Goal: Task Accomplishment & Management: Use online tool/utility

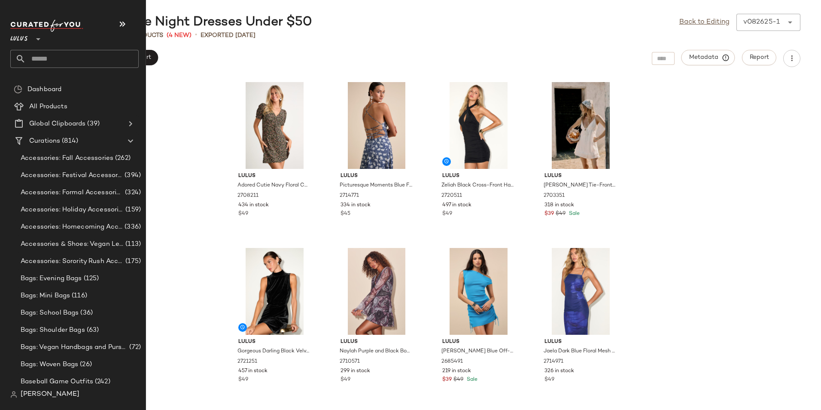
click at [46, 58] on input "text" at bounding box center [82, 59] width 113 height 18
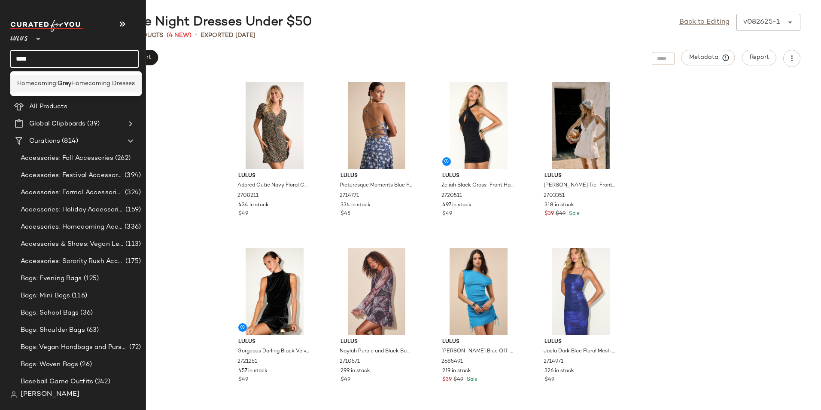
type input "****"
click at [52, 79] on div "Homecoming: Grey Homecoming Dresses" at bounding box center [75, 84] width 131 height 18
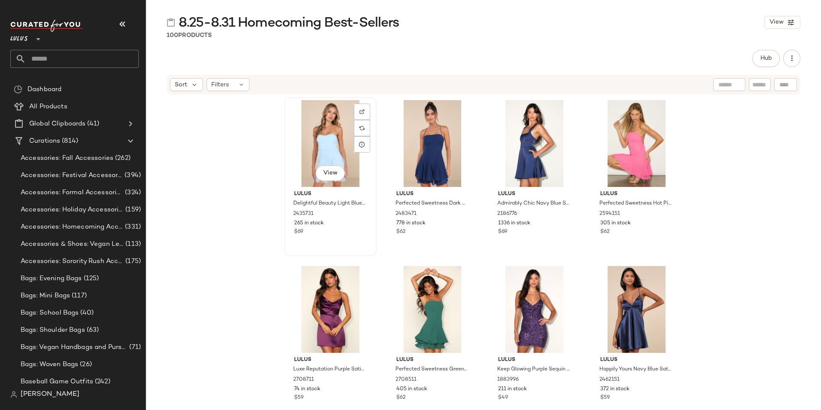
click at [321, 144] on div "View" at bounding box center [330, 143] width 86 height 87
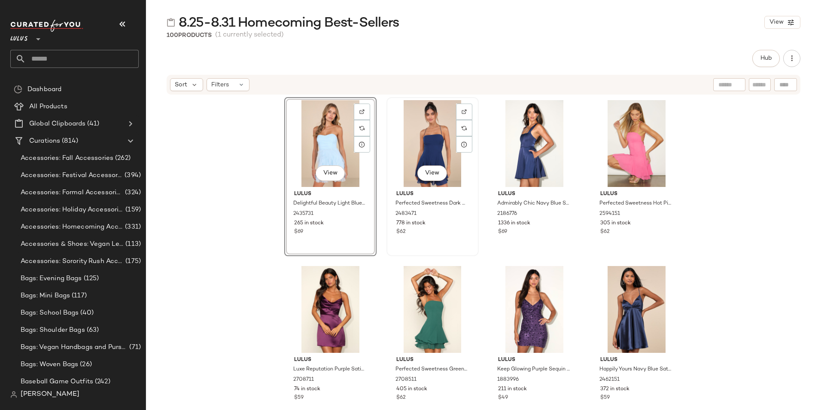
click at [443, 153] on div "View" at bounding box center [432, 143] width 86 height 87
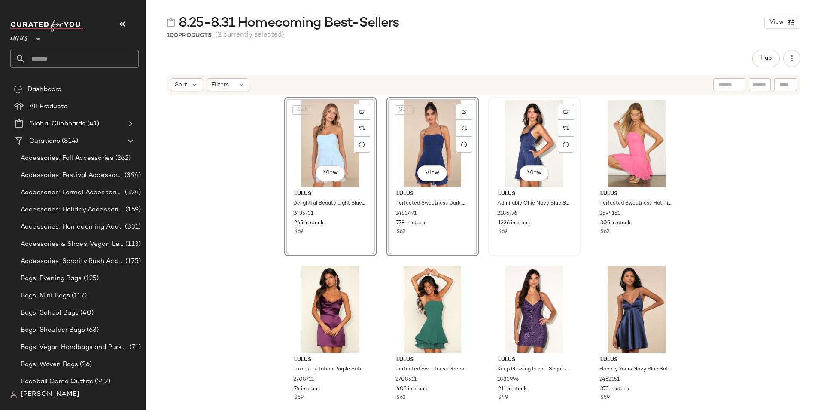
click at [507, 147] on div "View" at bounding box center [534, 143] width 86 height 87
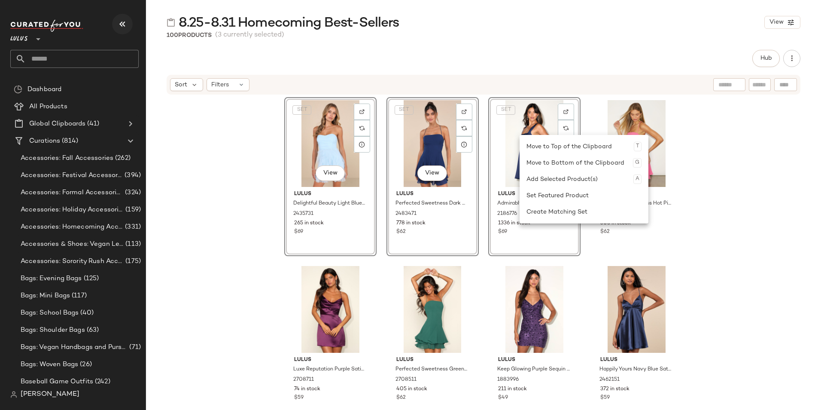
click at [127, 25] on icon "button" at bounding box center [122, 24] width 10 height 10
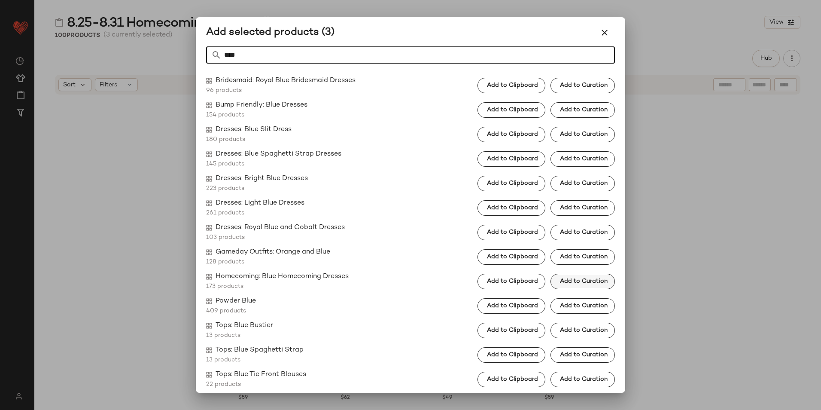
type input "****"
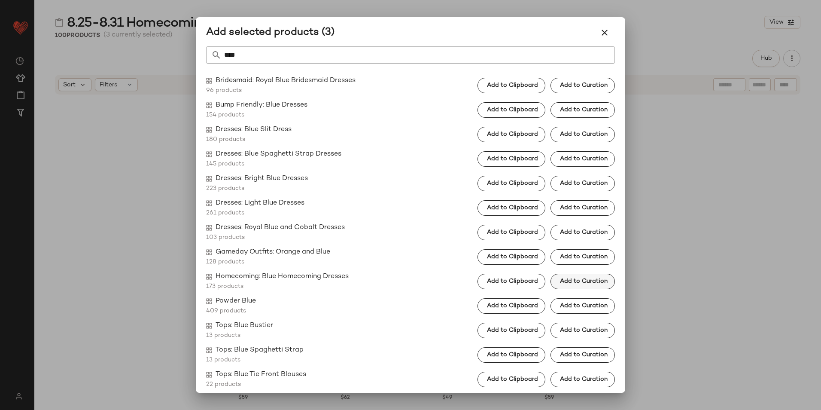
click at [577, 283] on span "Add to Curation" at bounding box center [583, 281] width 48 height 7
click at [608, 27] on button "button" at bounding box center [604, 32] width 21 height 21
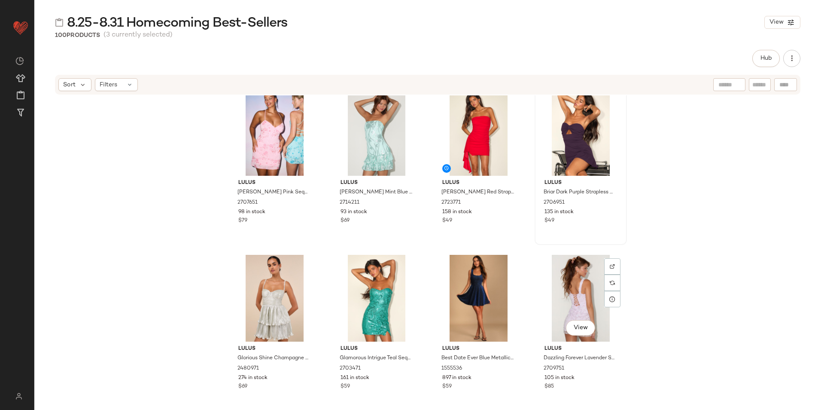
scroll to position [1595, 0]
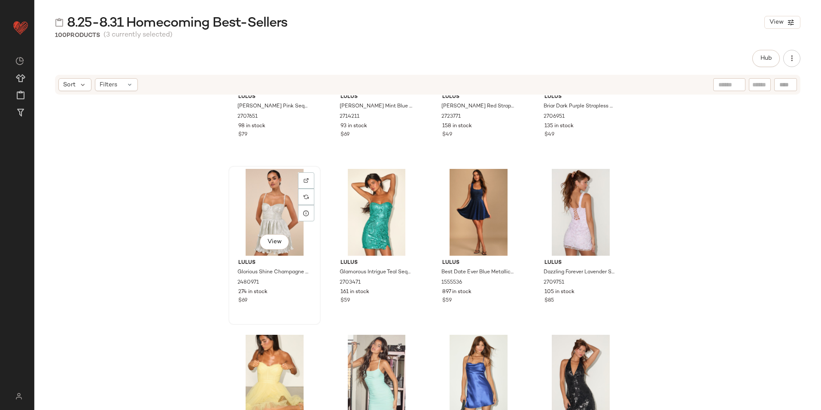
click at [269, 195] on div "View" at bounding box center [274, 212] width 86 height 87
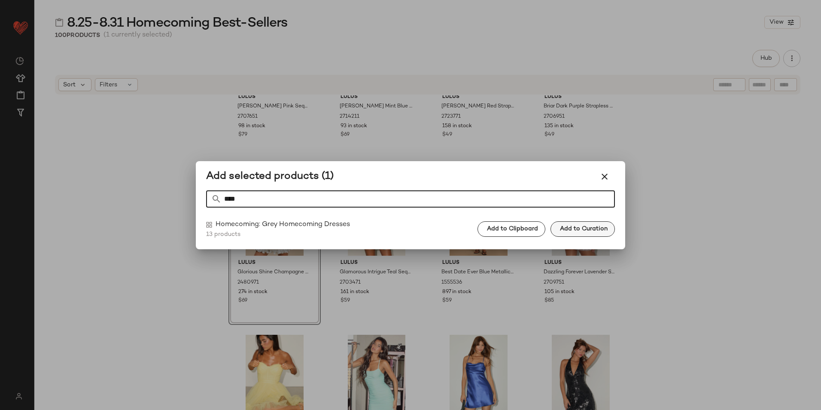
type input "****"
click at [578, 226] on span "Add to Curation" at bounding box center [583, 228] width 48 height 7
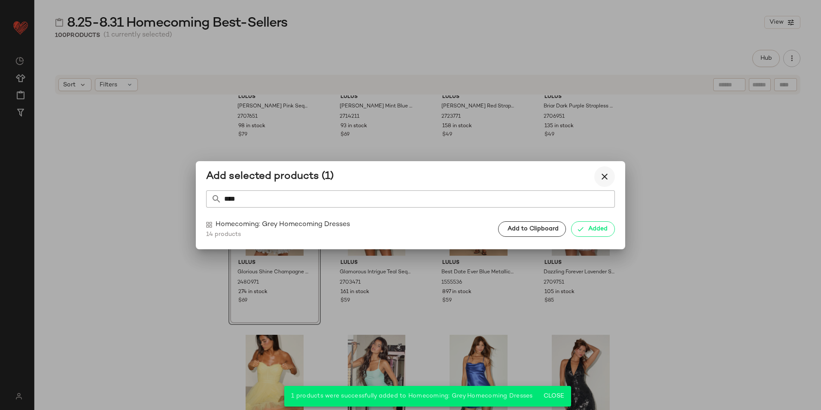
click at [600, 175] on icon "button" at bounding box center [604, 176] width 10 height 10
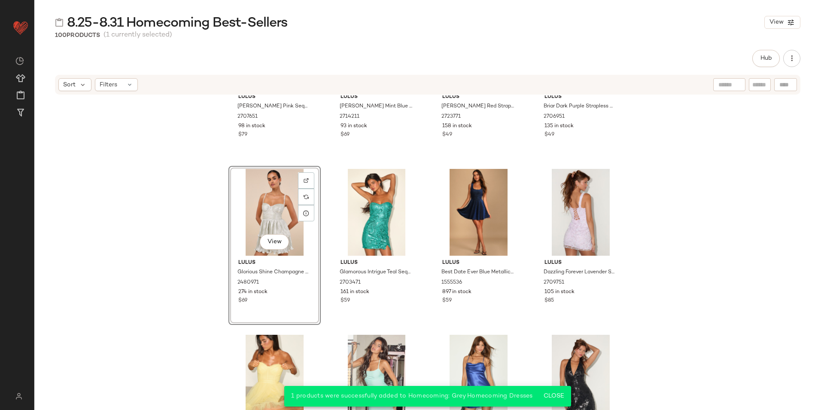
click at [658, 190] on div "Lulus Alisia Pink Sequin Beaded Lace-Up Mini Dress 2707651 98 in stock $79 Lulu…" at bounding box center [427, 265] width 787 height 340
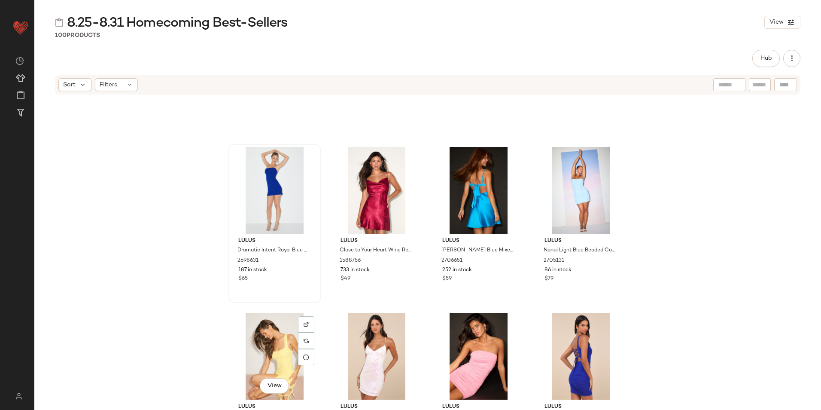
scroll to position [3590, 0]
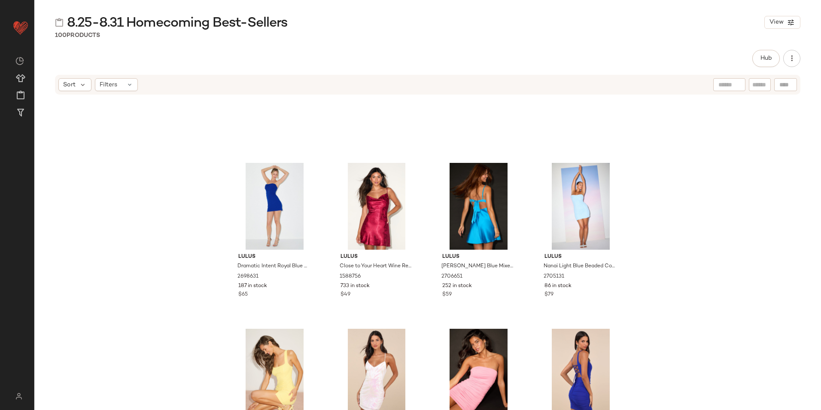
click at [753, 86] on input "text" at bounding box center [759, 84] width 15 height 9
type input "******"
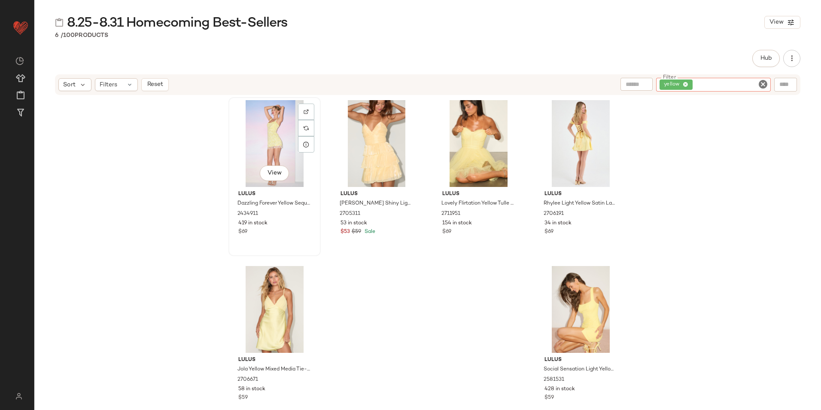
click at [268, 136] on div "View" at bounding box center [274, 143] width 86 height 87
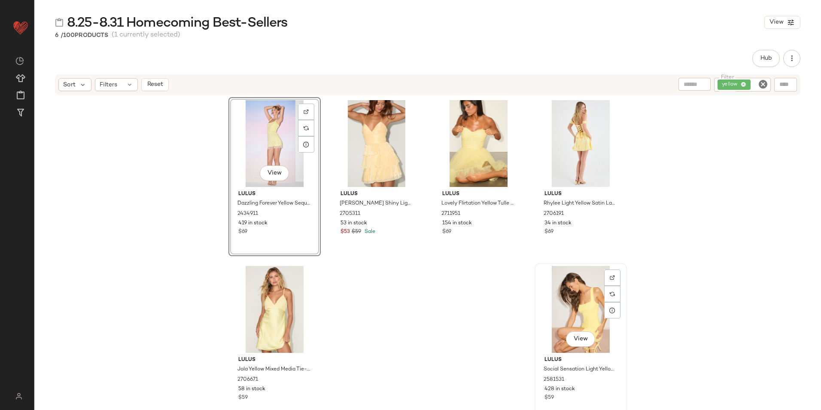
click at [577, 301] on div "View" at bounding box center [581, 309] width 86 height 87
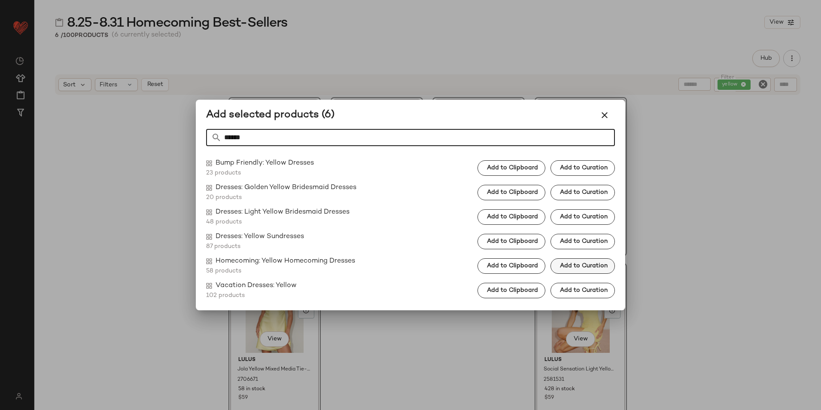
type input "******"
click at [581, 264] on span "Add to Curation" at bounding box center [583, 265] width 48 height 7
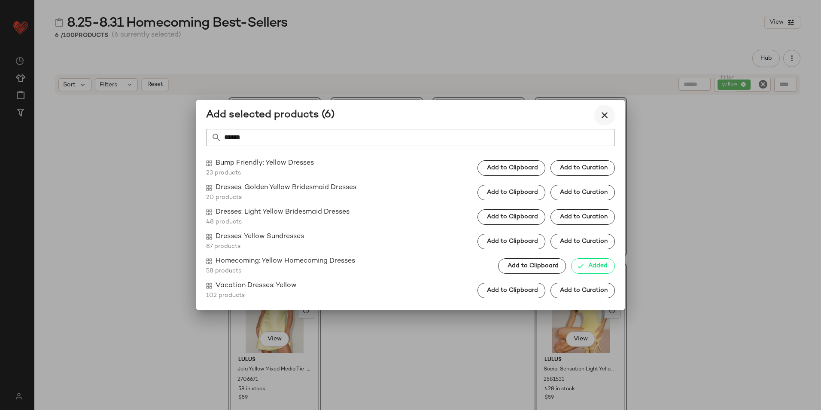
click at [603, 112] on icon "button" at bounding box center [604, 115] width 10 height 10
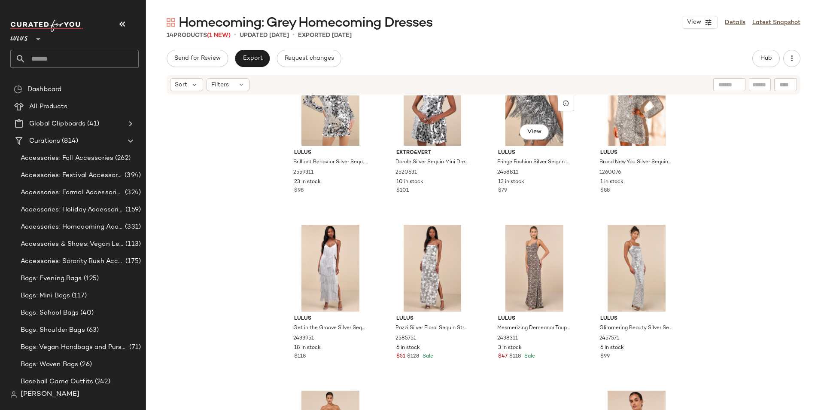
scroll to position [325, 0]
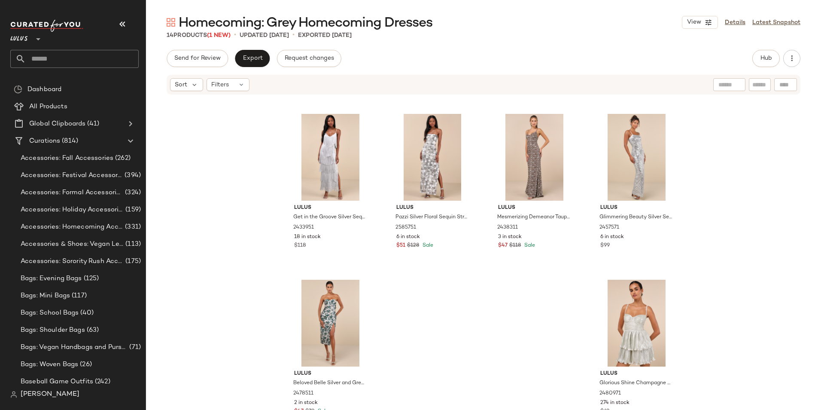
click at [77, 57] on input "text" at bounding box center [82, 59] width 113 height 18
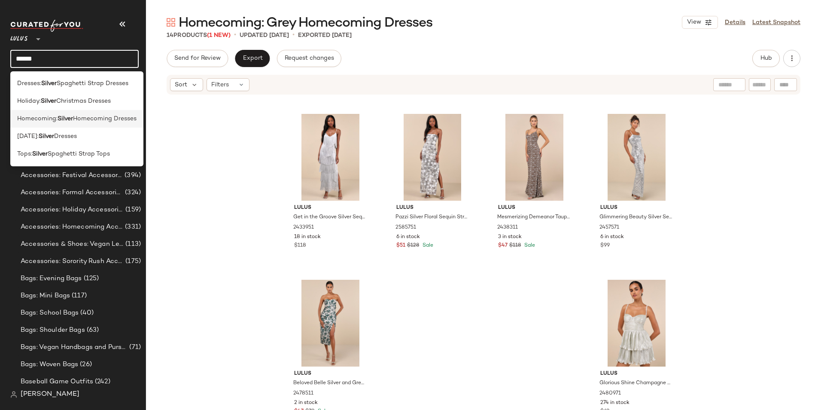
type input "******"
click at [84, 116] on span "Homecoming Dresses" at bounding box center [105, 118] width 64 height 9
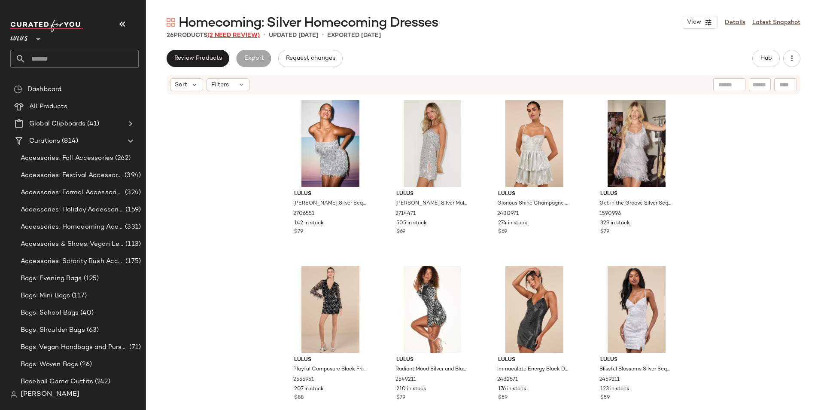
click at [244, 33] on span "(2 Need Review)" at bounding box center [233, 35] width 52 height 6
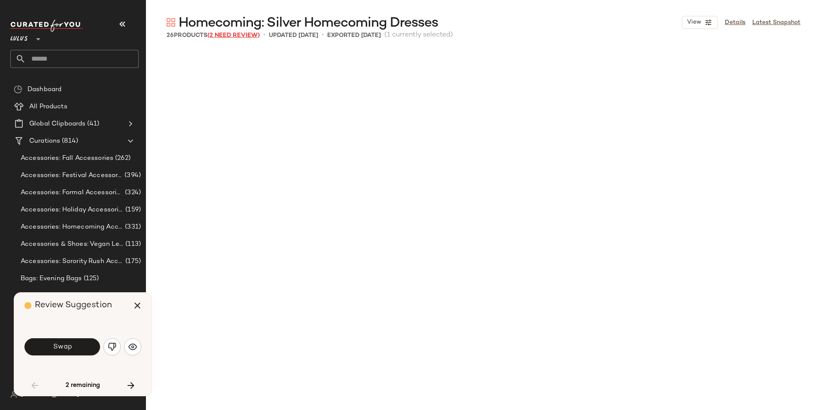
scroll to position [504, 0]
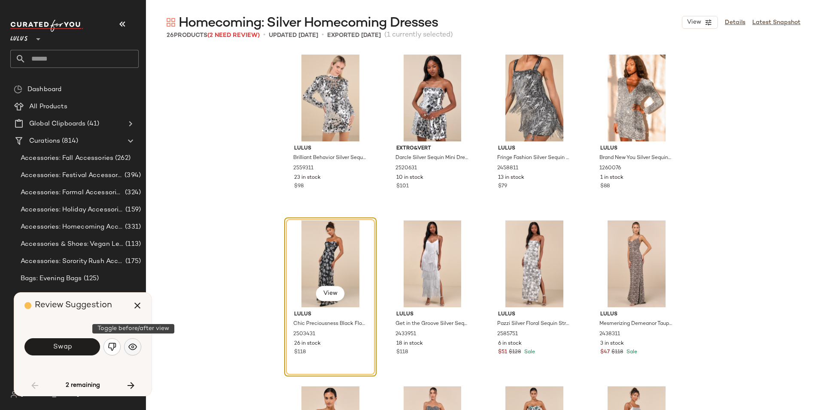
click at [130, 343] on img "button" at bounding box center [132, 346] width 9 height 9
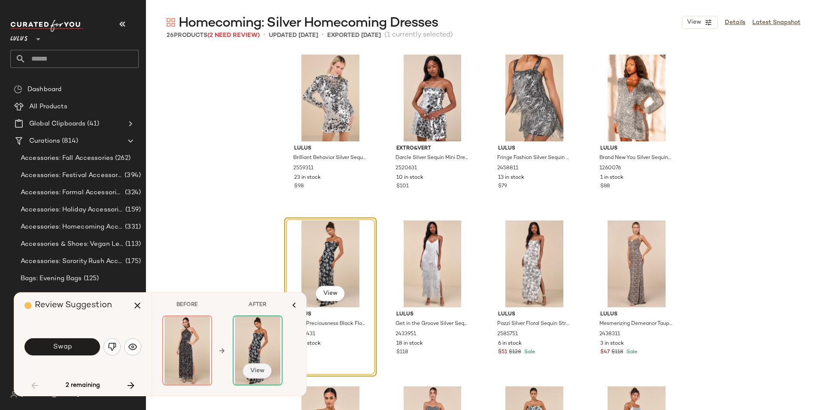
click at [257, 373] on span "View" at bounding box center [257, 370] width 15 height 7
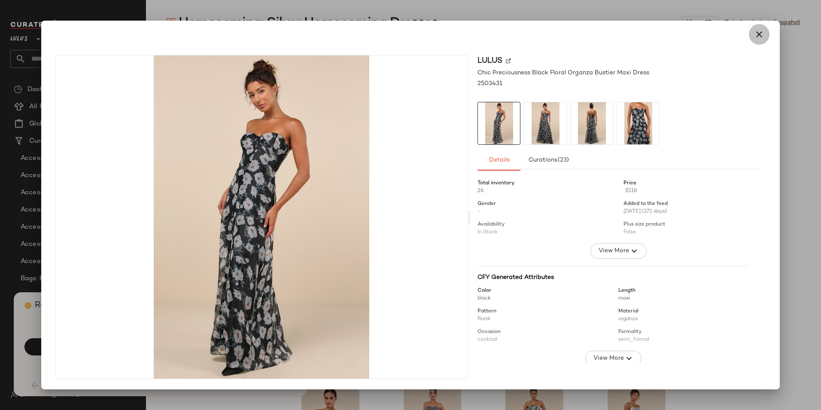
click at [754, 33] on icon "button" at bounding box center [759, 34] width 10 height 10
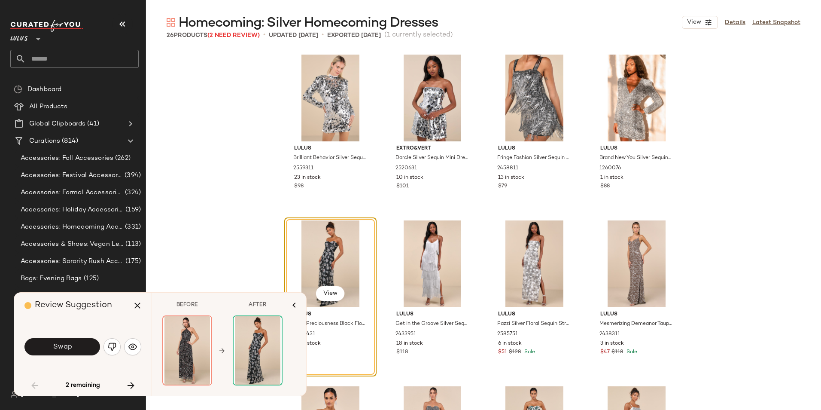
click at [115, 344] on img "button" at bounding box center [112, 346] width 9 height 9
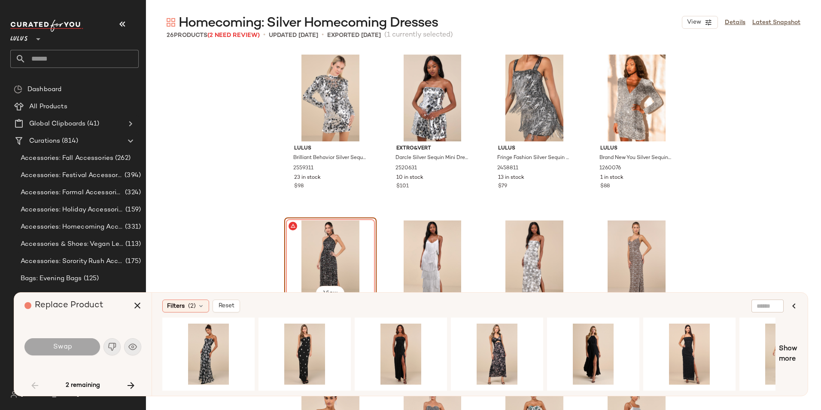
drag, startPoint x: 350, startPoint y: 385, endPoint x: 408, endPoint y: 387, distance: 58.0
click at [408, 387] on div at bounding box center [468, 353] width 613 height 73
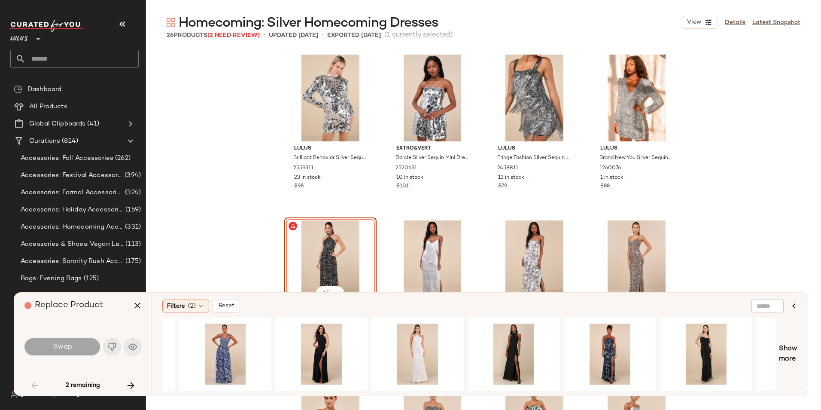
scroll to position [0, 1042]
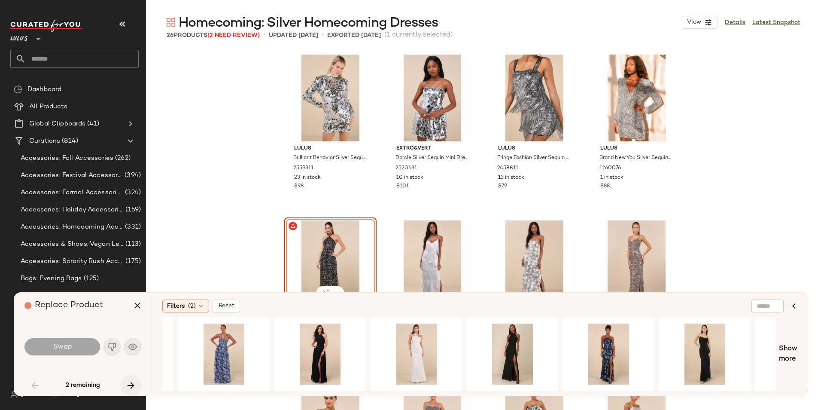
click at [134, 384] on icon "button" at bounding box center [131, 385] width 10 height 10
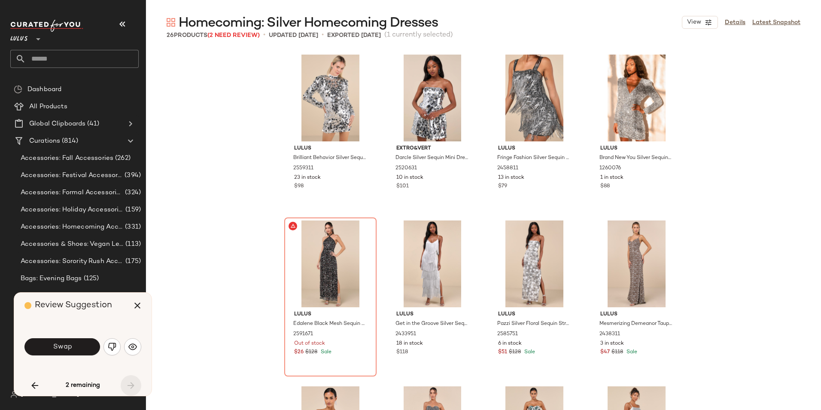
scroll to position [766, 0]
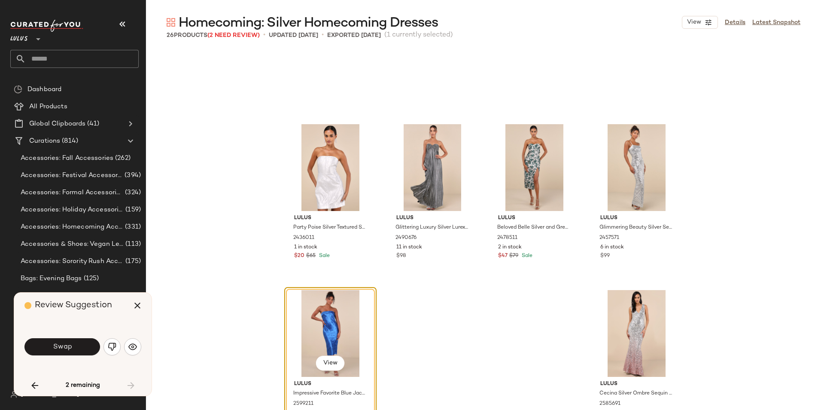
click at [122, 347] on div "Swap" at bounding box center [82, 346] width 117 height 21
click at [113, 349] on img "button" at bounding box center [112, 346] width 9 height 9
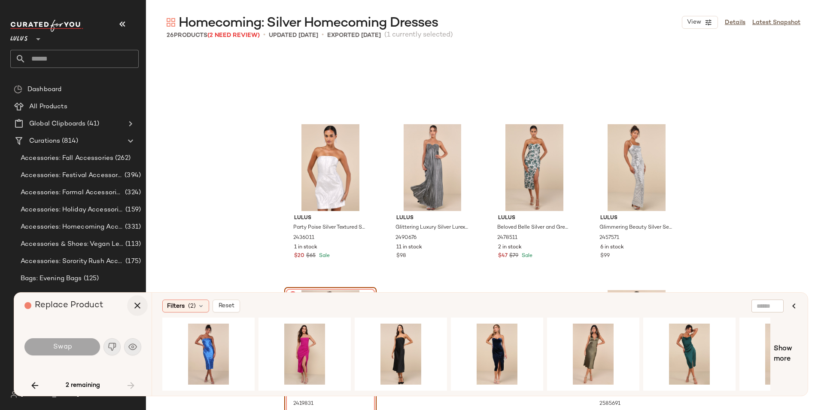
click at [134, 304] on icon "button" at bounding box center [137, 305] width 10 height 10
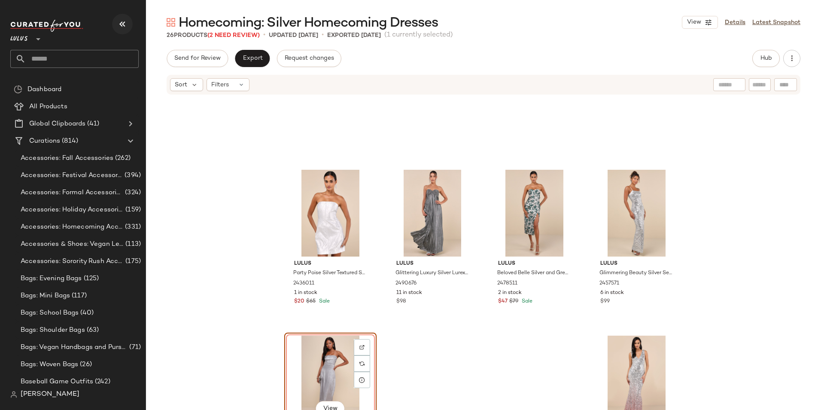
click at [125, 26] on icon "button" at bounding box center [122, 24] width 10 height 10
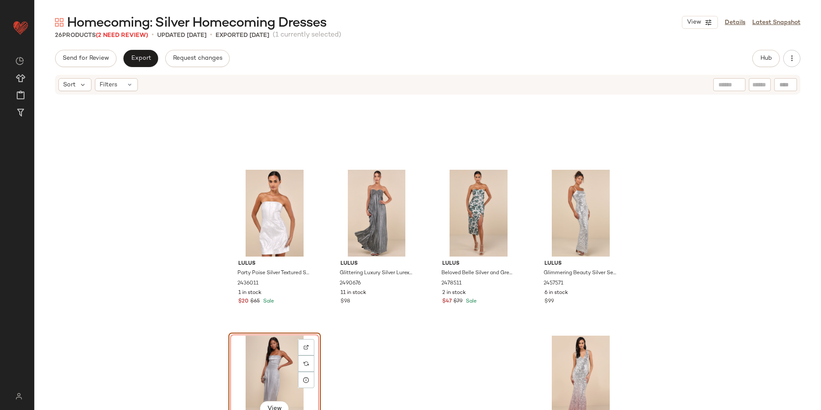
click at [120, 91] on div "Sort Filters" at bounding box center [427, 85] width 745 height 20
click at [120, 84] on div "Filters" at bounding box center [116, 84] width 43 height 13
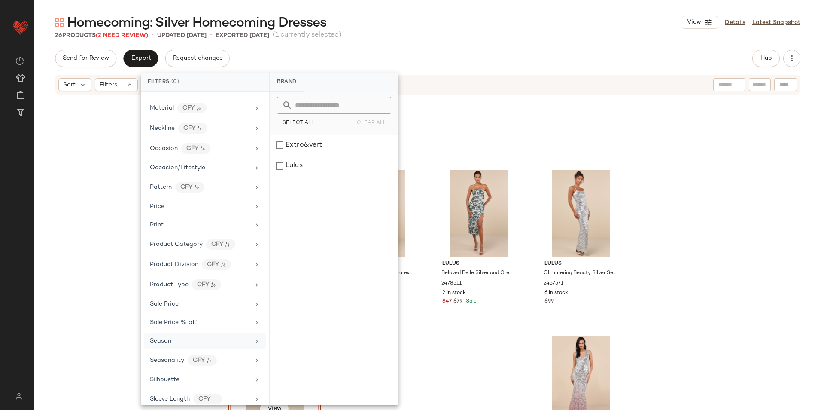
scroll to position [425, 0]
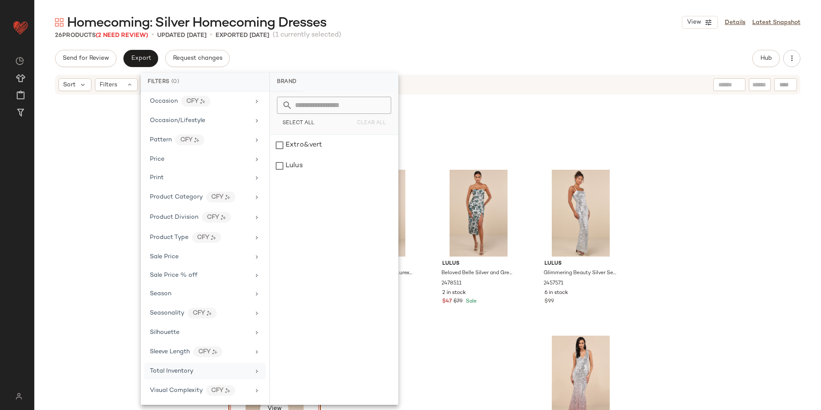
click at [170, 371] on span "Total Inventory" at bounding box center [171, 371] width 43 height 6
click at [341, 114] on button "For 0" at bounding box center [334, 120] width 114 height 12
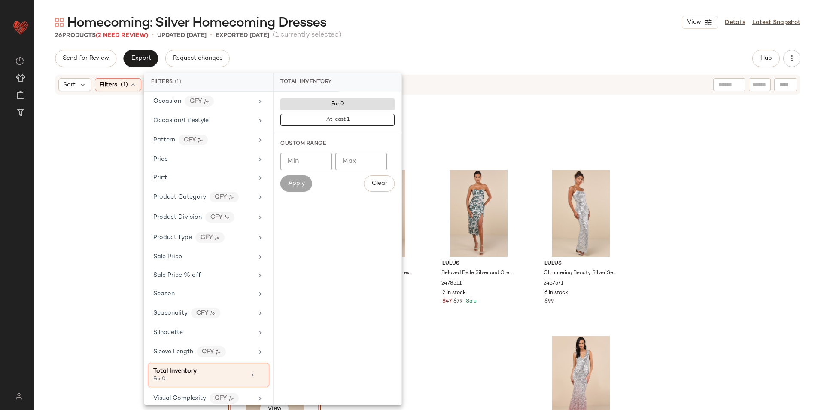
click at [381, 40] on div "Homecoming: Silver Homecoming Dresses View Details Latest Snapshot 26 Products …" at bounding box center [427, 212] width 787 height 396
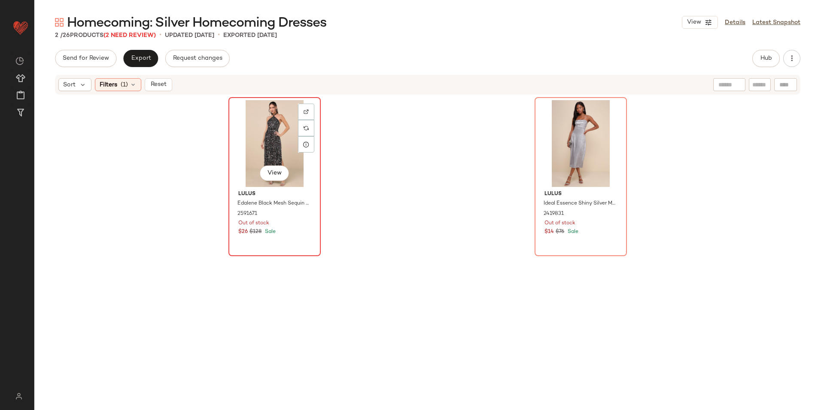
click at [264, 126] on div "View" at bounding box center [274, 143] width 86 height 87
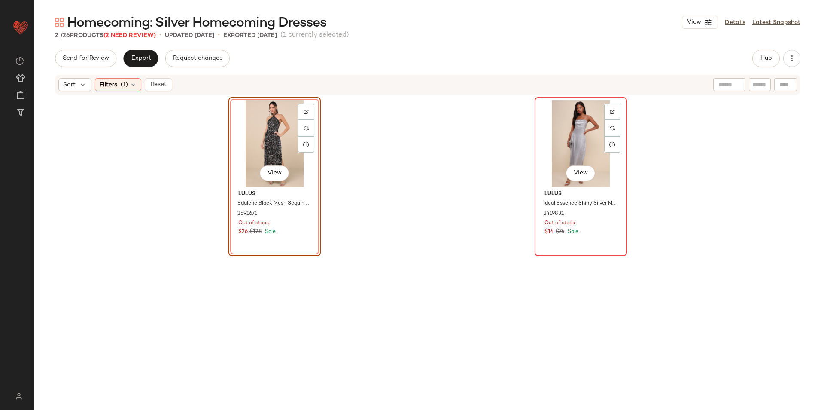
click at [584, 142] on div "View" at bounding box center [581, 143] width 86 height 87
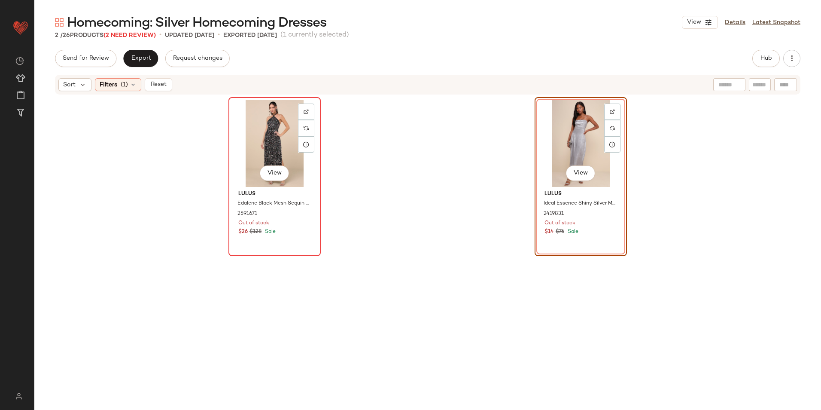
click at [241, 143] on div "View" at bounding box center [274, 143] width 86 height 87
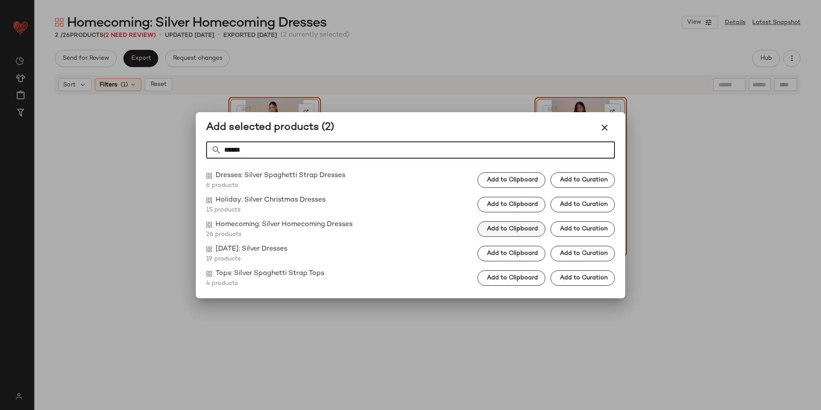
type input "******"
click at [516, 229] on span "Add to Clipboard" at bounding box center [512, 228] width 52 height 7
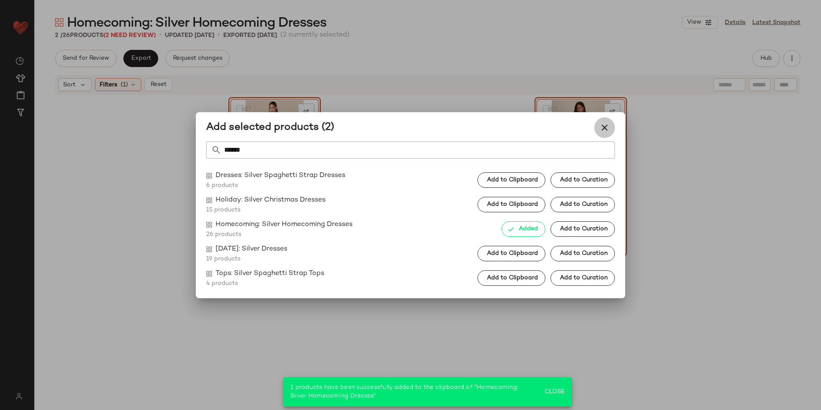
click at [604, 131] on icon "button" at bounding box center [604, 127] width 10 height 10
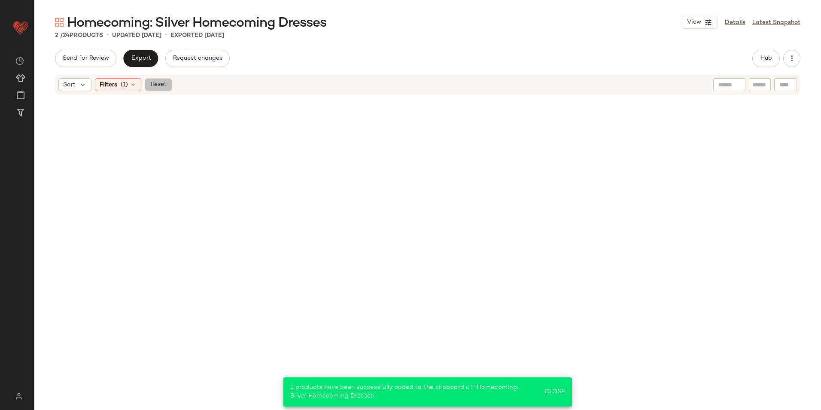
click at [159, 85] on span "Reset" at bounding box center [158, 84] width 16 height 7
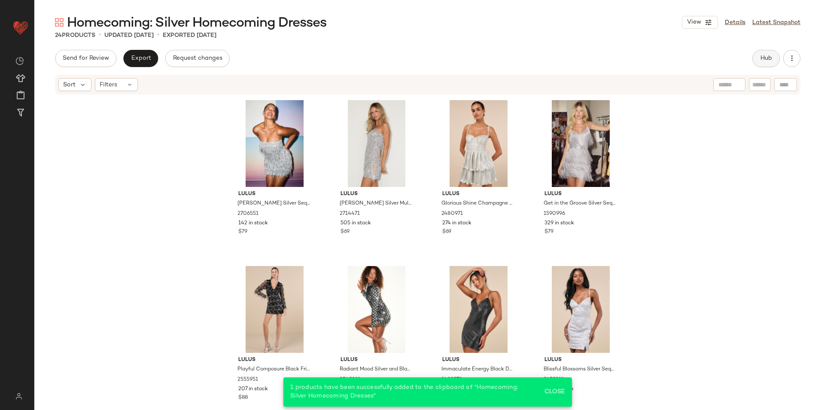
click at [762, 57] on span "Hub" at bounding box center [766, 58] width 12 height 7
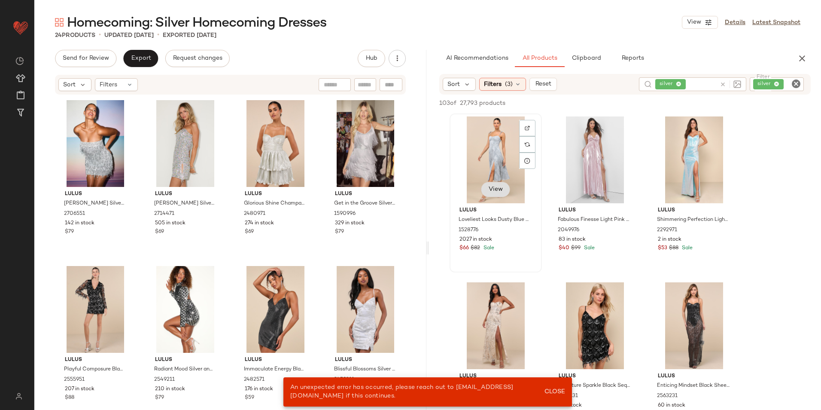
click at [494, 191] on span "View" at bounding box center [495, 189] width 15 height 7
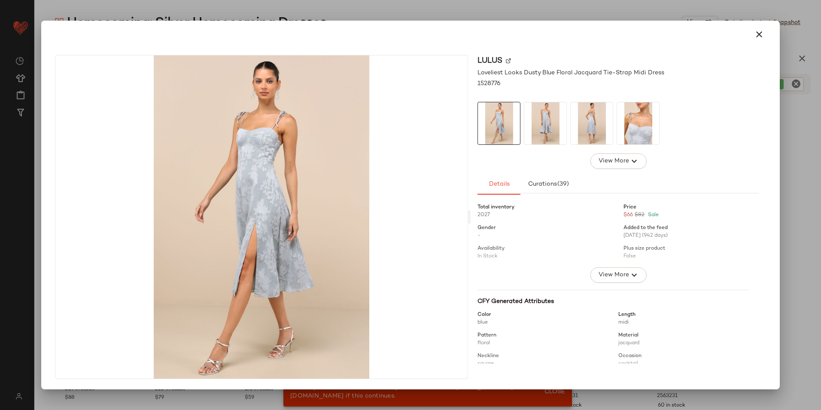
drag, startPoint x: 758, startPoint y: 30, endPoint x: 746, endPoint y: 52, distance: 24.8
click at [758, 30] on icon "button" at bounding box center [759, 34] width 10 height 10
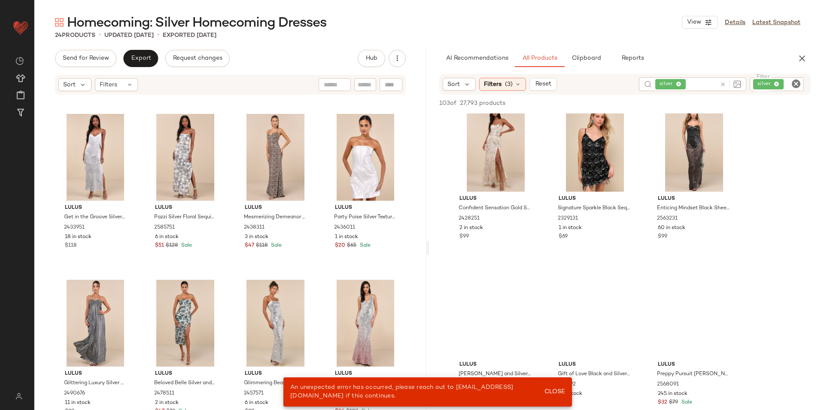
scroll to position [301, 0]
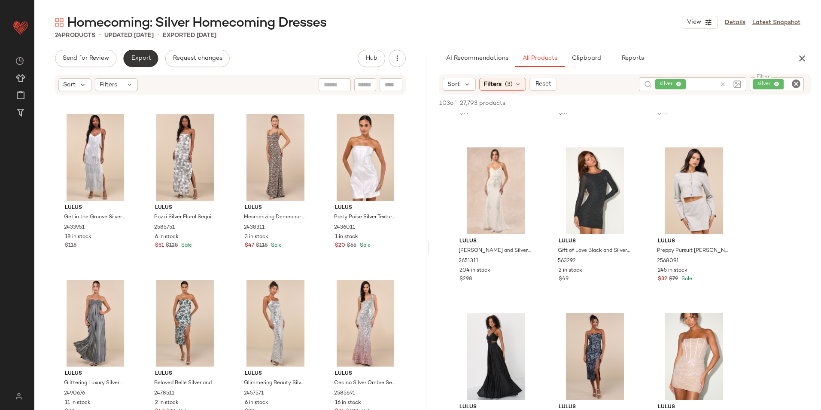
click at [131, 59] on span "Export" at bounding box center [141, 58] width 20 height 7
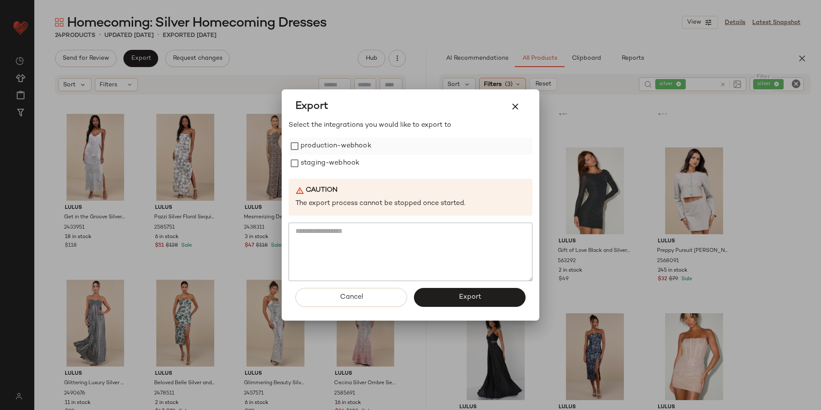
drag, startPoint x: 317, startPoint y: 144, endPoint x: 318, endPoint y: 152, distance: 7.3
click at [318, 148] on label "production-webhook" at bounding box center [336, 145] width 71 height 17
click at [313, 170] on label "staging-webhook" at bounding box center [330, 163] width 59 height 17
click at [453, 291] on button "Export" at bounding box center [470, 297] width 112 height 19
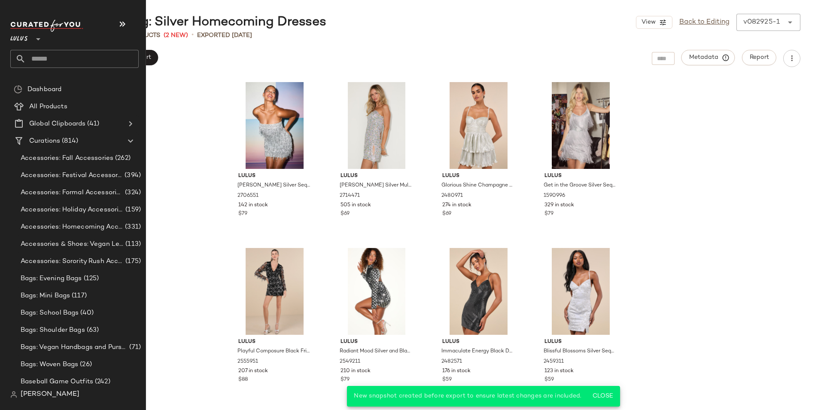
click at [43, 60] on input "text" at bounding box center [82, 59] width 113 height 18
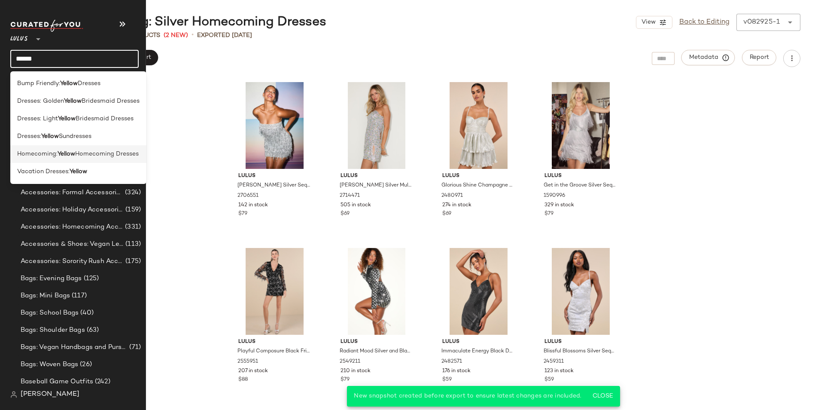
type input "******"
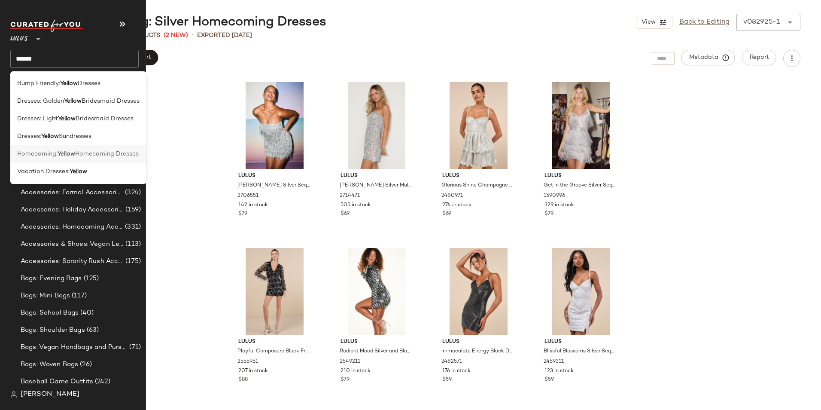
click at [58, 156] on b "Yellow" at bounding box center [67, 153] width 18 height 9
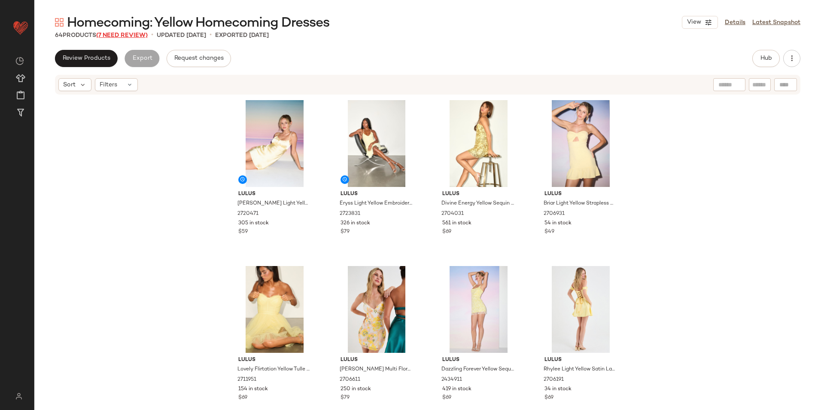
click at [118, 38] on span "(7 Need Review)" at bounding box center [122, 35] width 52 height 6
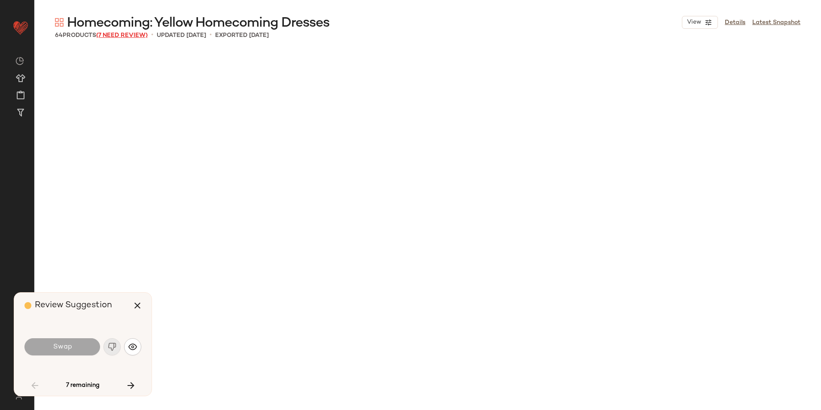
scroll to position [1823, 0]
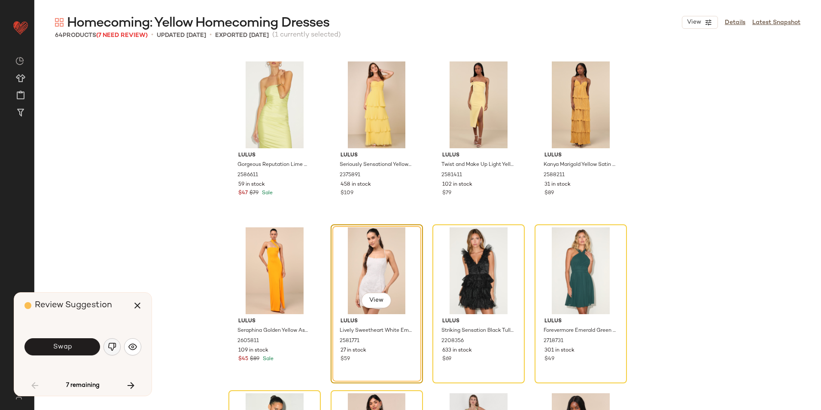
click at [110, 346] on img "button" at bounding box center [112, 346] width 9 height 9
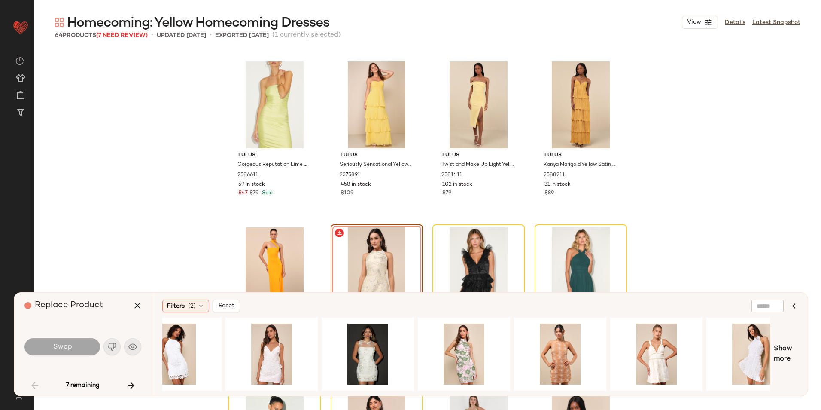
scroll to position [0, 349]
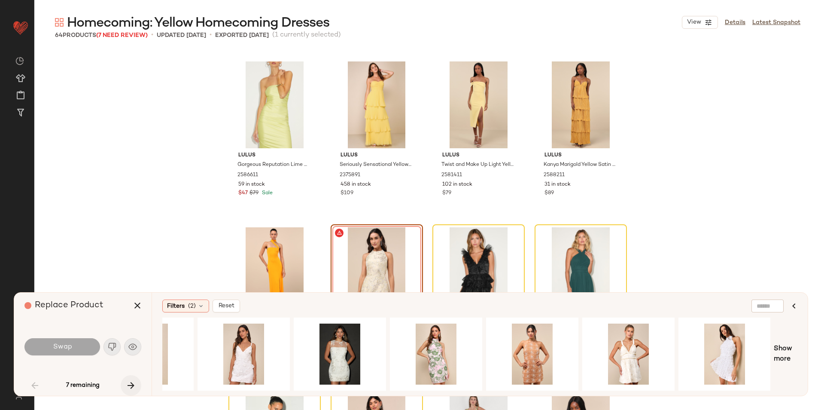
click at [131, 380] on button "button" at bounding box center [131, 385] width 21 height 21
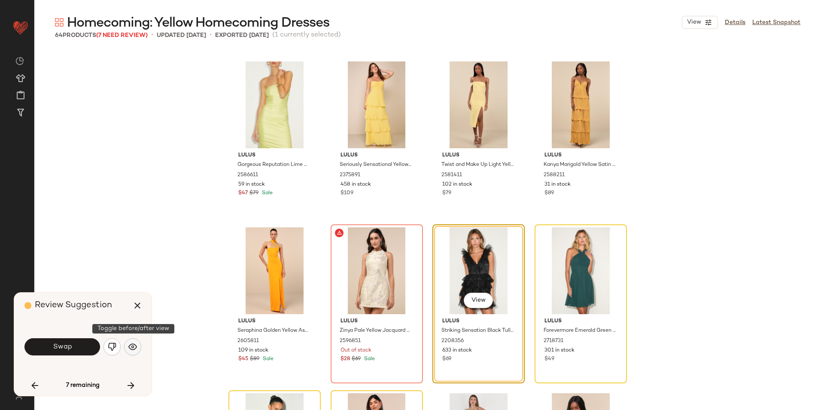
click at [140, 345] on button "button" at bounding box center [132, 346] width 17 height 17
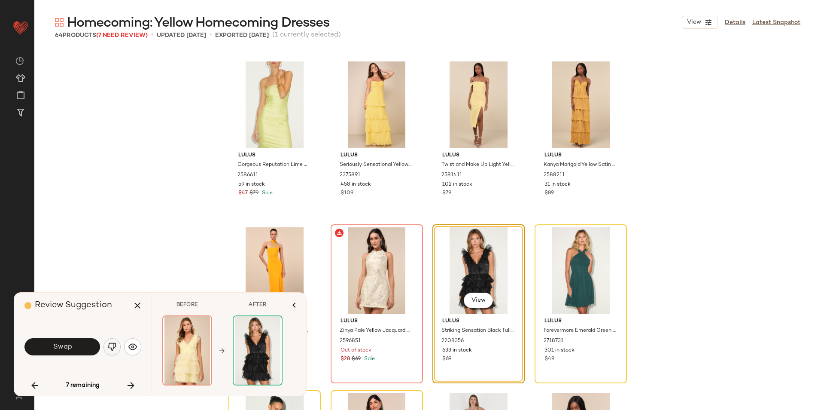
click at [110, 344] on img "button" at bounding box center [112, 346] width 9 height 9
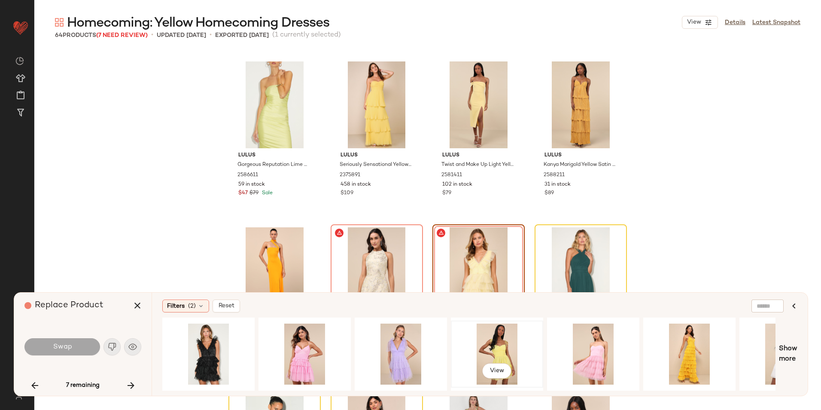
click at [492, 349] on div "View" at bounding box center [497, 353] width 86 height 61
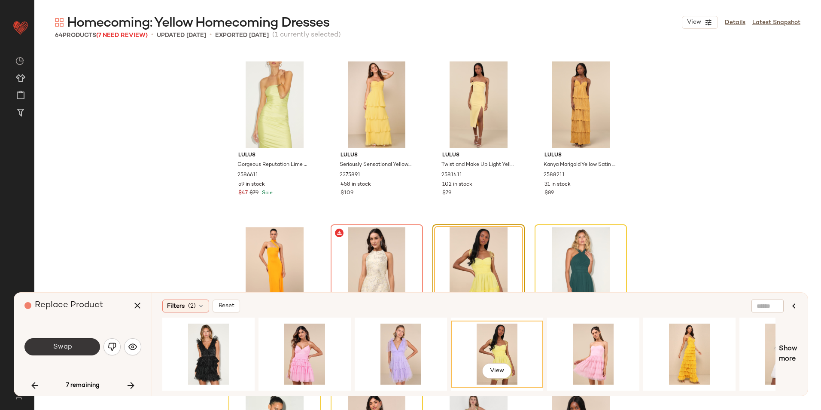
click at [76, 344] on button "Swap" at bounding box center [62, 346] width 76 height 17
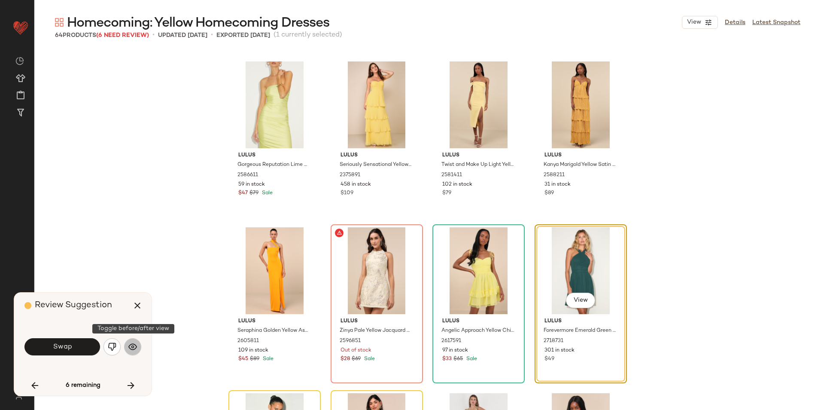
click at [135, 345] on img "button" at bounding box center [132, 346] width 9 height 9
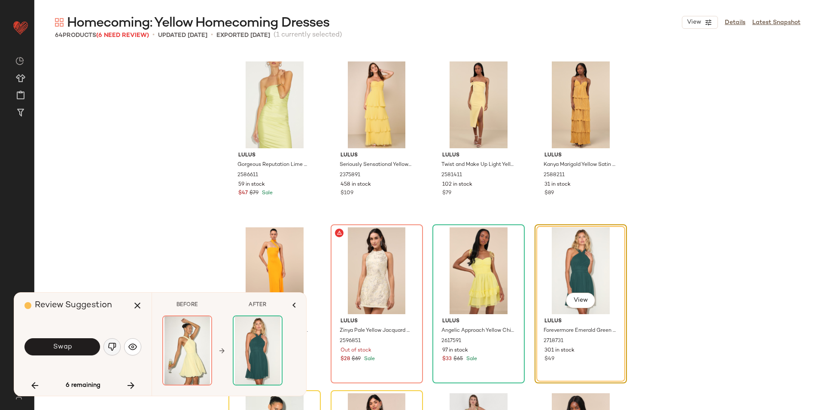
click at [115, 345] on img "button" at bounding box center [112, 346] width 9 height 9
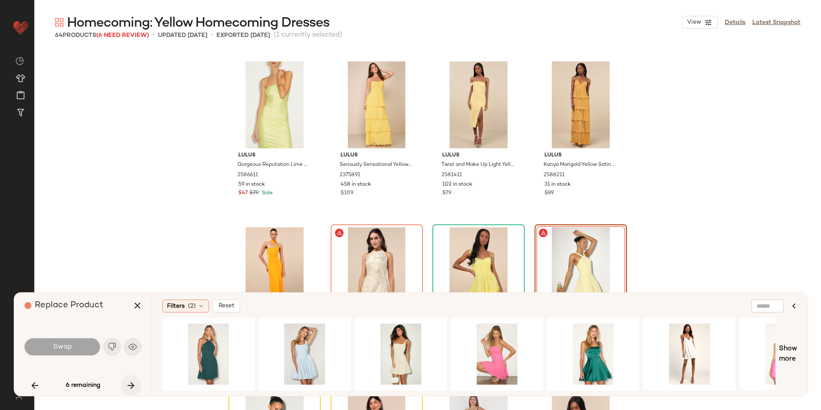
click at [134, 382] on icon "button" at bounding box center [131, 385] width 10 height 10
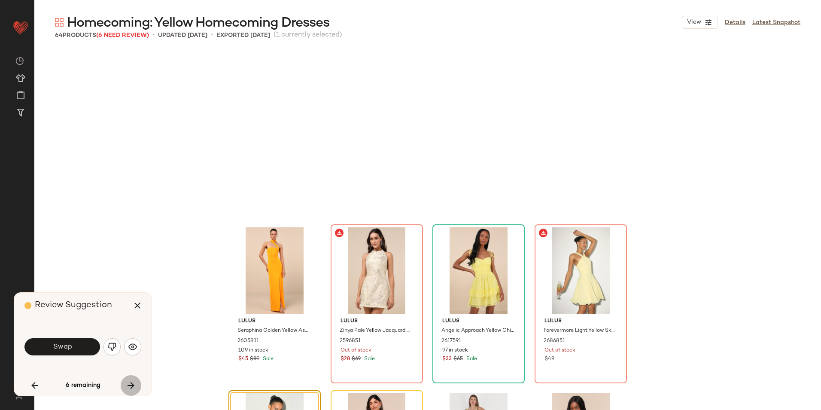
scroll to position [1989, 0]
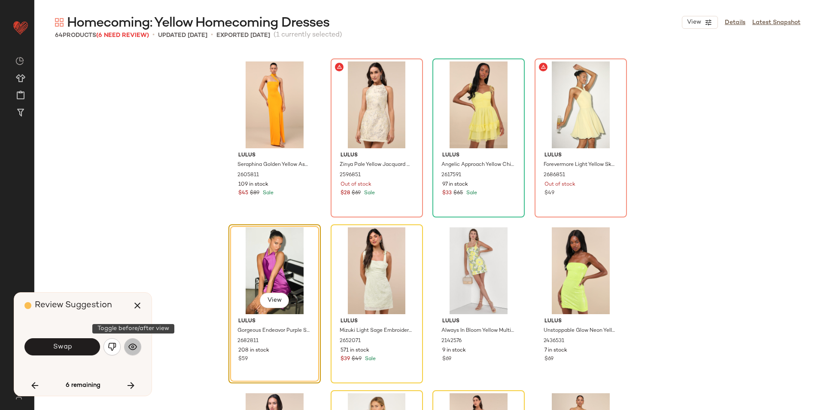
click at [134, 344] on img "button" at bounding box center [132, 346] width 9 height 9
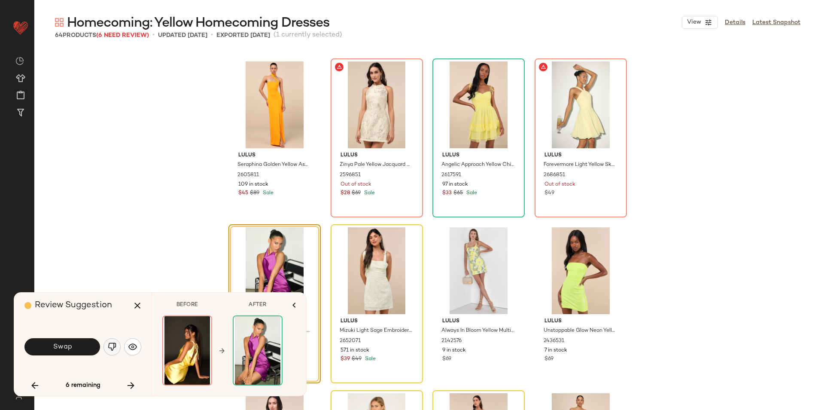
click at [113, 350] on img "button" at bounding box center [112, 346] width 9 height 9
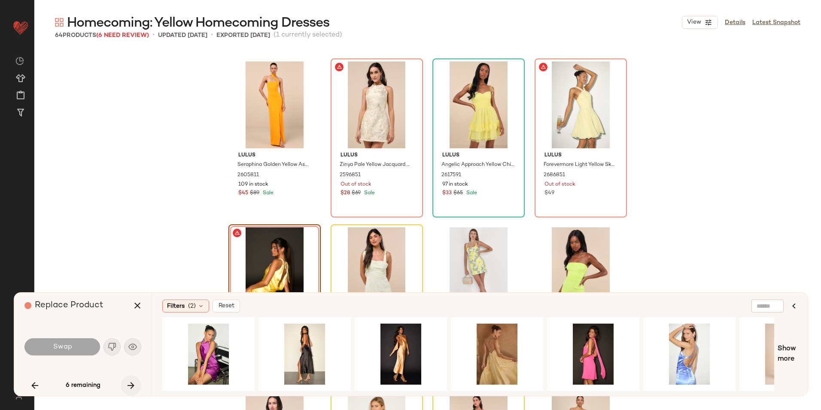
click at [129, 386] on icon "button" at bounding box center [131, 385] width 10 height 10
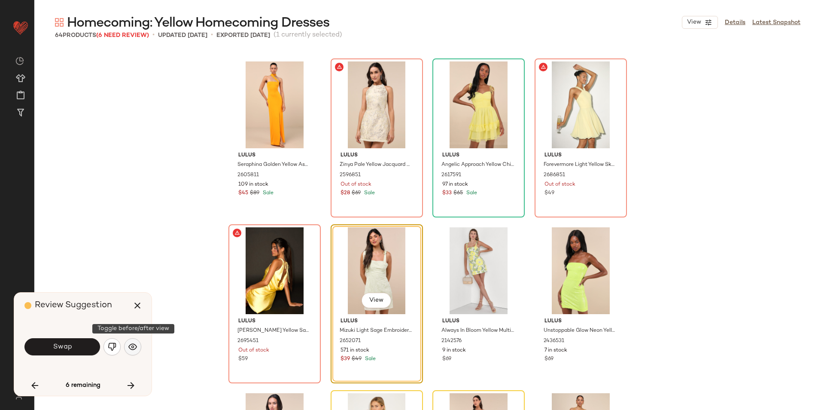
click at [136, 352] on button "button" at bounding box center [132, 346] width 17 height 17
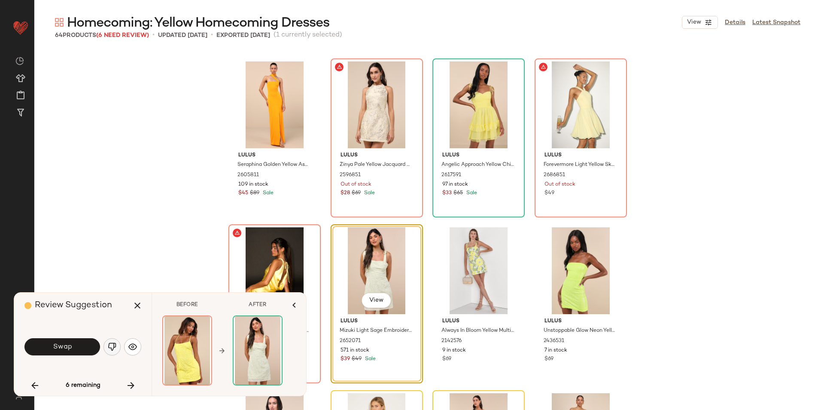
click at [115, 346] on img "button" at bounding box center [112, 346] width 9 height 9
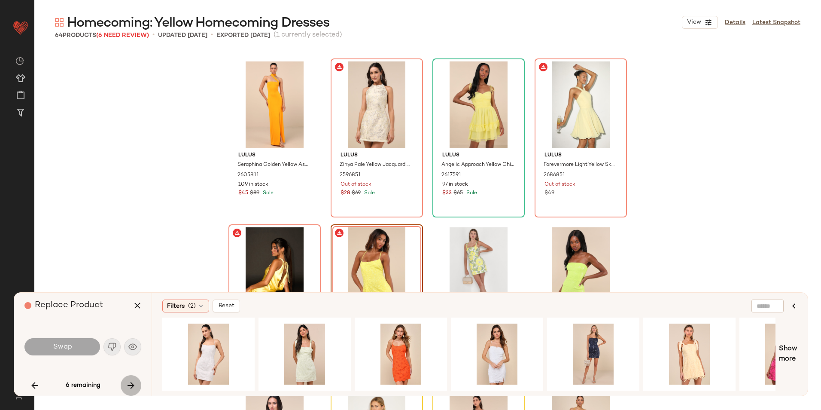
click at [136, 383] on icon "button" at bounding box center [131, 385] width 10 height 10
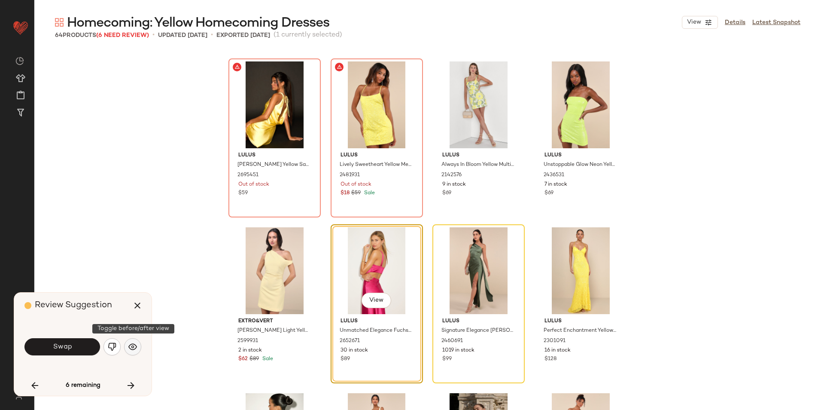
click at [128, 345] on button "button" at bounding box center [132, 346] width 17 height 17
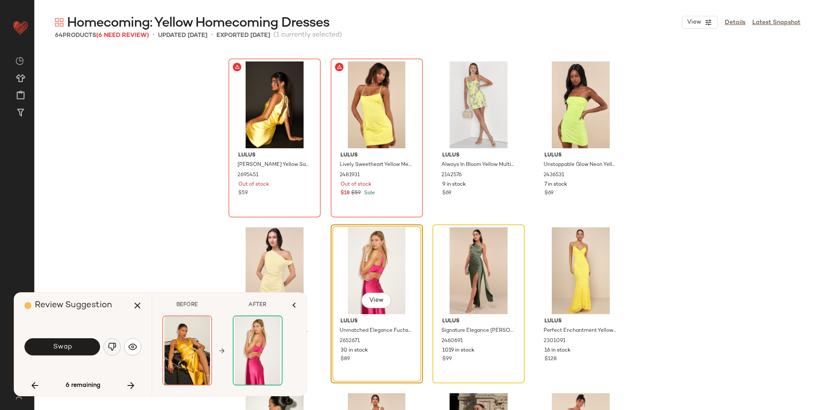
click at [117, 346] on button "button" at bounding box center [111, 346] width 17 height 17
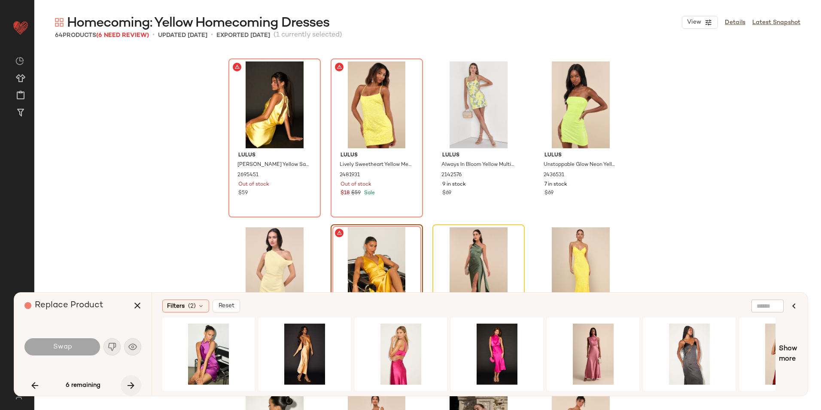
click at [134, 382] on icon "button" at bounding box center [131, 385] width 10 height 10
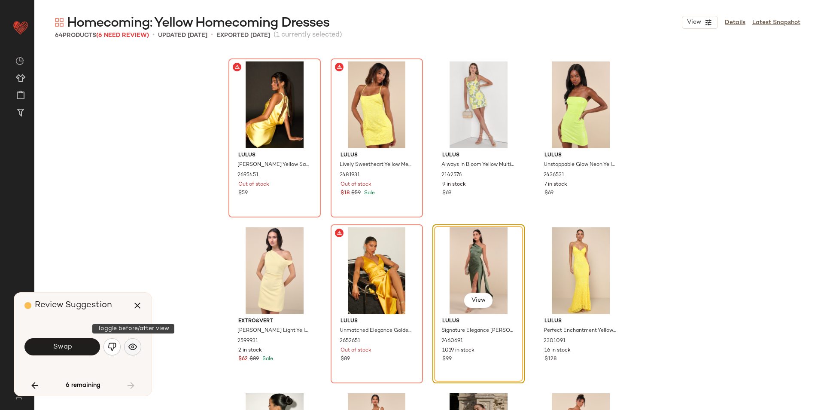
click at [136, 346] on img "button" at bounding box center [132, 346] width 9 height 9
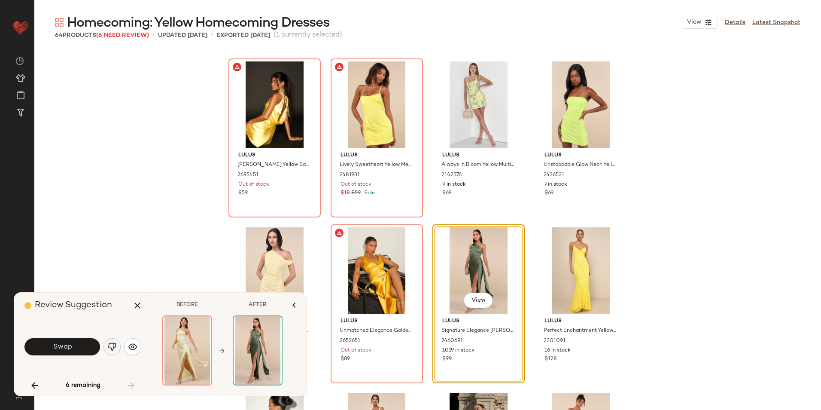
click at [114, 347] on img "button" at bounding box center [112, 346] width 9 height 9
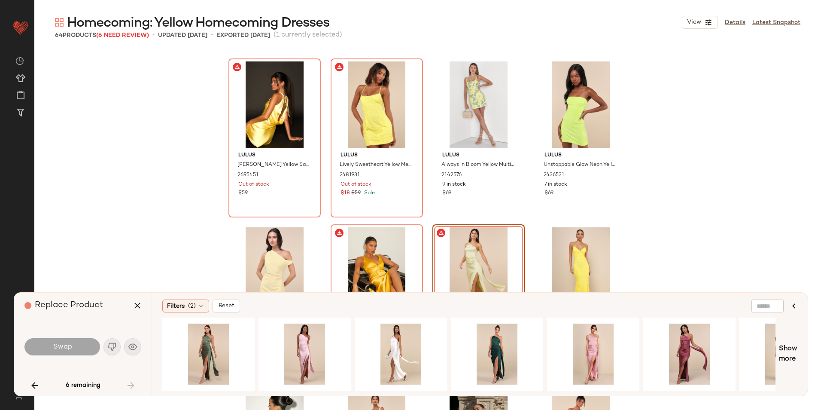
click at [131, 386] on div "6 remaining" at bounding box center [82, 385] width 117 height 21
click at [138, 304] on icon "button" at bounding box center [137, 305] width 10 height 10
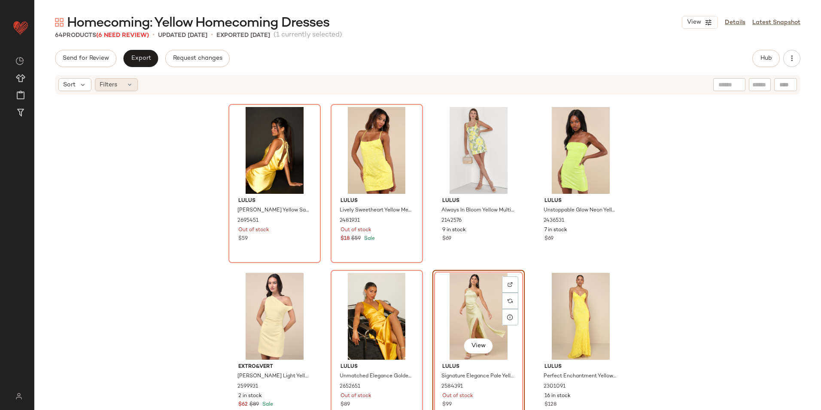
click at [118, 85] on div "Filters" at bounding box center [116, 84] width 43 height 13
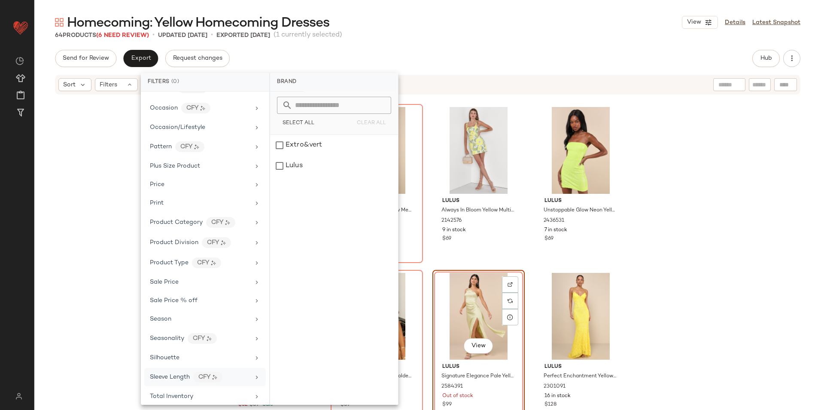
scroll to position [443, 0]
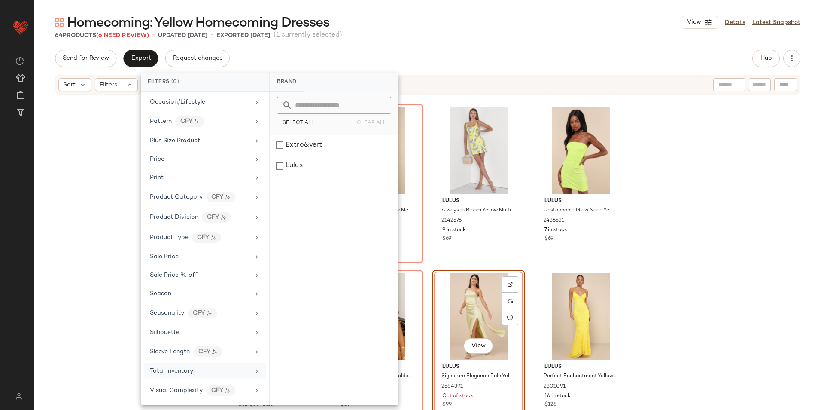
click at [182, 366] on div "Total Inventory" at bounding box center [171, 370] width 43 height 9
click at [361, 114] on button "For 0" at bounding box center [334, 120] width 114 height 12
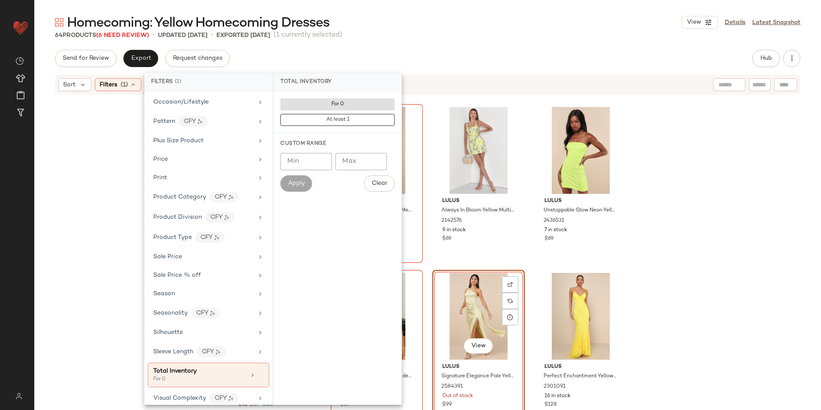
click at [420, 31] on div "64 Products (6 Need Review) • updated Aug 29th • Exported Aug 29th (1 currently…" at bounding box center [427, 35] width 787 height 9
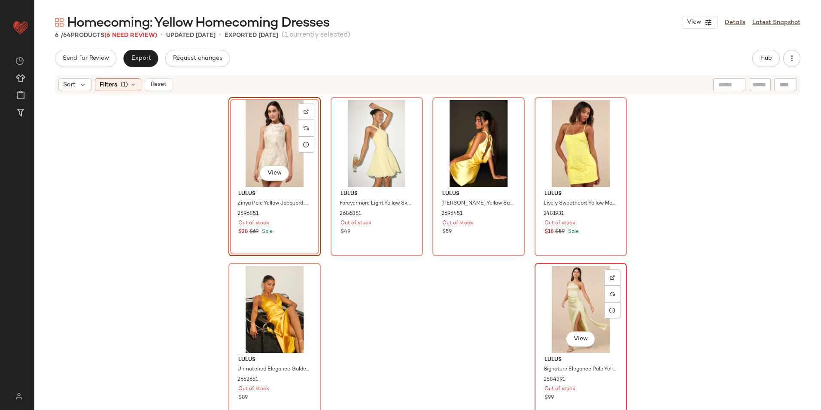
click at [581, 304] on div "View" at bounding box center [581, 309] width 86 height 87
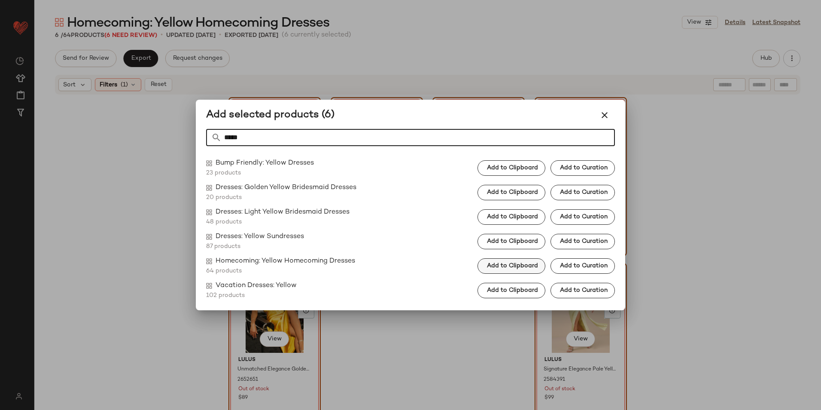
type input "*****"
click at [524, 267] on span "Add to Clipboard" at bounding box center [512, 265] width 52 height 7
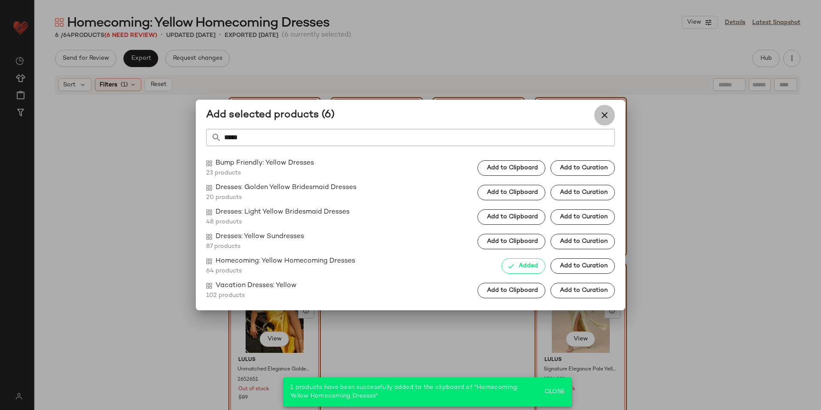
click at [605, 108] on button "button" at bounding box center [604, 115] width 21 height 21
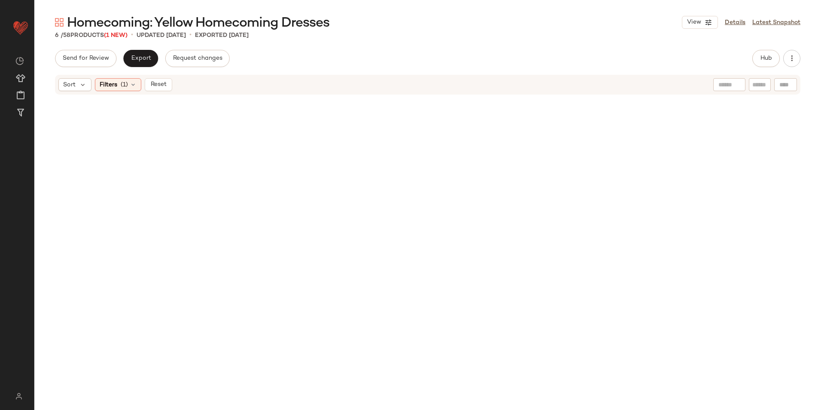
click at [150, 88] on span "Reset" at bounding box center [158, 84] width 16 height 7
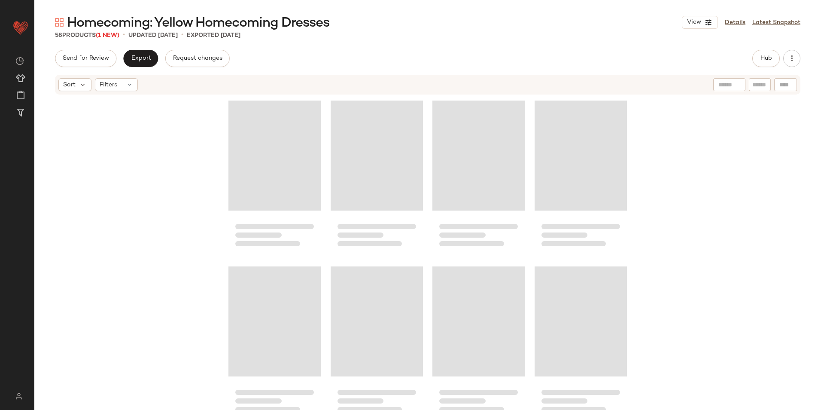
click at [410, 46] on div "Homecoming: Yellow Homecoming Dresses View Details Latest Snapshot 58 Products …" at bounding box center [427, 212] width 787 height 396
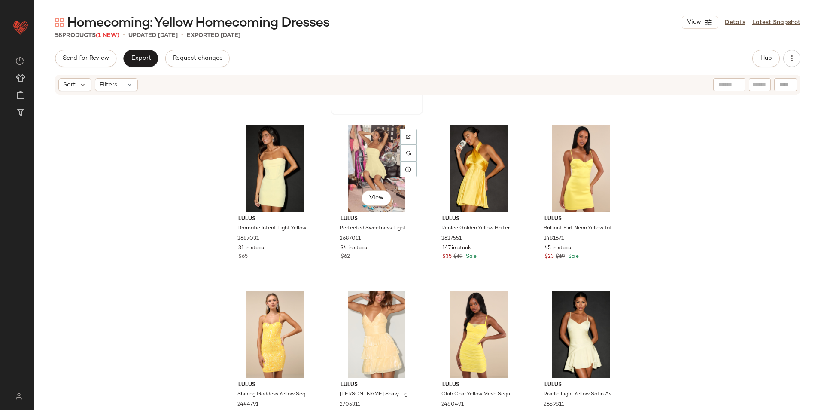
scroll to position [608, 0]
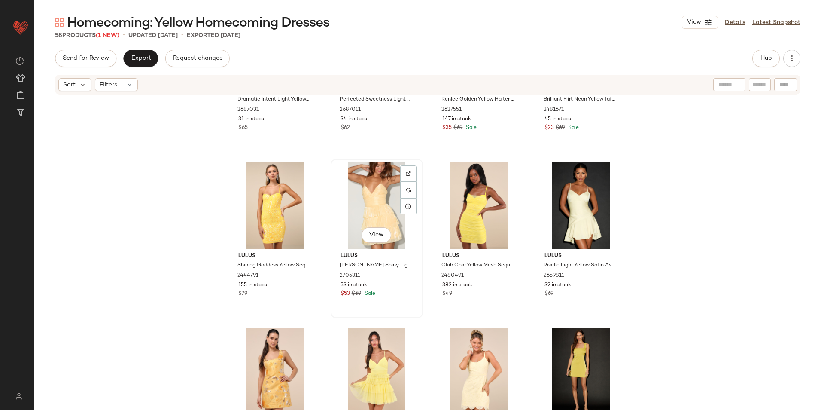
click at [361, 214] on div "View" at bounding box center [377, 205] width 86 height 87
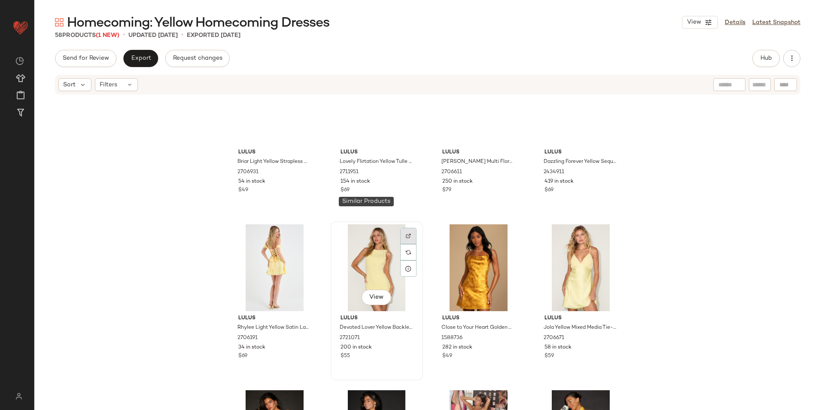
scroll to position [136, 0]
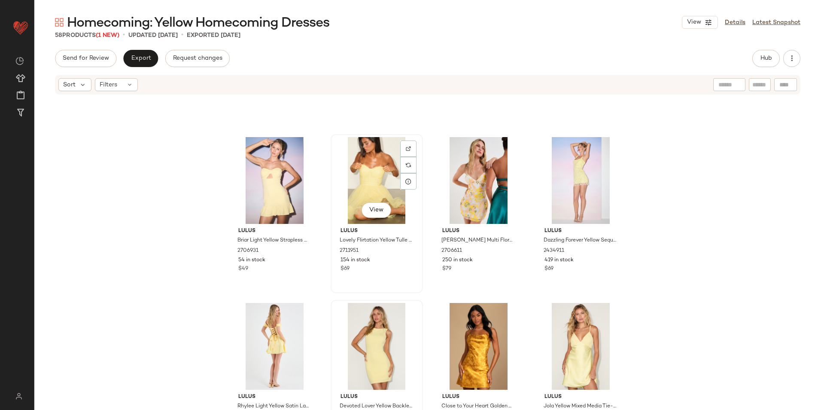
click at [378, 187] on div "View" at bounding box center [377, 180] width 86 height 87
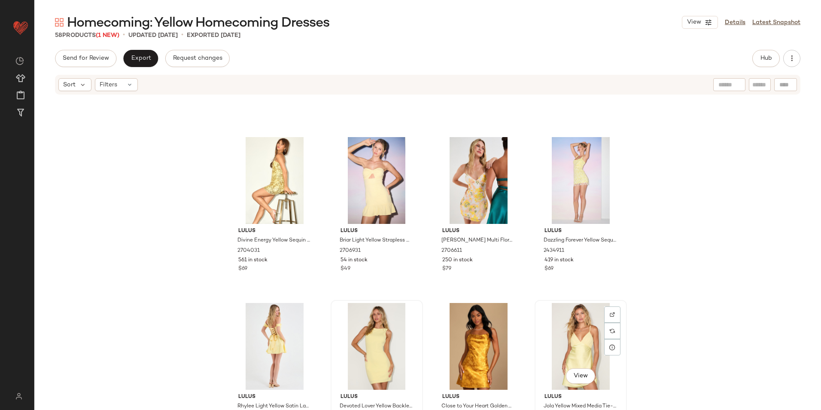
click at [563, 338] on div "View" at bounding box center [581, 346] width 86 height 87
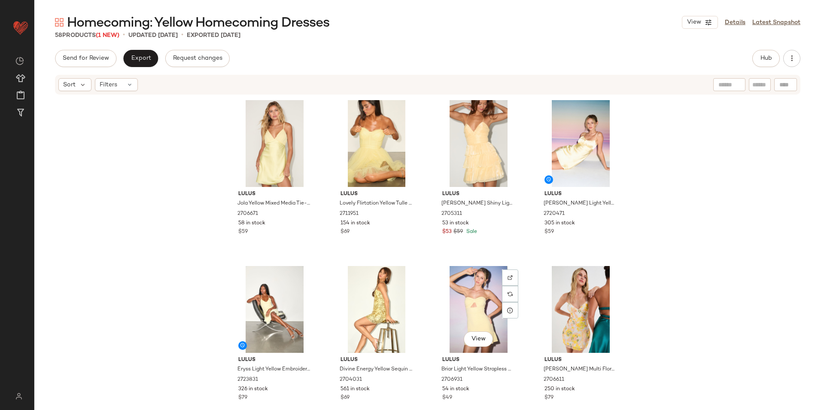
scroll to position [172, 0]
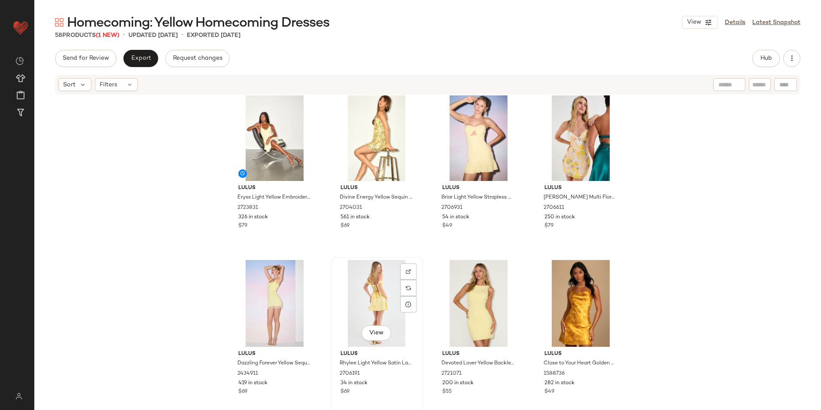
click at [380, 299] on div "View" at bounding box center [377, 303] width 86 height 87
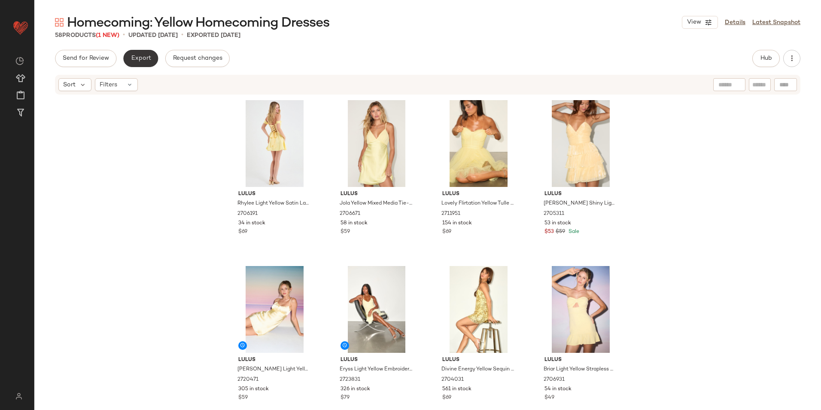
click at [144, 59] on span "Export" at bounding box center [141, 58] width 20 height 7
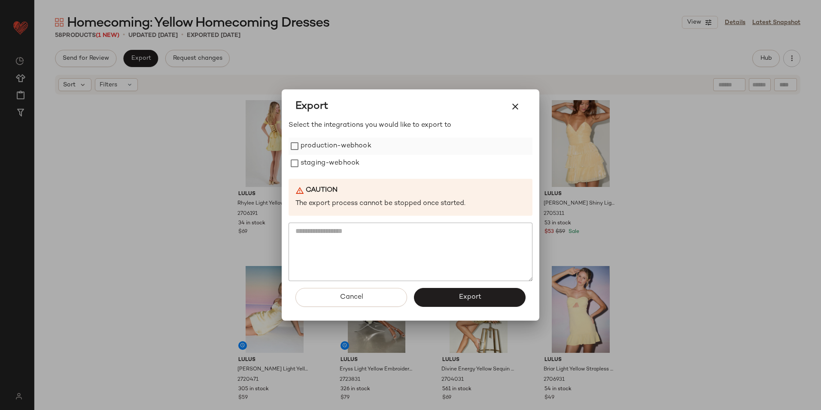
drag, startPoint x: 325, startPoint y: 143, endPoint x: 325, endPoint y: 162, distance: 18.9
click at [325, 143] on label "production-webhook" at bounding box center [336, 145] width 71 height 17
click at [325, 165] on label "staging-webhook" at bounding box center [330, 163] width 59 height 17
click at [462, 294] on span "Export" at bounding box center [469, 297] width 23 height 8
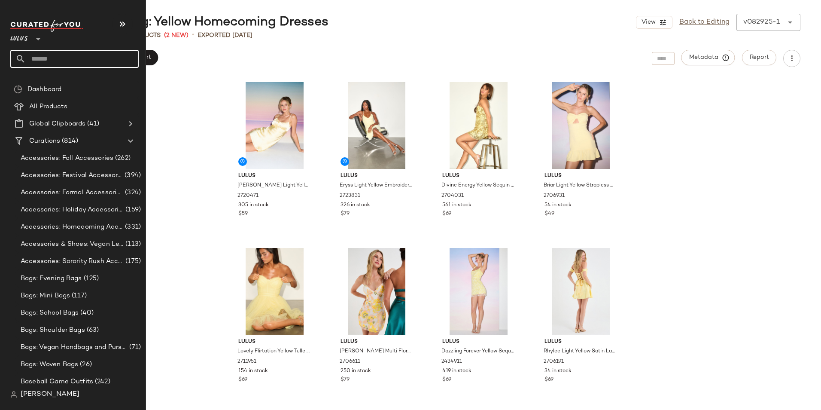
click at [50, 58] on input "text" at bounding box center [82, 59] width 113 height 18
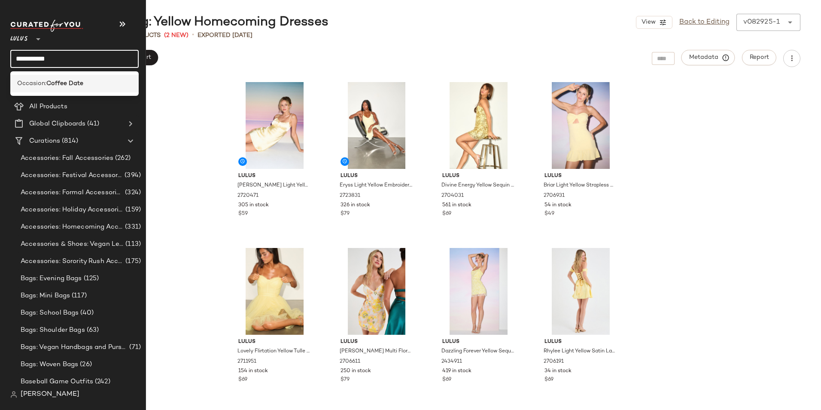
type input "**********"
click at [53, 79] on b "Coffee Date" at bounding box center [64, 83] width 37 height 9
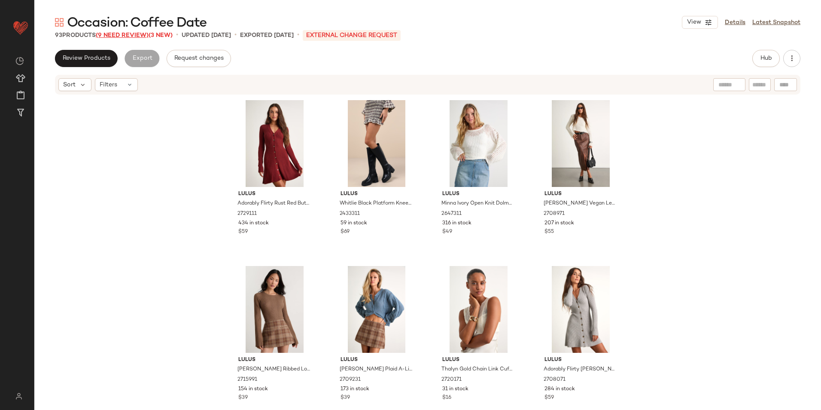
click at [128, 36] on span "(9 Need Review)" at bounding box center [122, 35] width 53 height 6
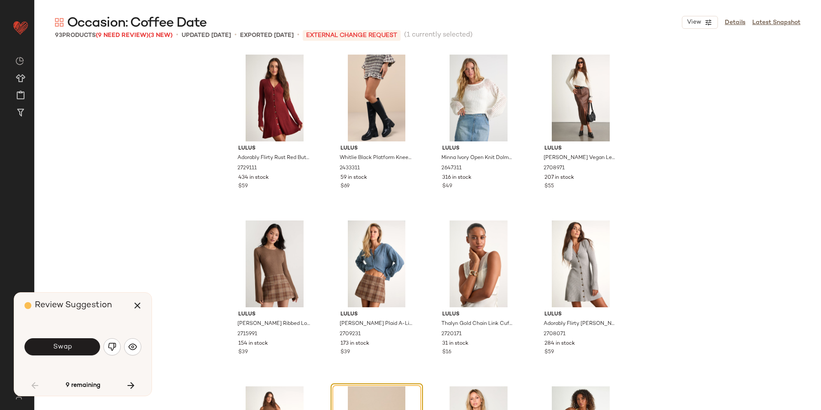
scroll to position [173, 0]
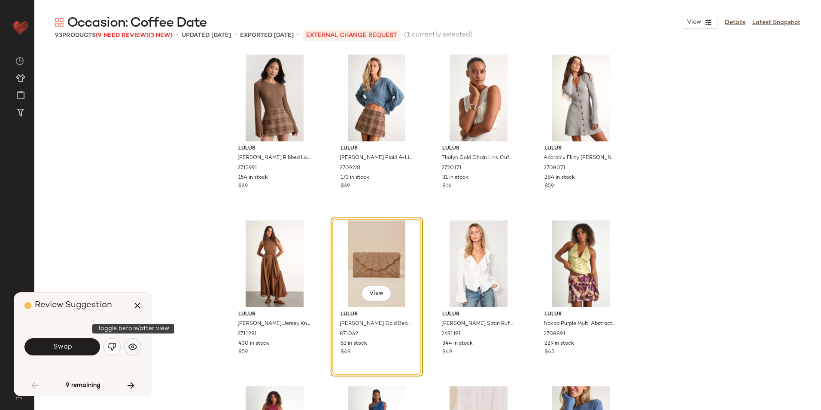
click at [135, 345] on img "button" at bounding box center [132, 346] width 9 height 9
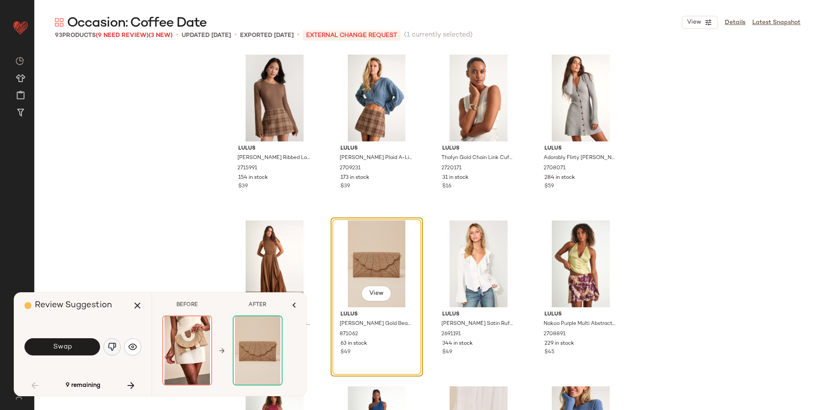
click at [106, 346] on button "button" at bounding box center [111, 346] width 17 height 17
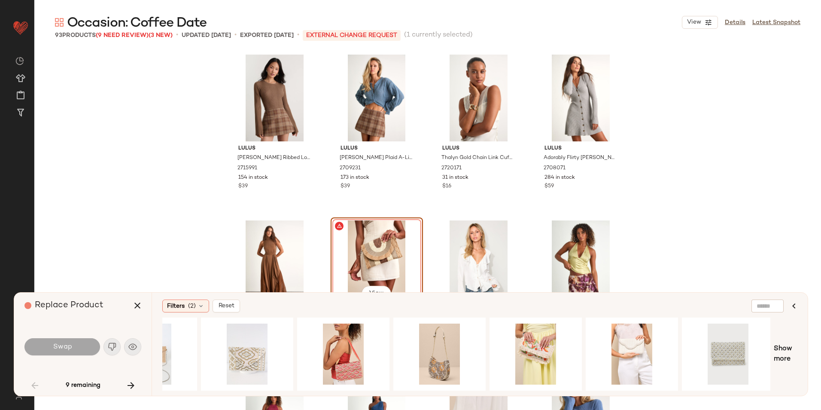
scroll to position [0, 349]
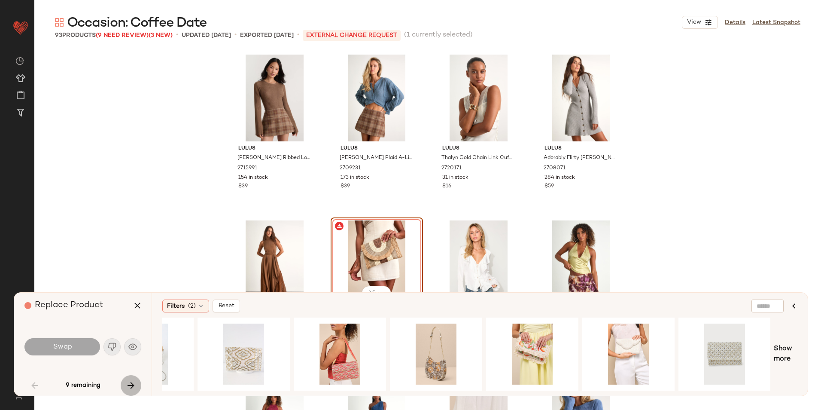
click at [134, 386] on icon "button" at bounding box center [131, 385] width 10 height 10
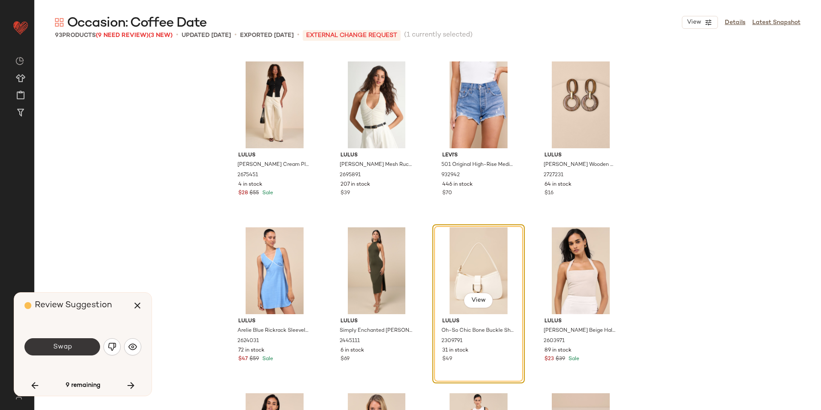
click at [72, 346] on button "Swap" at bounding box center [62, 346] width 76 height 17
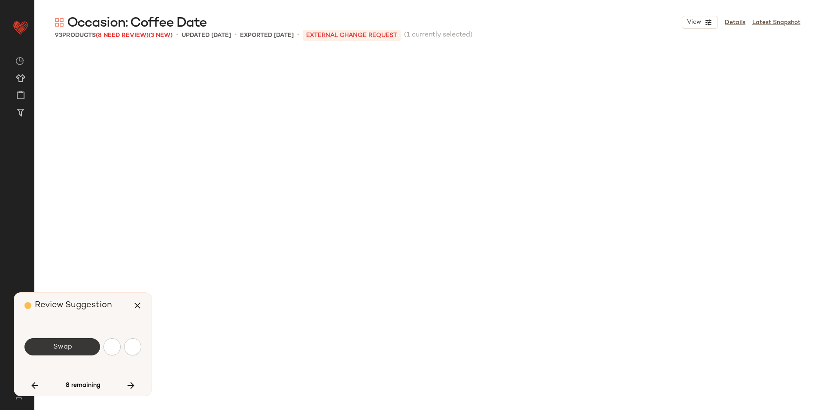
scroll to position [1160, 0]
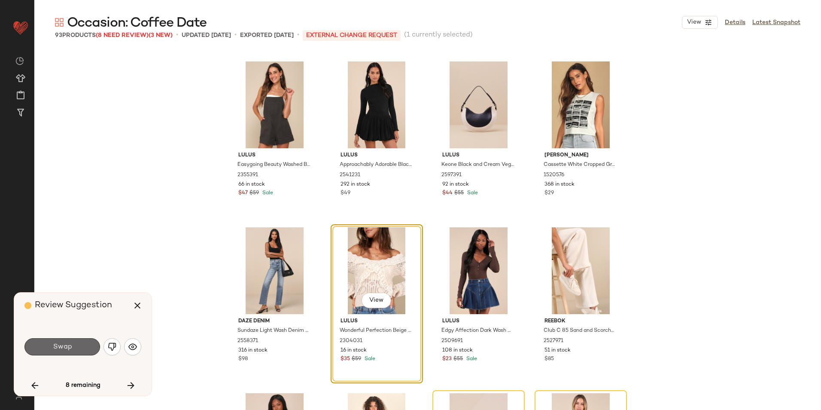
click at [69, 344] on span "Swap" at bounding box center [61, 347] width 19 height 8
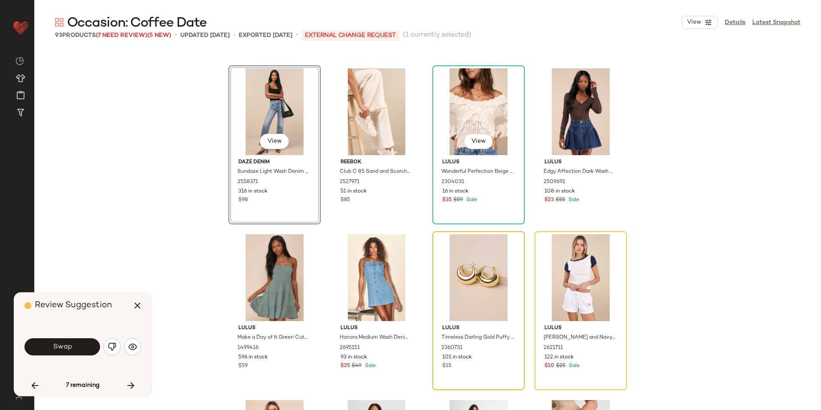
scroll to position [1369, 0]
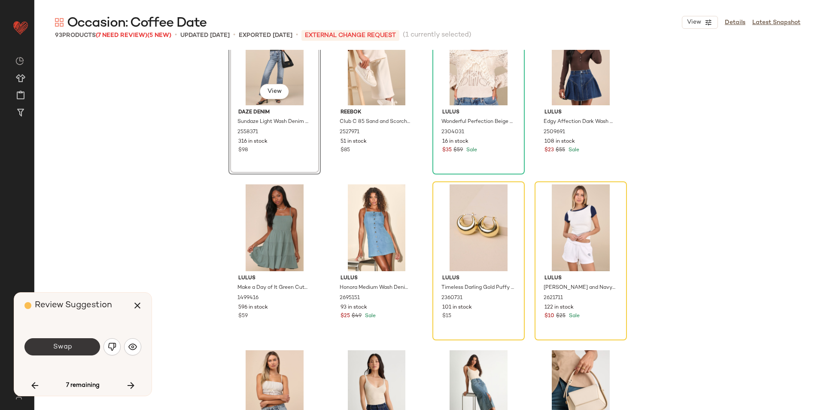
click at [73, 346] on button "Swap" at bounding box center [62, 346] width 76 height 17
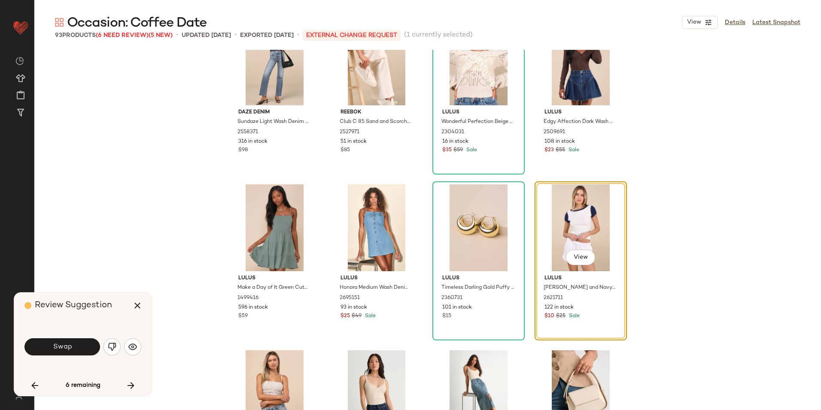
scroll to position [1326, 0]
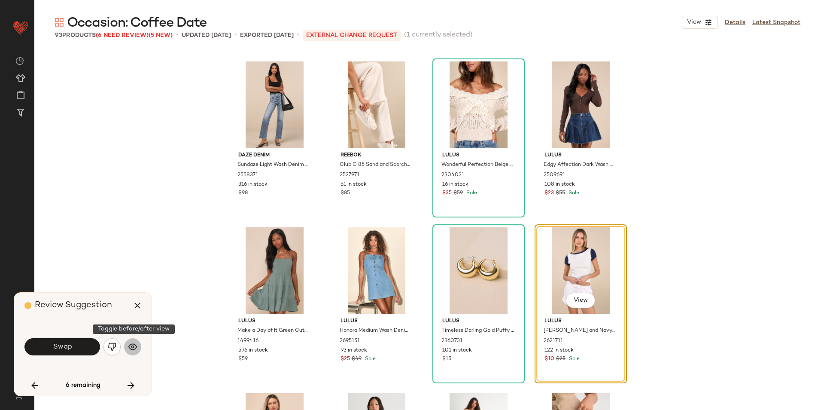
click at [139, 346] on button "button" at bounding box center [132, 346] width 17 height 17
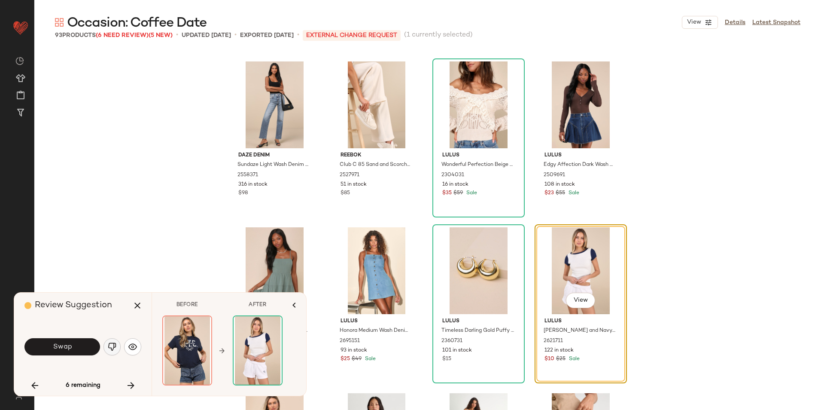
click at [110, 342] on button "button" at bounding box center [111, 346] width 17 height 17
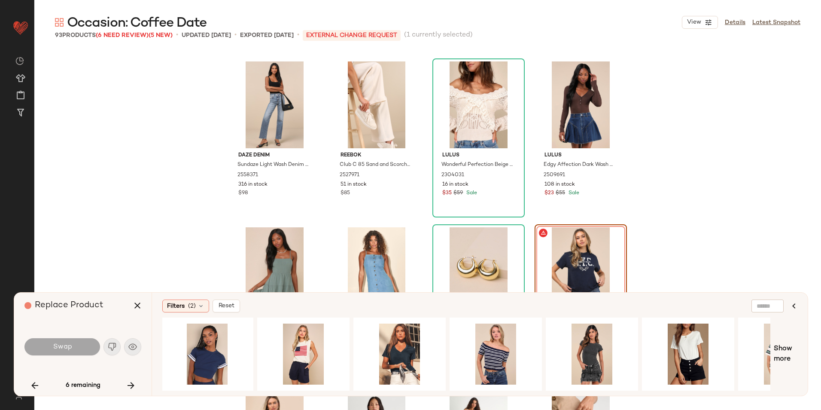
scroll to position [0, 349]
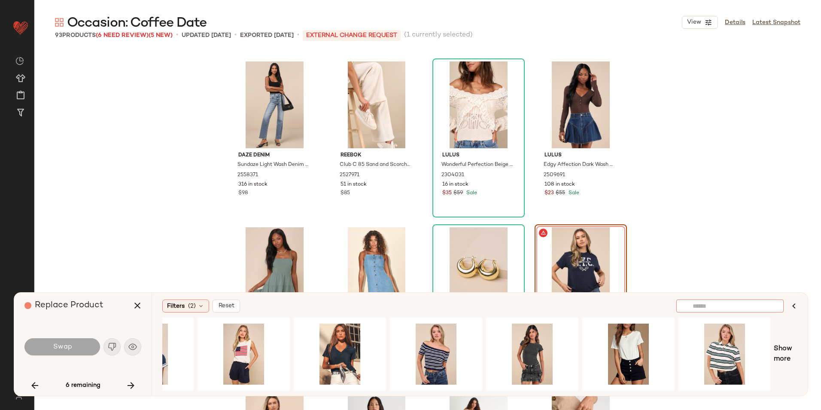
click at [764, 307] on input "text" at bounding box center [730, 305] width 75 height 9
type input "*****"
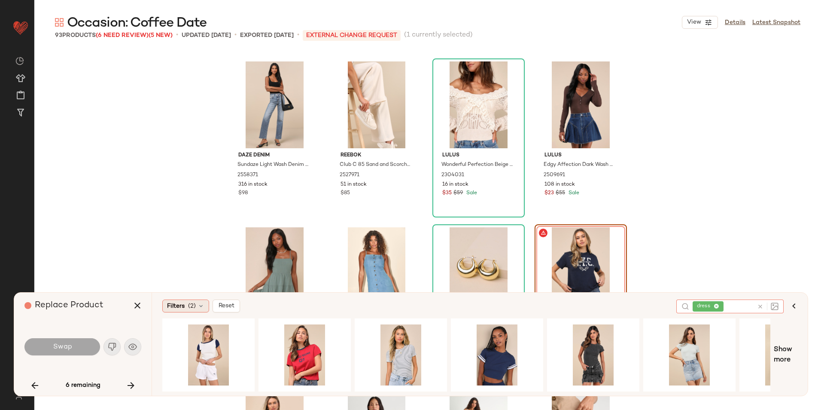
click at [191, 308] on span "(2)" at bounding box center [192, 305] width 8 height 9
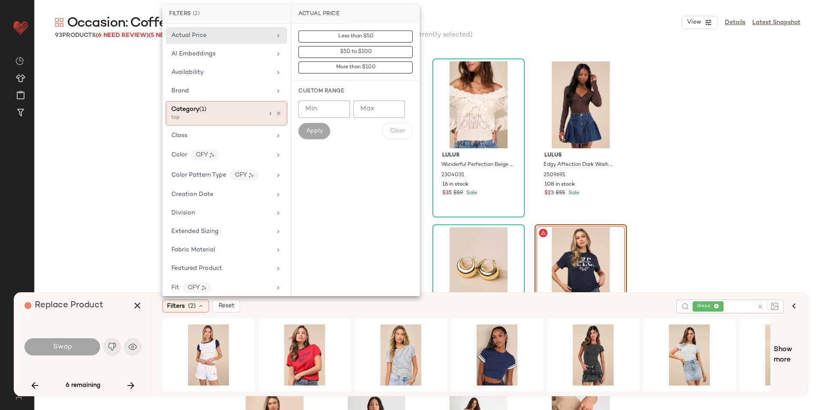
click at [232, 109] on div "Category (1)" at bounding box center [217, 109] width 92 height 9
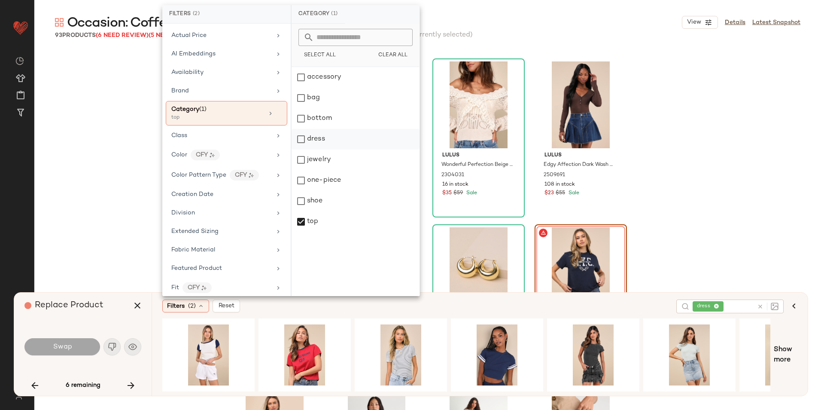
click at [318, 149] on div "dress" at bounding box center [356, 159] width 128 height 21
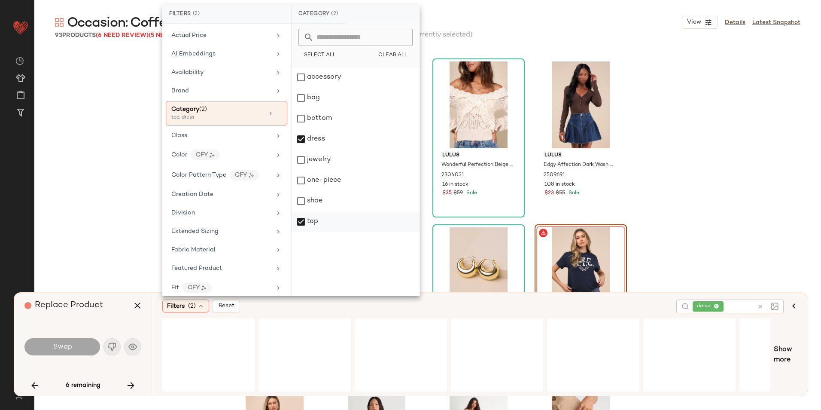
click at [307, 227] on div "top" at bounding box center [356, 221] width 128 height 21
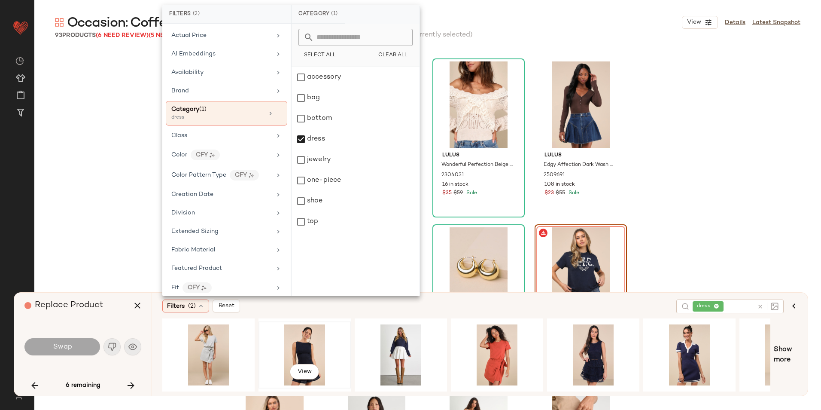
click at [292, 342] on div "View" at bounding box center [304, 354] width 86 height 61
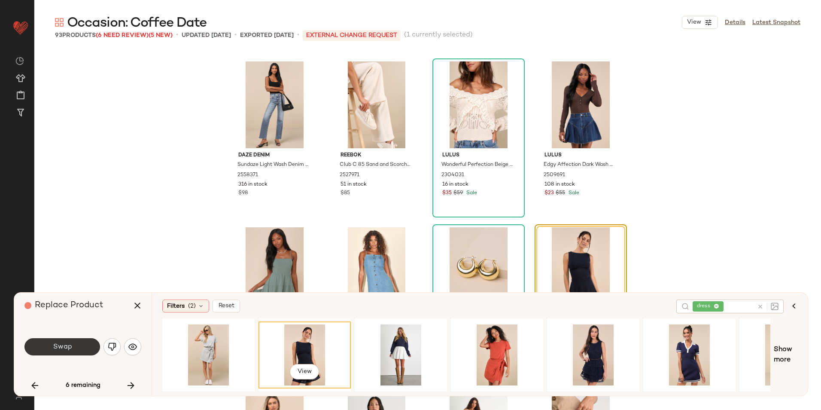
click at [69, 348] on span "Swap" at bounding box center [61, 347] width 19 height 8
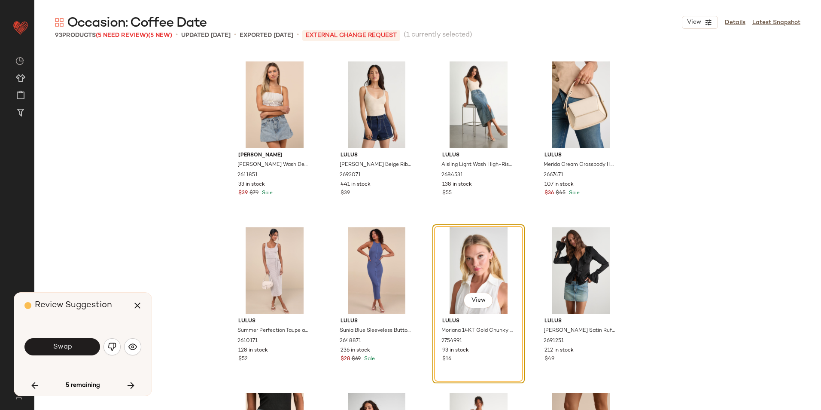
scroll to position [1743, 0]
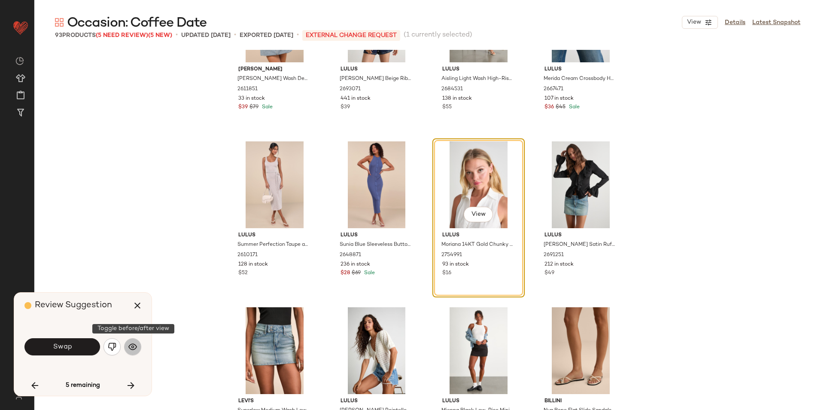
click at [136, 346] on img "button" at bounding box center [132, 346] width 9 height 9
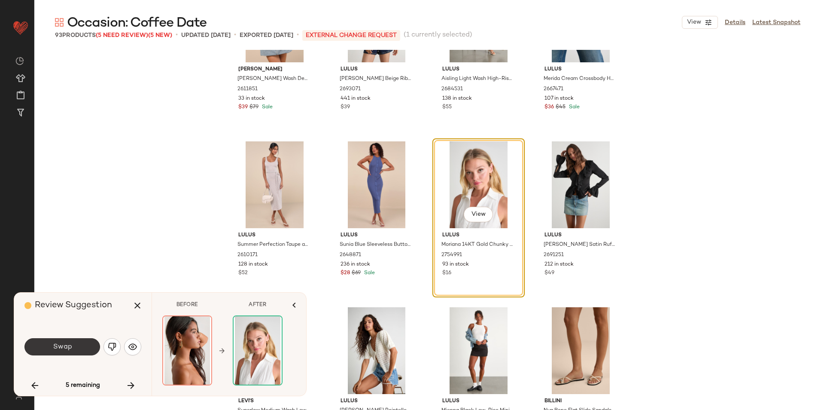
click at [78, 348] on button "Swap" at bounding box center [62, 346] width 76 height 17
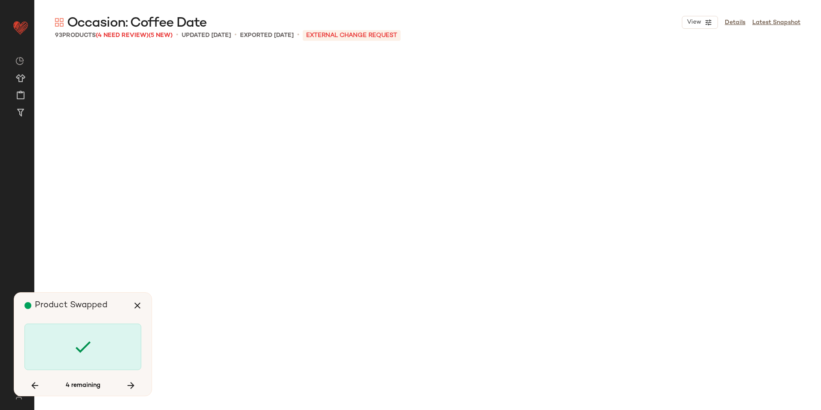
scroll to position [2652, 0]
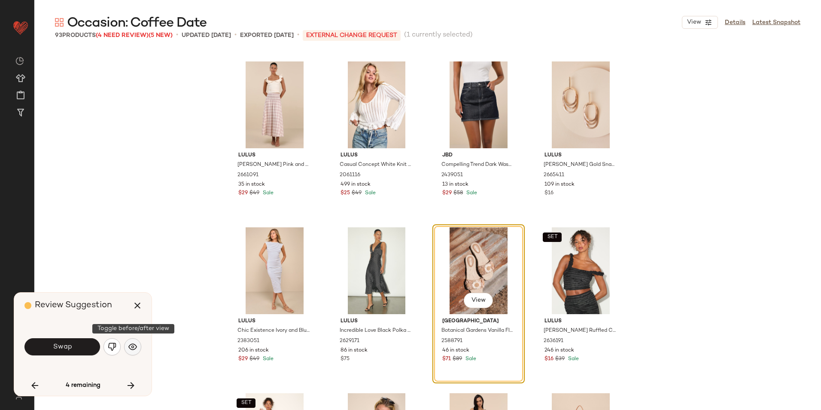
click at [136, 342] on img "button" at bounding box center [132, 346] width 9 height 9
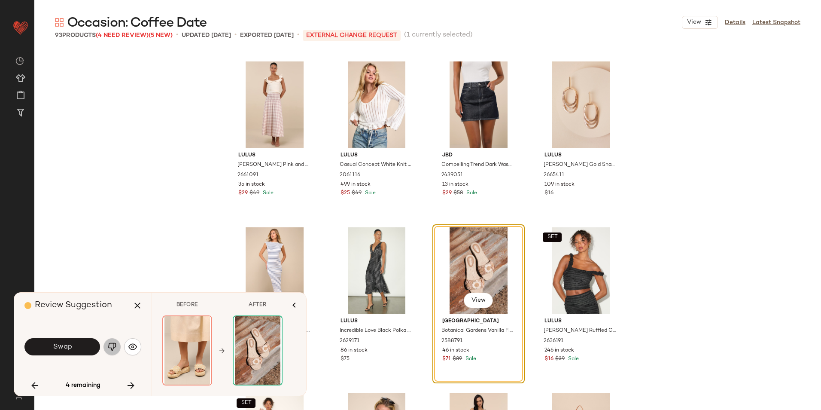
click at [119, 346] on button "button" at bounding box center [111, 346] width 17 height 17
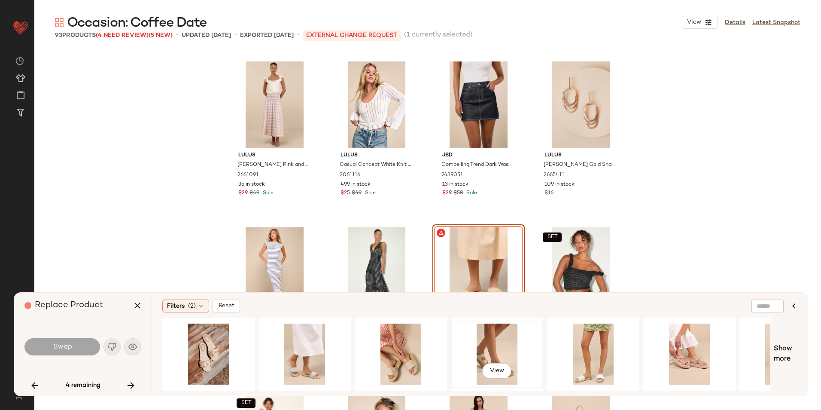
click at [509, 343] on div "View" at bounding box center [497, 353] width 86 height 61
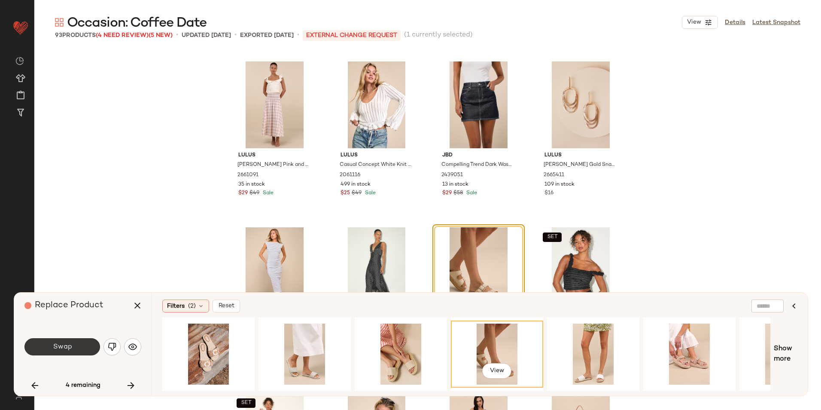
click at [70, 349] on span "Swap" at bounding box center [61, 347] width 19 height 8
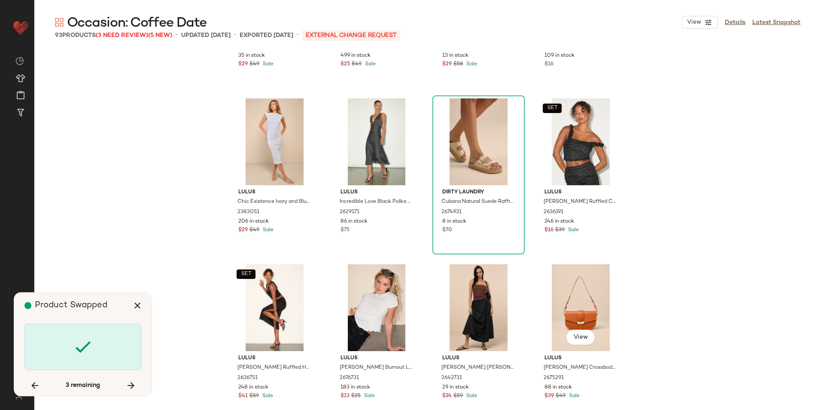
scroll to position [2983, 0]
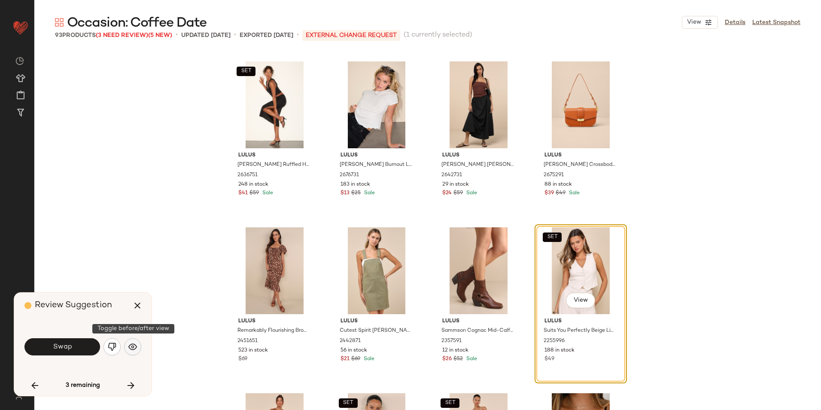
click at [132, 345] on img "button" at bounding box center [132, 346] width 9 height 9
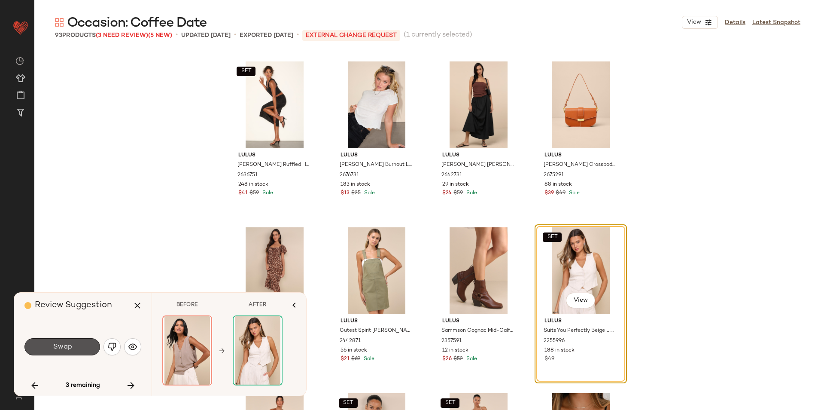
click at [80, 349] on button "Swap" at bounding box center [62, 346] width 76 height 17
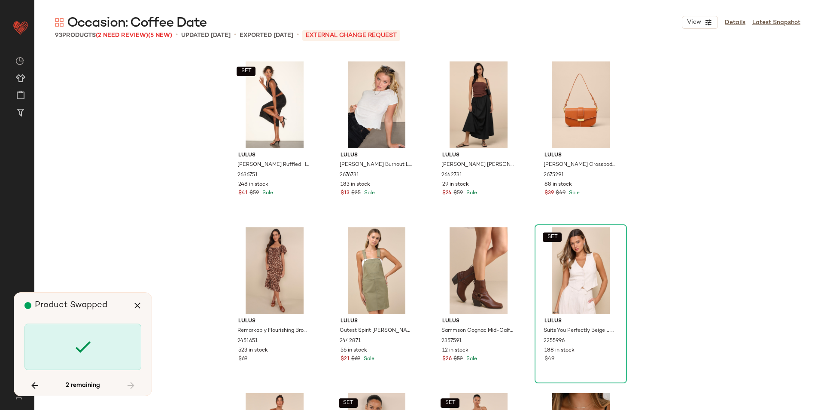
scroll to position [166, 0]
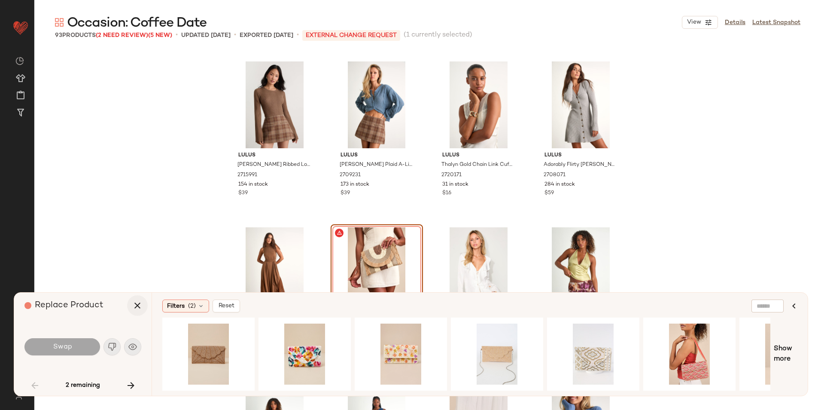
click at [141, 305] on icon "button" at bounding box center [137, 305] width 10 height 10
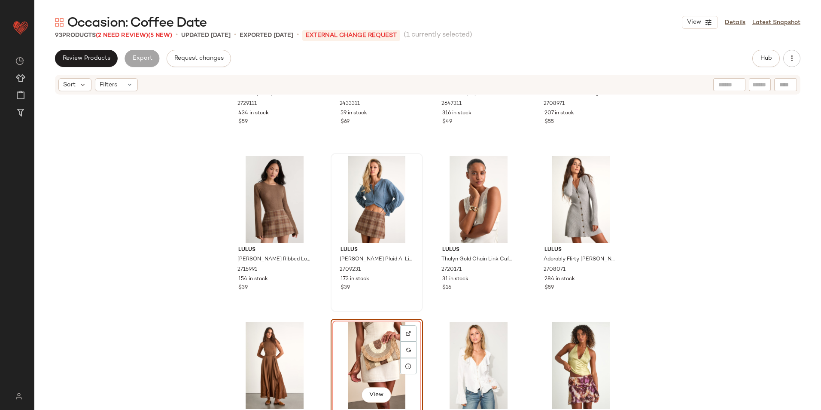
scroll to position [129, 0]
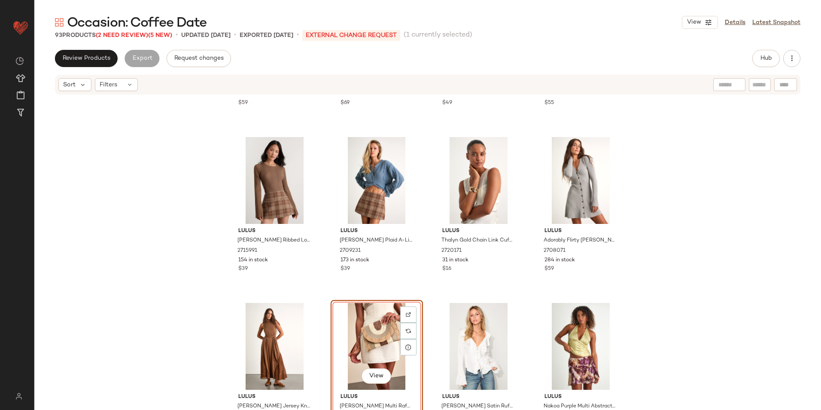
click at [380, 344] on div "View" at bounding box center [377, 346] width 86 height 87
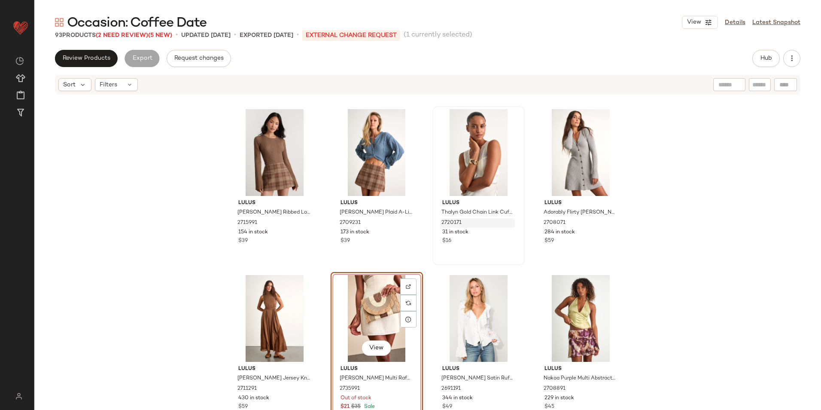
scroll to position [172, 0]
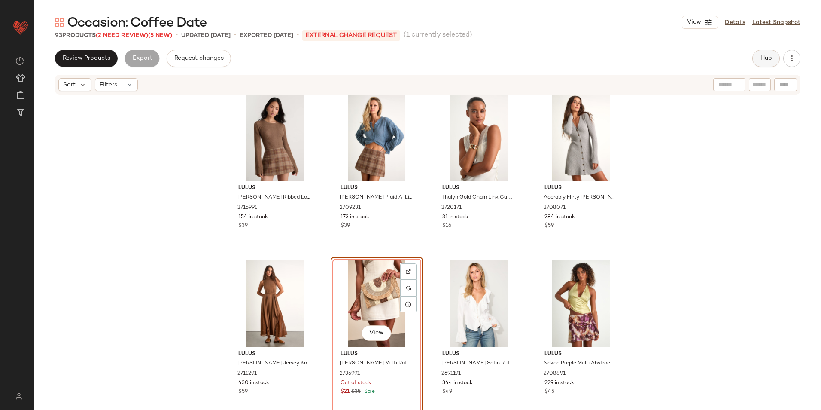
click at [764, 59] on span "Hub" at bounding box center [766, 58] width 12 height 7
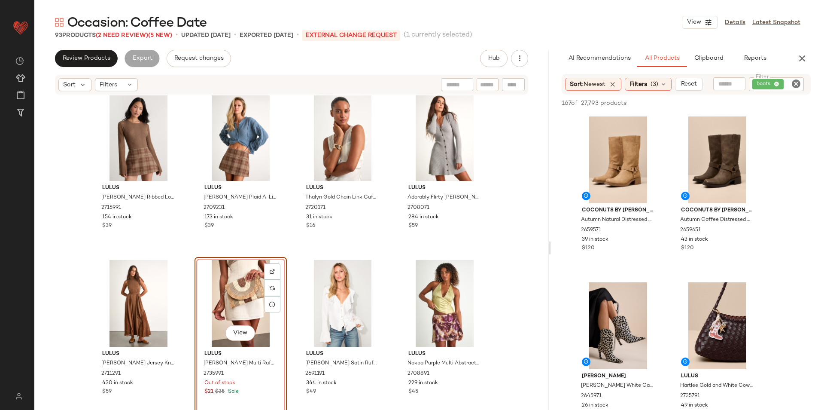
drag, startPoint x: 426, startPoint y: 246, endPoint x: 684, endPoint y: 242, distance: 258.1
click at [684, 242] on div "Occasion: Coffee Date View Details Latest Snapshot 93 Products (2 Need Review) …" at bounding box center [427, 212] width 787 height 396
click at [655, 82] on span "(3)" at bounding box center [654, 84] width 8 height 9
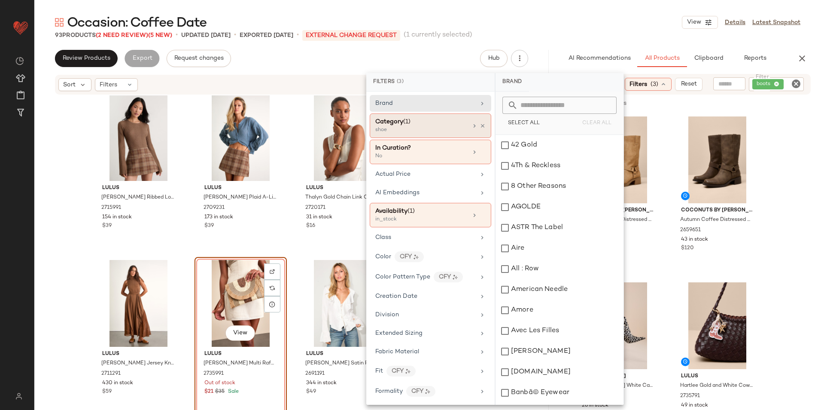
click at [416, 128] on div "shoe" at bounding box center [418, 130] width 86 height 8
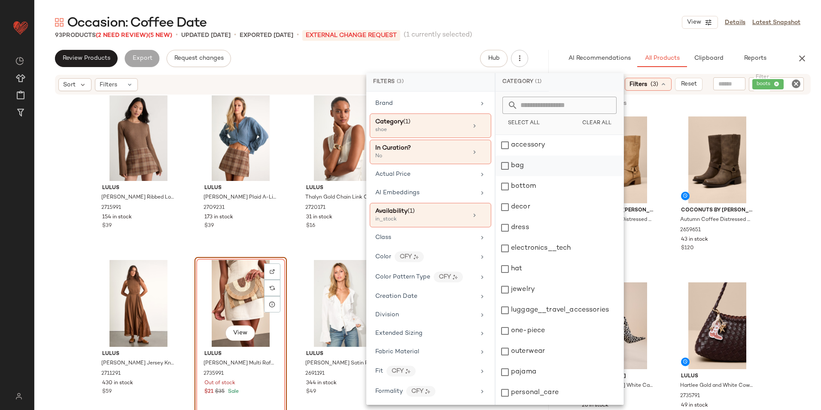
click at [519, 176] on div "bag" at bounding box center [559, 186] width 128 height 21
click at [576, 20] on div "Occasion: Coffee Date View Details Latest Snapshot" at bounding box center [427, 22] width 787 height 17
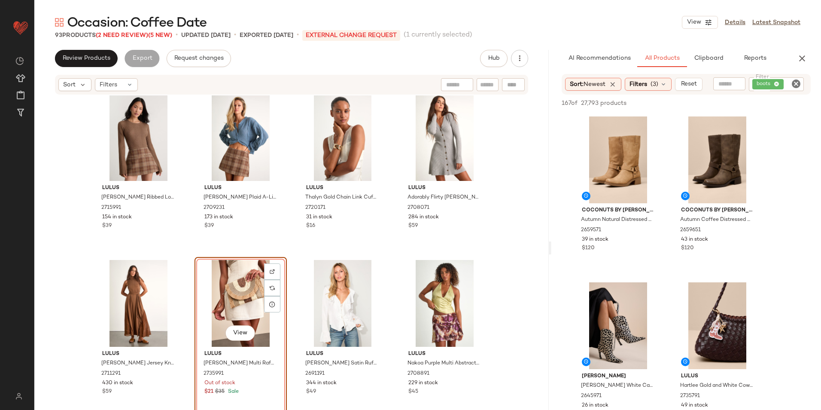
click at [797, 81] on icon "Clear Filter" at bounding box center [796, 84] width 10 height 10
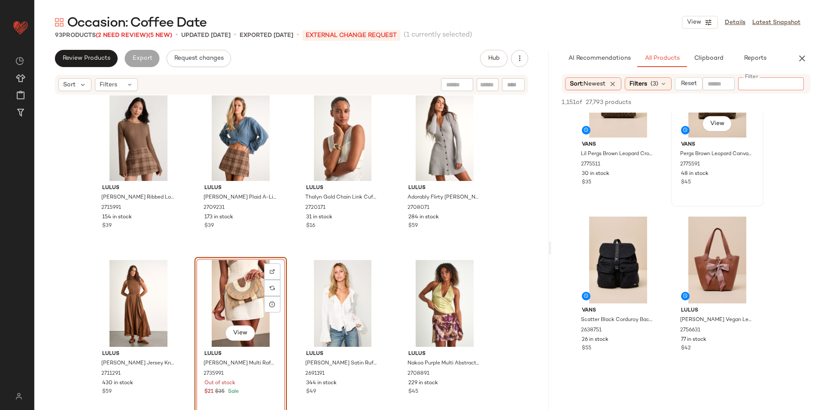
scroll to position [86, 0]
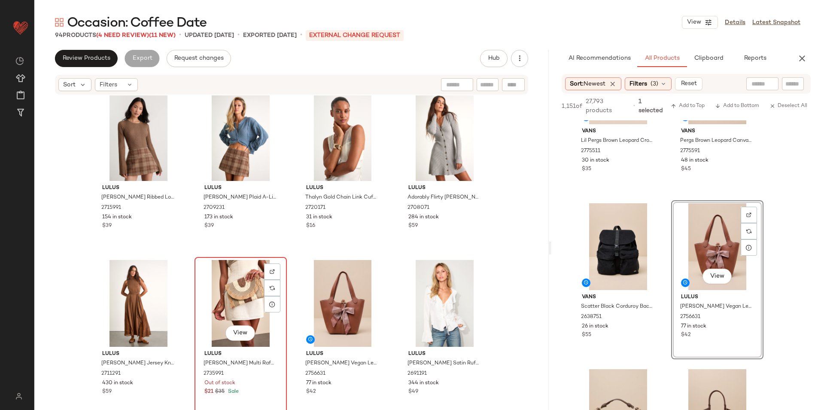
click at [237, 289] on div "View" at bounding box center [240, 303] width 86 height 87
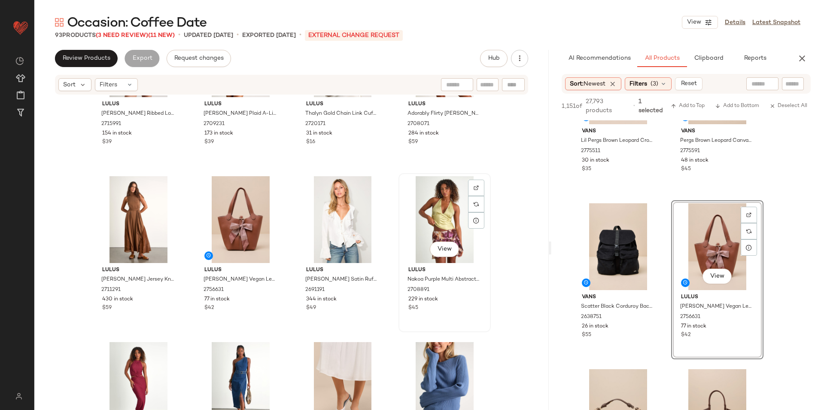
scroll to position [264, 0]
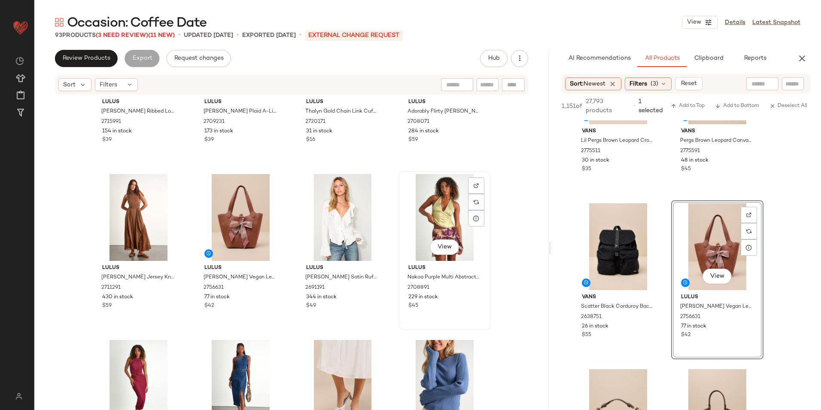
click at [441, 216] on div "View" at bounding box center [444, 217] width 86 height 87
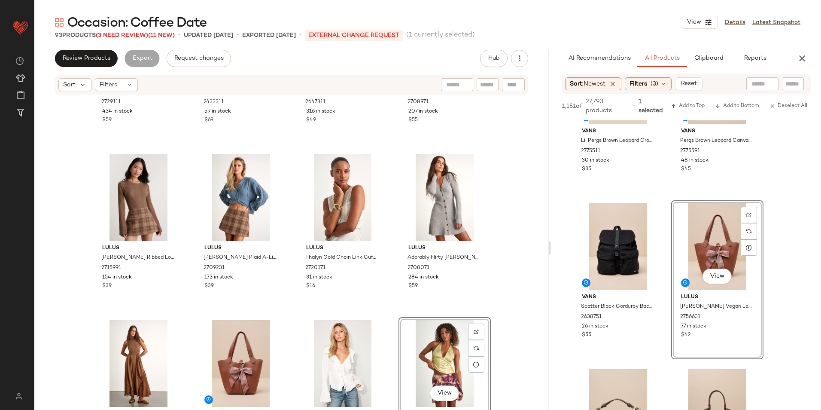
scroll to position [172, 0]
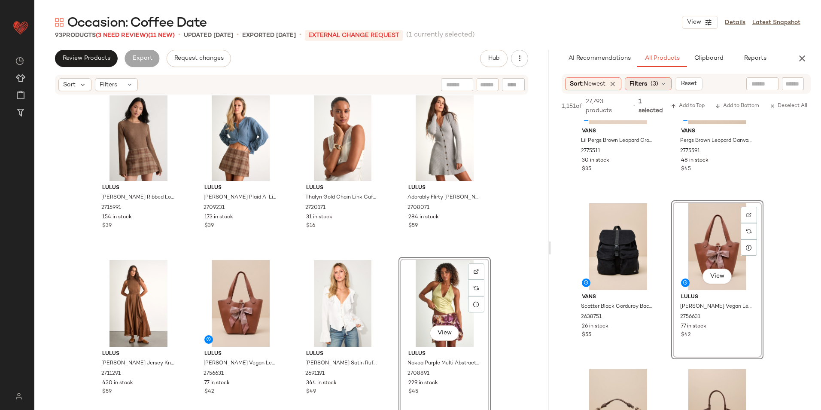
click at [651, 83] on div "Filters (3)" at bounding box center [648, 83] width 47 height 13
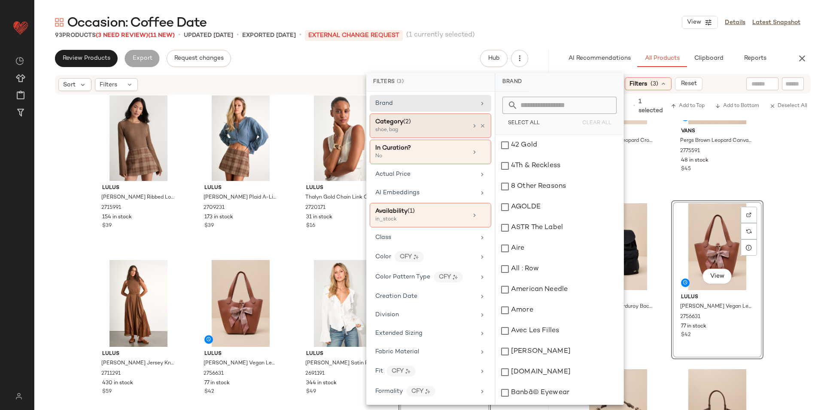
click at [410, 127] on div "shoe, bag" at bounding box center [418, 130] width 86 height 8
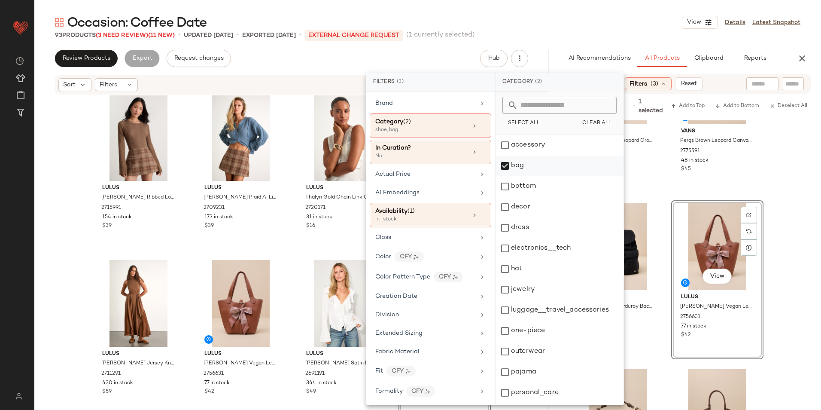
click at [519, 176] on div "bag" at bounding box center [559, 186] width 128 height 21
drag, startPoint x: 522, startPoint y: 183, endPoint x: 538, endPoint y: 204, distance: 26.6
click at [523, 197] on div "bottom" at bounding box center [559, 207] width 128 height 21
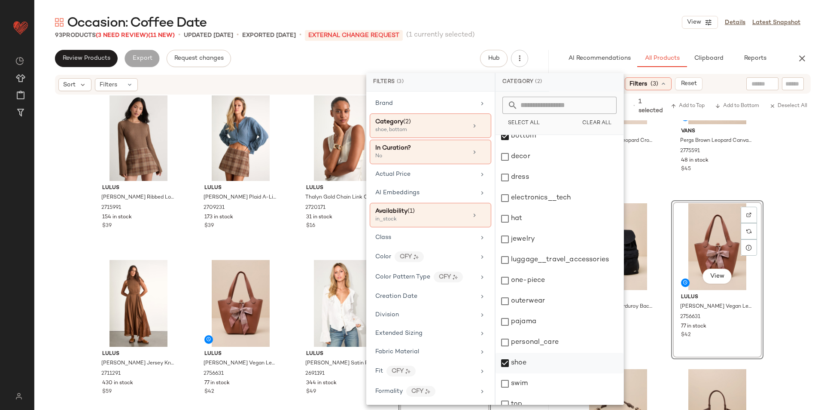
scroll to position [81, 0]
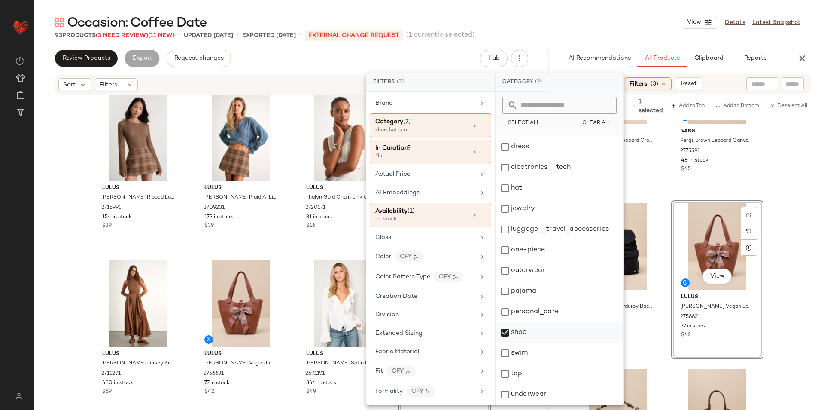
click at [524, 343] on div "shoe" at bounding box center [559, 353] width 128 height 21
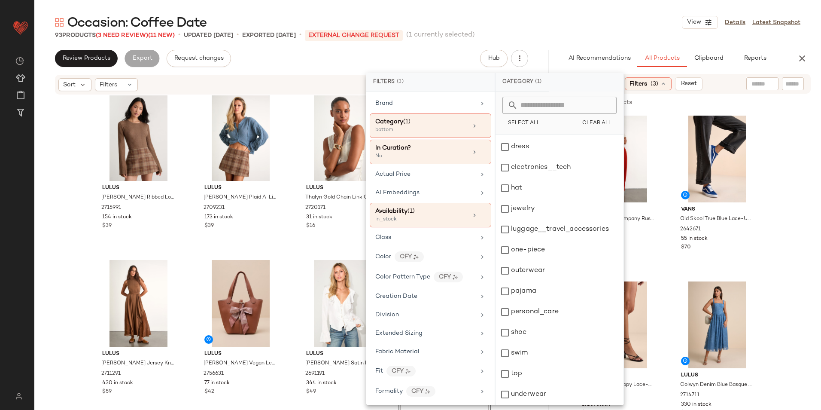
click at [602, 42] on div "Occasion: Coffee Date View Details Latest Snapshot 93 Products (3 Need Review) …" at bounding box center [427, 212] width 787 height 396
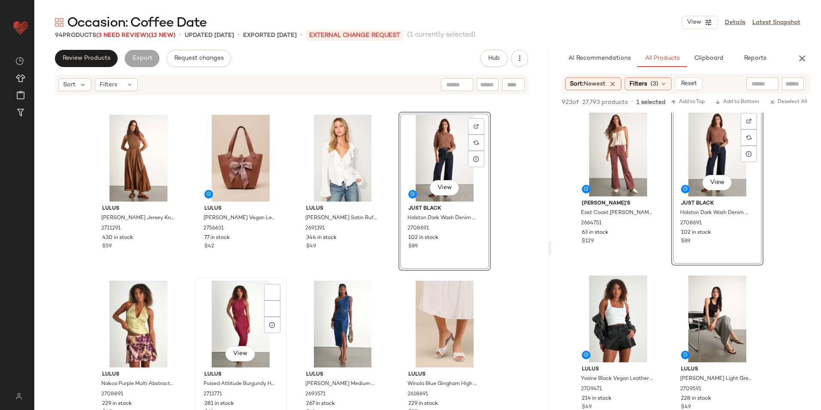
scroll to position [350, 0]
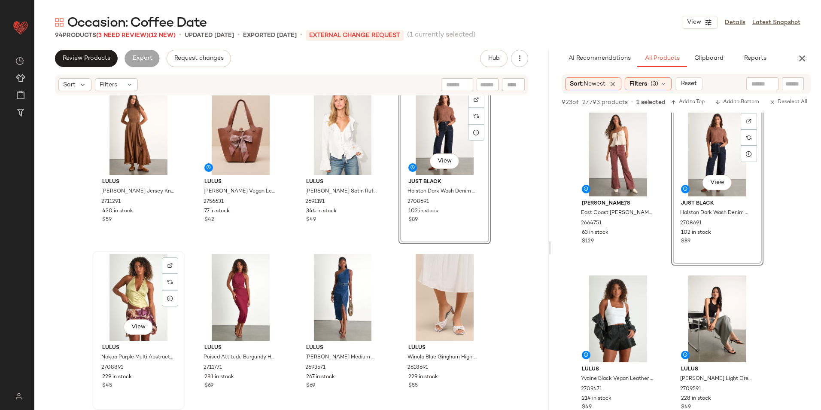
click at [150, 290] on div "View" at bounding box center [138, 297] width 86 height 87
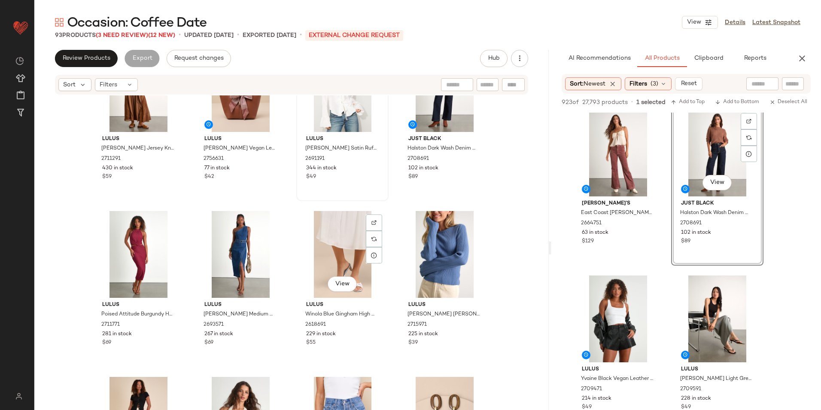
scroll to position [436, 0]
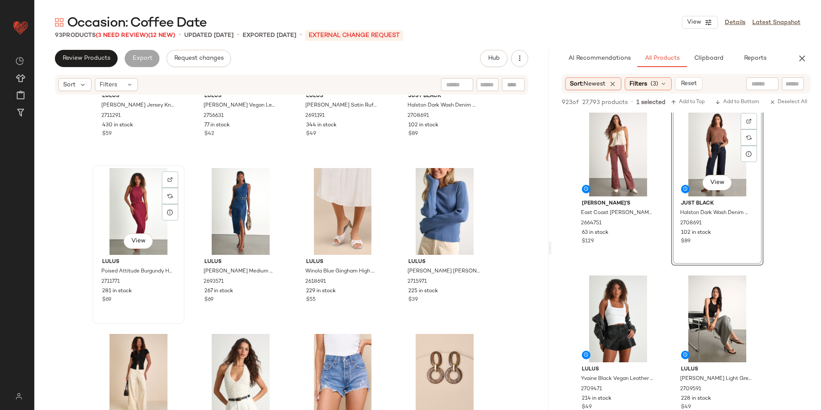
click at [130, 215] on div "View" at bounding box center [138, 211] width 86 height 87
click at [647, 85] on span "Filters" at bounding box center [638, 83] width 18 height 9
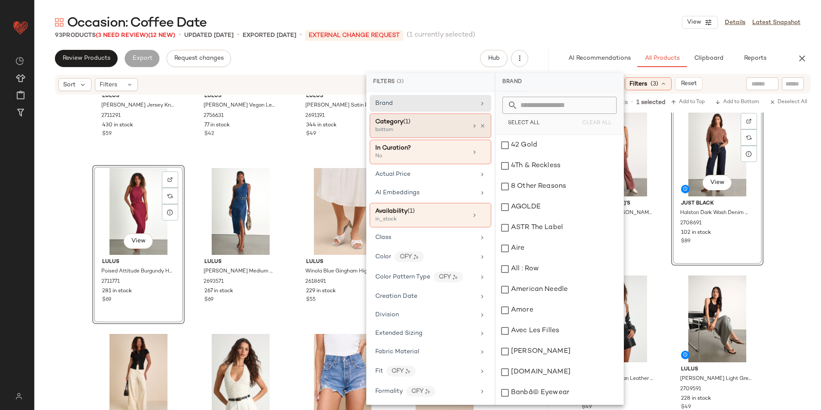
click at [409, 128] on div "bottom" at bounding box center [418, 130] width 86 height 8
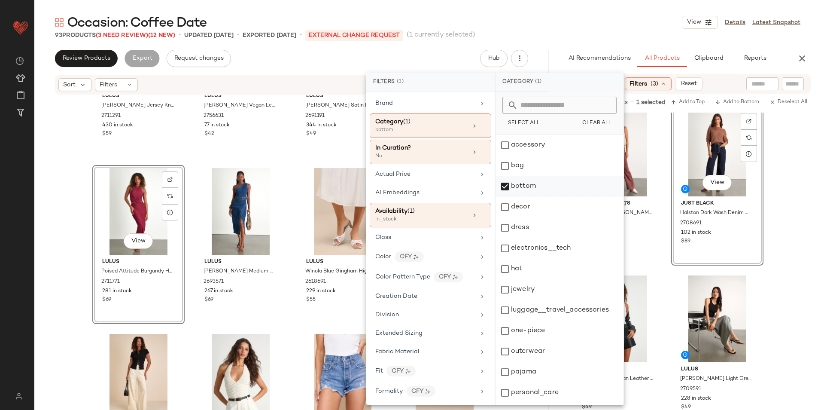
click at [543, 197] on div "bottom" at bounding box center [559, 207] width 128 height 21
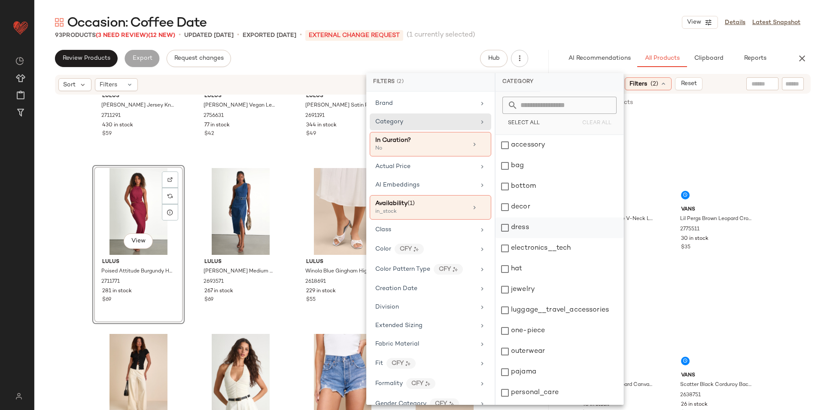
click at [518, 238] on div "dress" at bounding box center [559, 248] width 128 height 21
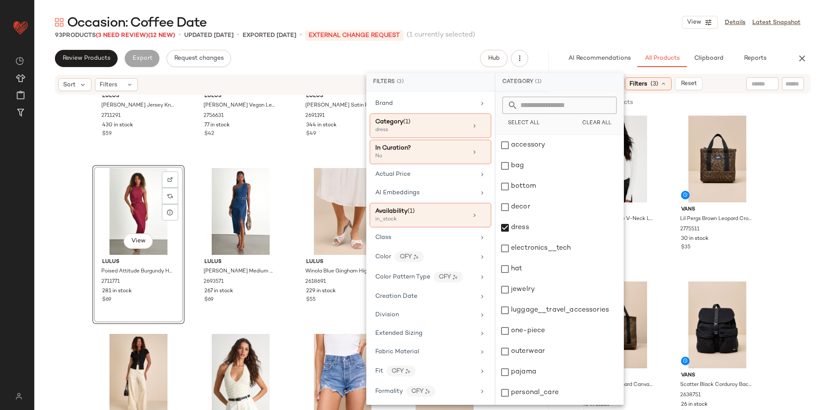
click at [549, 38] on div "93 Products (3 Need Review) (12 New) • updated Sep 2nd • Exported Aug 26th • Ex…" at bounding box center [427, 35] width 787 height 9
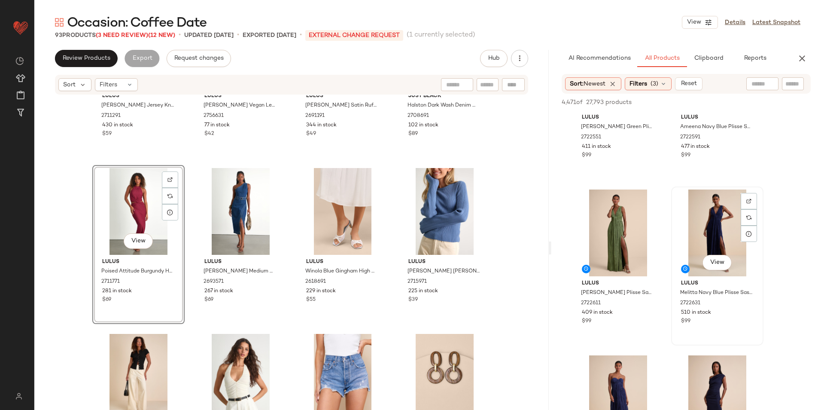
scroll to position [429, 0]
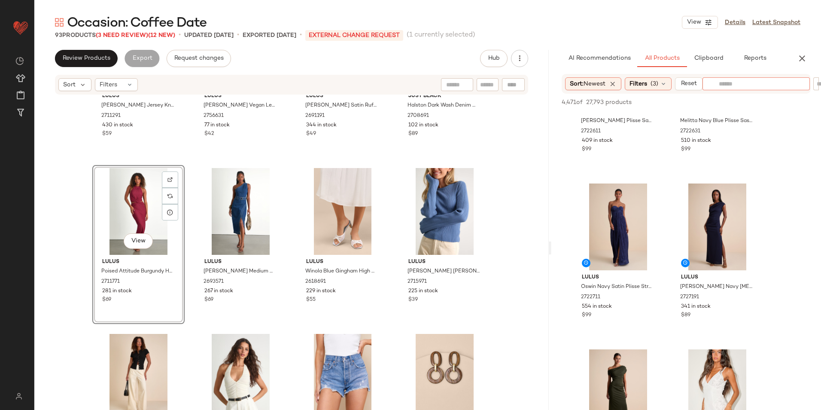
click at [755, 84] on input "text" at bounding box center [756, 83] width 75 height 9
type input "****"
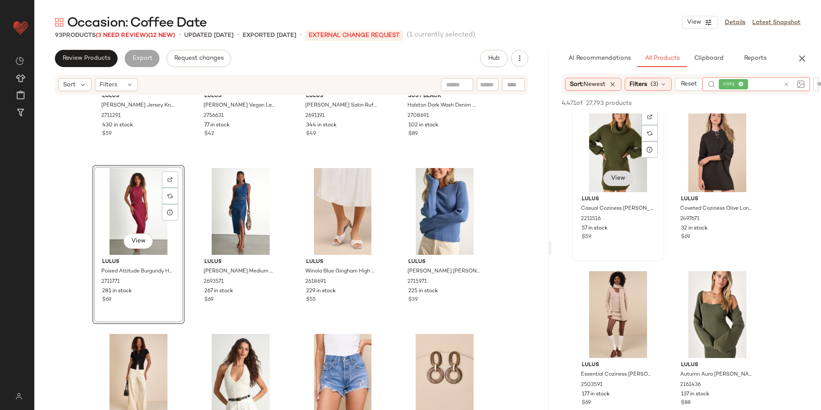
scroll to position [43, 0]
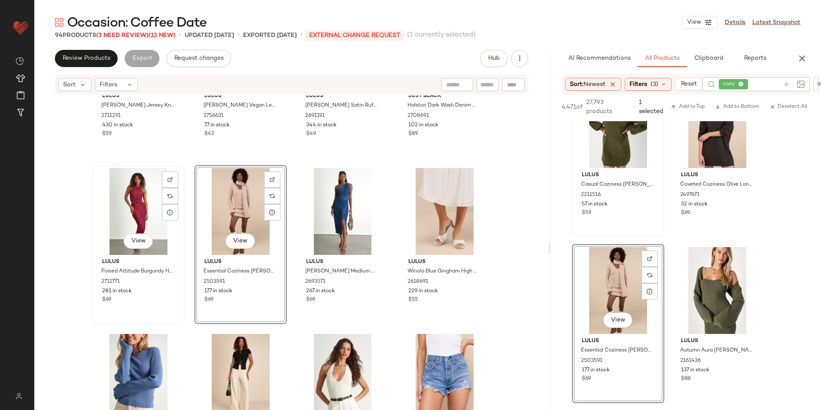
click at [132, 204] on div "View" at bounding box center [138, 211] width 86 height 87
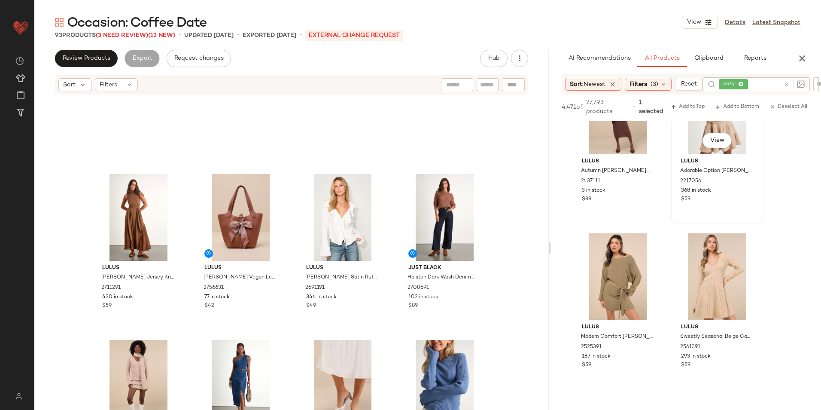
scroll to position [1803, 0]
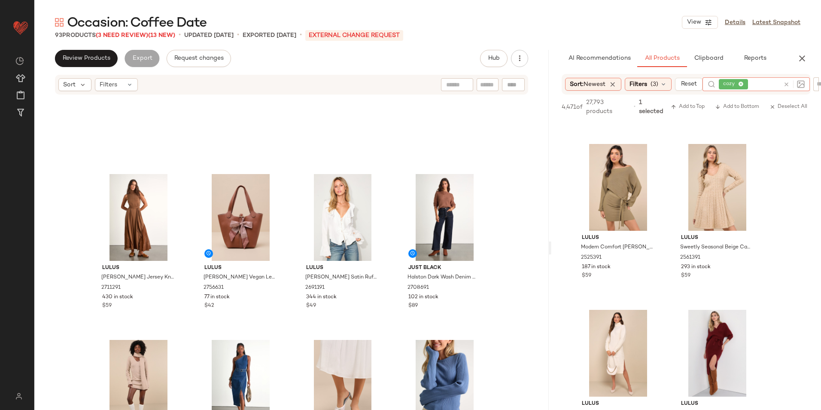
click at [742, 83] on icon at bounding box center [741, 85] width 6 height 6
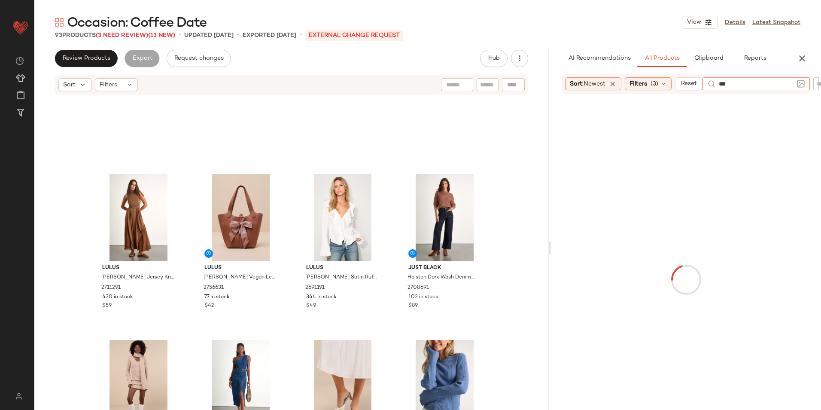
type input "****"
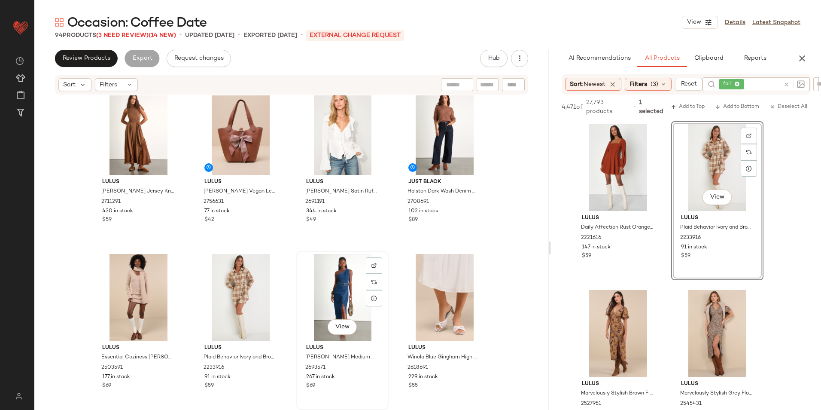
click at [331, 284] on div "View" at bounding box center [342, 297] width 86 height 87
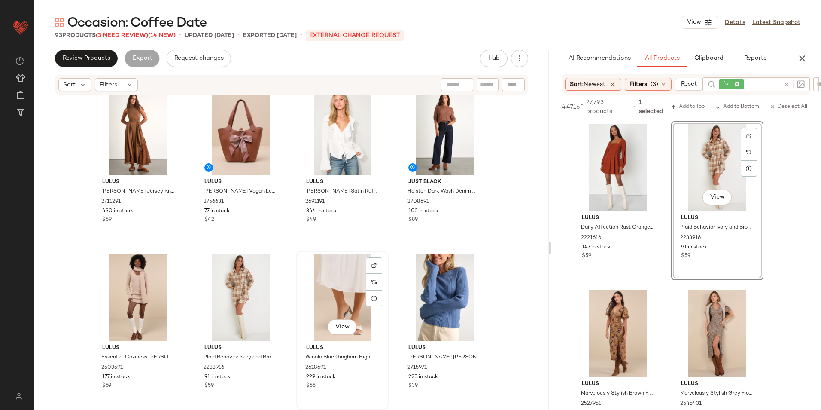
click at [343, 277] on div "View" at bounding box center [342, 297] width 86 height 87
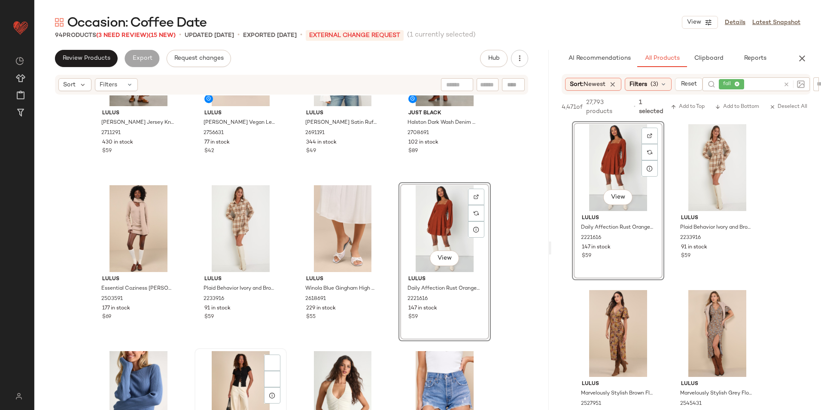
scroll to position [479, 0]
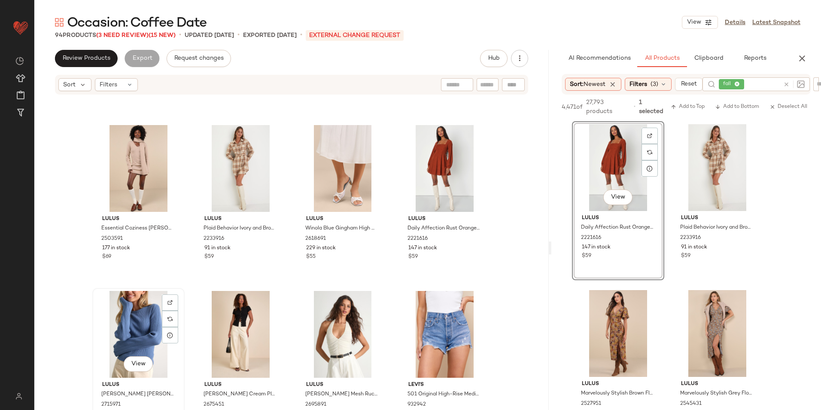
click at [128, 324] on div "View" at bounding box center [138, 334] width 86 height 87
click at [337, 325] on div "View" at bounding box center [342, 334] width 86 height 87
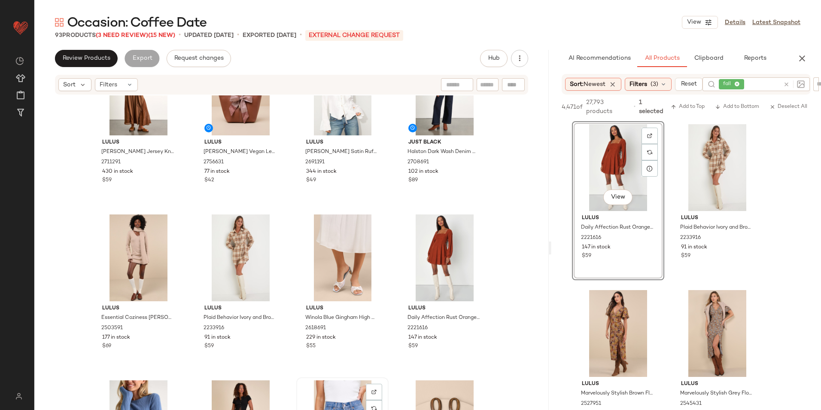
scroll to position [350, 0]
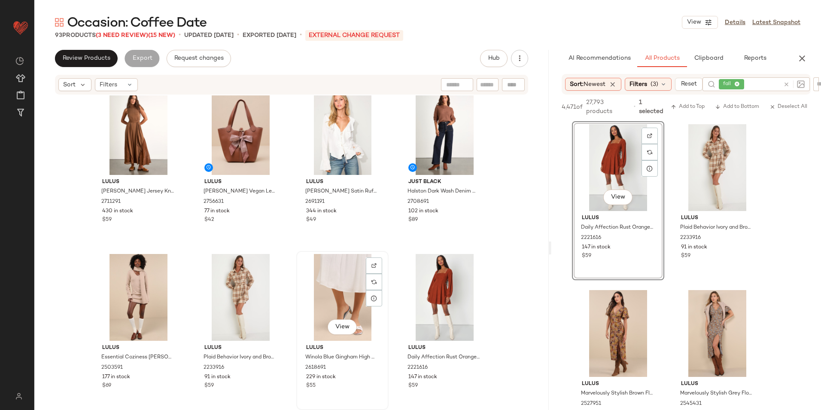
click at [344, 298] on div "View" at bounding box center [342, 297] width 86 height 87
click at [662, 88] on div "Filters (3)" at bounding box center [648, 84] width 47 height 13
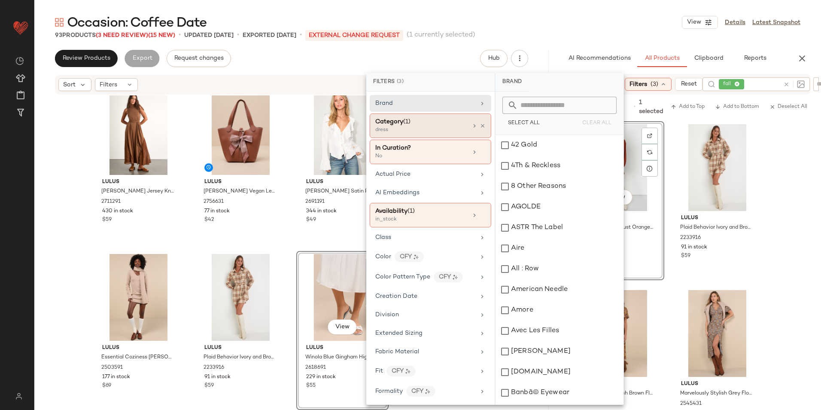
click at [420, 132] on div "dress" at bounding box center [418, 130] width 86 height 8
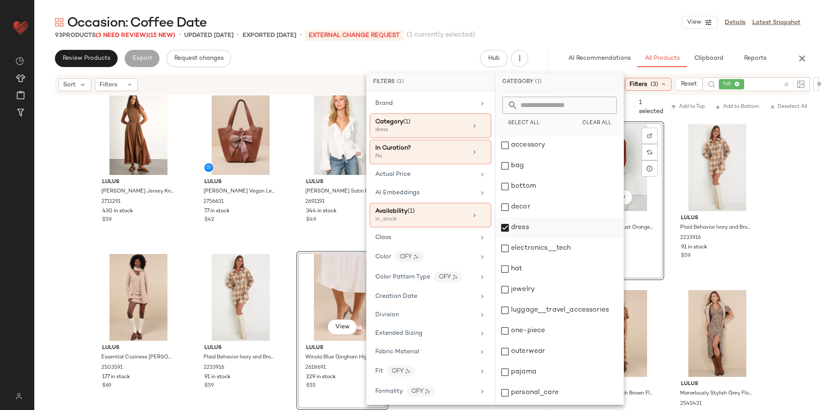
click at [513, 238] on div "dress" at bounding box center [559, 248] width 128 height 21
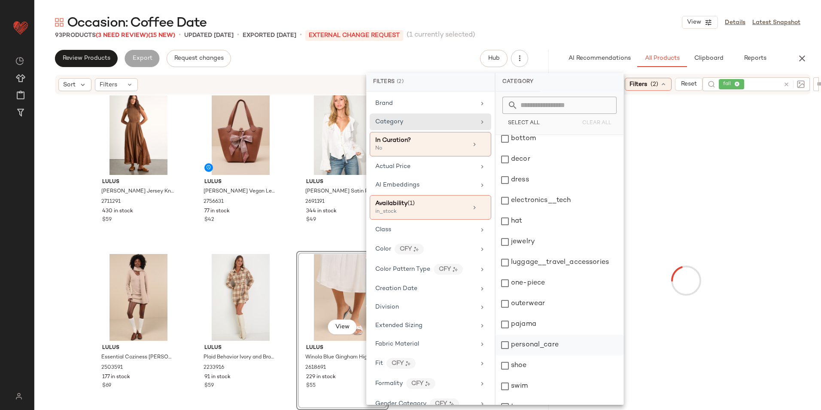
scroll to position [81, 0]
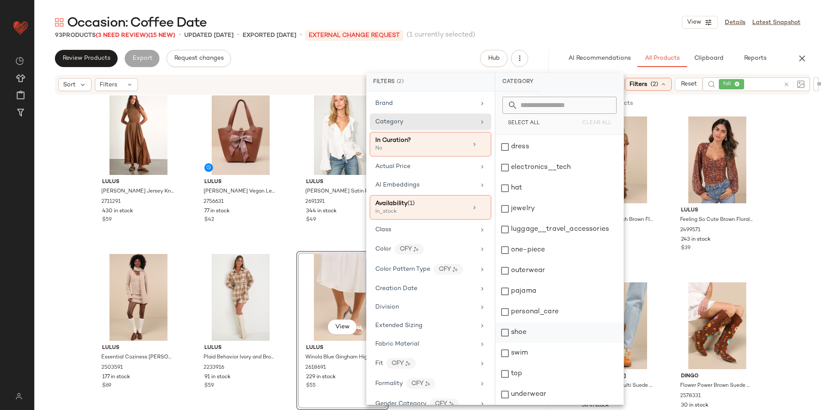
click at [529, 343] on div "shoe" at bounding box center [559, 353] width 128 height 21
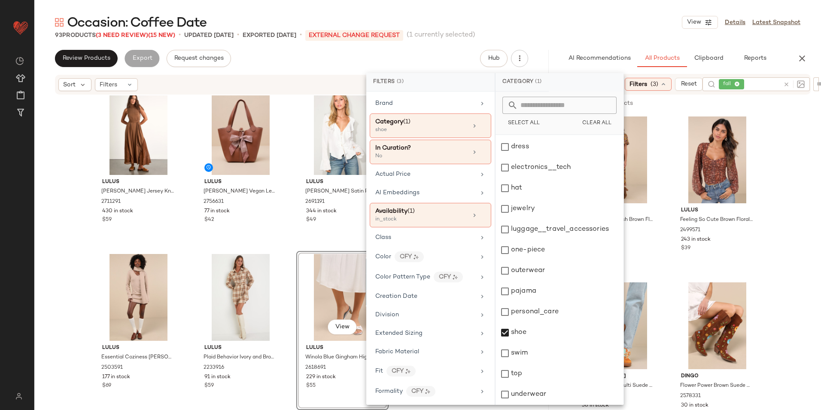
click at [600, 29] on div "Occasion: Coffee Date View Details Latest Snapshot" at bounding box center [427, 22] width 787 height 17
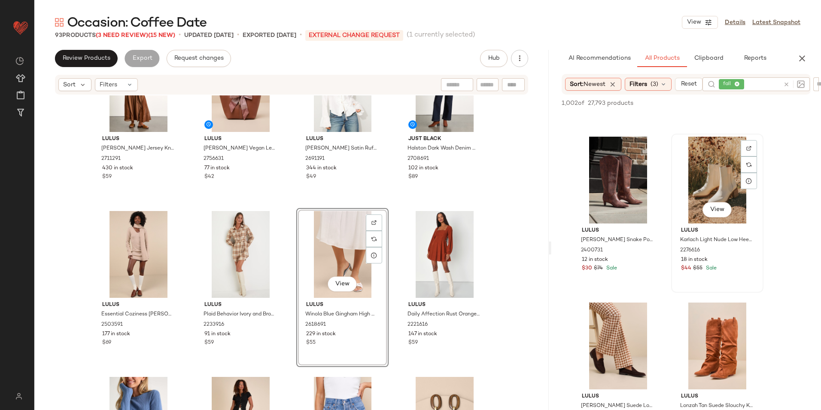
scroll to position [172, 0]
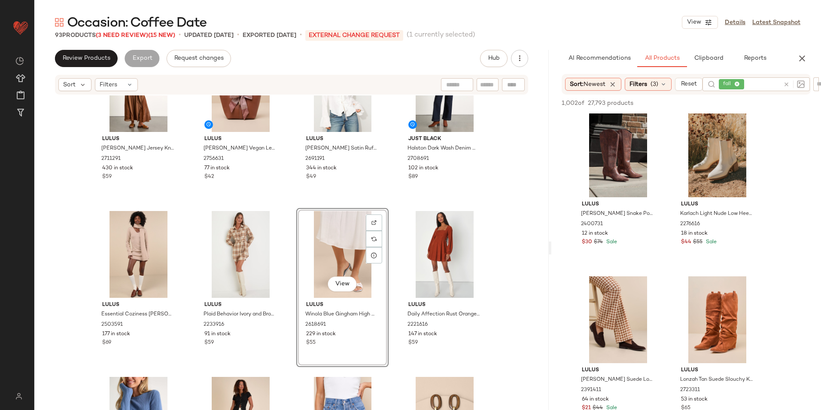
click at [787, 85] on icon at bounding box center [786, 84] width 6 height 6
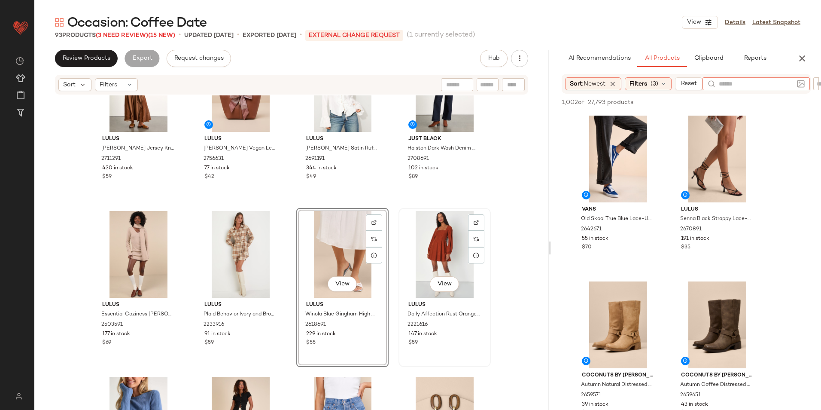
scroll to position [436, 0]
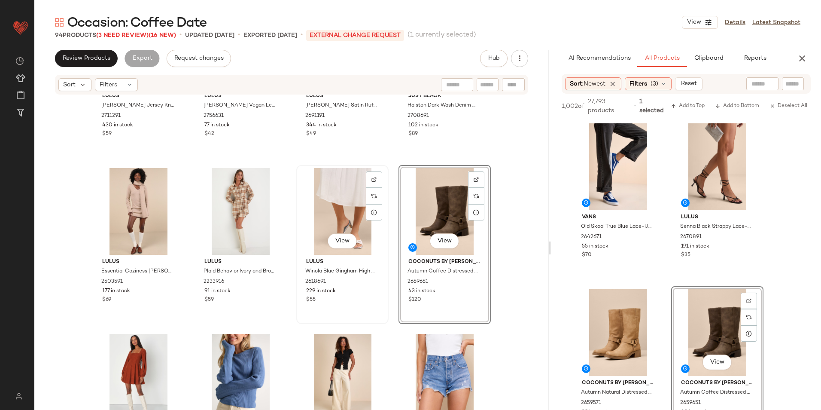
click at [338, 210] on div "View" at bounding box center [342, 211] width 86 height 87
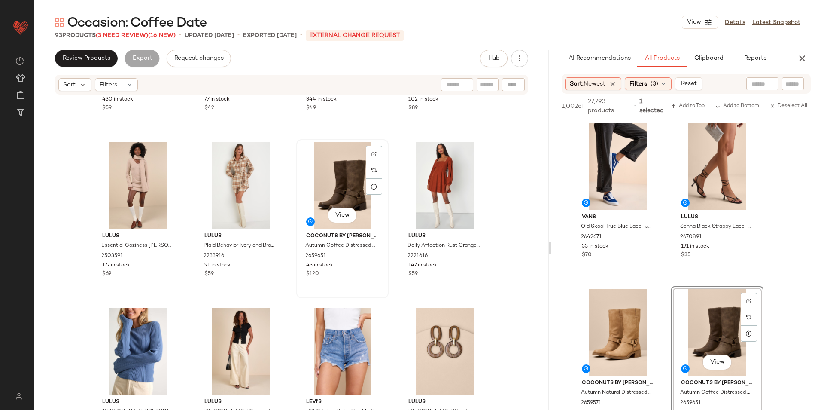
scroll to position [565, 0]
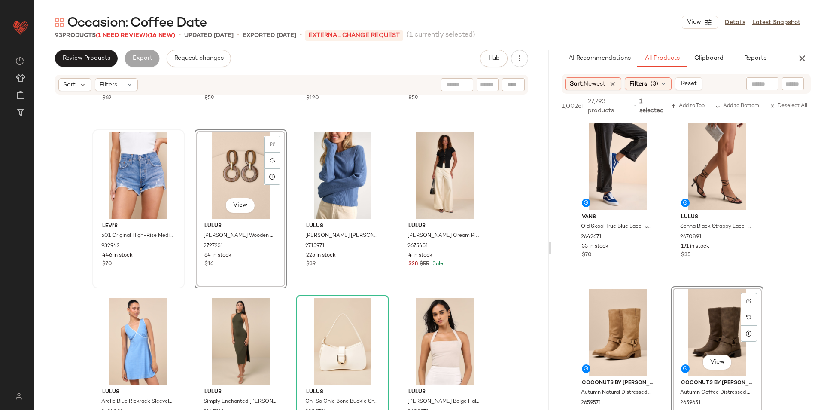
scroll to position [651, 0]
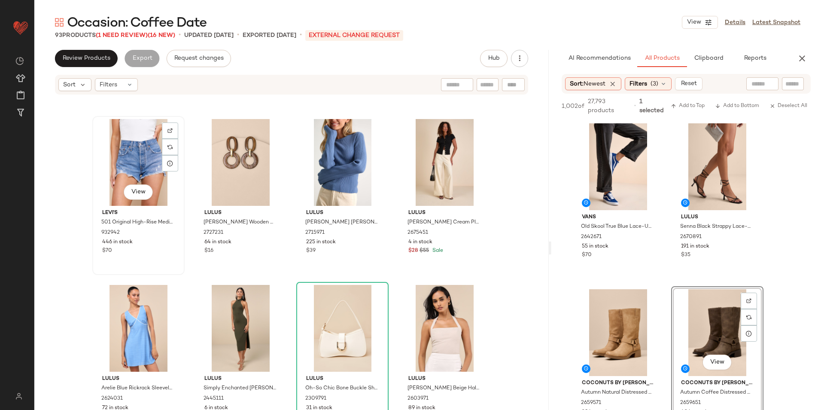
click at [140, 158] on div "View" at bounding box center [138, 162] width 86 height 87
click at [658, 83] on span "(3)" at bounding box center [654, 83] width 8 height 9
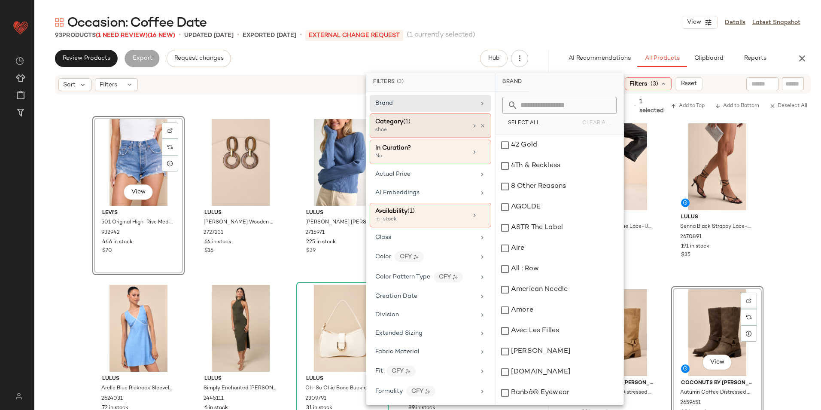
click at [420, 120] on div "Category (1)" at bounding box center [421, 121] width 92 height 9
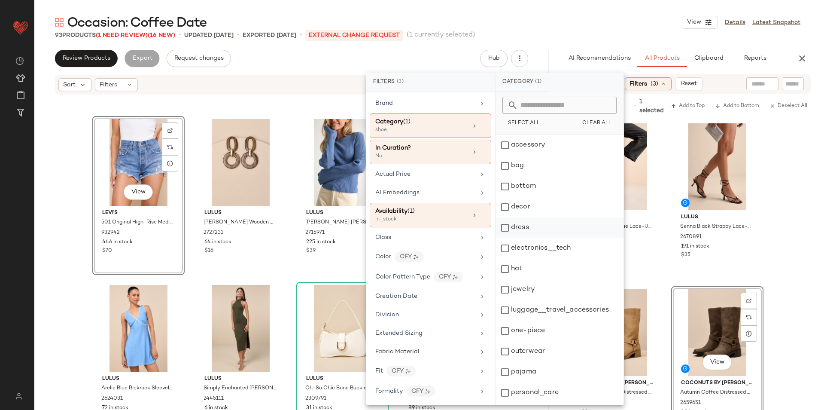
click at [514, 238] on div "dress" at bounding box center [559, 248] width 128 height 21
click at [587, 18] on div "Occasion: Coffee Date View Details Latest Snapshot" at bounding box center [427, 22] width 787 height 17
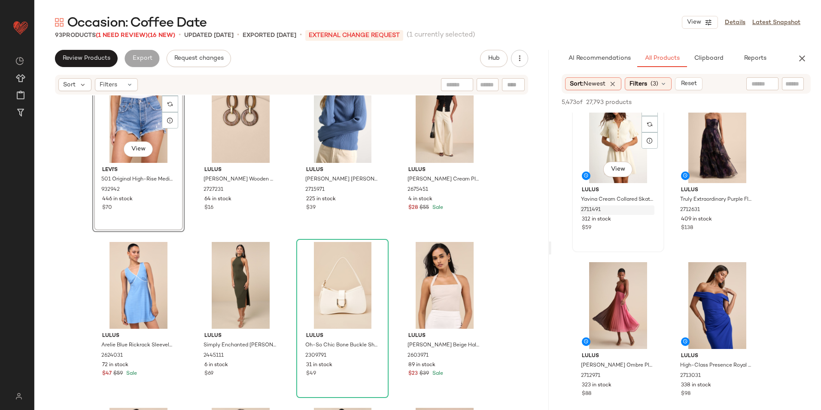
scroll to position [2018, 0]
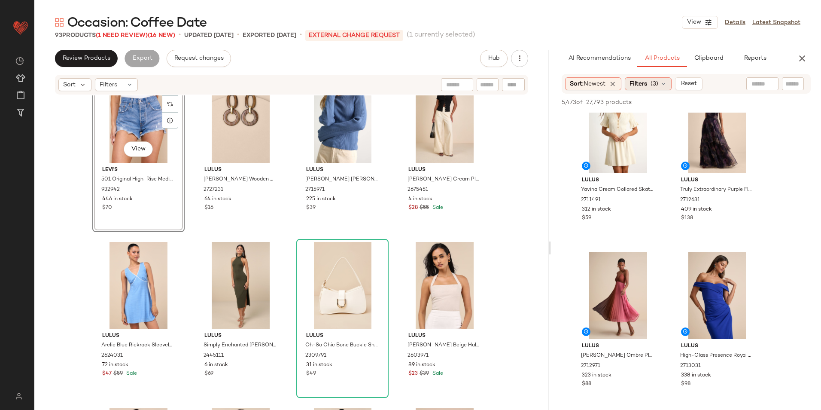
click at [650, 84] on div "Filters (3)" at bounding box center [648, 83] width 47 height 13
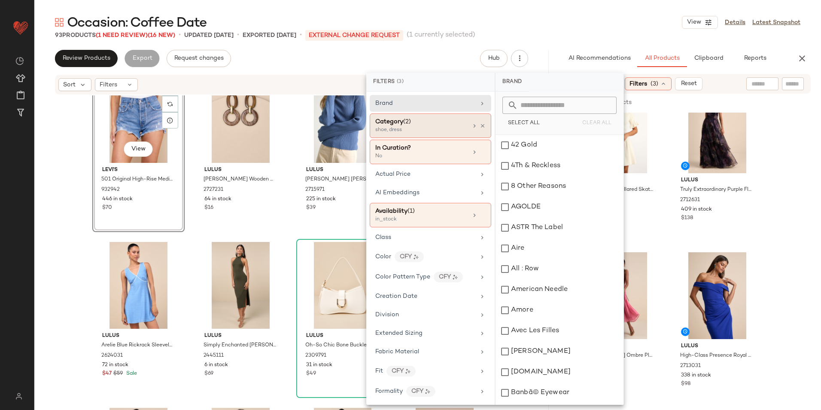
click at [401, 124] on span "Category" at bounding box center [389, 121] width 28 height 6
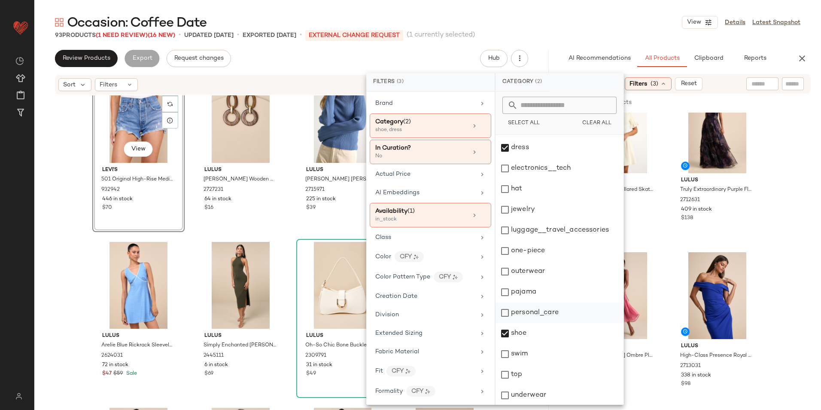
scroll to position [81, 0]
click at [521, 343] on div "shoe" at bounding box center [559, 353] width 128 height 21
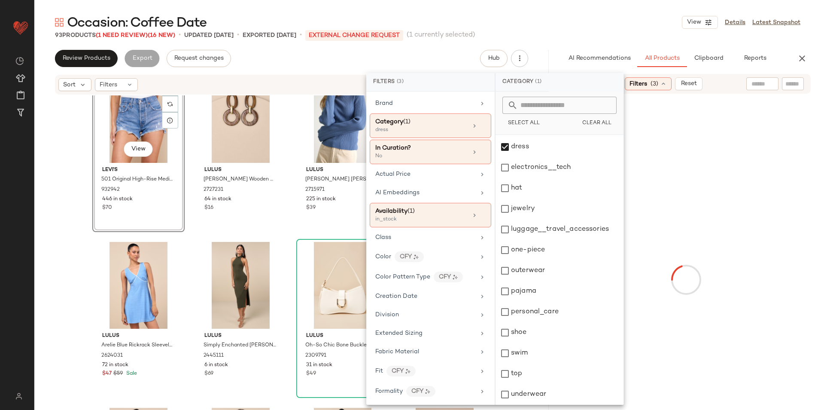
drag, startPoint x: 619, startPoint y: 27, endPoint x: 630, endPoint y: 46, distance: 22.3
click at [619, 26] on div "Occasion: Coffee Date View Details Latest Snapshot" at bounding box center [427, 22] width 787 height 17
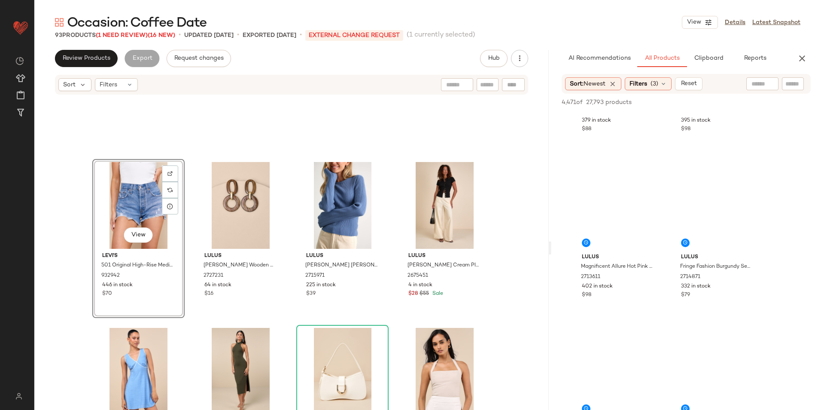
scroll to position [1374, 0]
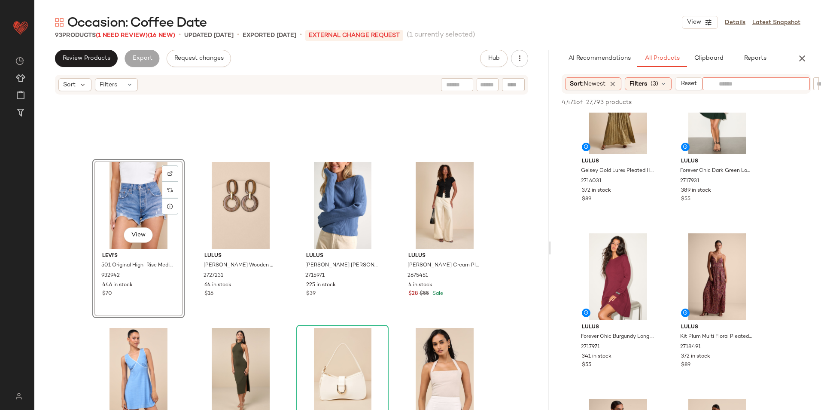
click at [752, 85] on input "text" at bounding box center [756, 83] width 75 height 9
type input "**********"
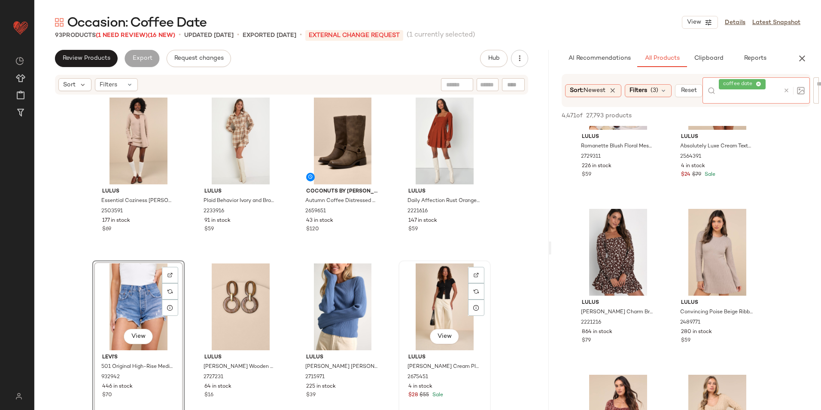
scroll to position [522, 0]
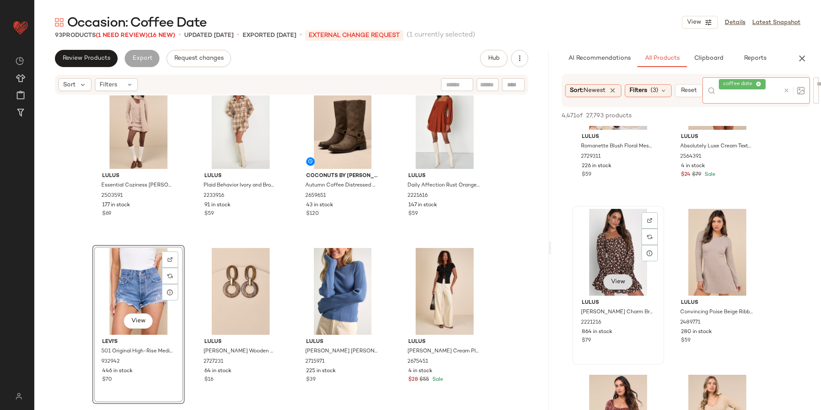
click at [618, 281] on div "View" at bounding box center [618, 252] width 86 height 87
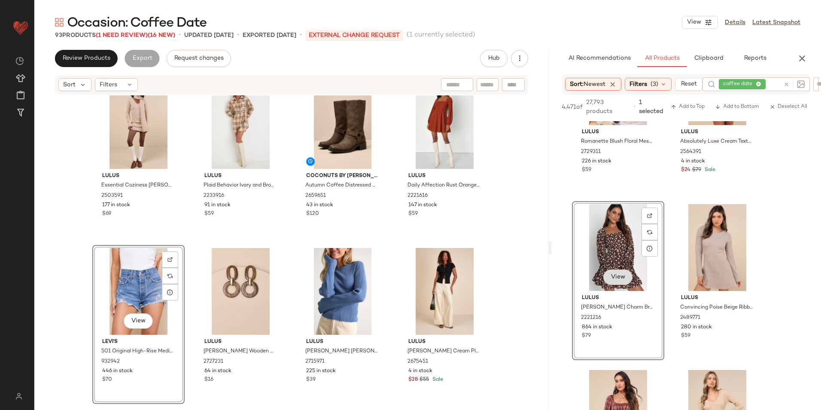
click at [614, 278] on span "View" at bounding box center [618, 276] width 15 height 7
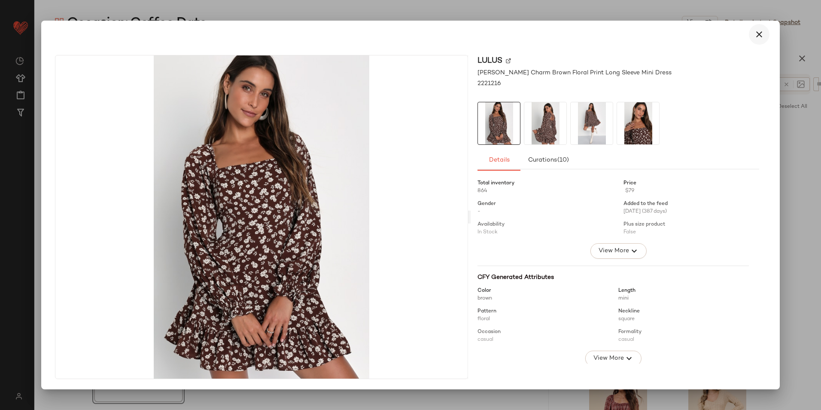
click at [763, 34] on icon "button" at bounding box center [759, 34] width 10 height 10
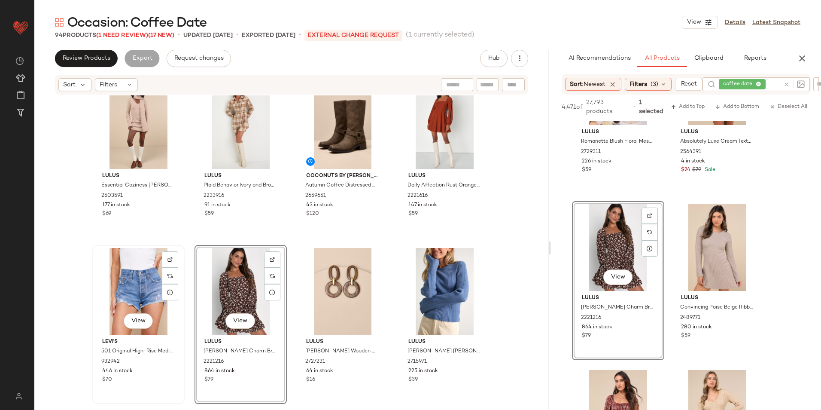
click at [132, 273] on div "View" at bounding box center [138, 291] width 86 height 87
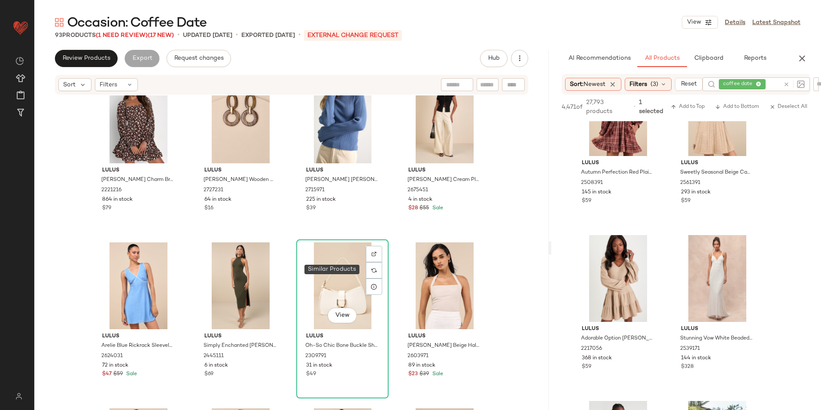
scroll to position [694, 0]
click at [138, 293] on div "View" at bounding box center [138, 285] width 86 height 87
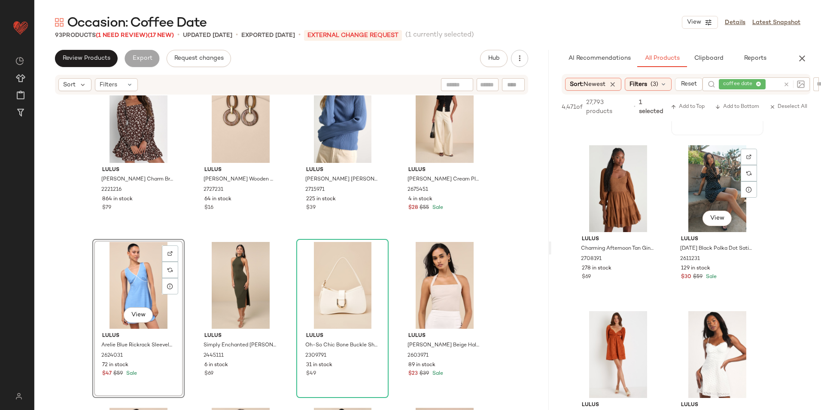
scroll to position [644, 0]
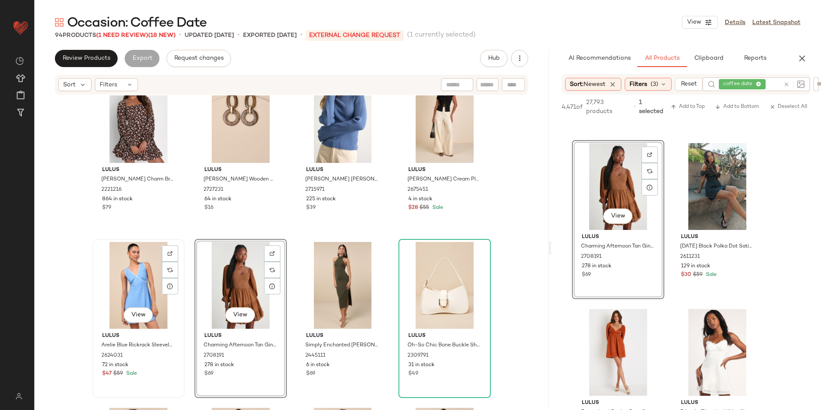
click at [132, 273] on div "View" at bounding box center [138, 285] width 86 height 87
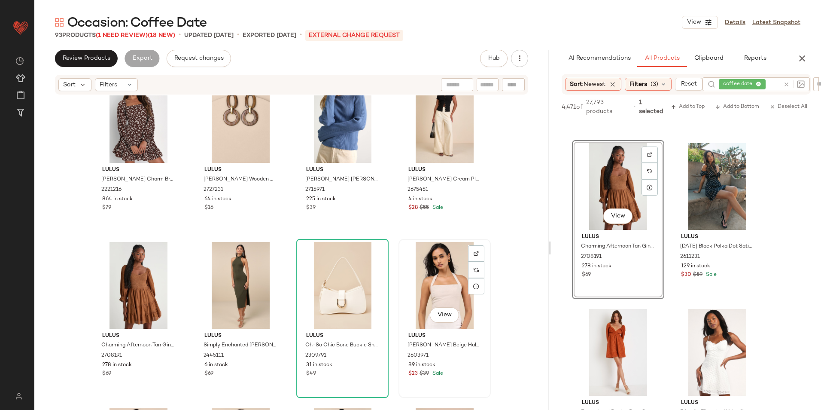
click at [442, 288] on div "View" at bounding box center [444, 285] width 86 height 87
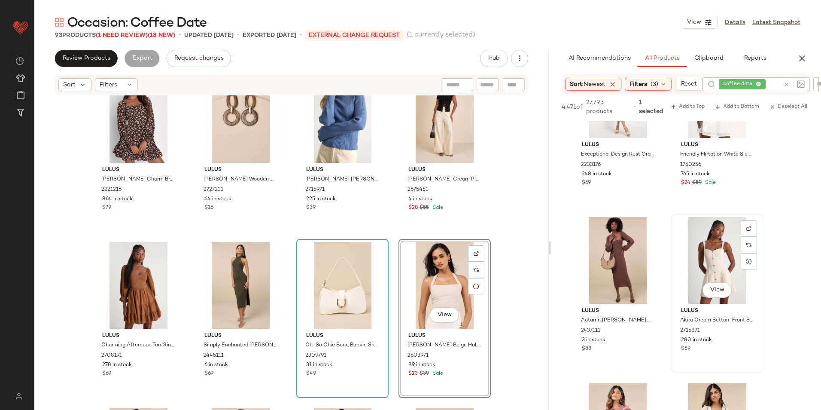
scroll to position [945, 0]
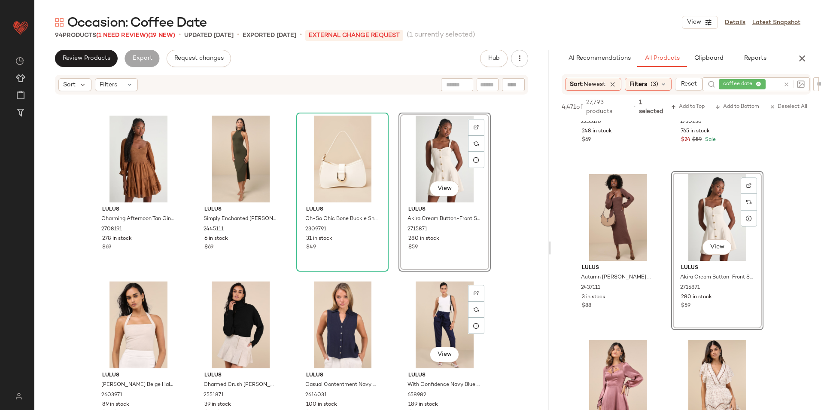
scroll to position [823, 0]
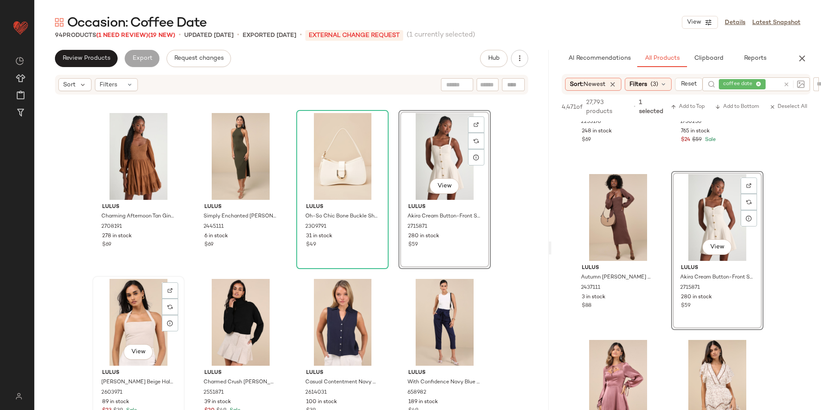
click at [130, 306] on div "View" at bounding box center [138, 322] width 86 height 87
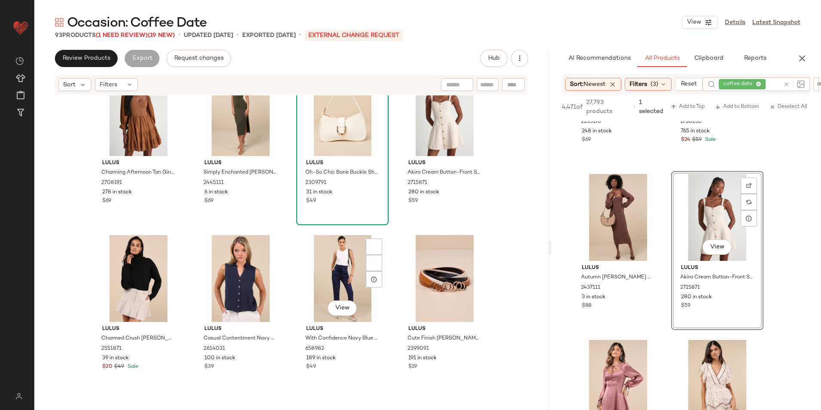
scroll to position [908, 0]
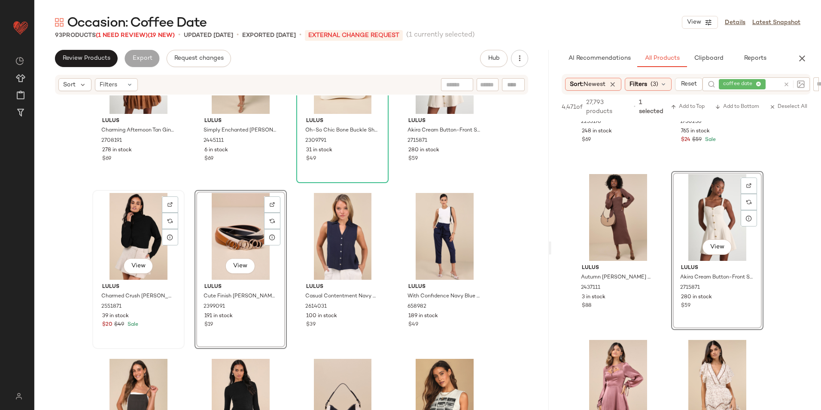
click at [129, 229] on div "View" at bounding box center [138, 236] width 86 height 87
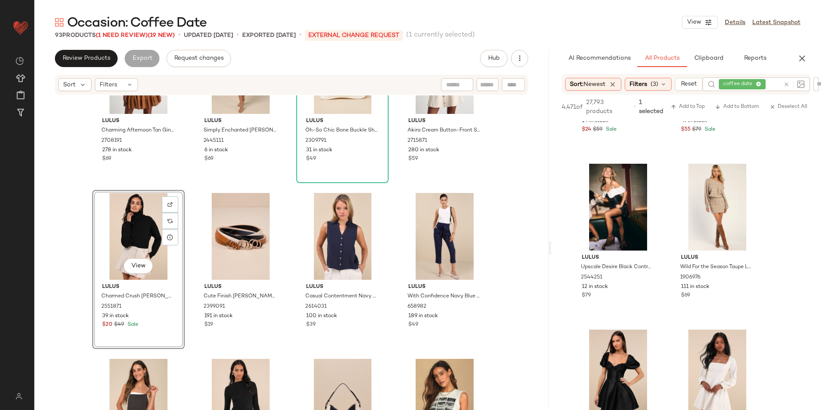
scroll to position [1288, 0]
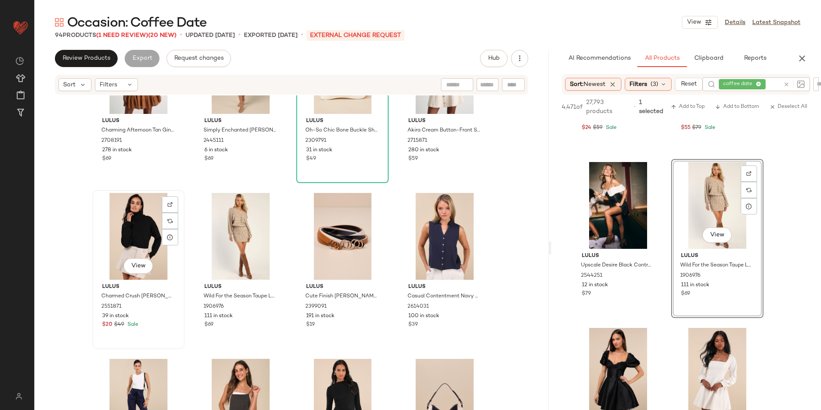
click at [153, 252] on div "View" at bounding box center [138, 236] width 86 height 87
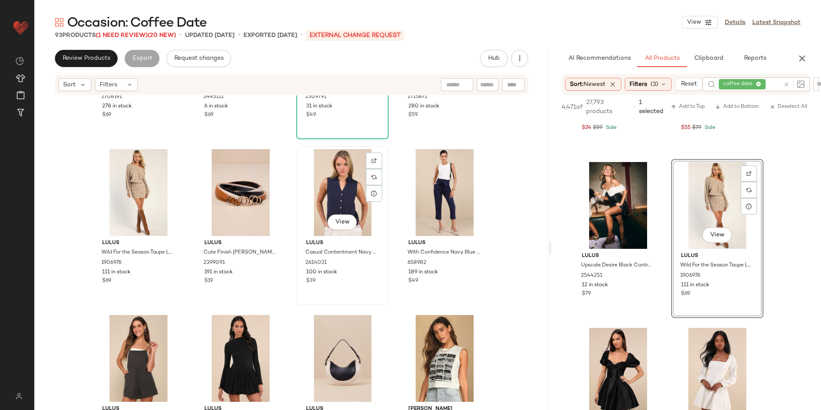
scroll to position [1037, 0]
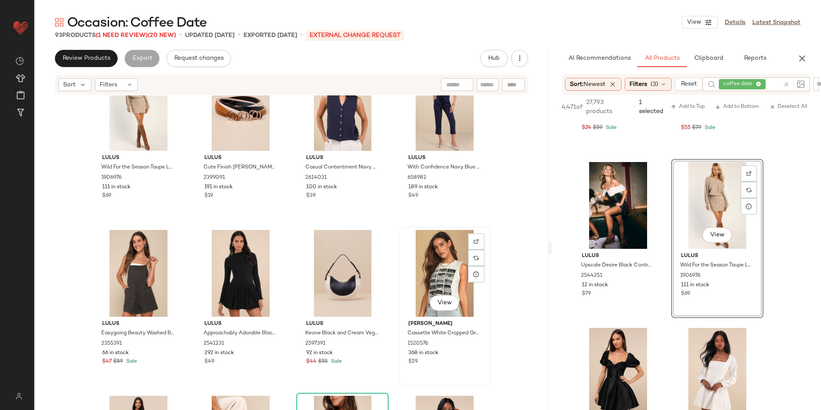
click at [426, 267] on div "View" at bounding box center [444, 273] width 86 height 87
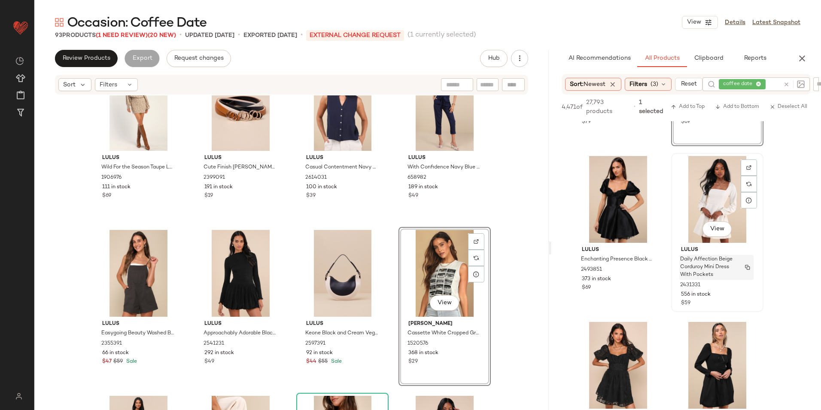
scroll to position [1503, 0]
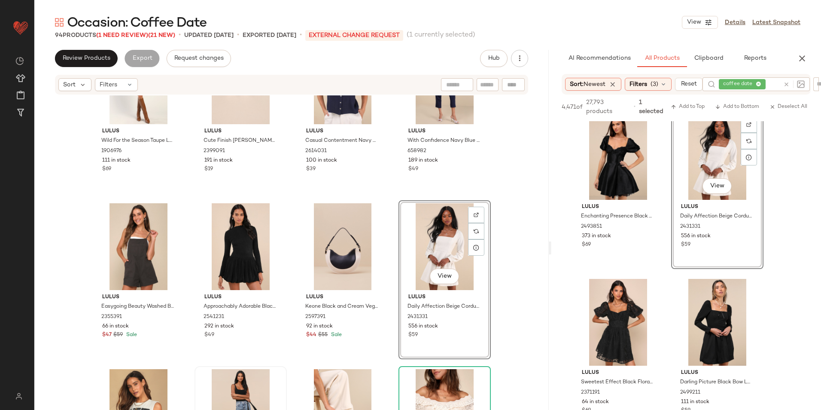
scroll to position [1123, 0]
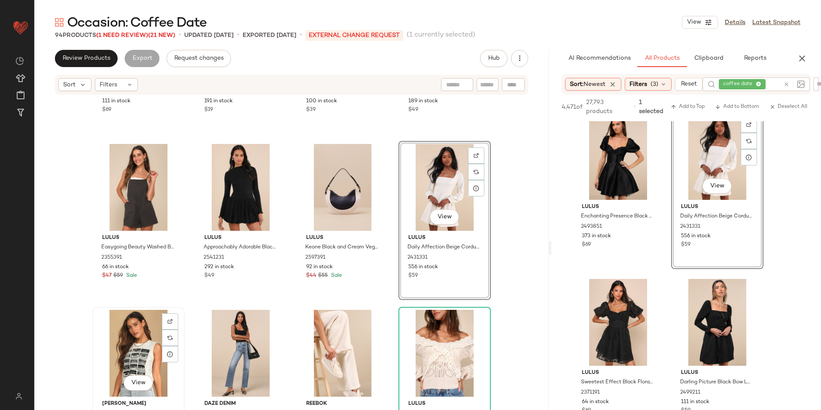
click at [120, 330] on div "View" at bounding box center [138, 353] width 86 height 87
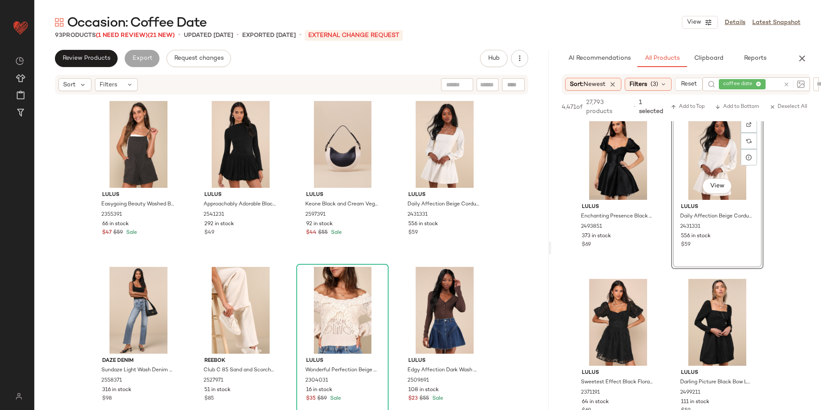
scroll to position [1209, 0]
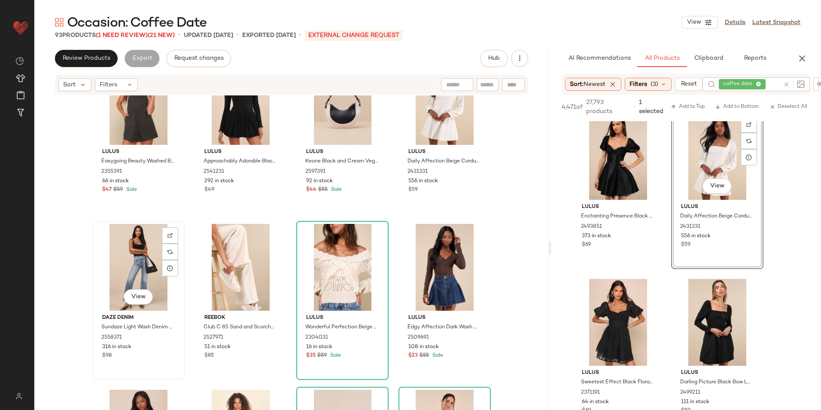
click at [110, 247] on div "View" at bounding box center [138, 267] width 86 height 87
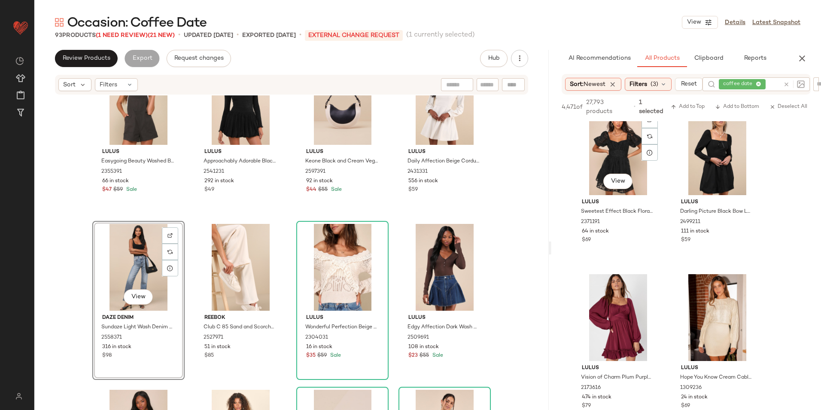
scroll to position [1674, 0]
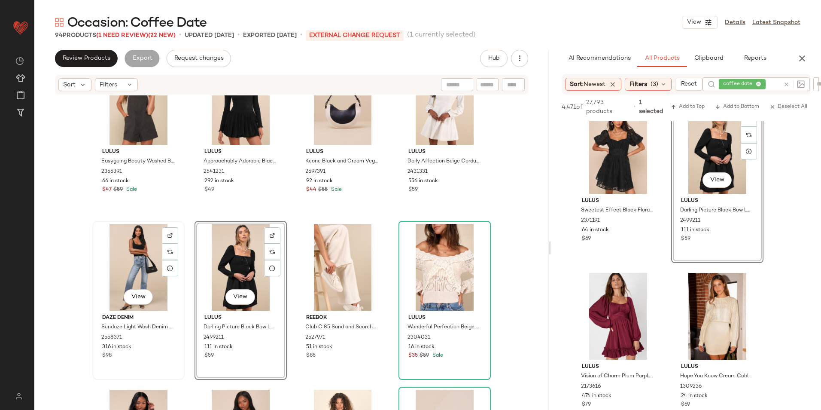
click at [123, 249] on div "View" at bounding box center [138, 267] width 86 height 87
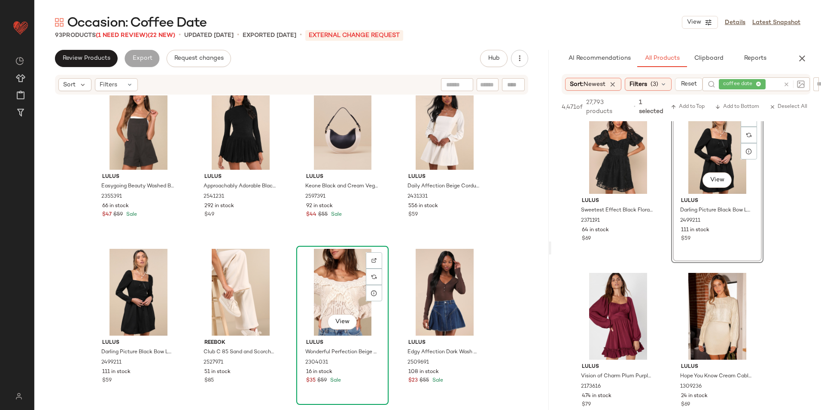
scroll to position [1123, 0]
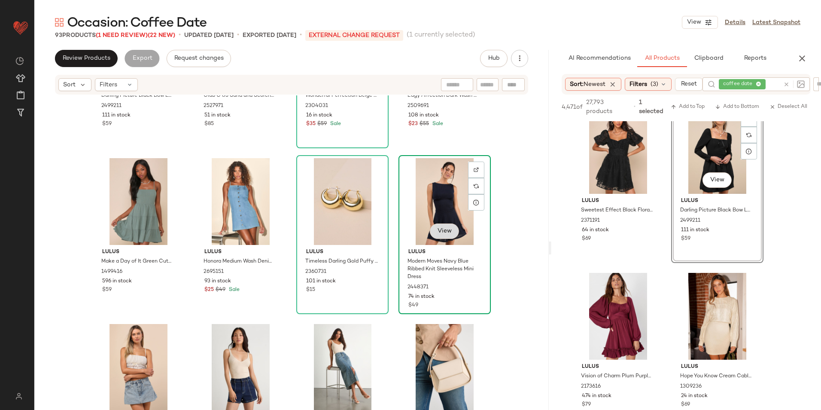
scroll to position [1552, 0]
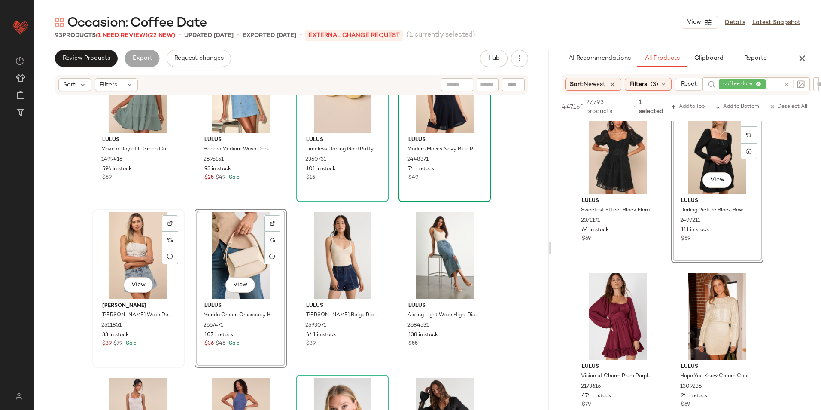
click at [128, 240] on div "View" at bounding box center [138, 255] width 86 height 87
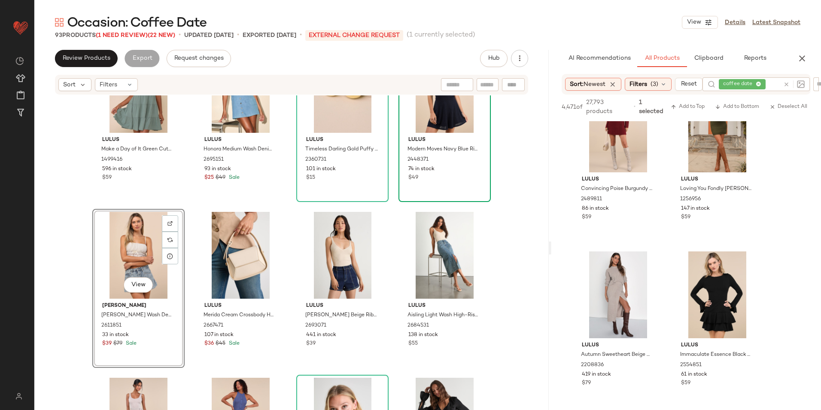
scroll to position [2361, 0]
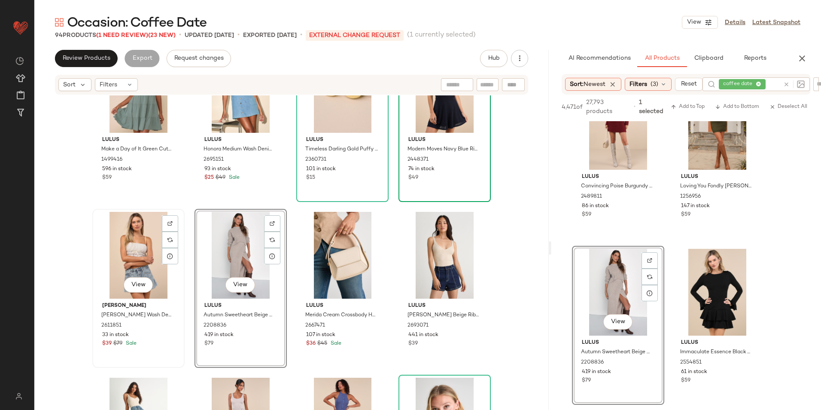
click at [136, 249] on div "View" at bounding box center [138, 255] width 86 height 87
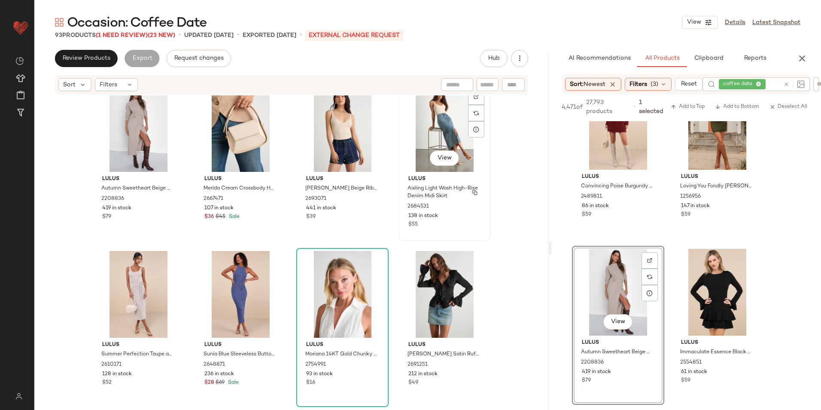
scroll to position [1681, 0]
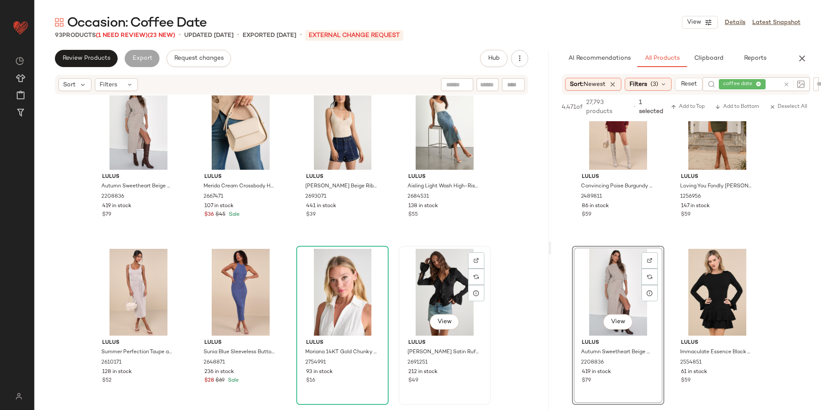
click at [440, 292] on div "View" at bounding box center [444, 292] width 86 height 87
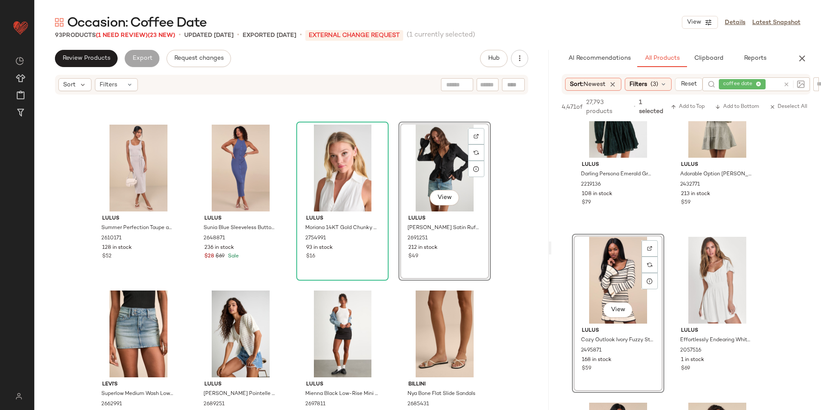
scroll to position [1810, 0]
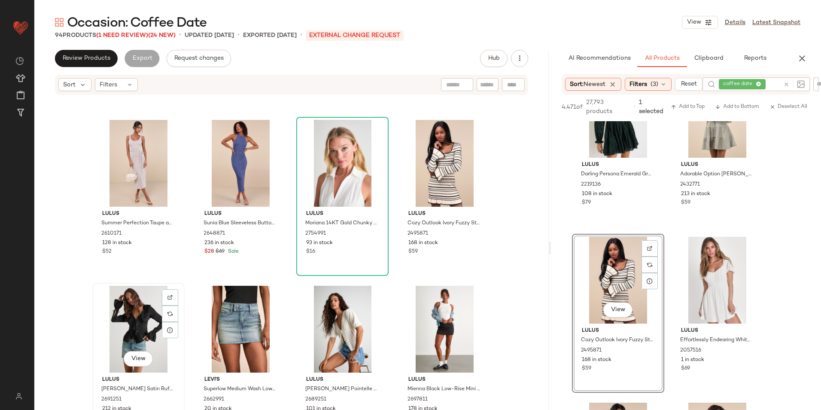
click at [122, 315] on div "View" at bounding box center [138, 329] width 86 height 87
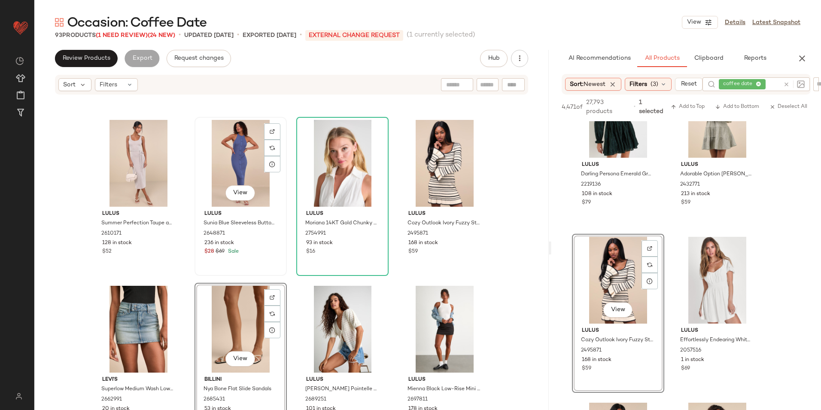
click at [229, 161] on div "View" at bounding box center [240, 163] width 86 height 87
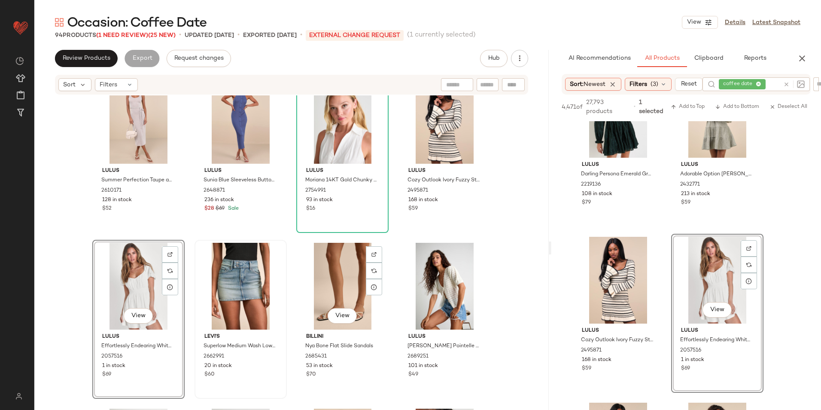
scroll to position [1896, 0]
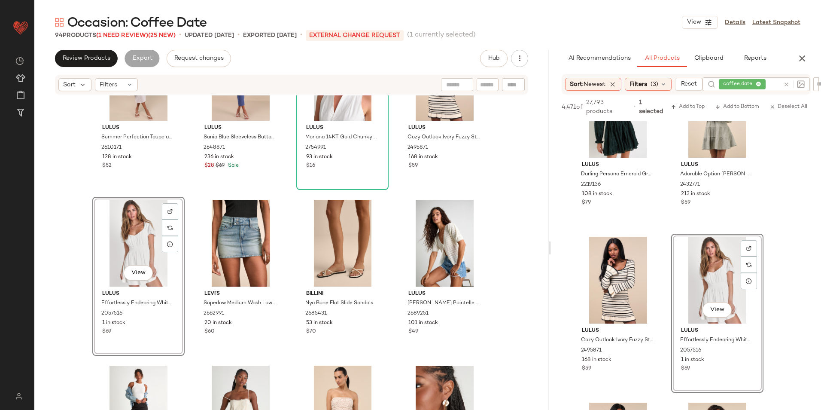
click at [128, 233] on div "View" at bounding box center [138, 243] width 86 height 87
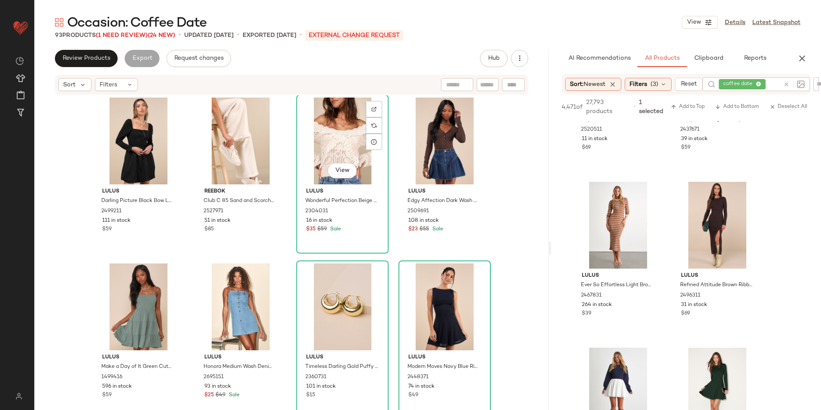
scroll to position [1381, 0]
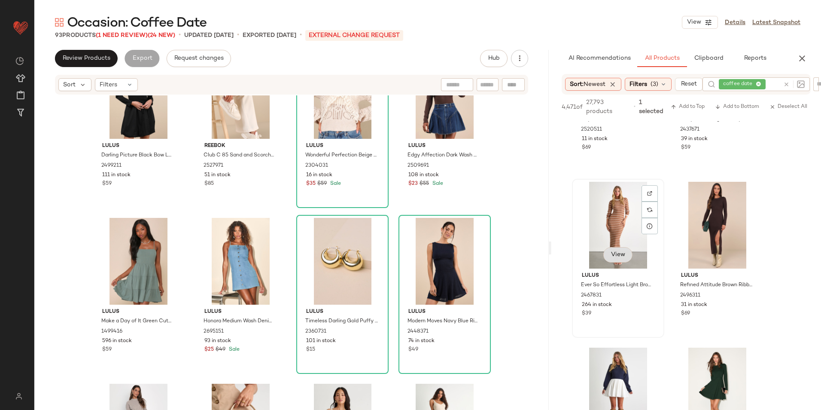
click at [616, 253] on button "View" at bounding box center [617, 254] width 29 height 15
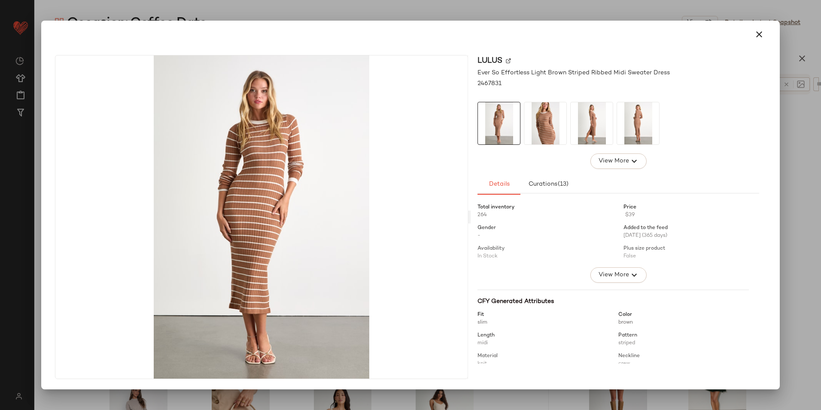
click at [757, 34] on icon "button" at bounding box center [759, 34] width 10 height 10
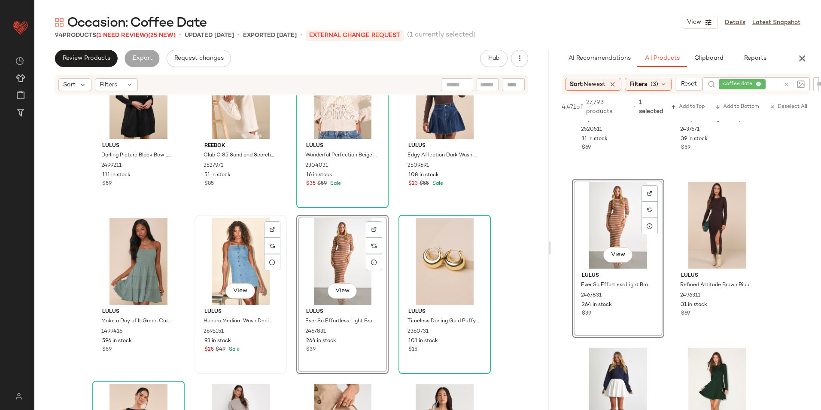
click at [234, 246] on div "View" at bounding box center [240, 261] width 86 height 87
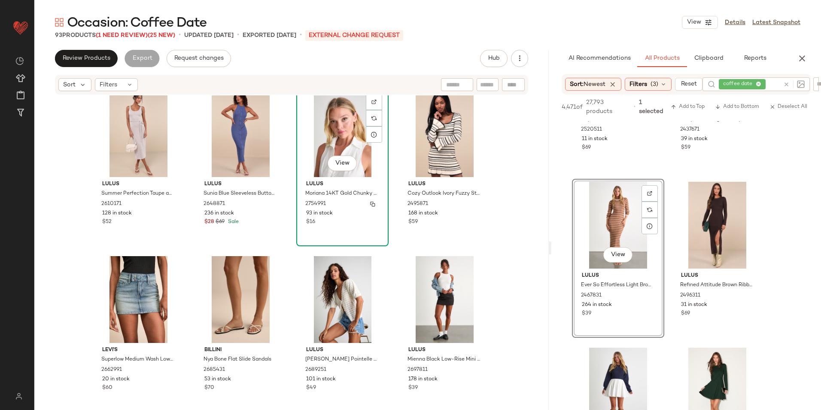
scroll to position [1853, 0]
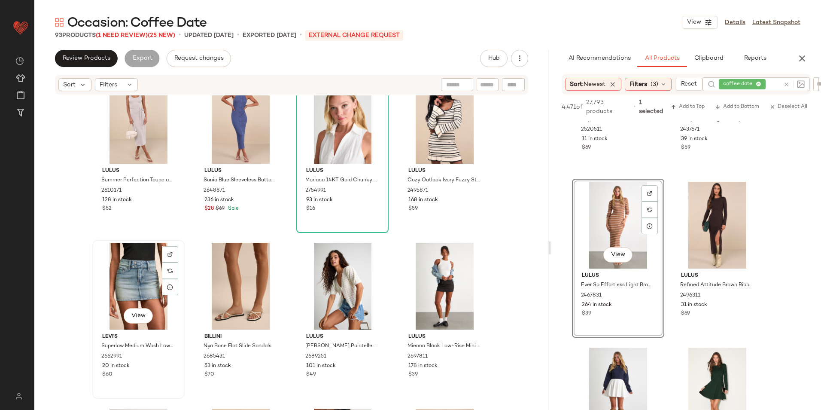
click at [119, 287] on div "View" at bounding box center [138, 286] width 86 height 87
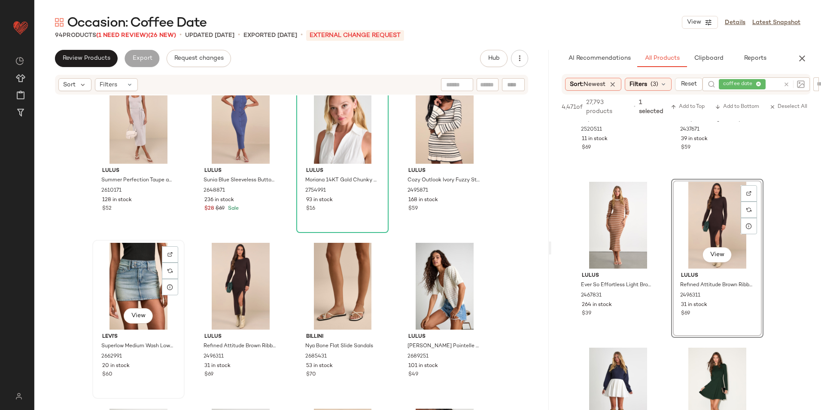
click at [126, 270] on div "View" at bounding box center [138, 286] width 86 height 87
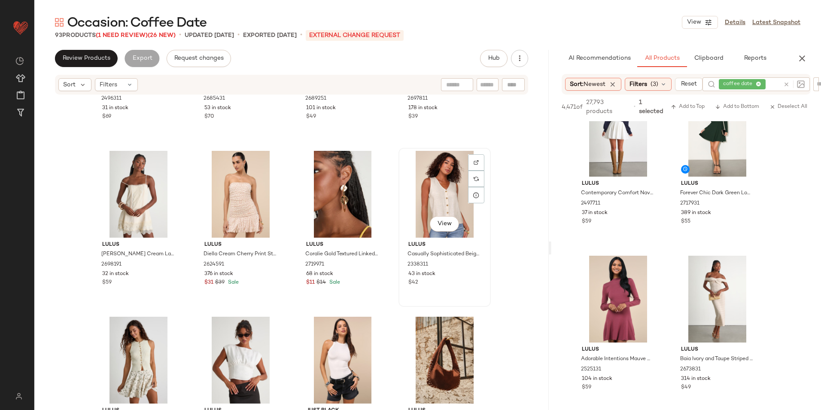
scroll to position [2068, 0]
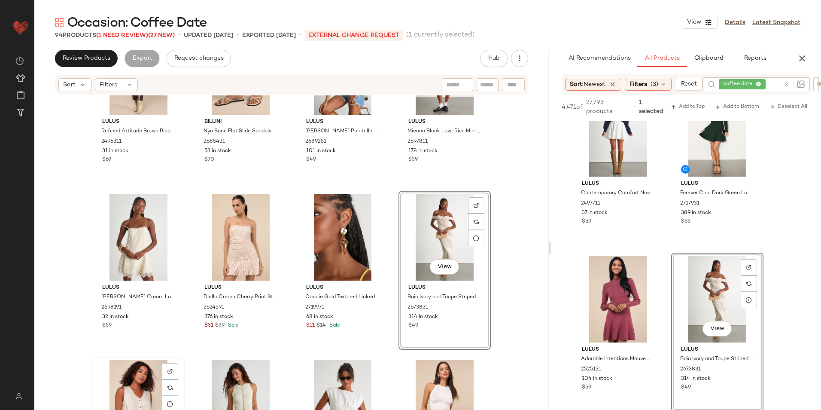
click at [111, 386] on div "View" at bounding box center [138, 402] width 86 height 87
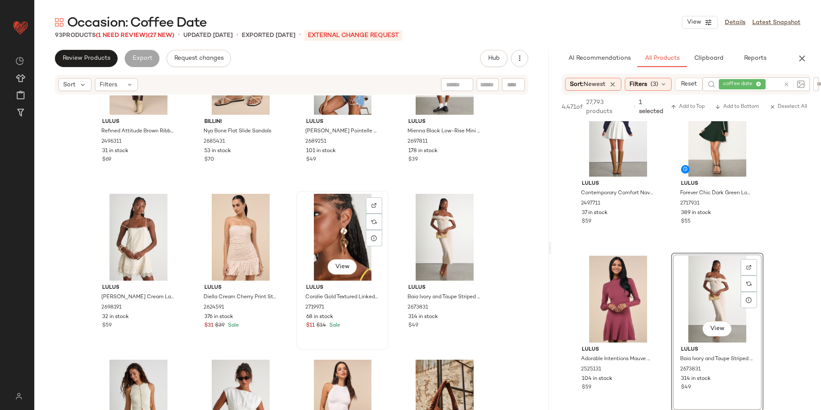
scroll to position [2196, 0]
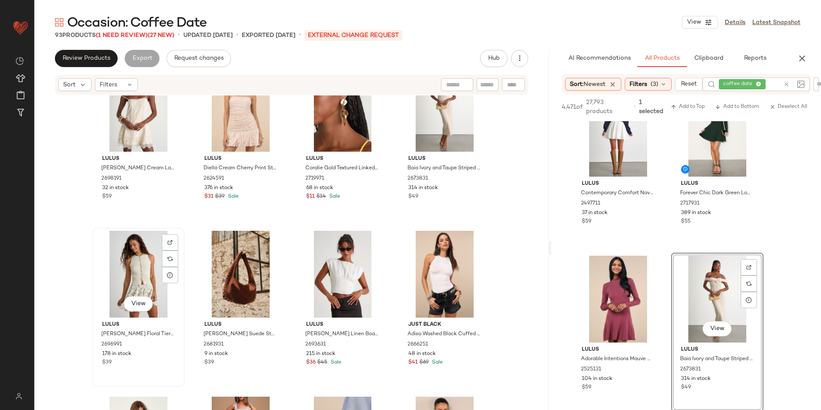
click at [136, 276] on div "View" at bounding box center [138, 274] width 86 height 87
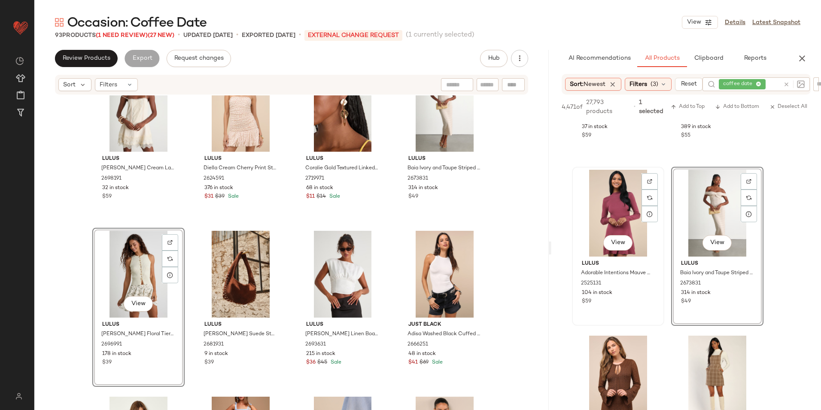
scroll to position [3478, 0]
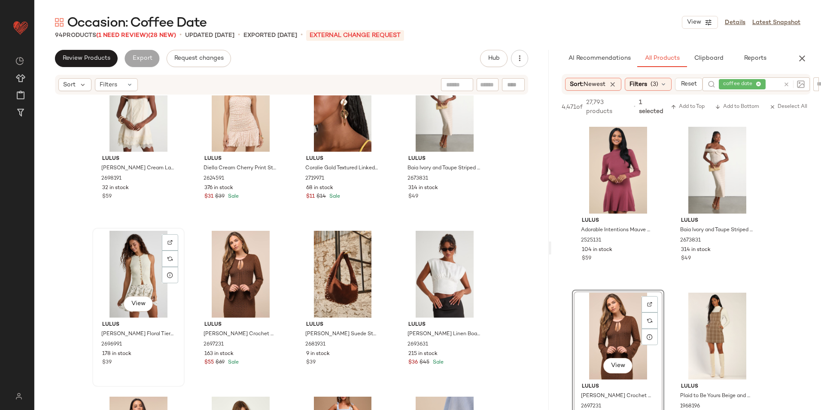
click at [131, 272] on div "View" at bounding box center [138, 274] width 86 height 87
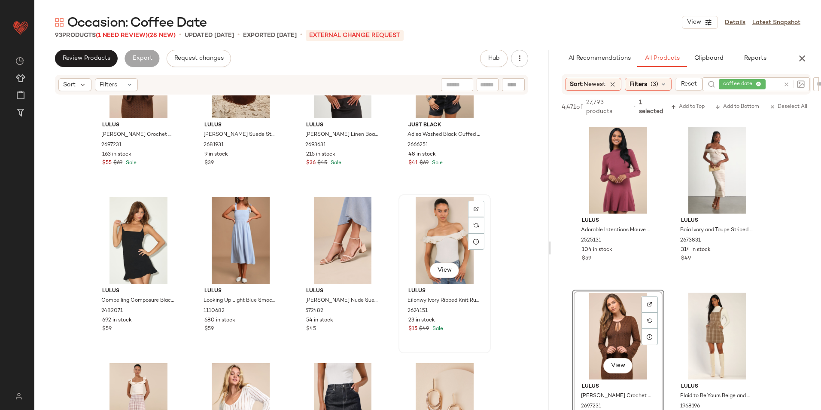
scroll to position [2411, 0]
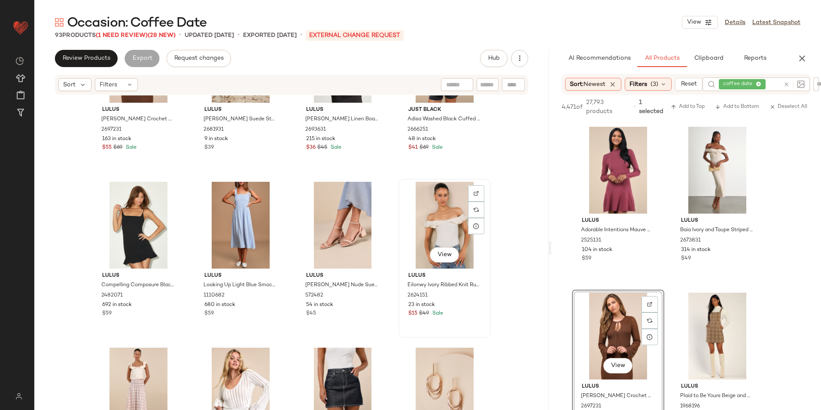
click at [448, 216] on div "View" at bounding box center [444, 225] width 86 height 87
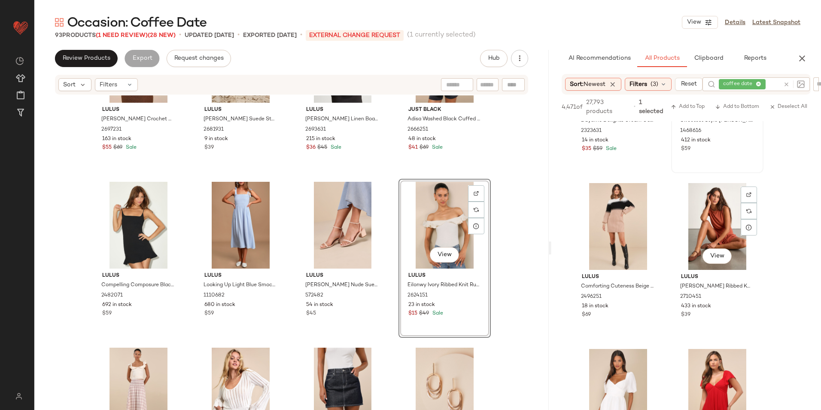
scroll to position [4250, 0]
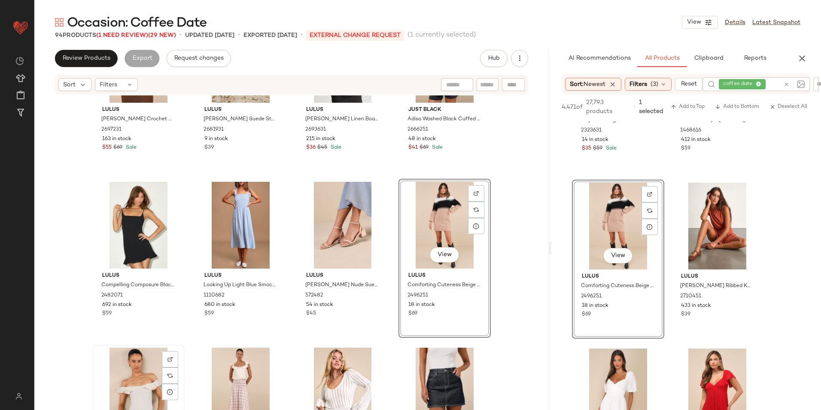
click at [114, 375] on div "View" at bounding box center [138, 390] width 86 height 87
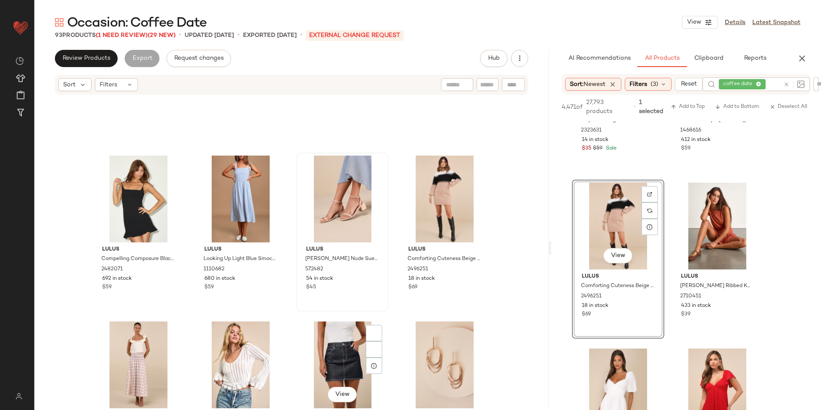
scroll to position [2540, 0]
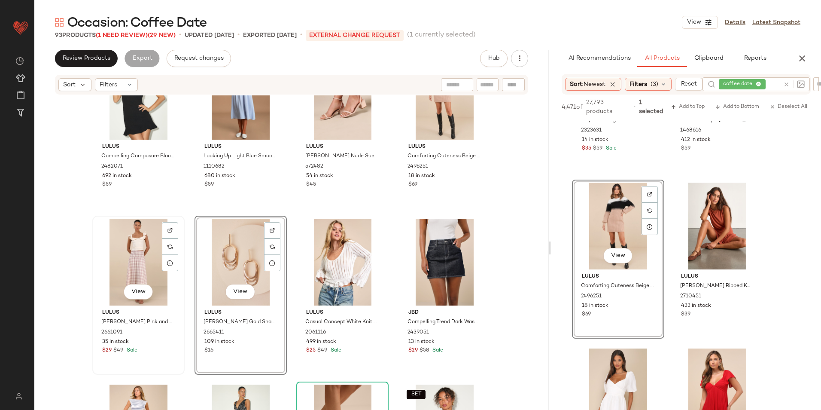
click at [127, 259] on div "View" at bounding box center [138, 262] width 86 height 87
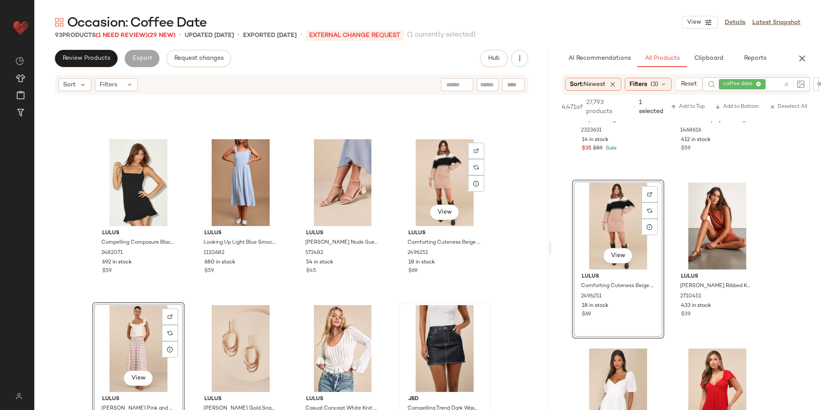
scroll to position [2411, 0]
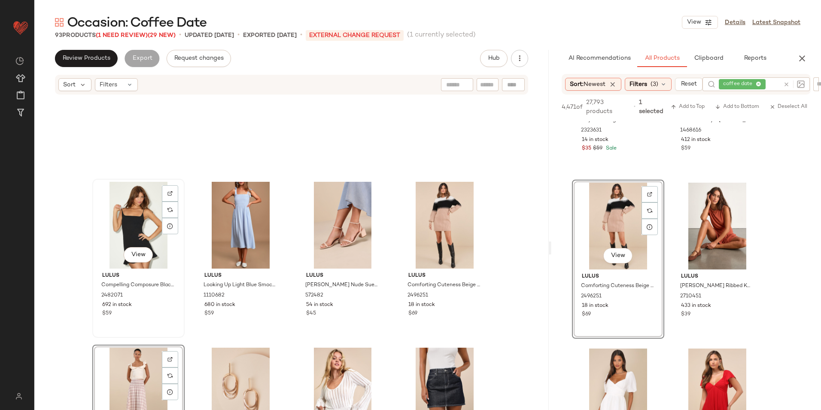
click at [140, 231] on div "View" at bounding box center [138, 225] width 86 height 87
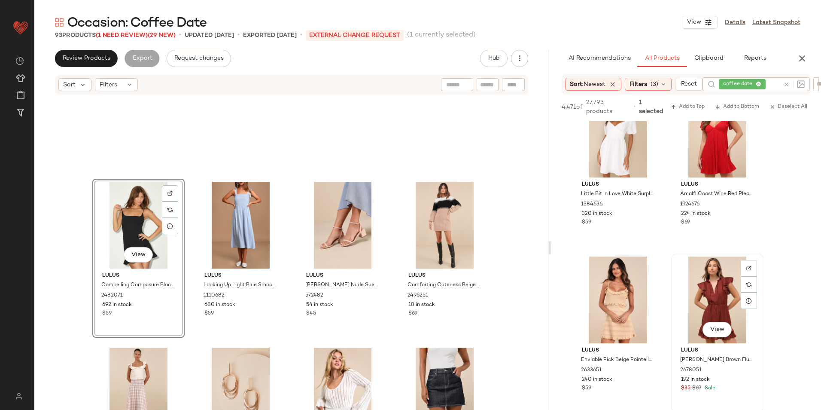
scroll to position [4551, 0]
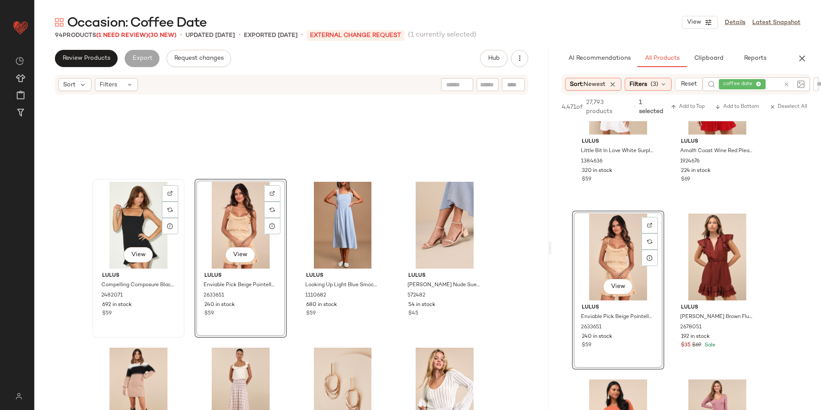
click at [132, 223] on div "View" at bounding box center [138, 225] width 86 height 87
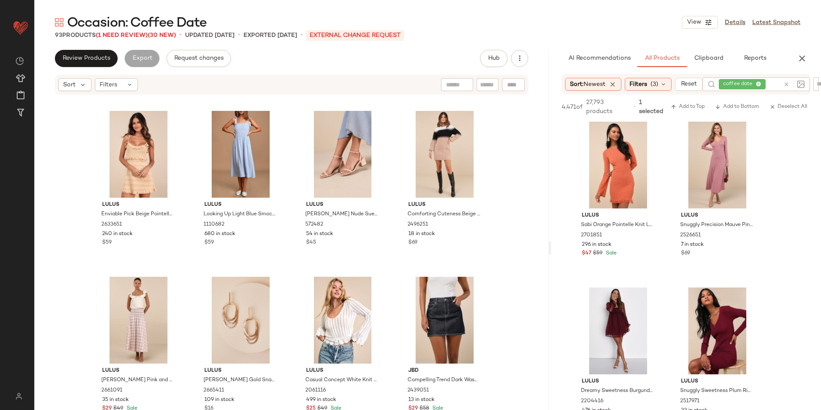
scroll to position [2497, 0]
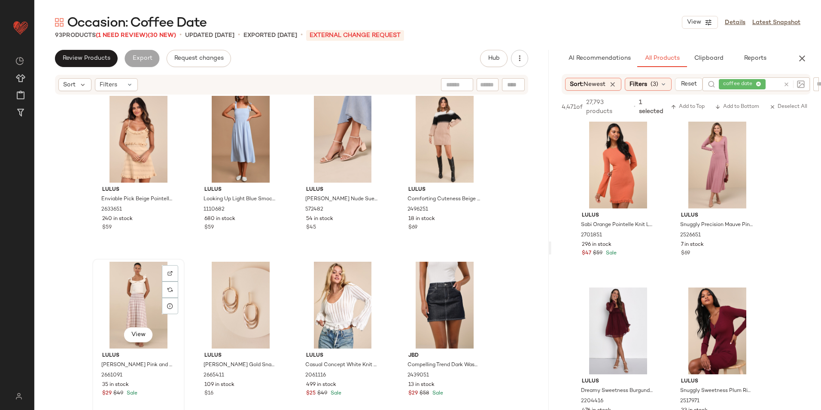
click at [141, 303] on div "View" at bounding box center [138, 304] width 86 height 87
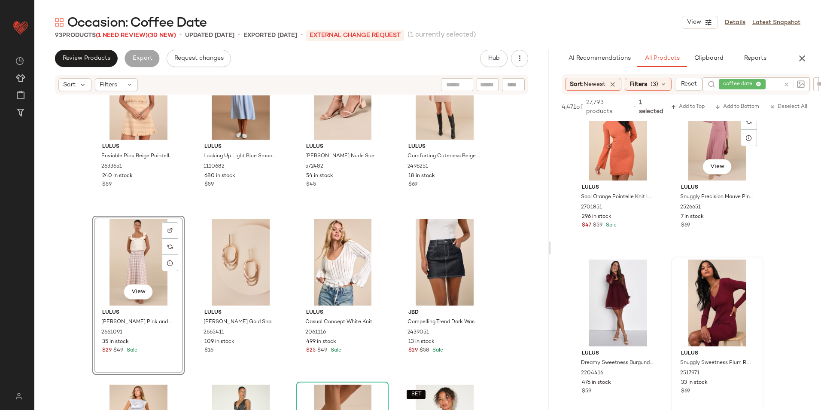
scroll to position [4851, 0]
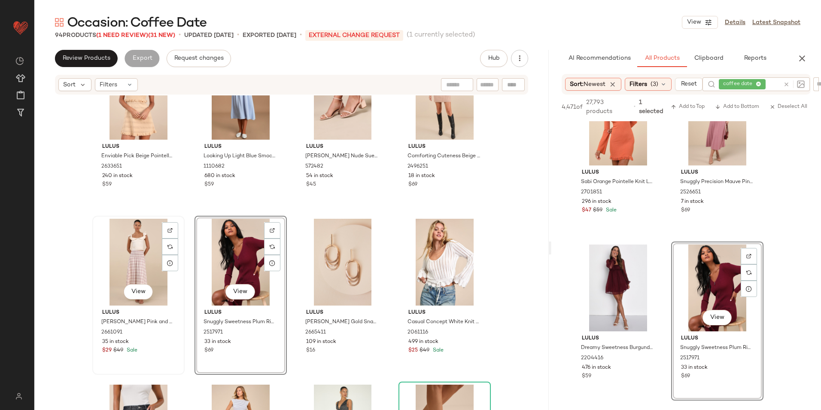
click at [126, 255] on div "View" at bounding box center [138, 262] width 86 height 87
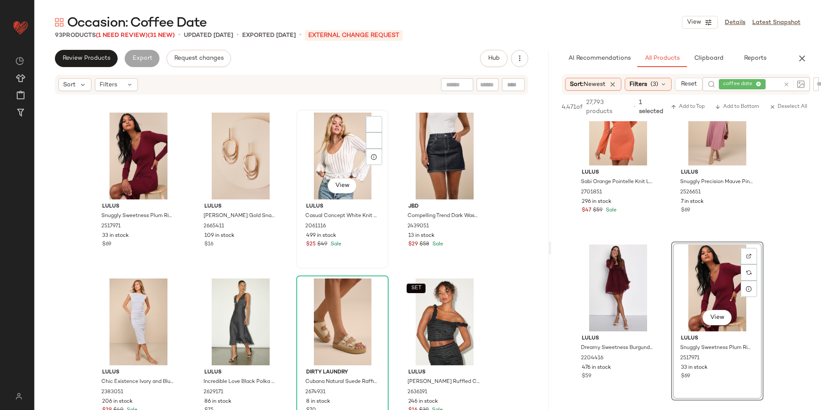
scroll to position [2669, 0]
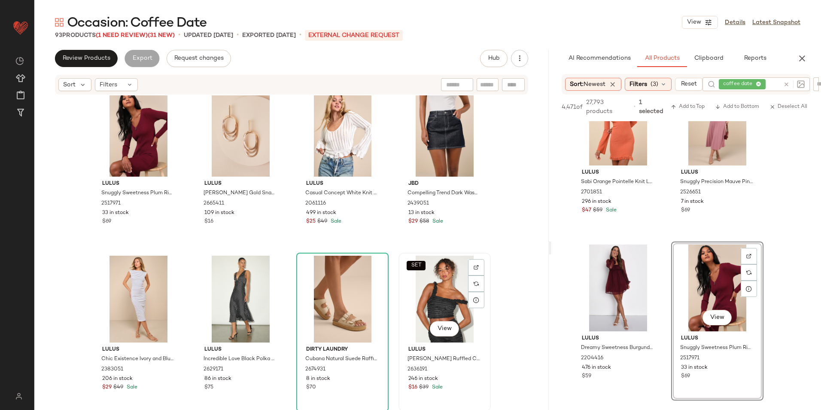
click at [443, 284] on div "SET View" at bounding box center [444, 298] width 86 height 87
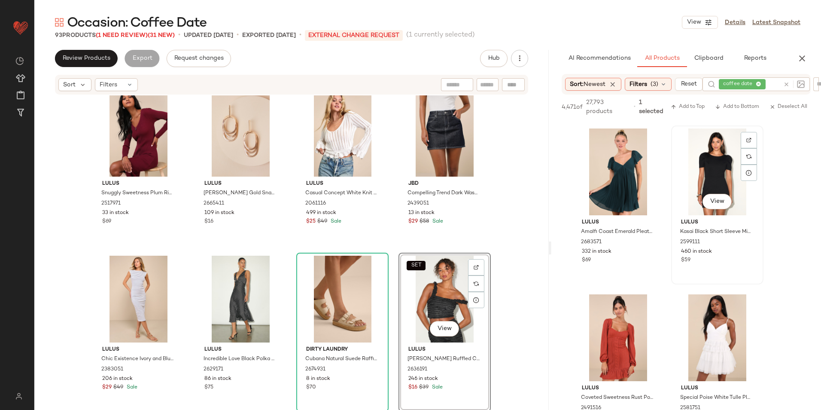
scroll to position [6139, 0]
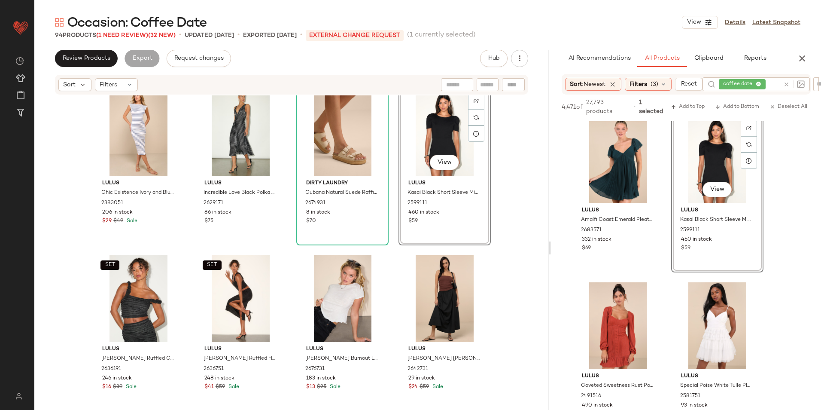
scroll to position [2840, 0]
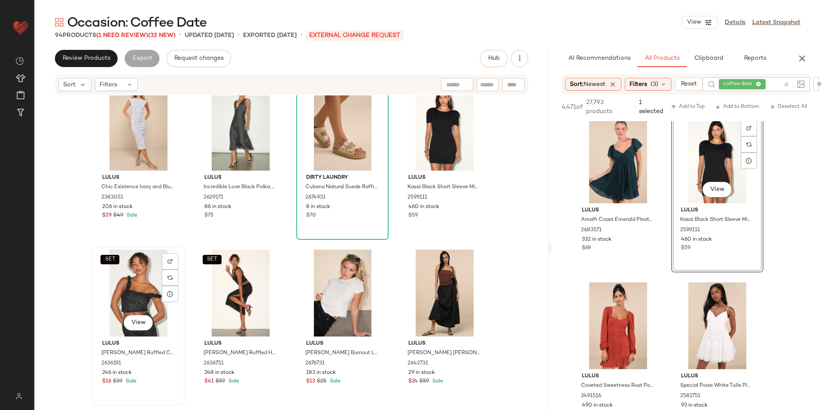
click at [144, 271] on div "SET View" at bounding box center [138, 292] width 86 height 87
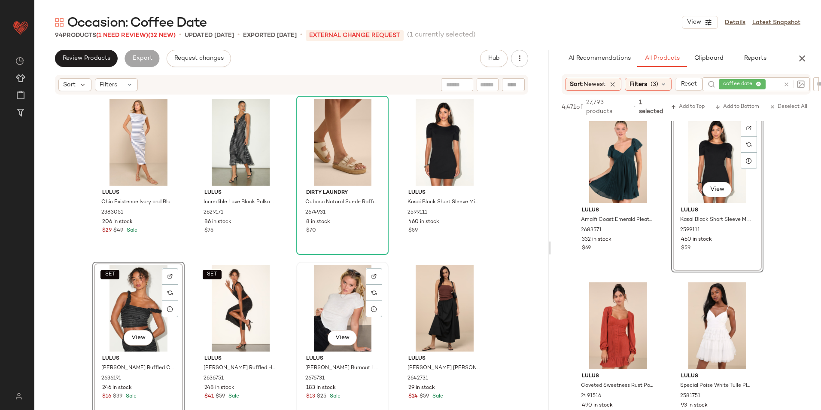
scroll to position [2840, 0]
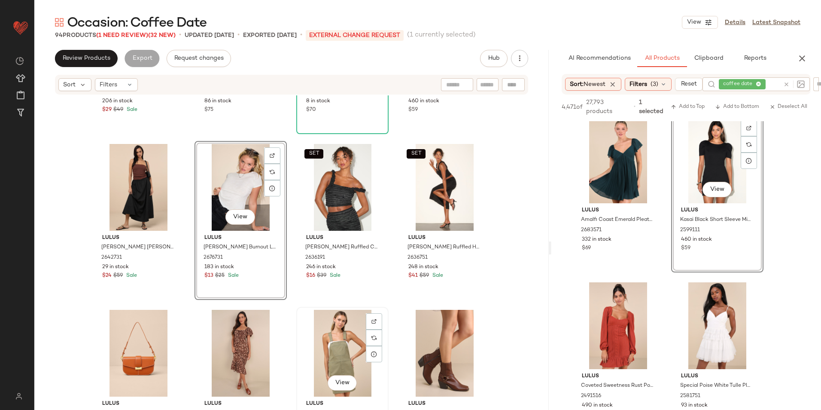
scroll to position [2969, 0]
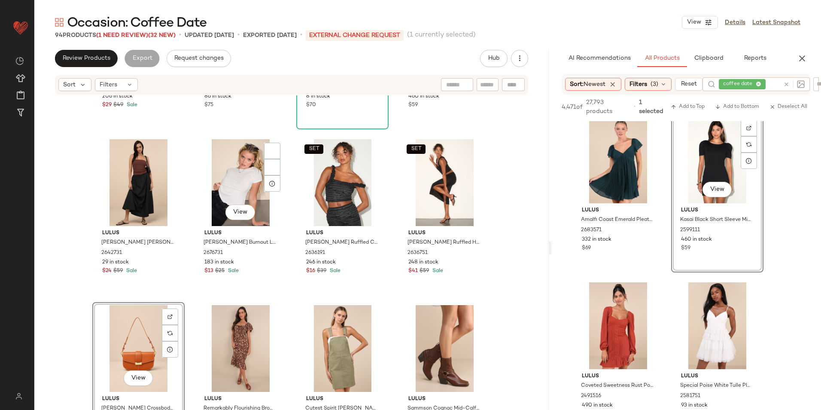
scroll to position [2944, 0]
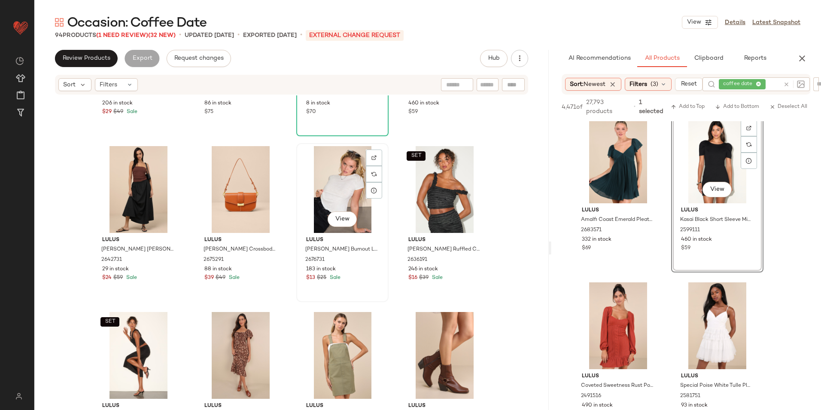
click at [344, 177] on div "View" at bounding box center [342, 189] width 86 height 87
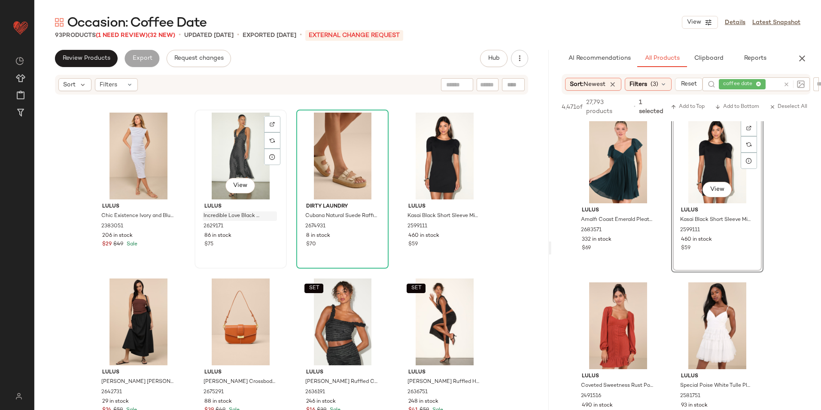
scroll to position [2815, 0]
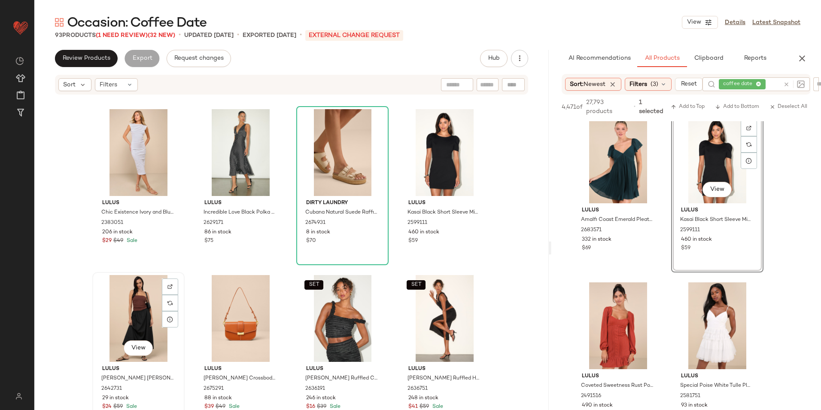
click at [118, 306] on div "View" at bounding box center [138, 318] width 86 height 87
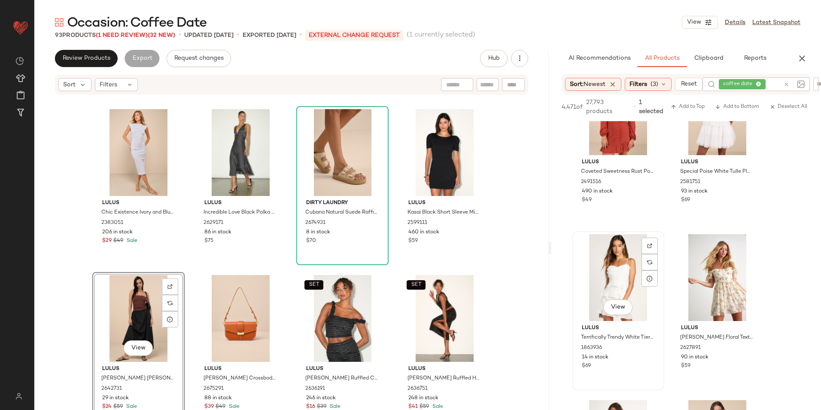
scroll to position [6354, 0]
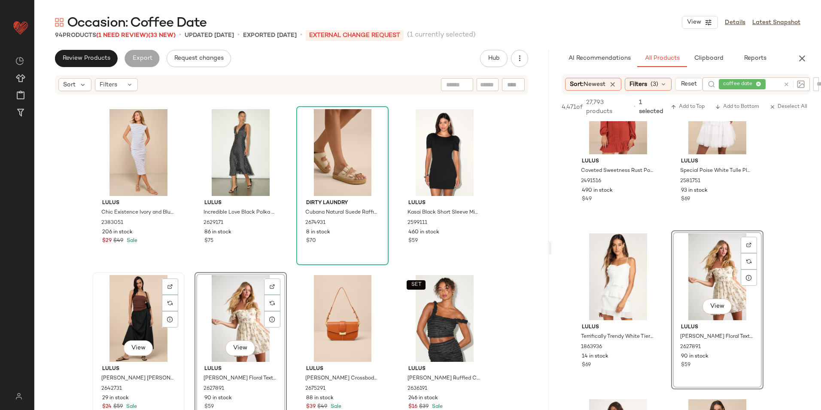
click at [141, 314] on div "View" at bounding box center [138, 318] width 86 height 87
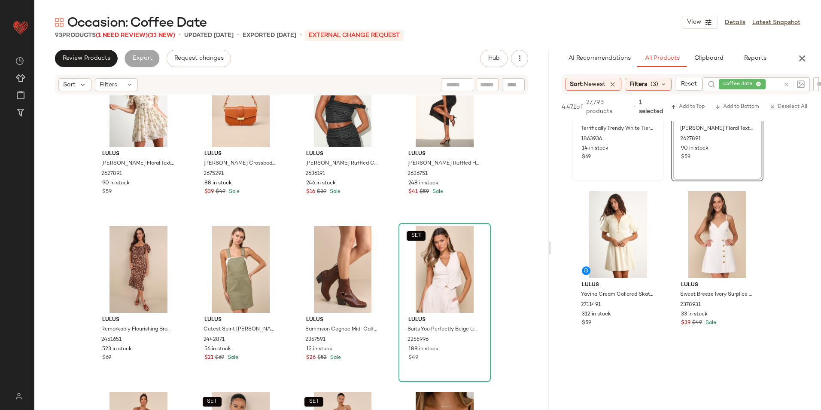
scroll to position [6569, 0]
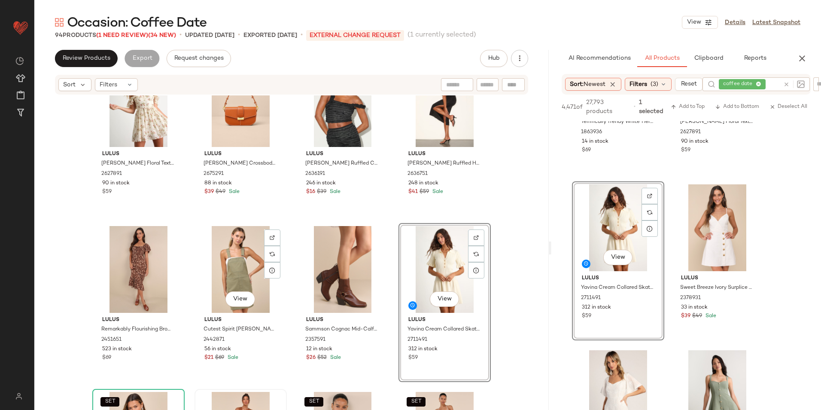
scroll to position [3159, 0]
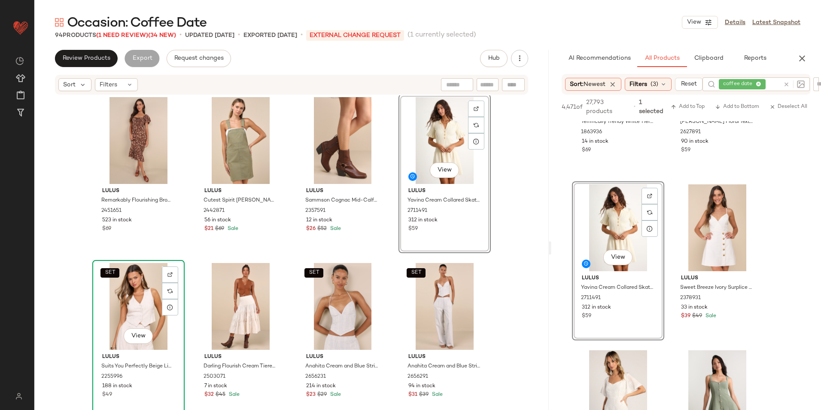
click at [148, 290] on div "SET View" at bounding box center [138, 306] width 86 height 87
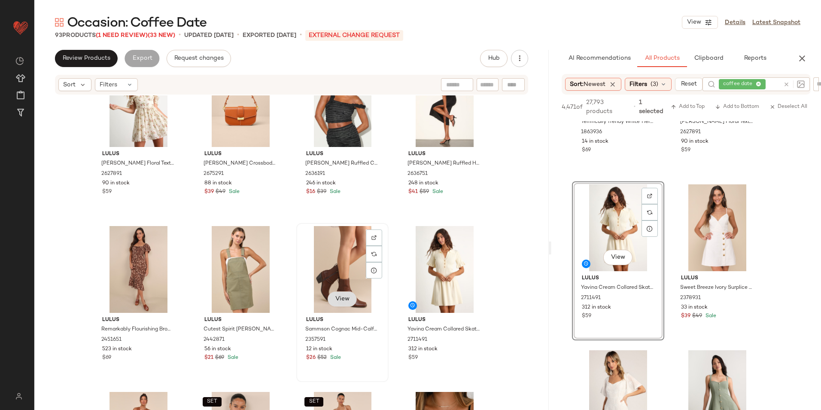
scroll to position [3159, 0]
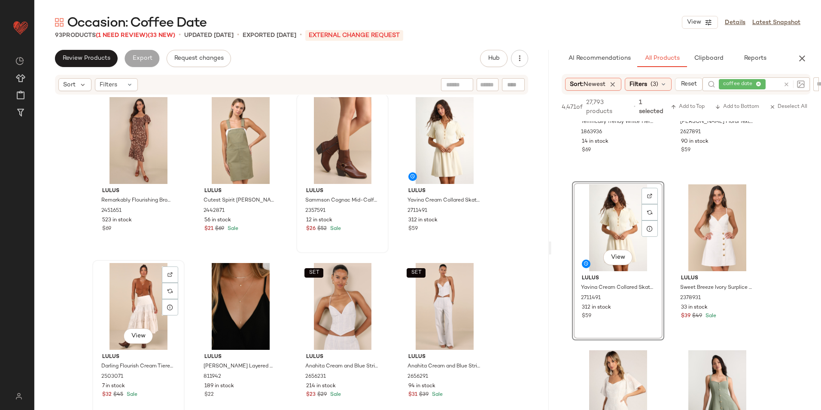
click at [131, 292] on div "View" at bounding box center [138, 306] width 86 height 87
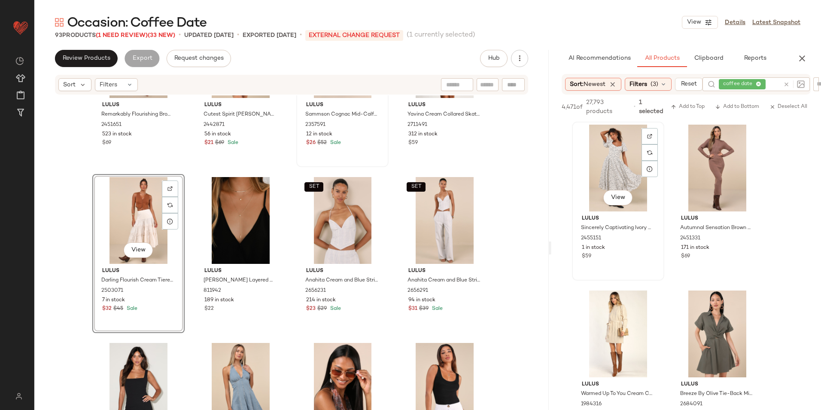
scroll to position [7470, 0]
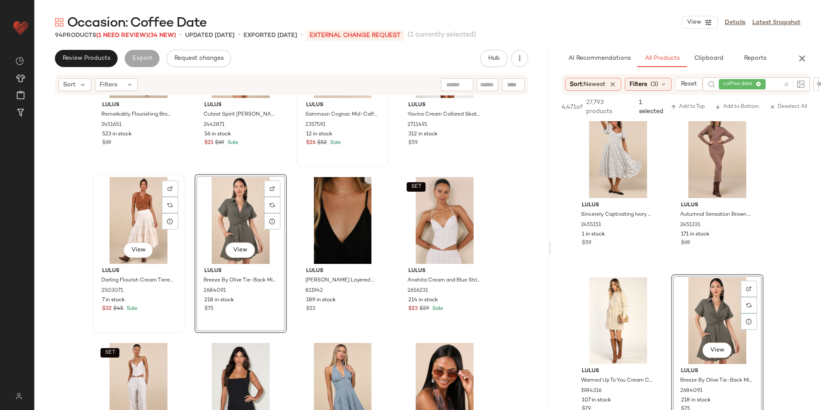
click at [128, 213] on div "View" at bounding box center [138, 220] width 86 height 87
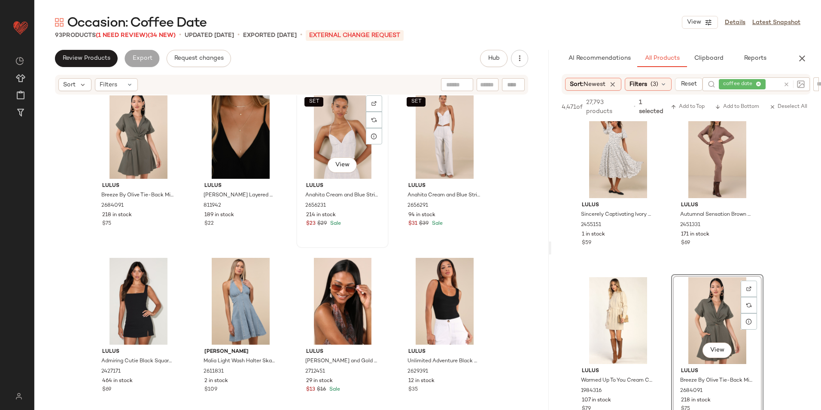
scroll to position [3330, 0]
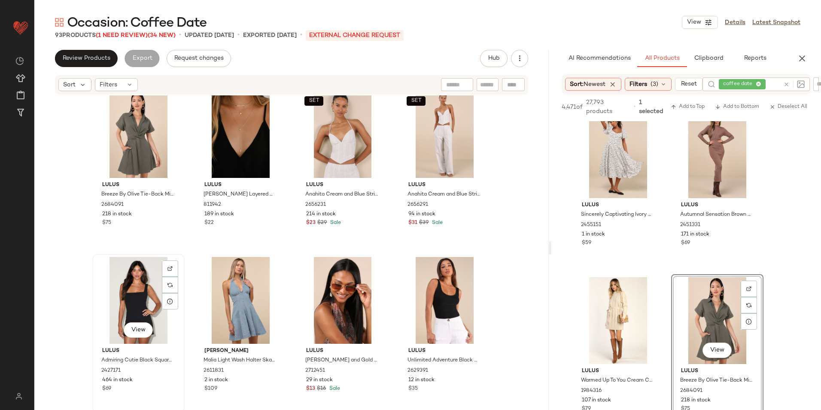
click at [136, 304] on div "View" at bounding box center [138, 300] width 86 height 87
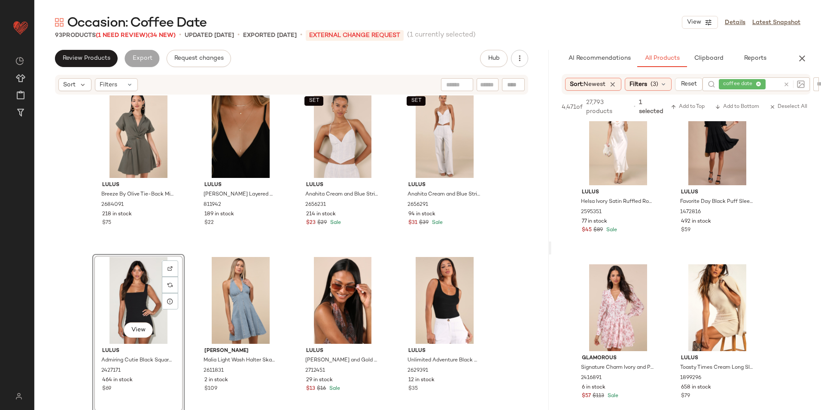
scroll to position [7986, 0]
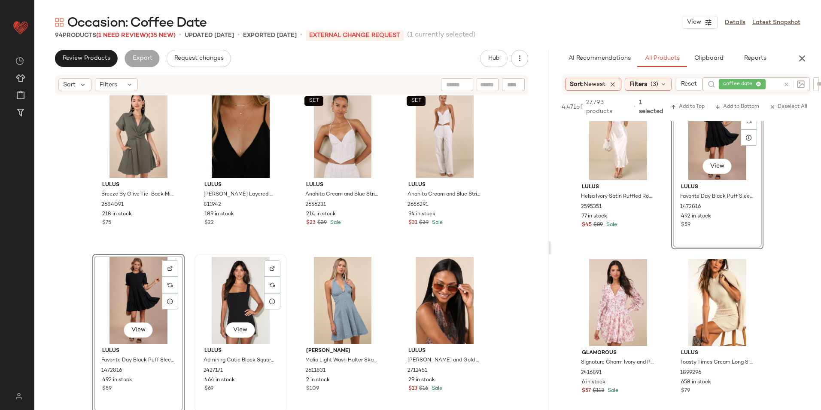
click at [227, 297] on div "View" at bounding box center [240, 300] width 86 height 87
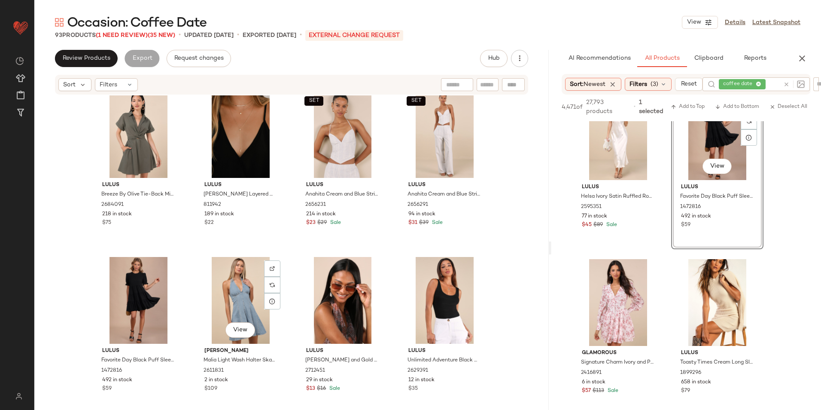
click at [227, 297] on div "View" at bounding box center [240, 300] width 86 height 87
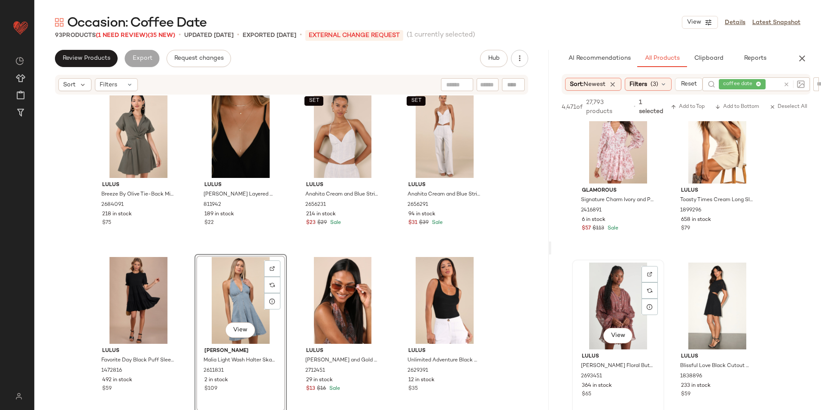
scroll to position [8200, 0]
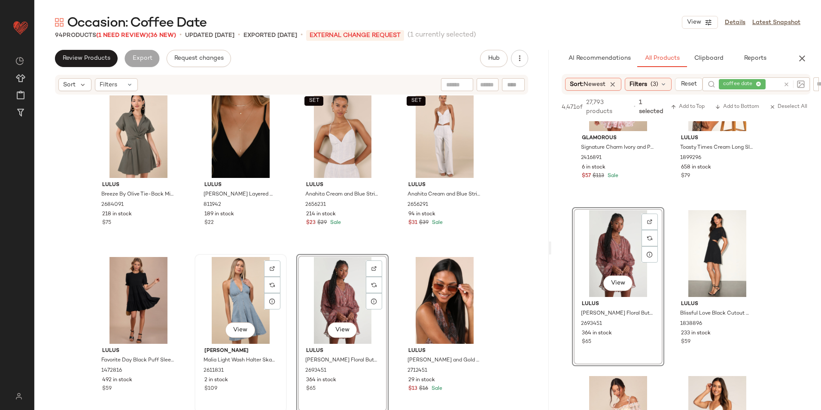
click at [222, 289] on div "View" at bounding box center [240, 300] width 86 height 87
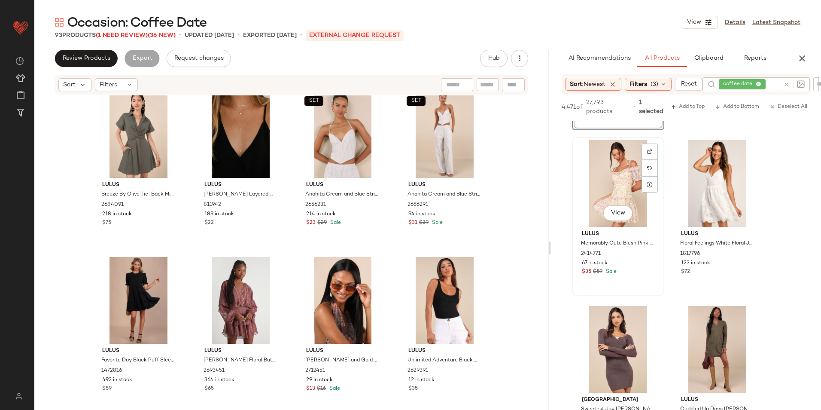
scroll to position [8458, 0]
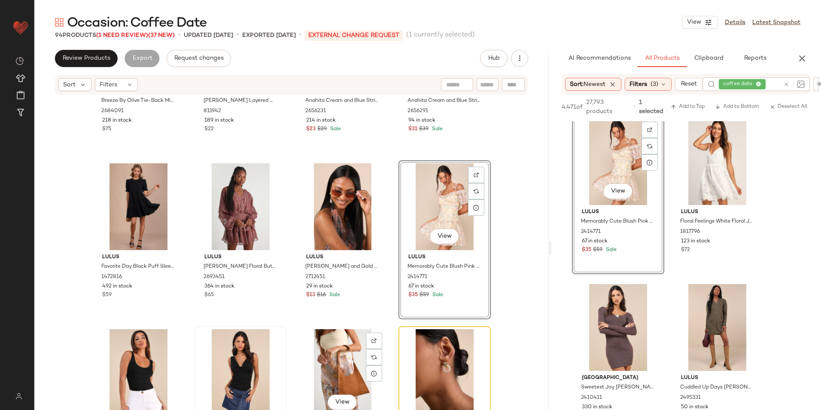
scroll to position [3502, 0]
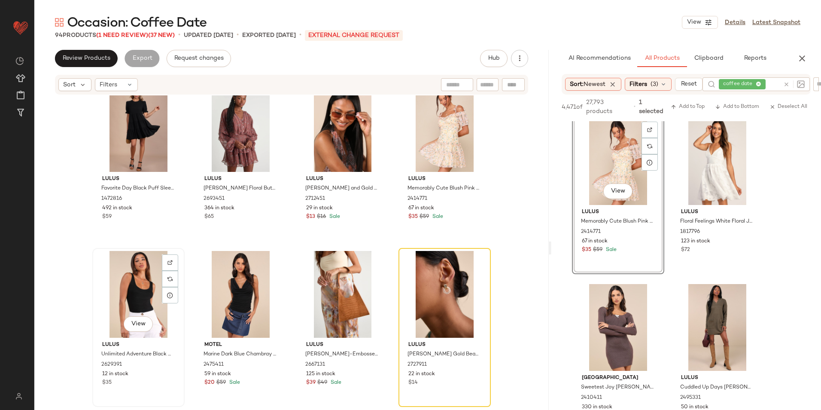
click at [134, 304] on div "View" at bounding box center [138, 294] width 86 height 87
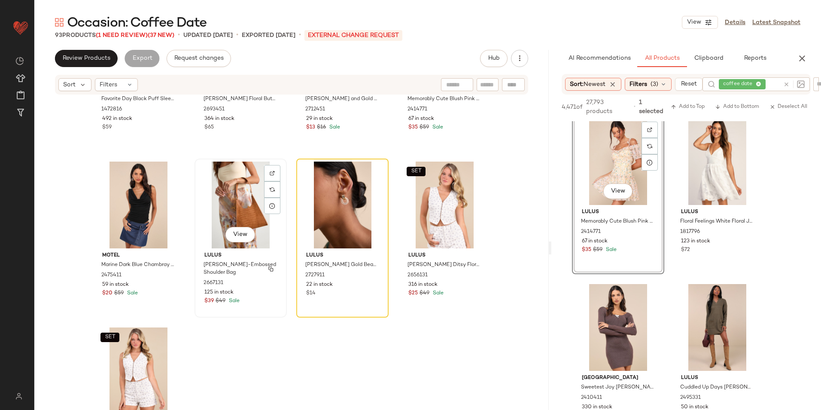
scroll to position [3596, 0]
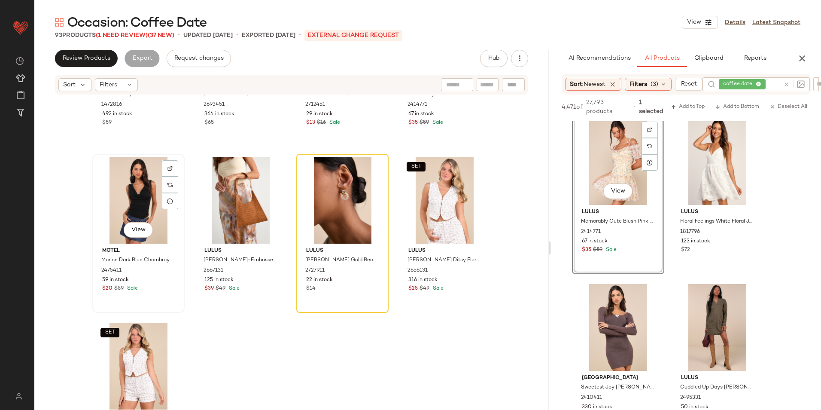
click at [135, 196] on div "View" at bounding box center [138, 200] width 86 height 87
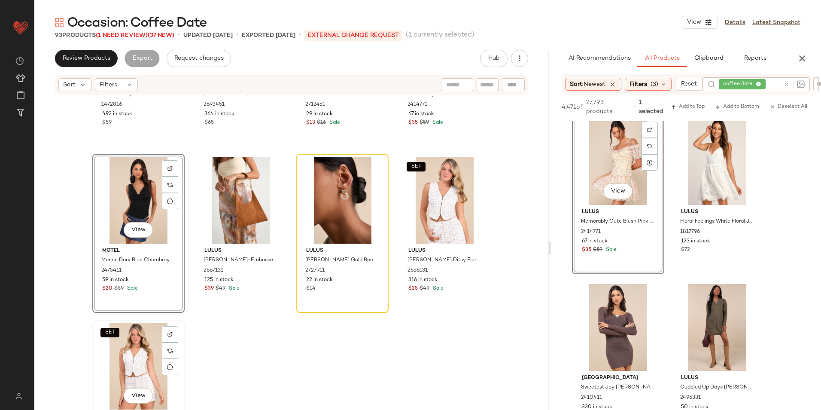
click at [132, 372] on div "SET View" at bounding box center [138, 365] width 86 height 87
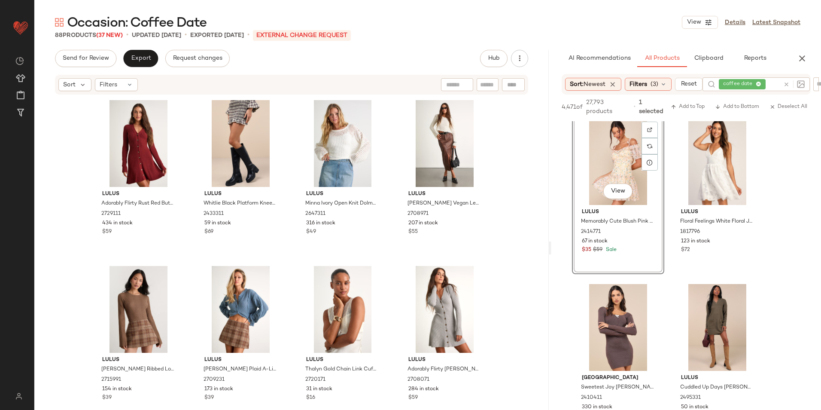
click at [784, 85] on div at bounding box center [792, 84] width 25 height 14
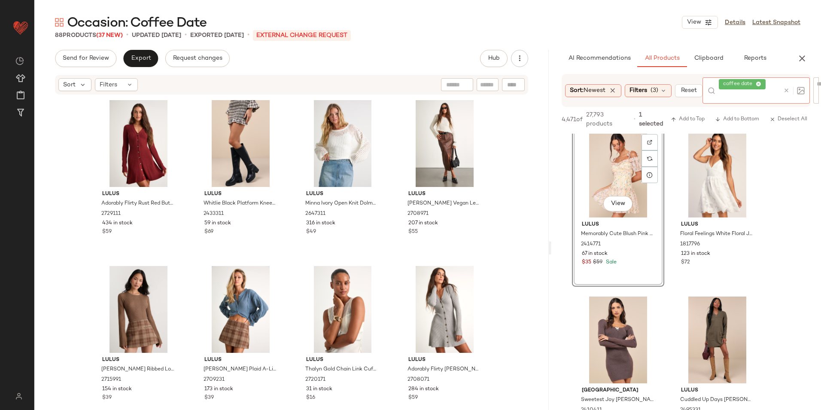
drag, startPoint x: 785, startPoint y: 88, endPoint x: 783, endPoint y: 93, distance: 5.2
click at [785, 89] on icon at bounding box center [786, 90] width 6 height 6
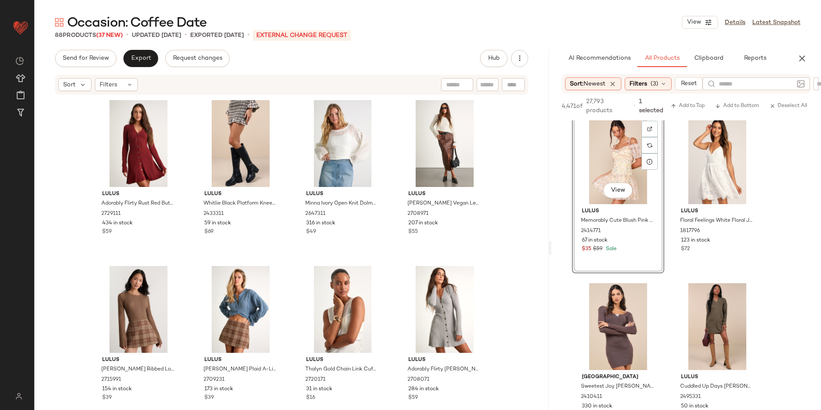
click at [612, 17] on div "Occasion: Coffee Date View Details Latest Snapshot" at bounding box center [427, 22] width 787 height 17
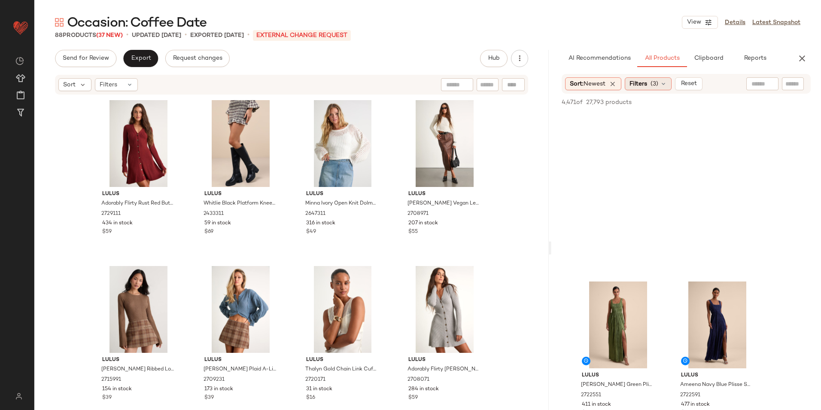
click at [632, 88] on span "Filters" at bounding box center [638, 83] width 18 height 9
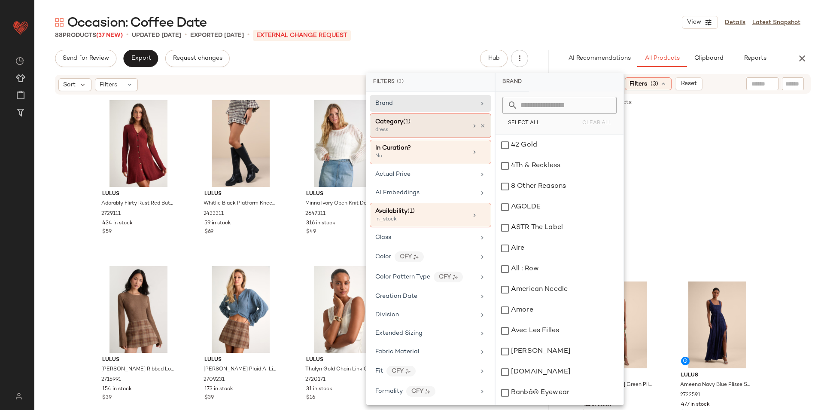
click at [394, 126] on div "Category (1)" at bounding box center [392, 121] width 35 height 9
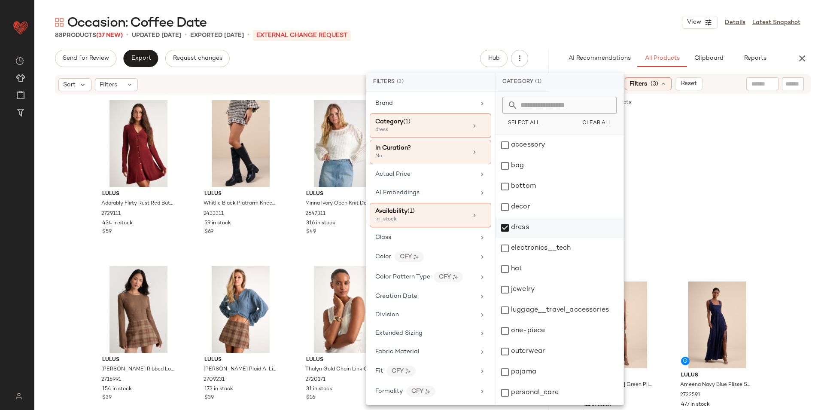
click at [529, 238] on div "dress" at bounding box center [559, 248] width 128 height 21
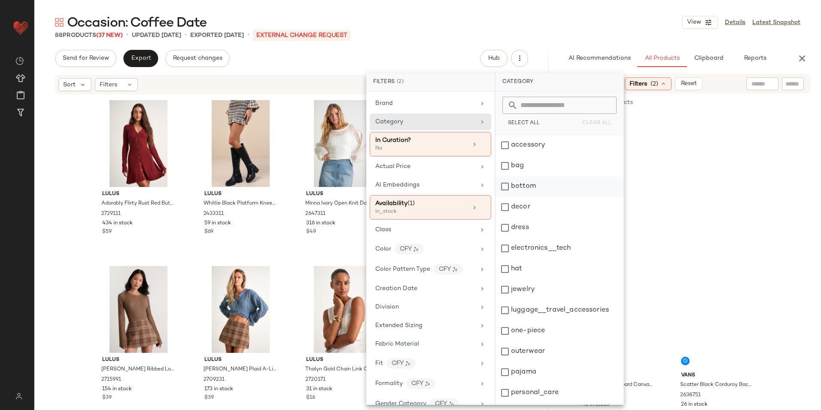
click at [535, 197] on div "bottom" at bounding box center [559, 207] width 128 height 21
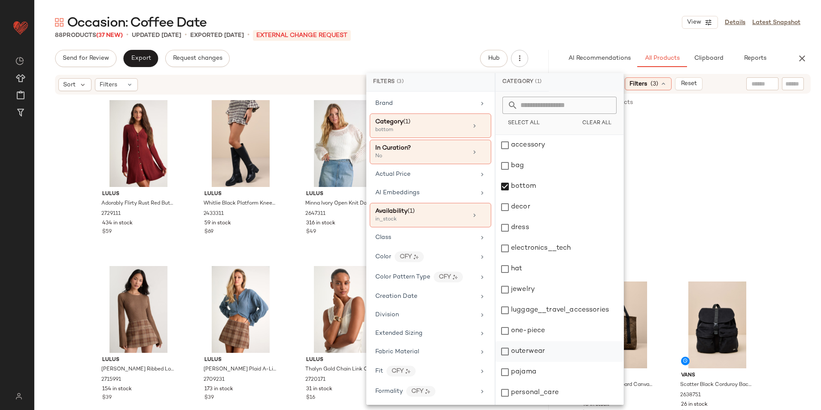
scroll to position [81, 0]
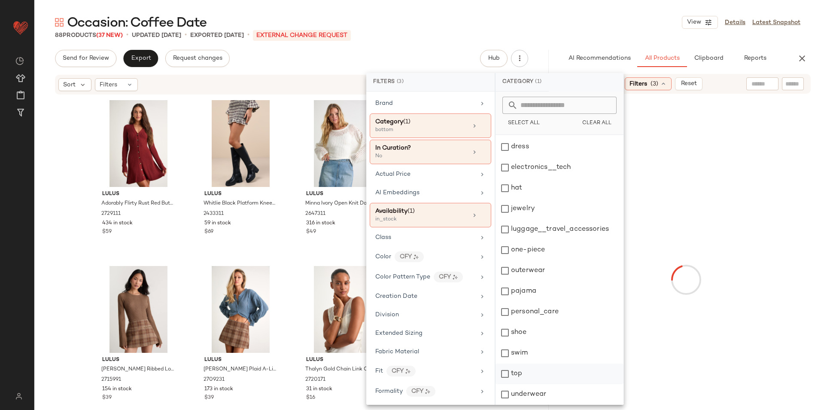
click at [519, 384] on div "top" at bounding box center [559, 394] width 128 height 21
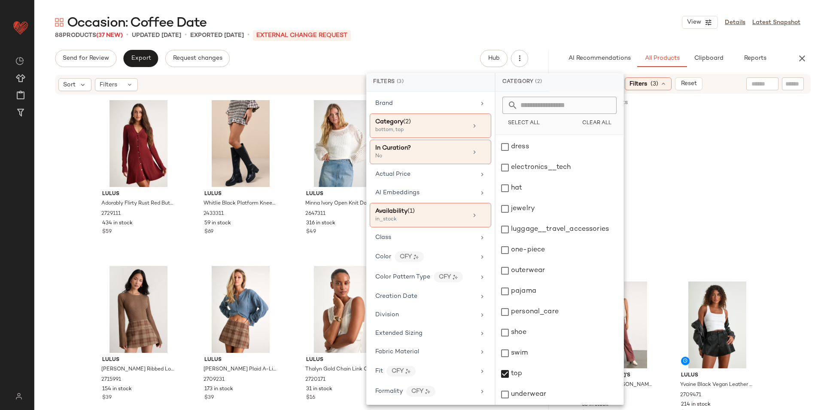
click at [540, 34] on div "88 Products (37 New) • updated Sep 2nd • Exported Aug 26th • External Change Re…" at bounding box center [427, 35] width 787 height 9
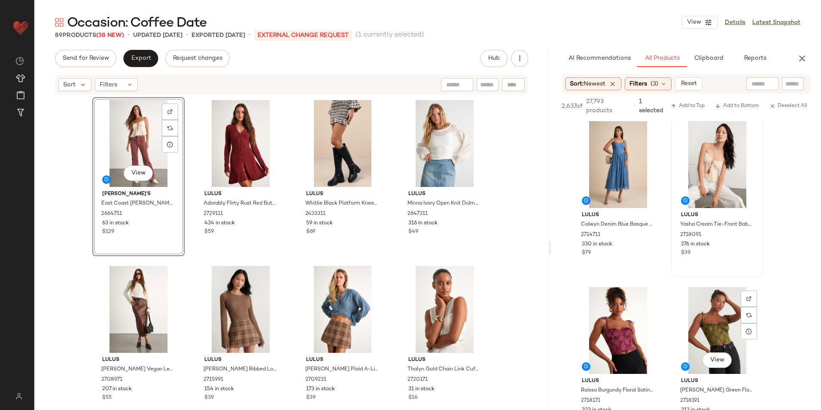
scroll to position [301, 0]
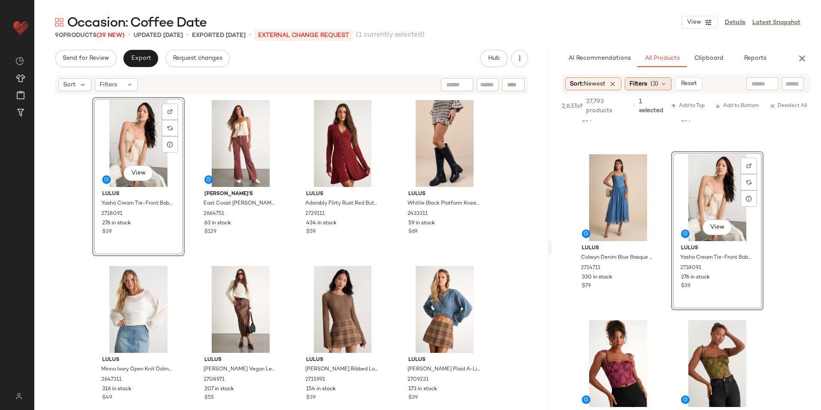
click at [647, 82] on span "Filters" at bounding box center [638, 83] width 18 height 9
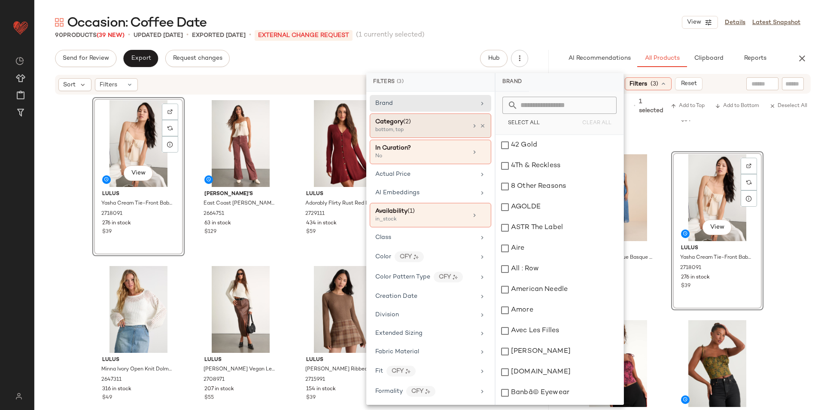
click at [417, 130] on div "bottom, top" at bounding box center [418, 130] width 86 height 8
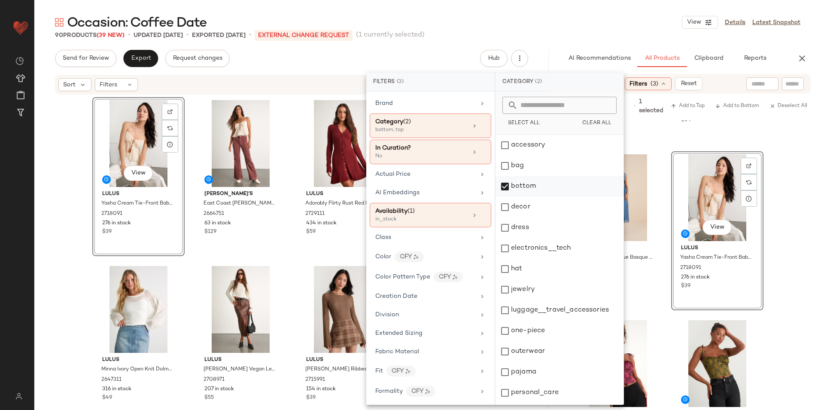
click at [516, 197] on div "bottom" at bounding box center [559, 207] width 128 height 21
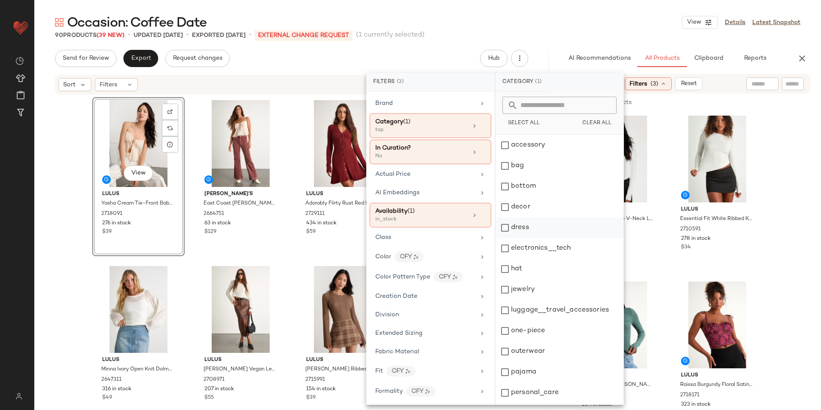
click at [528, 238] on div "dress" at bounding box center [559, 248] width 128 height 21
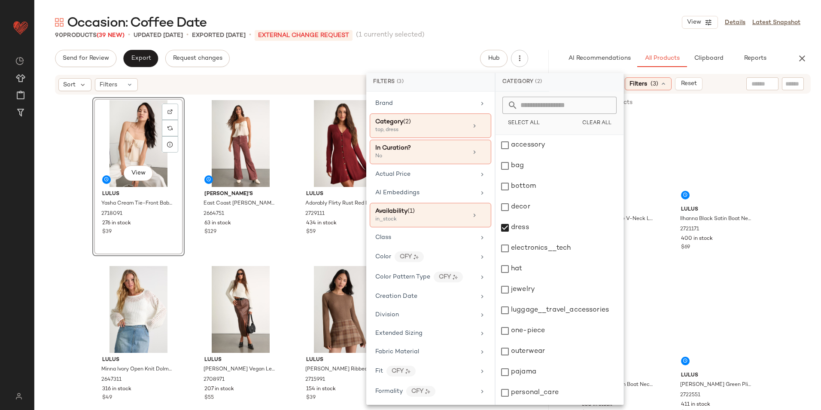
click at [614, 17] on div "Occasion: Coffee Date View Details Latest Snapshot" at bounding box center [427, 22] width 787 height 17
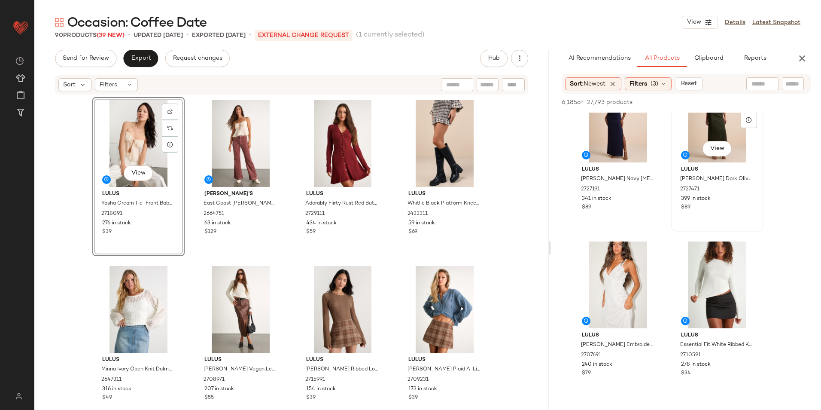
scroll to position [816, 0]
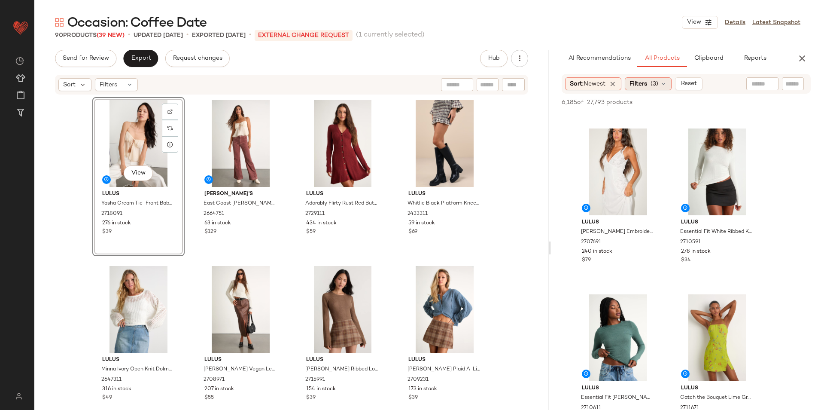
click at [656, 84] on span "(3)" at bounding box center [654, 83] width 8 height 9
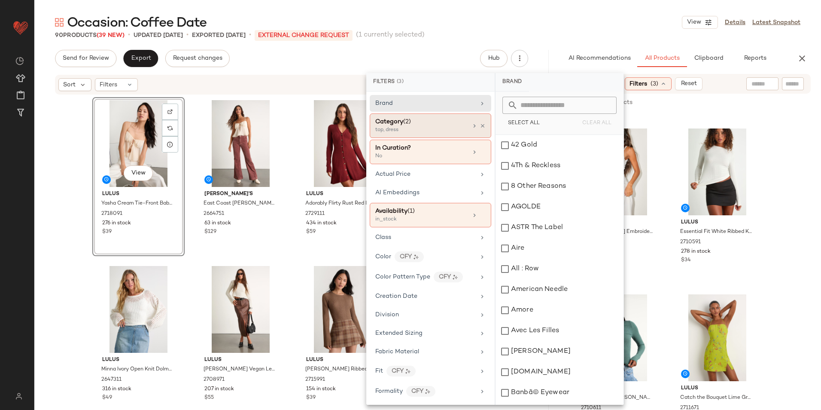
click at [438, 125] on div "Category (2)" at bounding box center [421, 121] width 92 height 9
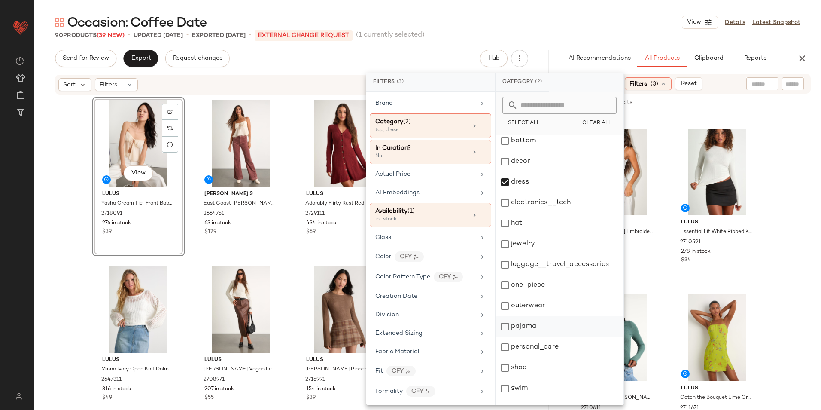
scroll to position [81, 0]
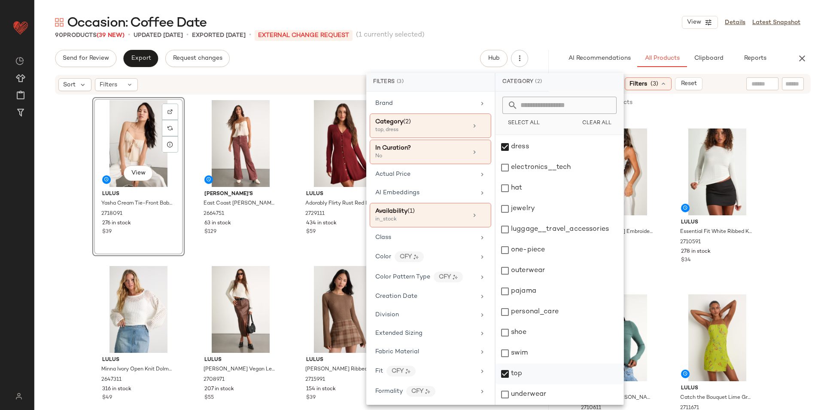
click at [521, 384] on div "top" at bounding box center [559, 394] width 128 height 21
click at [579, 26] on div "Occasion: Coffee Date View Details Latest Snapshot" at bounding box center [427, 22] width 787 height 17
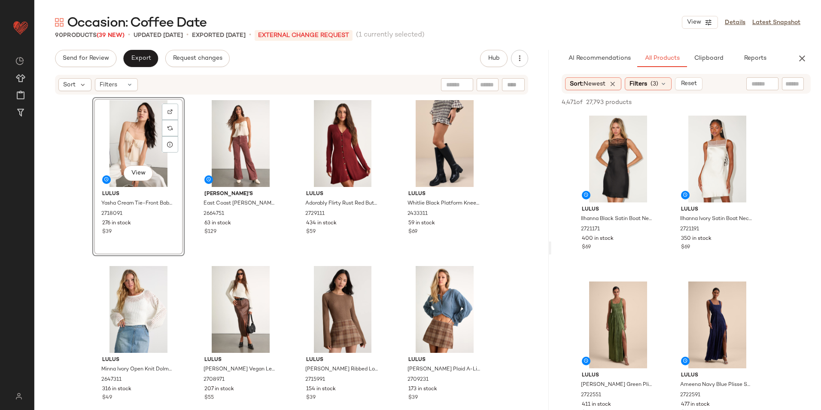
click at [765, 86] on input "text" at bounding box center [762, 83] width 22 height 9
type input "*"
type input "******"
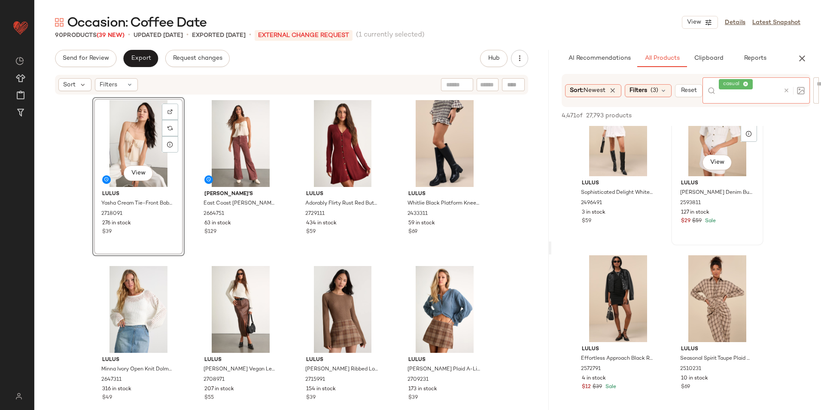
scroll to position [386, 0]
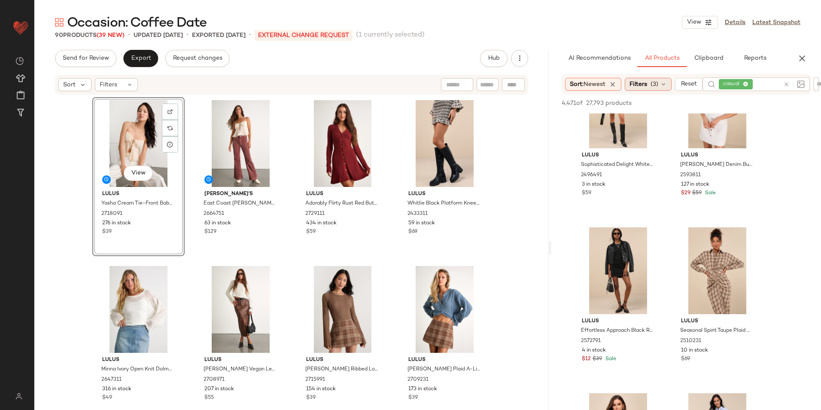
click at [640, 88] on span "Filters" at bounding box center [638, 84] width 18 height 9
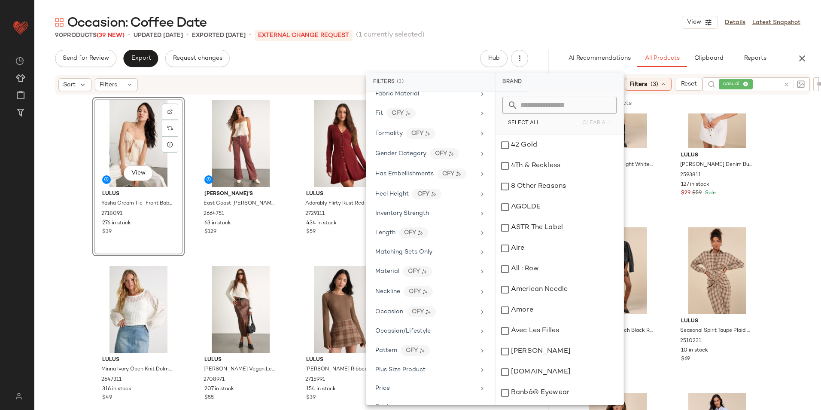
scroll to position [507, 0]
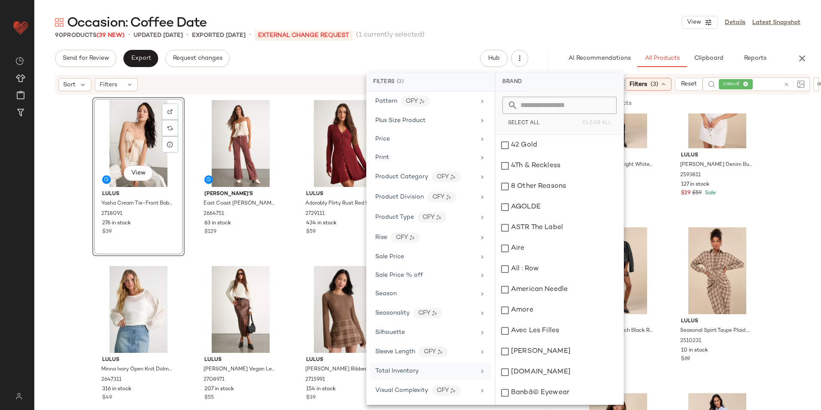
click at [403, 368] on span "Total Inventory" at bounding box center [396, 371] width 43 height 6
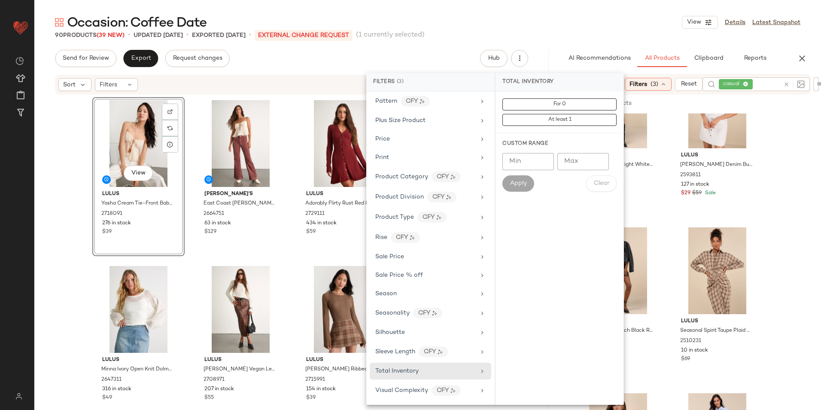
click at [574, 162] on input "Max" at bounding box center [583, 161] width 52 height 17
type input "**"
drag, startPoint x: 586, startPoint y: 163, endPoint x: 547, endPoint y: 171, distance: 39.8
click at [547, 171] on div "Min Min Max ** Max Apply Clear" at bounding box center [559, 172] width 114 height 39
click at [519, 163] on input "Min" at bounding box center [528, 161] width 52 height 17
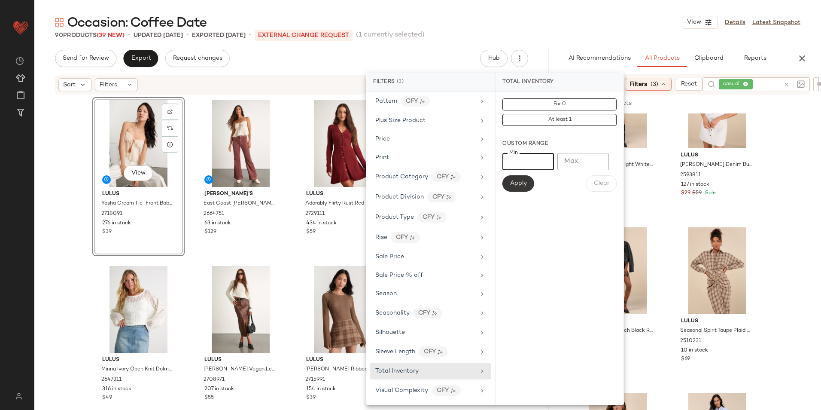
type input "**"
click at [511, 184] on span "Apply" at bounding box center [518, 183] width 17 height 7
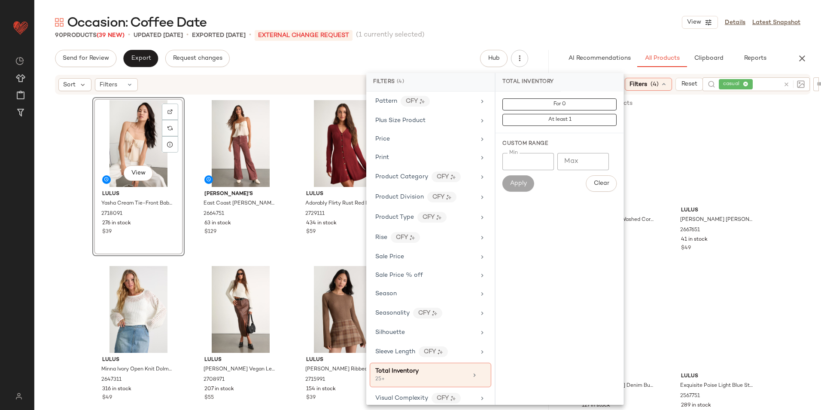
click at [576, 22] on div "Occasion: Coffee Date View Details Latest Snapshot" at bounding box center [427, 22] width 787 height 17
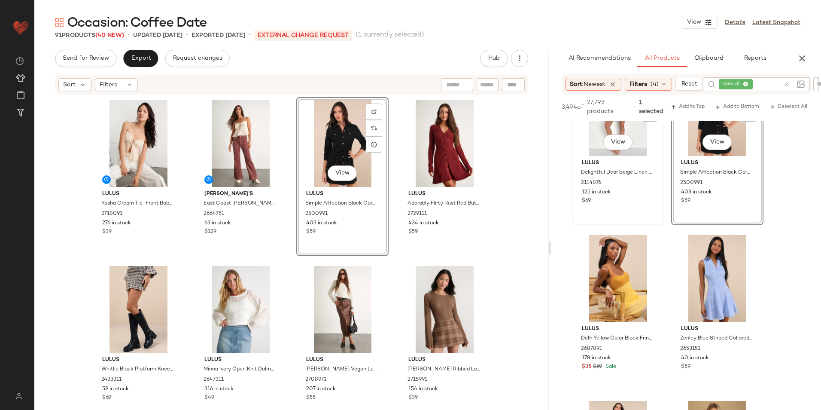
scroll to position [558, 0]
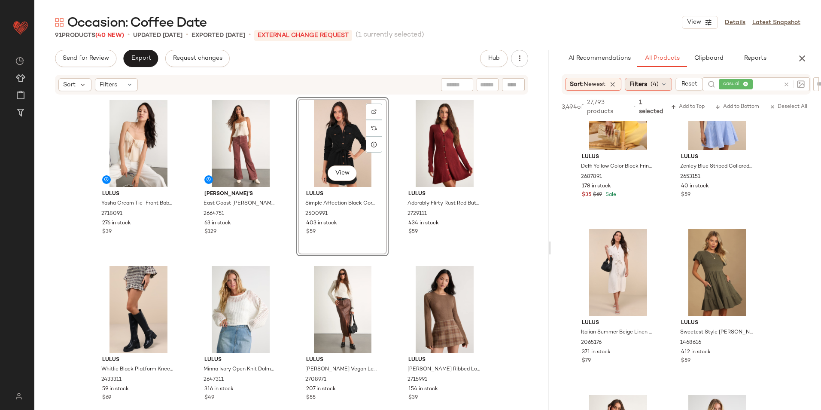
click at [647, 86] on span "Filters" at bounding box center [638, 84] width 18 height 9
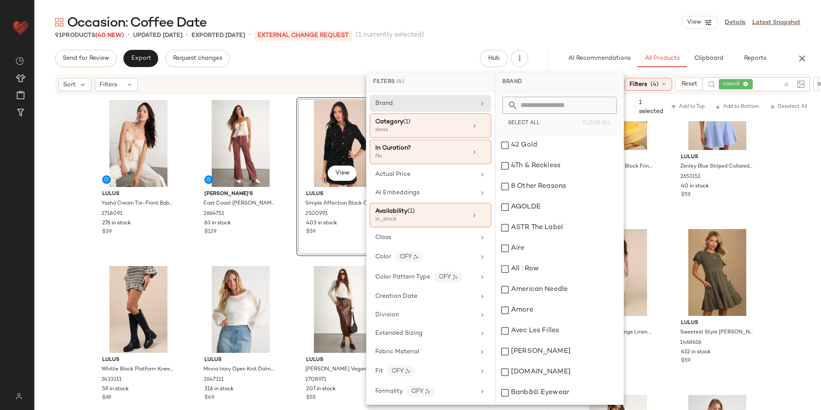
click at [411, 48] on div "Occasion: Coffee Date View Details Latest Snapshot 91 Products (40 New) • updat…" at bounding box center [427, 212] width 787 height 396
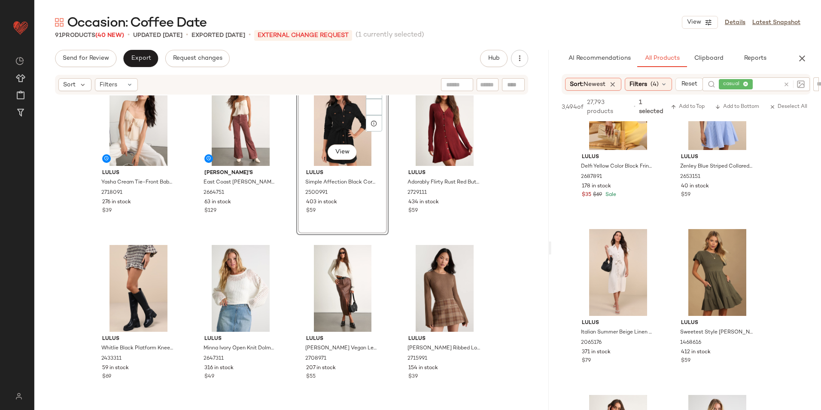
scroll to position [0, 0]
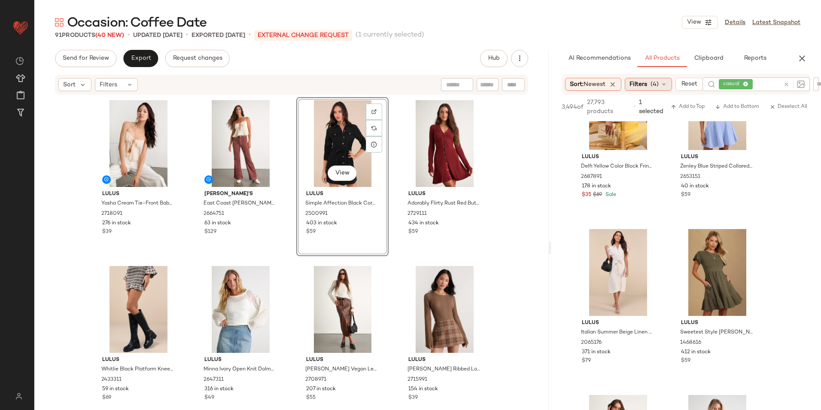
click at [659, 86] on span "(4)" at bounding box center [654, 84] width 8 height 9
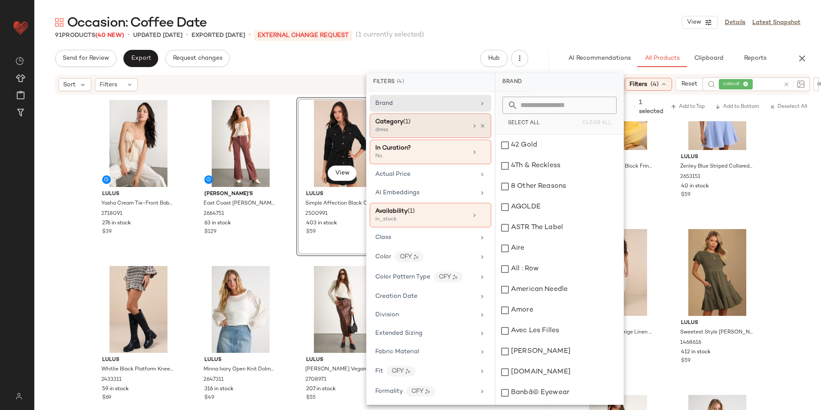
click at [407, 131] on div "dress" at bounding box center [418, 130] width 86 height 8
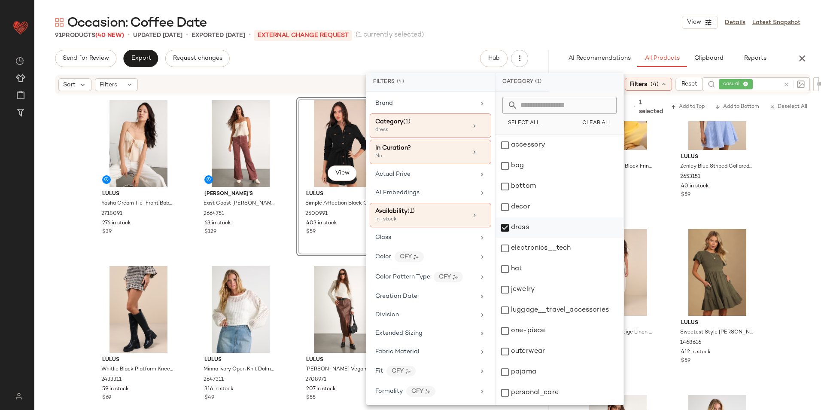
click at [525, 238] on div "dress" at bounding box center [559, 248] width 128 height 21
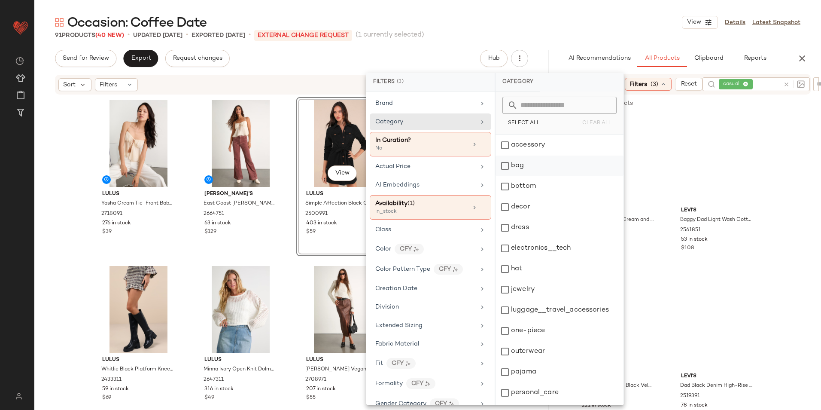
click at [527, 176] on div "bag" at bounding box center [559, 186] width 128 height 21
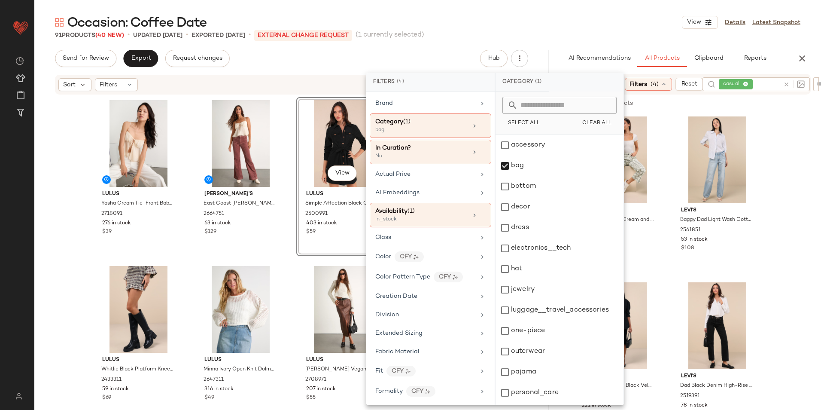
click at [577, 18] on div "Occasion: Coffee Date View Details Latest Snapshot" at bounding box center [427, 22] width 787 height 17
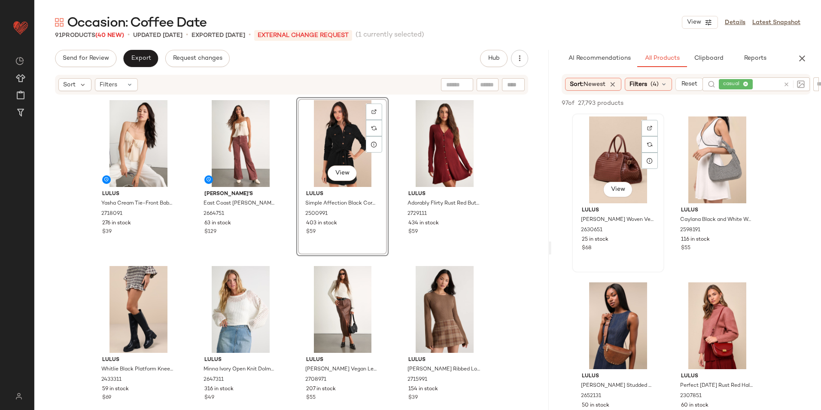
scroll to position [43, 0]
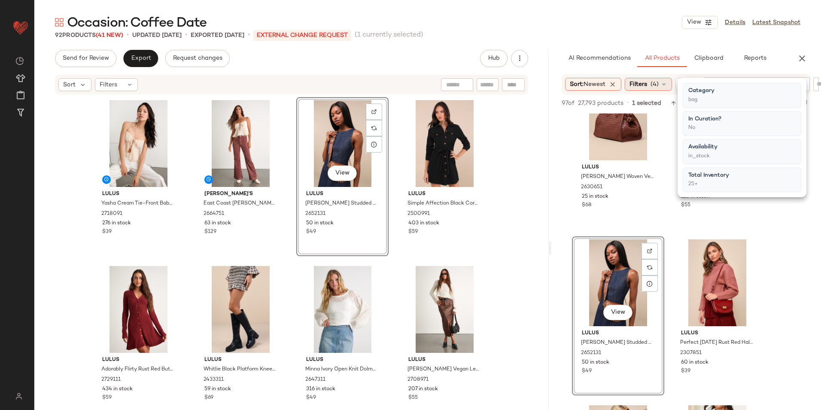
click at [667, 84] on icon at bounding box center [663, 84] width 7 height 7
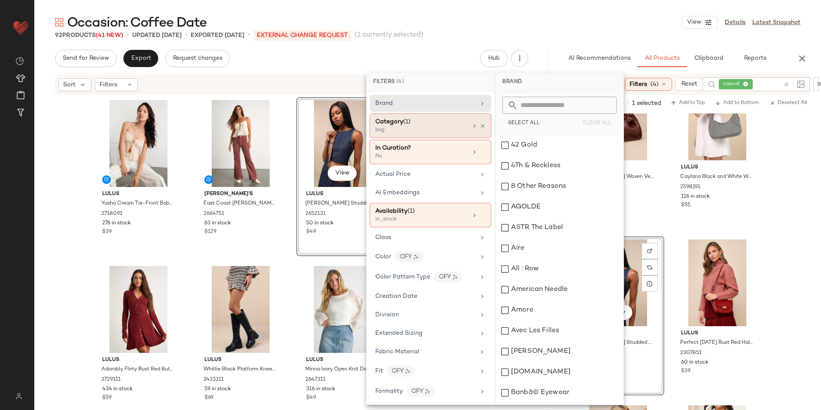
click at [438, 128] on div "bag" at bounding box center [418, 130] width 86 height 8
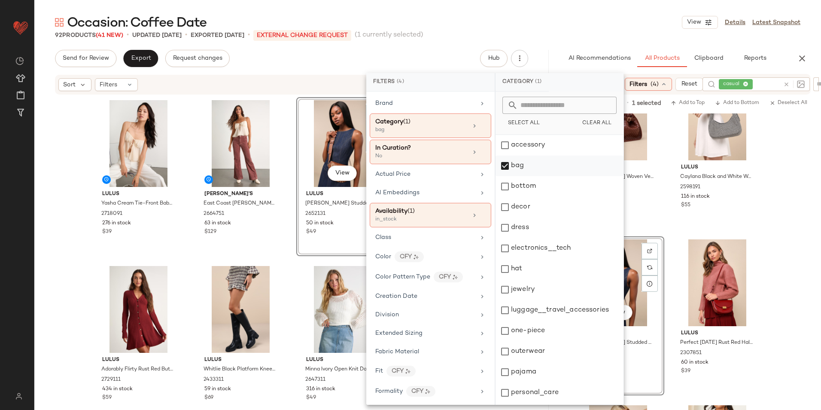
click at [508, 176] on div "bag" at bounding box center [559, 186] width 128 height 21
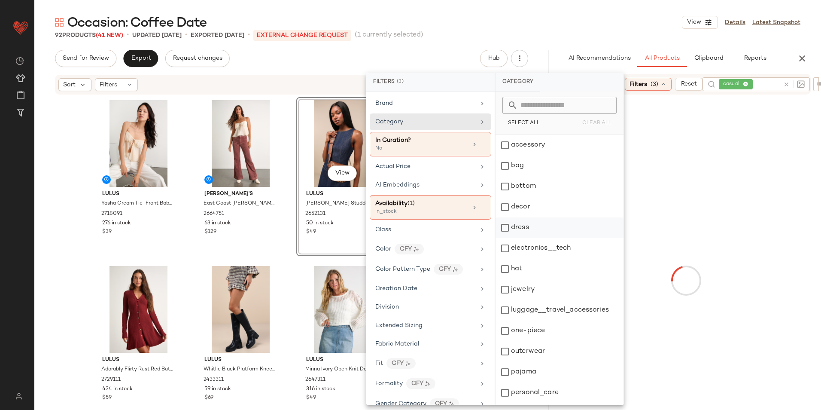
click at [519, 238] on div "dress" at bounding box center [559, 248] width 128 height 21
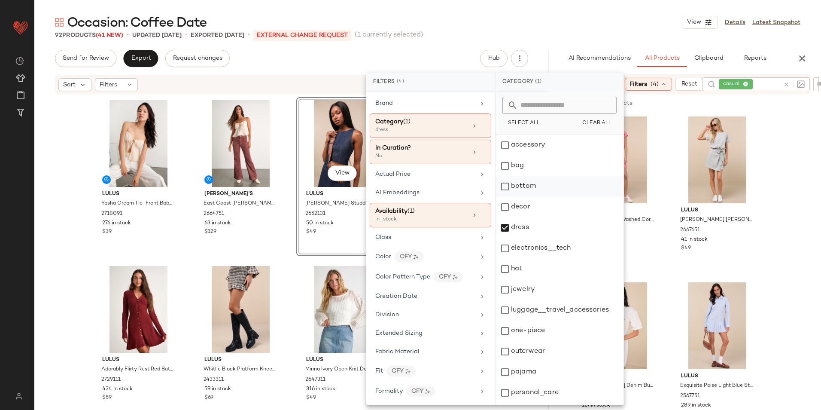
click at [511, 197] on div "bottom" at bounding box center [559, 207] width 128 height 21
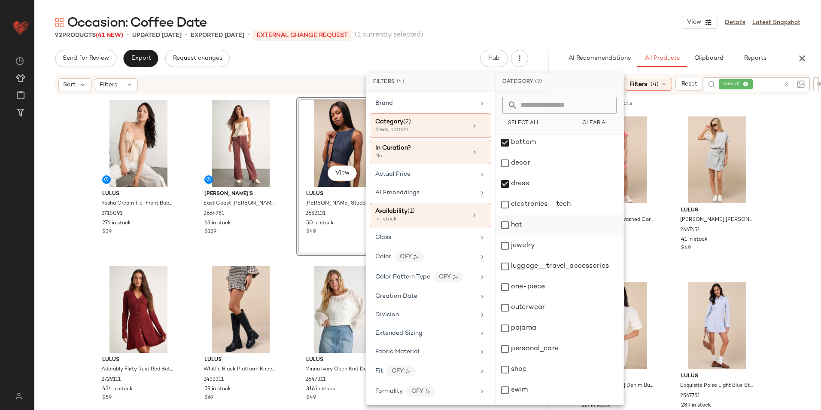
scroll to position [81, 0]
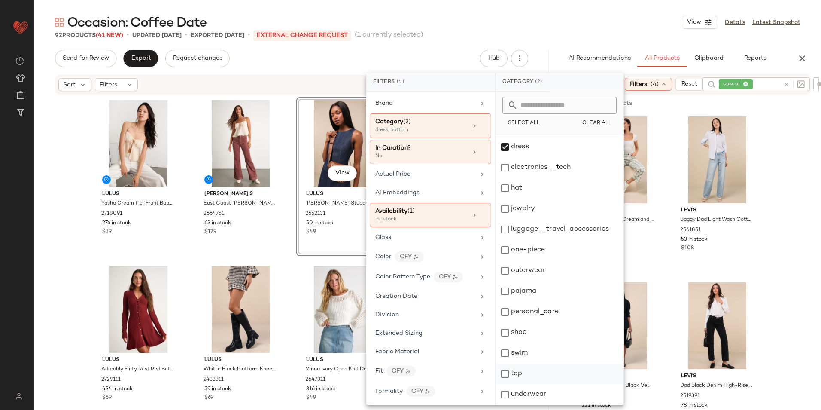
click at [517, 384] on div "top" at bounding box center [559, 394] width 128 height 21
click at [548, 34] on div "92 Products (41 New) • updated Sep 2nd • Exported Aug 26th • External Change Re…" at bounding box center [427, 35] width 787 height 9
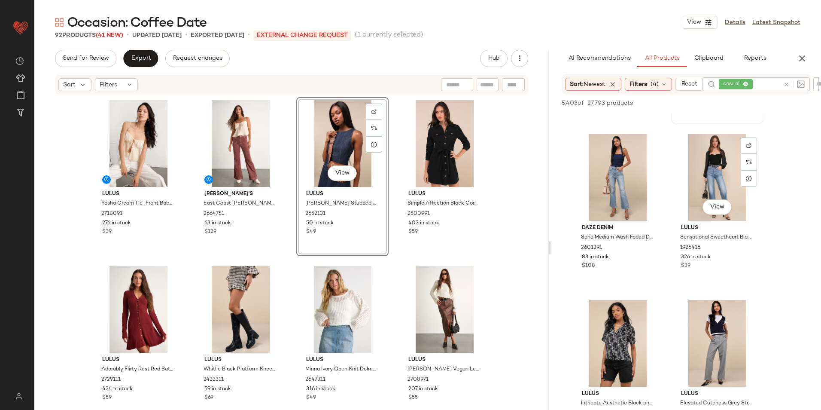
scroll to position [3005, 0]
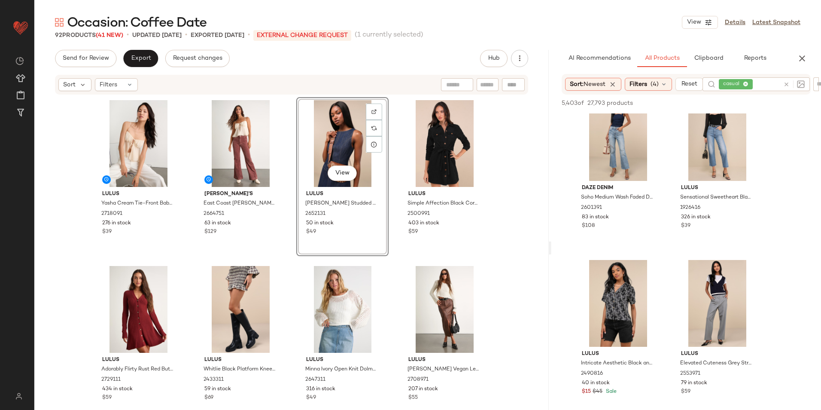
click at [747, 83] on icon at bounding box center [746, 85] width 6 height 6
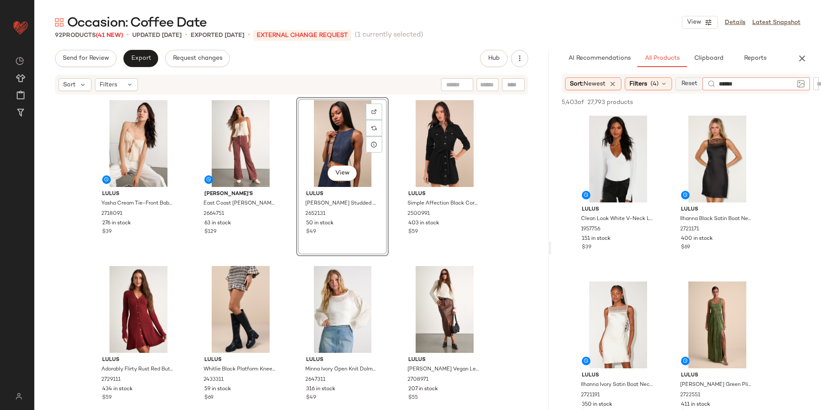
type input "*******"
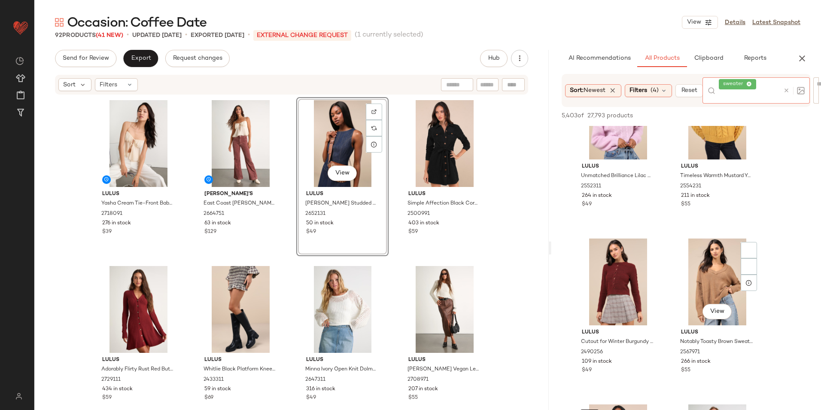
scroll to position [558, 0]
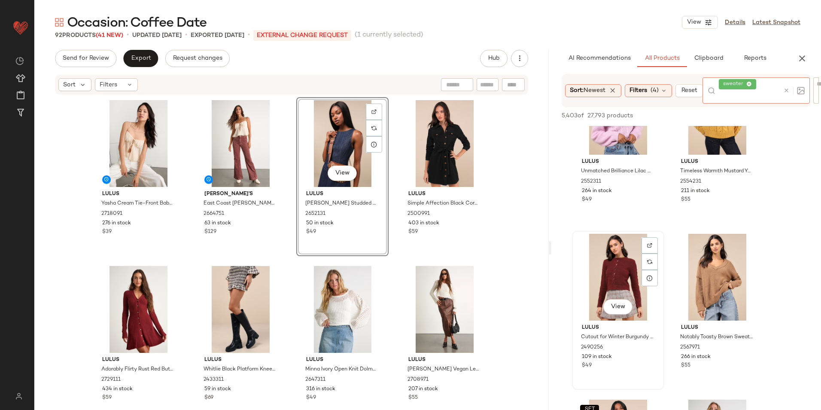
click at [621, 309] on div "View Lulus Cutout for Winter Burgundy Marled Cable Knit Cutout Sweater 2490256 …" at bounding box center [618, 309] width 91 height 157
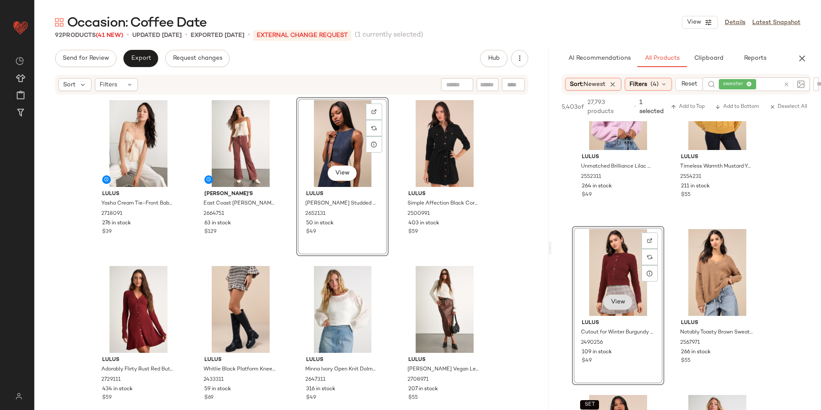
click at [620, 298] on button "View" at bounding box center [617, 301] width 29 height 15
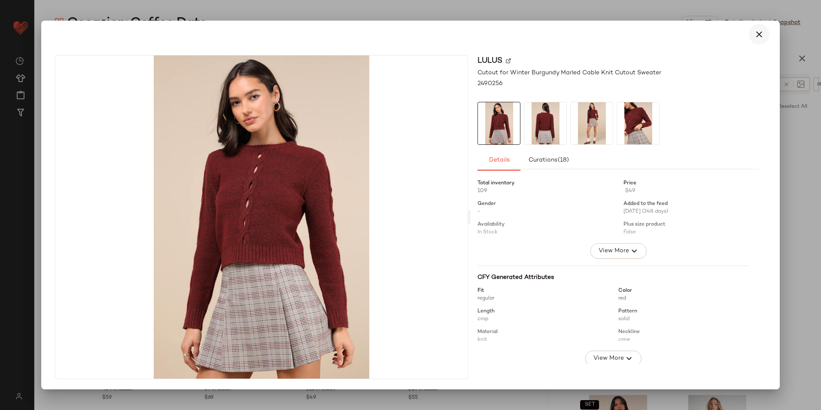
click at [750, 34] on button "button" at bounding box center [759, 34] width 21 height 21
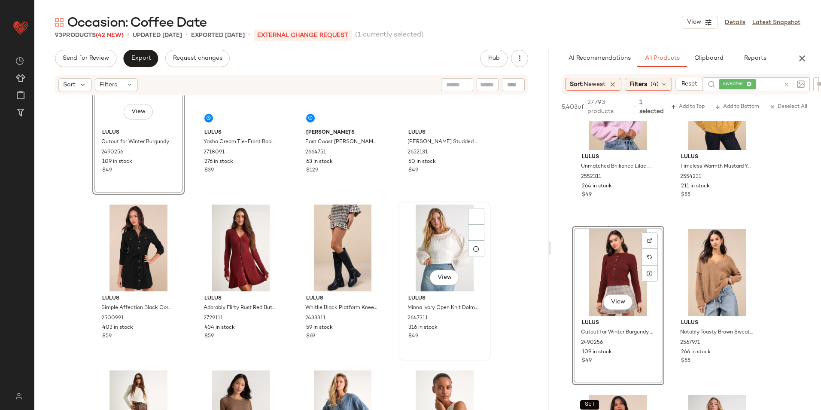
scroll to position [0, 0]
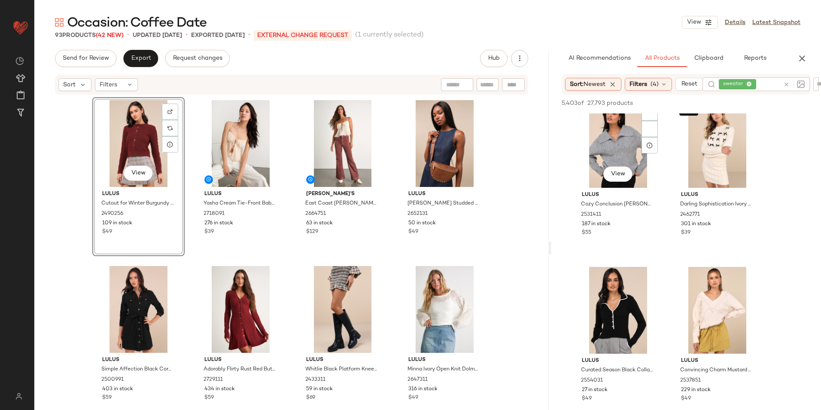
scroll to position [1460, 0]
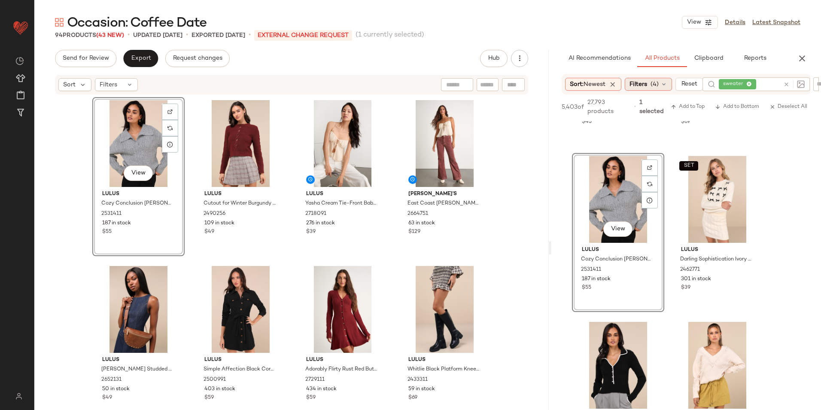
click at [659, 87] on span "(4)" at bounding box center [654, 84] width 8 height 9
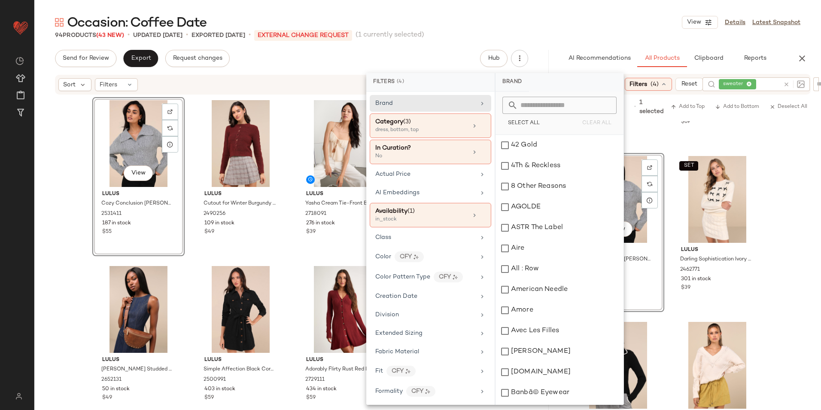
click at [644, 29] on div "Occasion: Coffee Date View Details Latest Snapshot" at bounding box center [427, 22] width 787 height 17
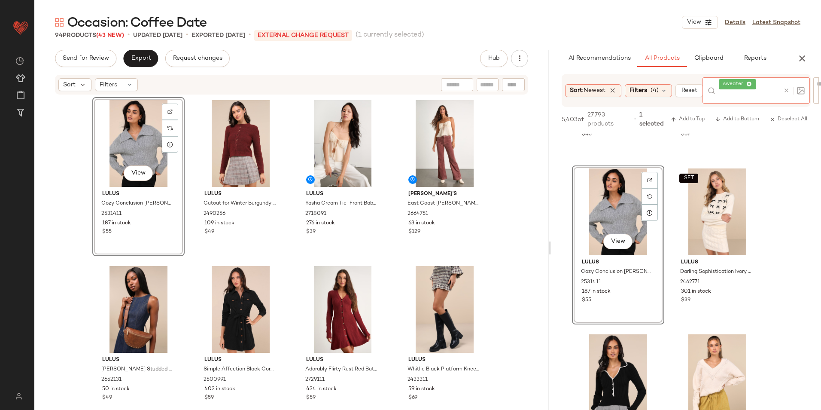
click at [750, 82] on icon at bounding box center [749, 85] width 6 height 6
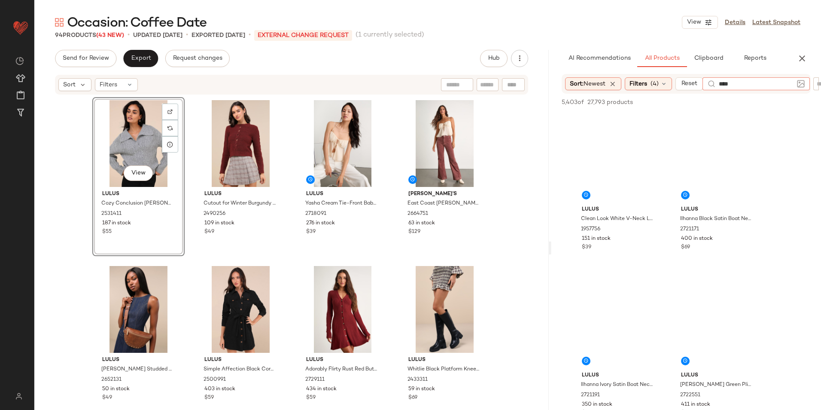
type input "*****"
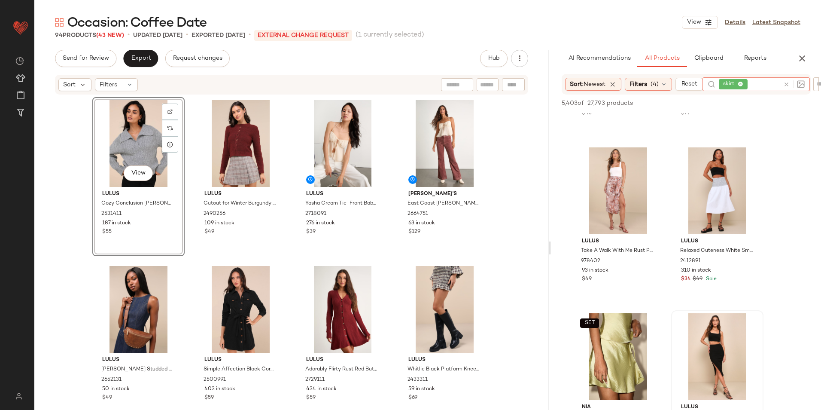
scroll to position [644, 0]
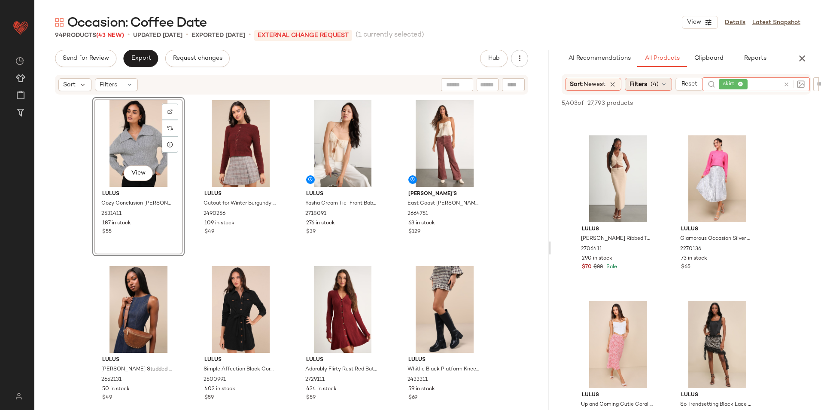
click at [654, 83] on span "(4)" at bounding box center [654, 84] width 8 height 9
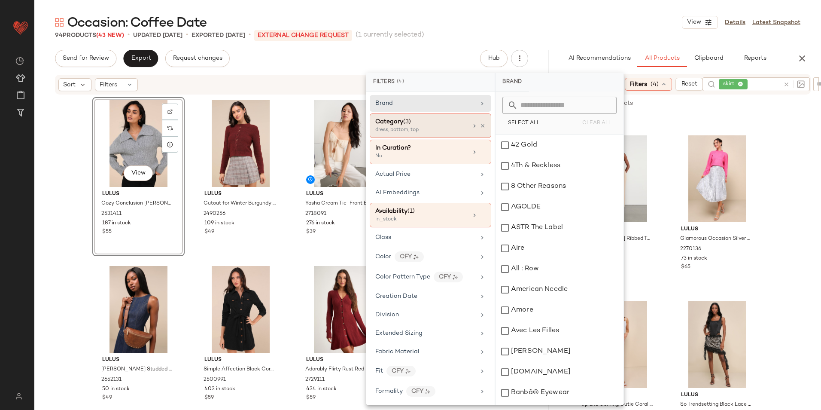
click at [386, 124] on span "Category" at bounding box center [389, 121] width 28 height 6
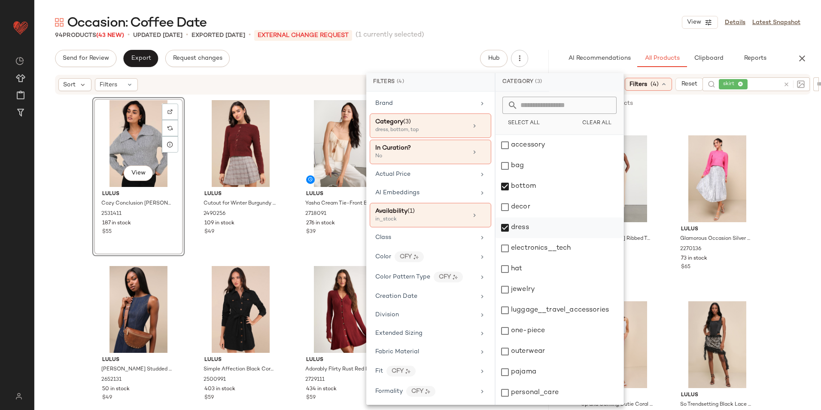
click at [522, 238] on div "dress" at bounding box center [559, 248] width 128 height 21
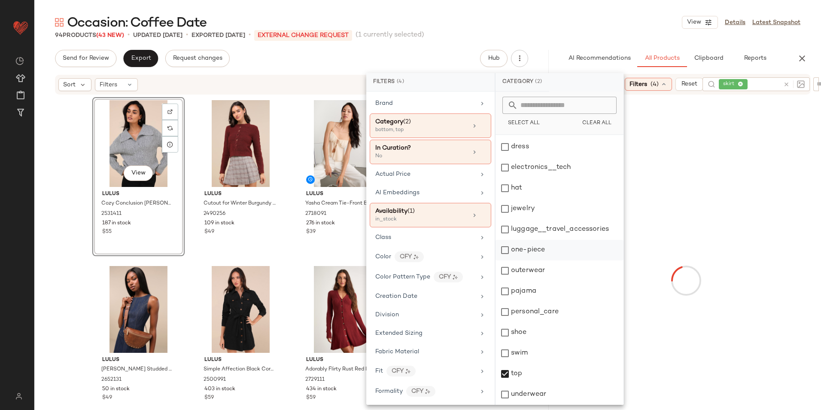
click at [521, 384] on div "top" at bounding box center [559, 394] width 128 height 21
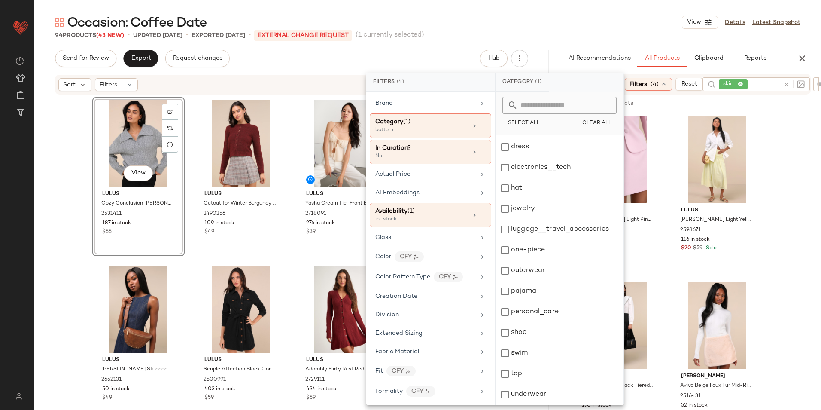
click at [552, 25] on div "Occasion: Coffee Date View Details Latest Snapshot" at bounding box center [427, 22] width 787 height 17
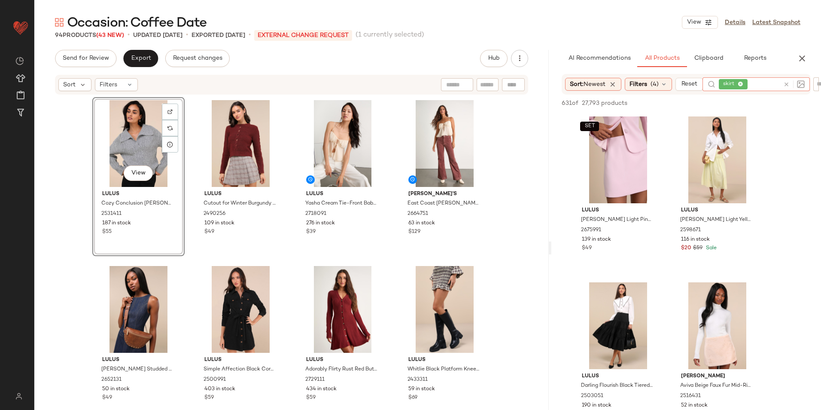
click at [760, 80] on input "text" at bounding box center [764, 84] width 31 height 9
type input "*****"
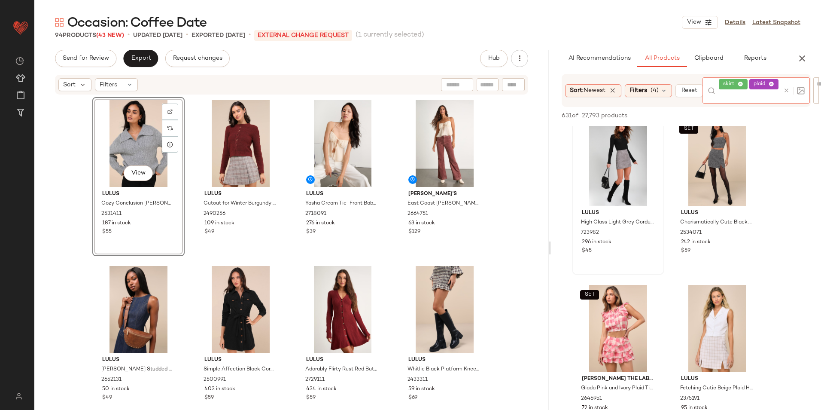
scroll to position [1674, 0]
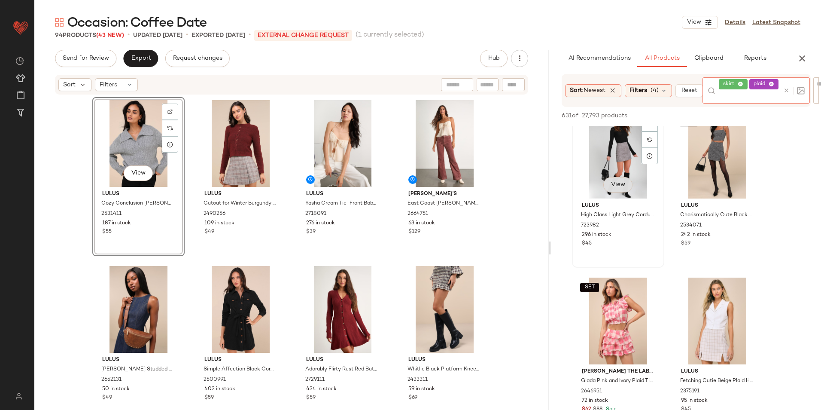
click at [615, 187] on span "View" at bounding box center [618, 184] width 15 height 7
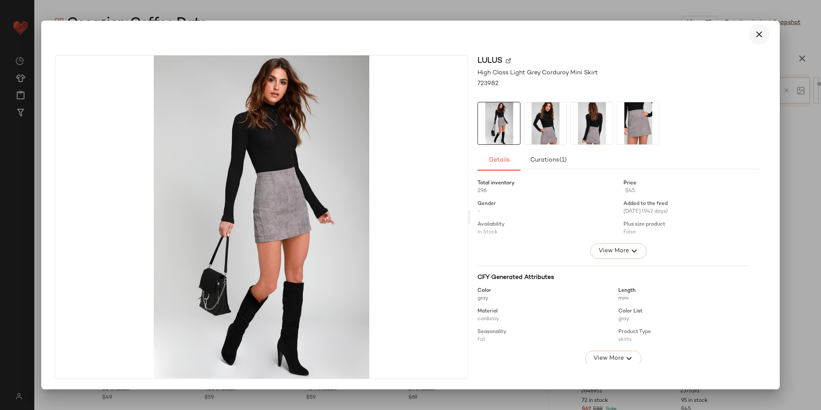
click at [763, 35] on icon "button" at bounding box center [759, 34] width 10 height 10
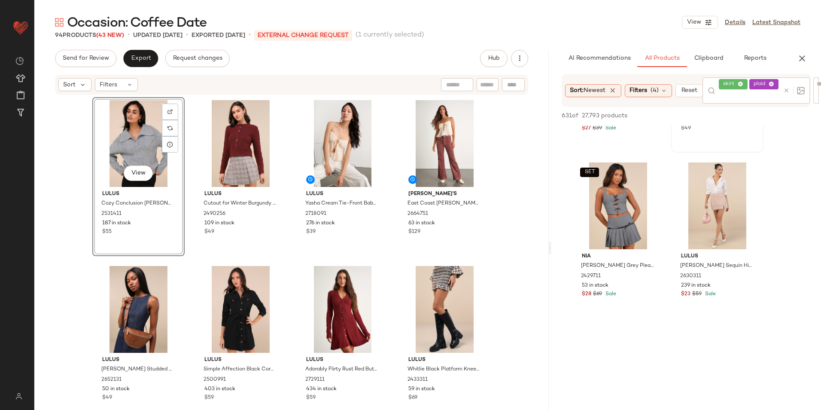
scroll to position [4122, 0]
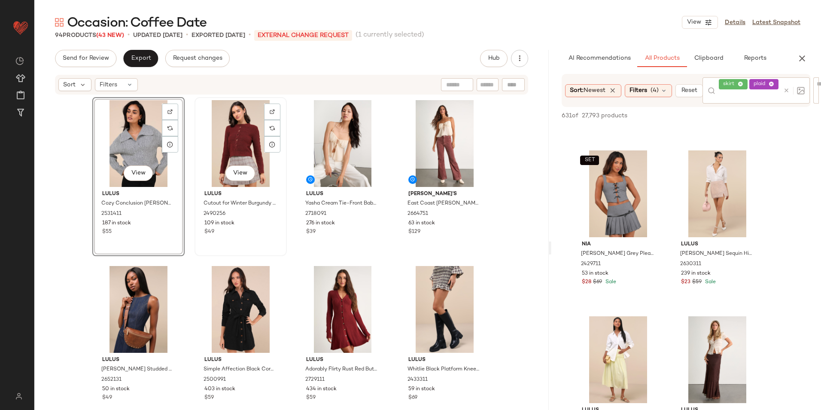
click at [237, 150] on div "View" at bounding box center [240, 143] width 86 height 87
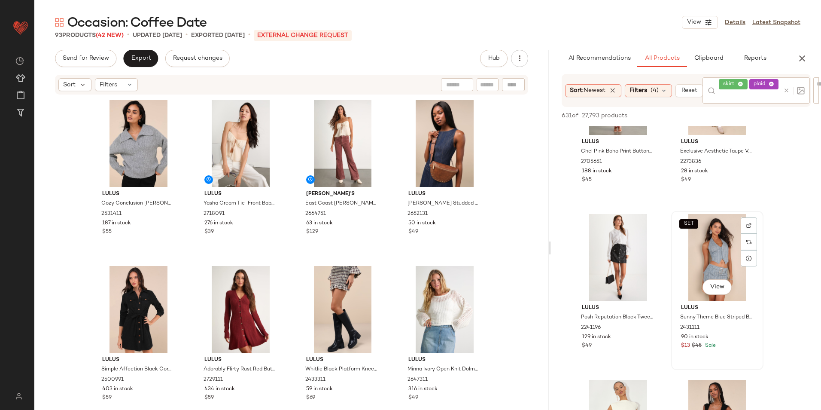
scroll to position [4594, 0]
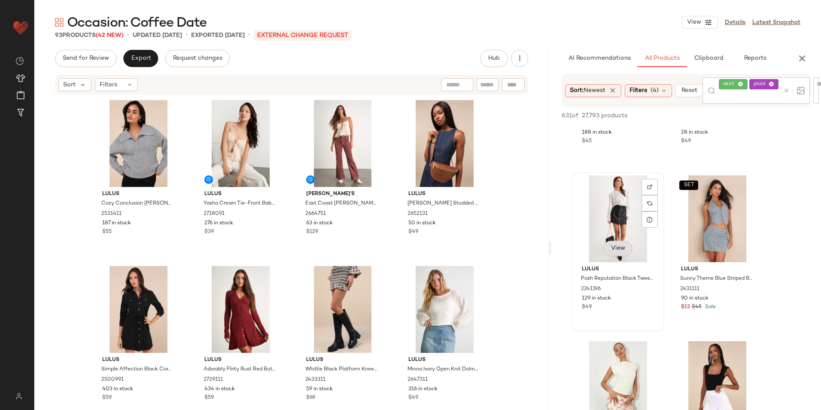
click at [618, 251] on span "View" at bounding box center [618, 248] width 15 height 7
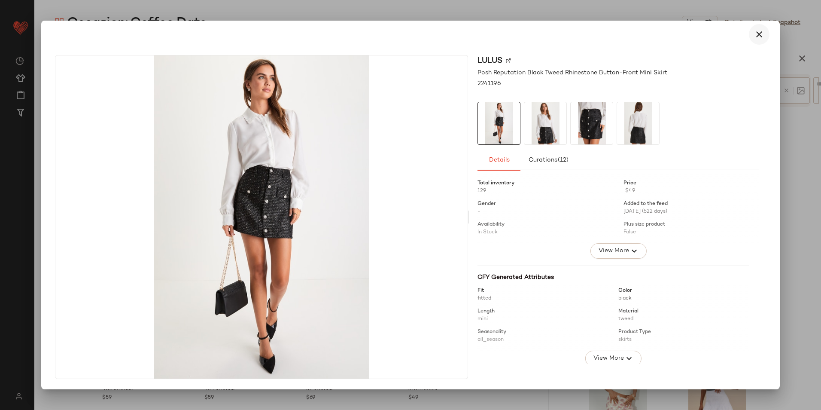
click at [759, 38] on icon "button" at bounding box center [759, 34] width 10 height 10
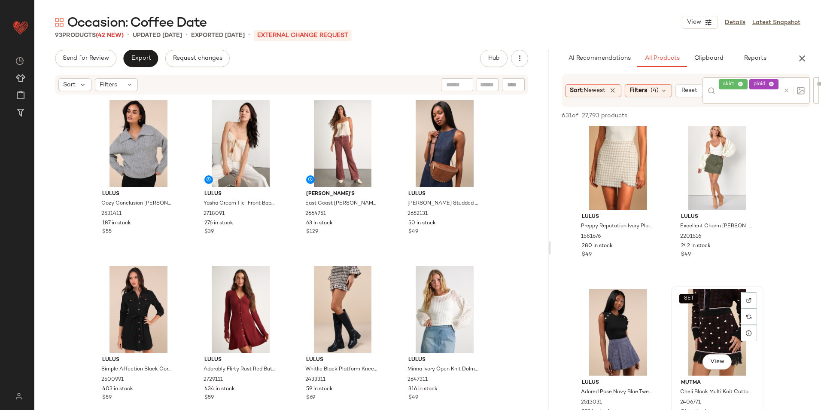
scroll to position [2619, 0]
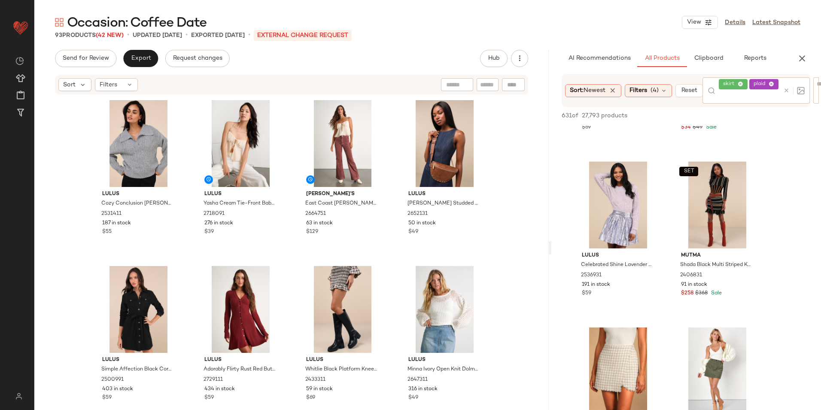
click at [787, 91] on icon at bounding box center [786, 90] width 6 height 6
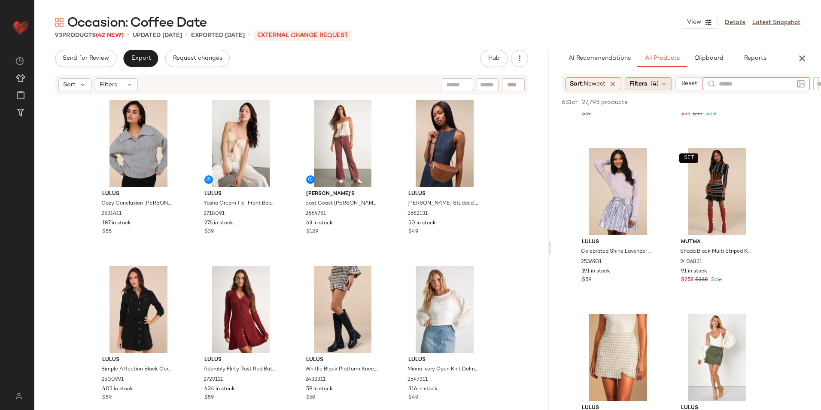
click at [644, 84] on span "Filters" at bounding box center [638, 83] width 18 height 9
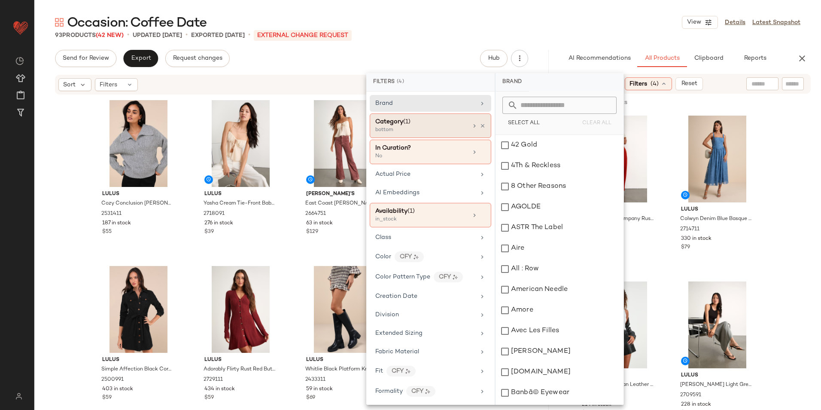
click at [424, 130] on div "bottom" at bounding box center [418, 130] width 86 height 8
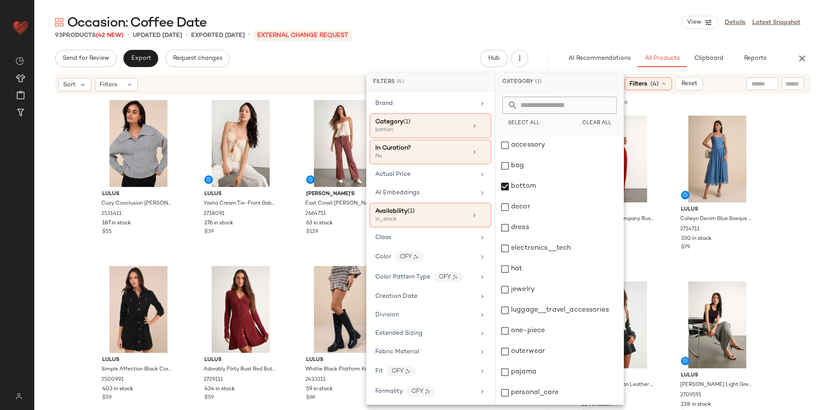
click at [536, 10] on main "Occasion: Coffee Date View Details Latest Snapshot 93 Products (42 New) • updat…" at bounding box center [410, 205] width 821 height 410
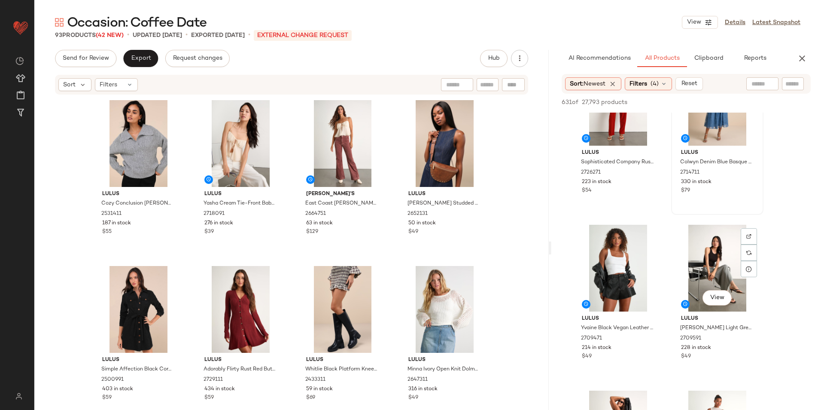
scroll to position [86, 0]
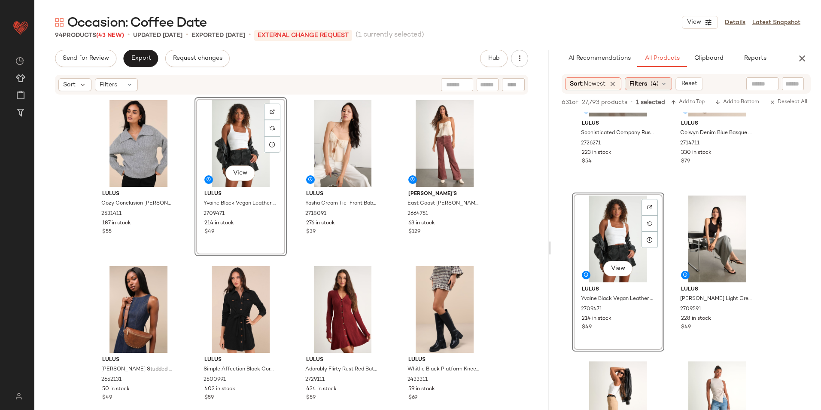
click at [642, 79] on span "Filters" at bounding box center [638, 83] width 18 height 9
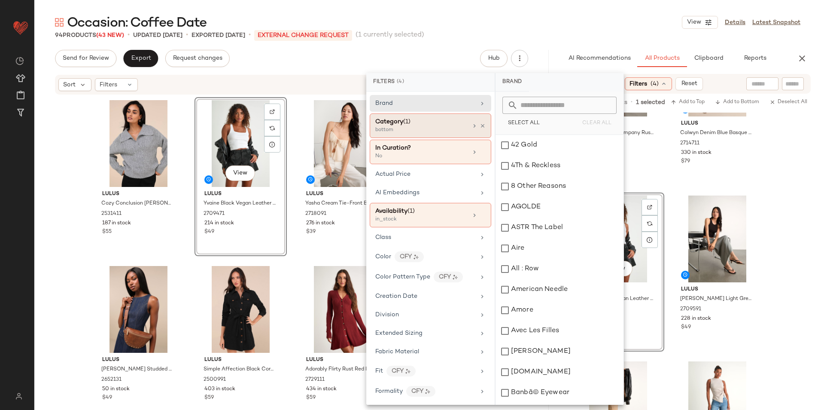
click at [425, 131] on div "bottom" at bounding box center [418, 130] width 86 height 8
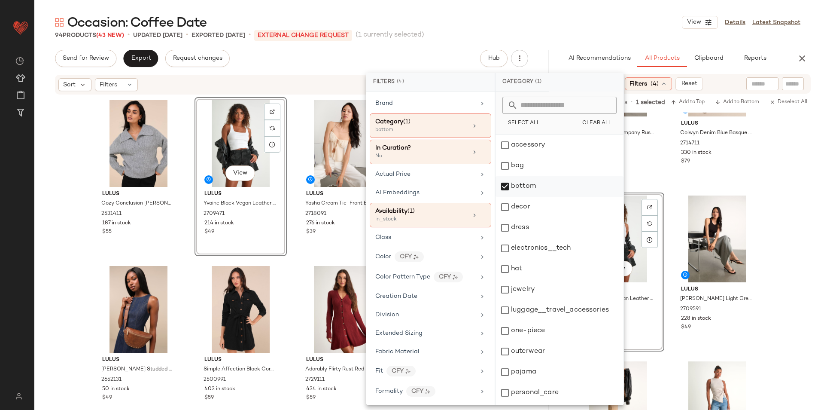
click at [523, 197] on div "bottom" at bounding box center [559, 207] width 128 height 21
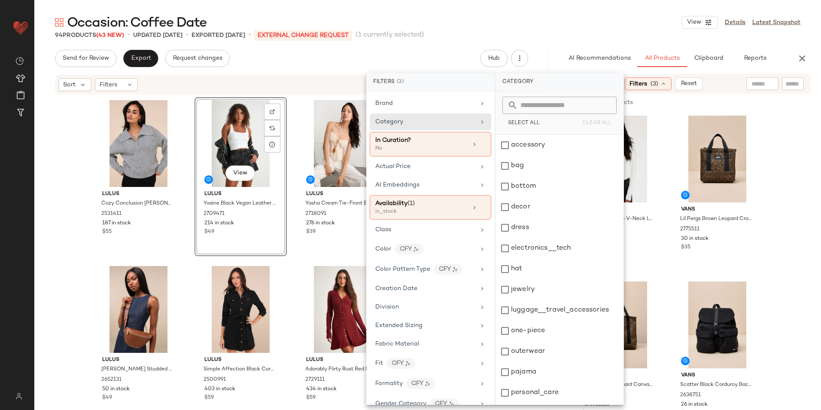
click at [524, 238] on div "dress" at bounding box center [559, 248] width 128 height 21
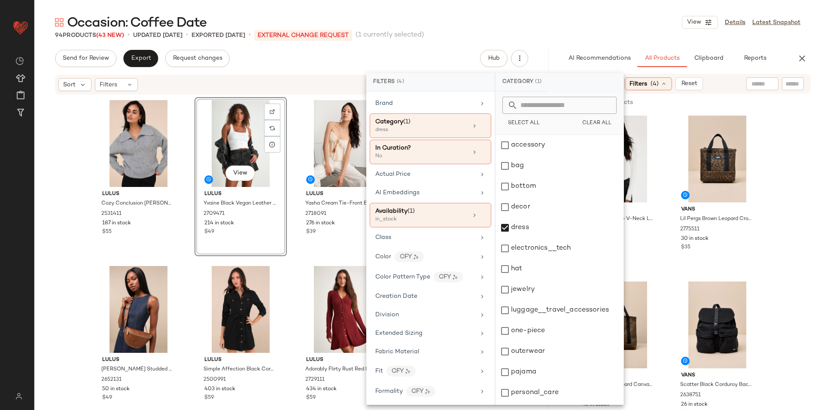
click at [564, 30] on div "Occasion: Coffee Date View Details Latest Snapshot" at bounding box center [427, 22] width 787 height 17
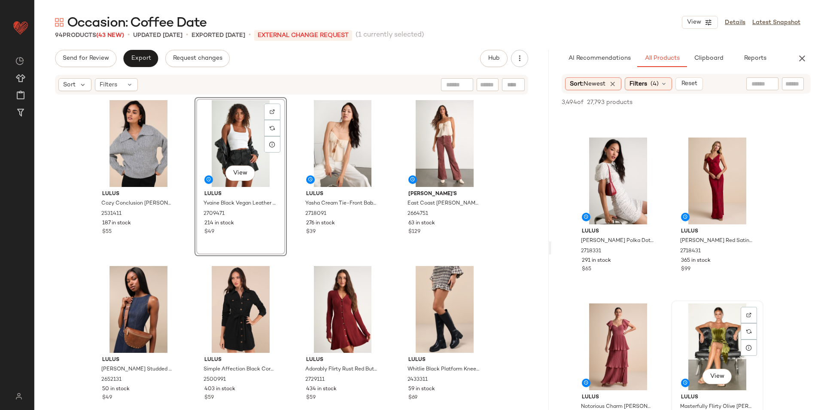
scroll to position [2619, 0]
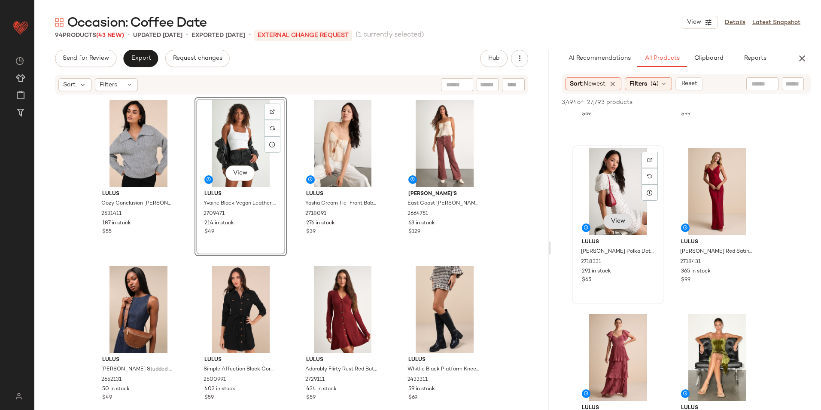
click at [618, 225] on span "View" at bounding box center [618, 221] width 15 height 7
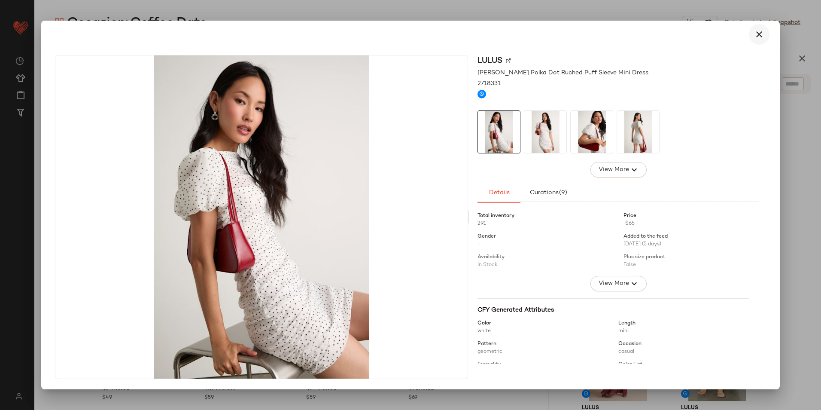
click at [760, 38] on icon "button" at bounding box center [759, 34] width 10 height 10
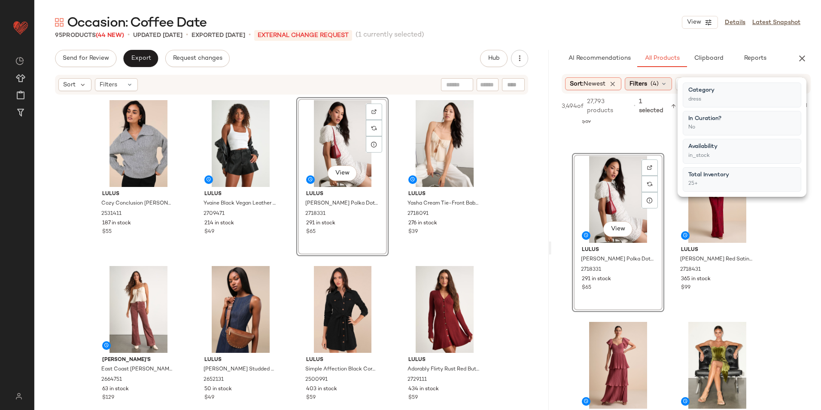
click at [655, 81] on span "(4)" at bounding box center [654, 83] width 8 height 9
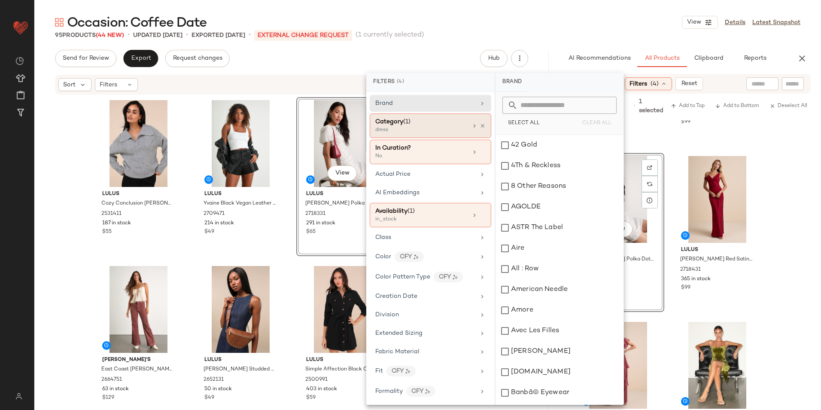
click at [427, 125] on div "Category (1)" at bounding box center [421, 121] width 92 height 9
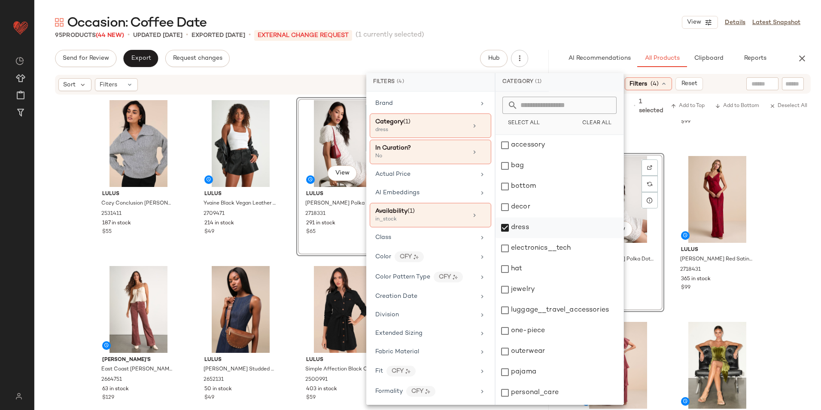
click at [511, 238] on div "dress" at bounding box center [559, 248] width 128 height 21
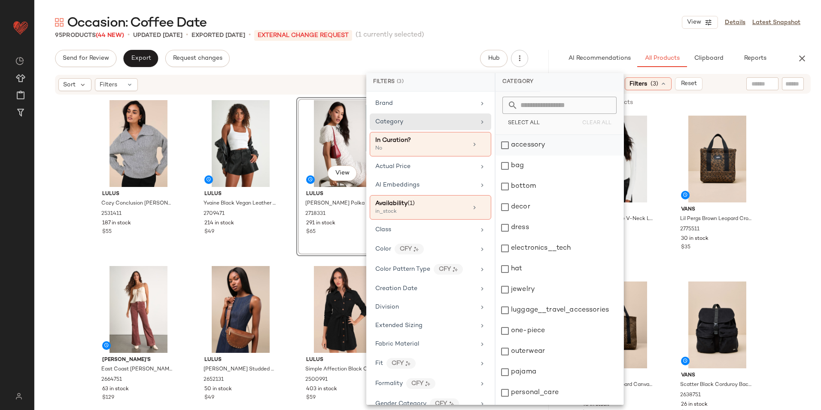
click at [543, 155] on div "accessory" at bounding box center [559, 165] width 128 height 21
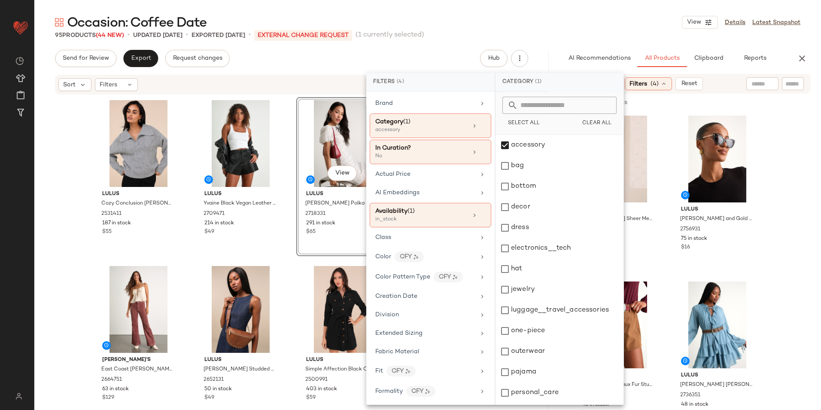
click at [557, 33] on div "95 Products (44 New) • updated Sep 2nd • Exported Aug 26th • External Change Re…" at bounding box center [427, 35] width 787 height 9
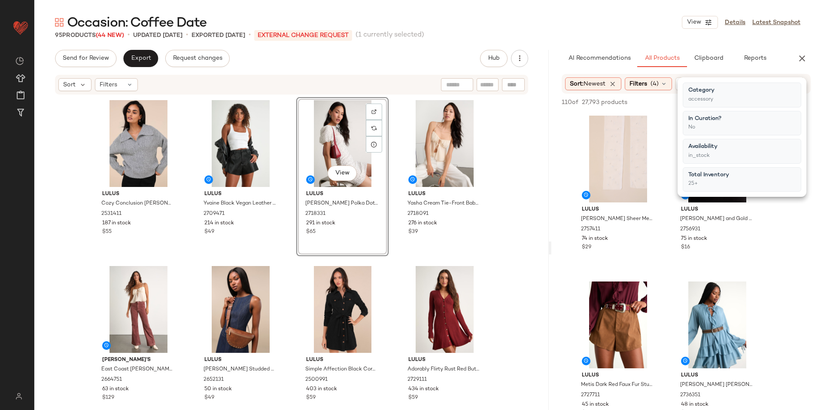
click at [629, 13] on main "Occasion: Coffee Date View Details Latest Snapshot 95 Products (44 New) • updat…" at bounding box center [410, 205] width 821 height 410
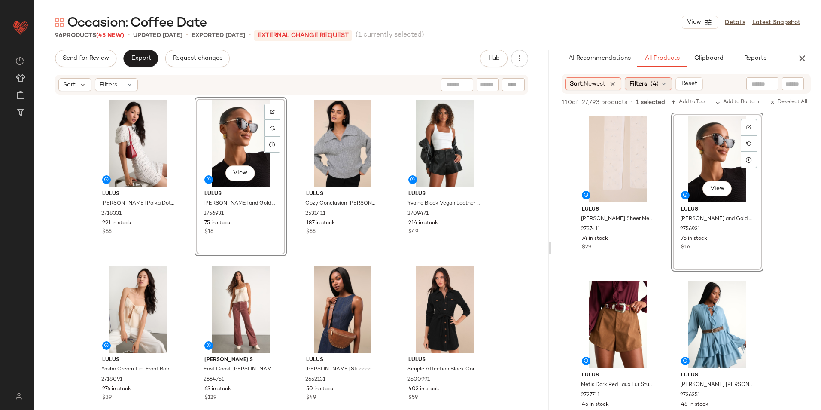
click at [665, 82] on icon at bounding box center [663, 83] width 7 height 7
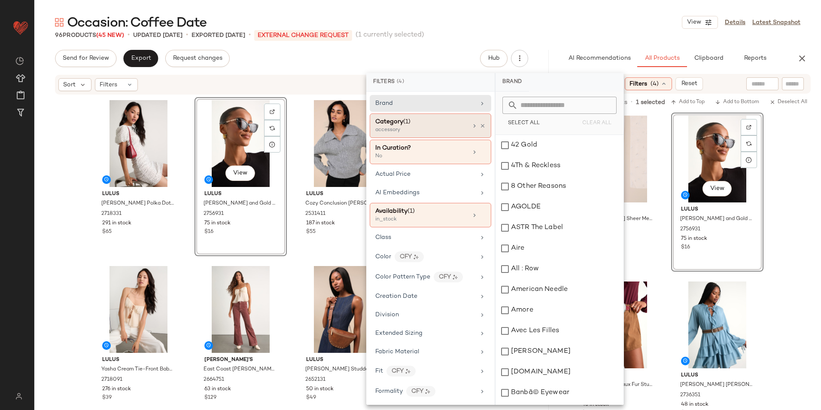
click at [395, 128] on div "accessory" at bounding box center [418, 130] width 86 height 8
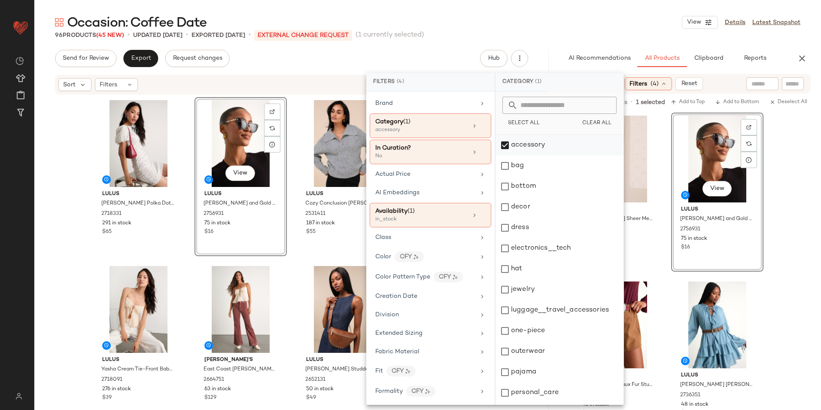
click at [535, 155] on div "accessory" at bounding box center [559, 165] width 128 height 21
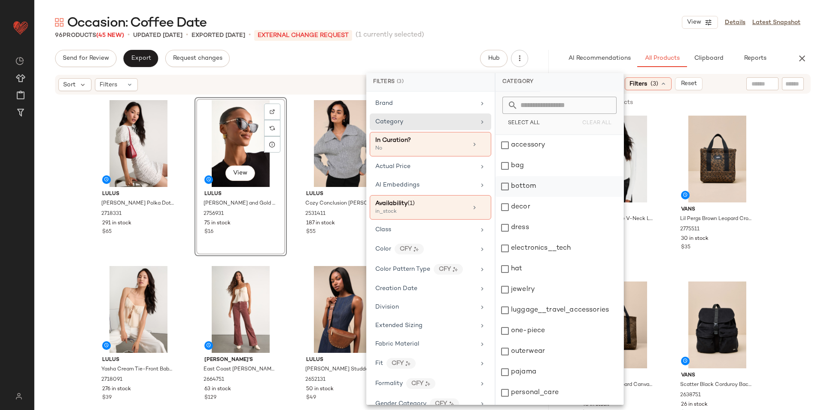
click at [532, 197] on div "bottom" at bounding box center [559, 207] width 128 height 21
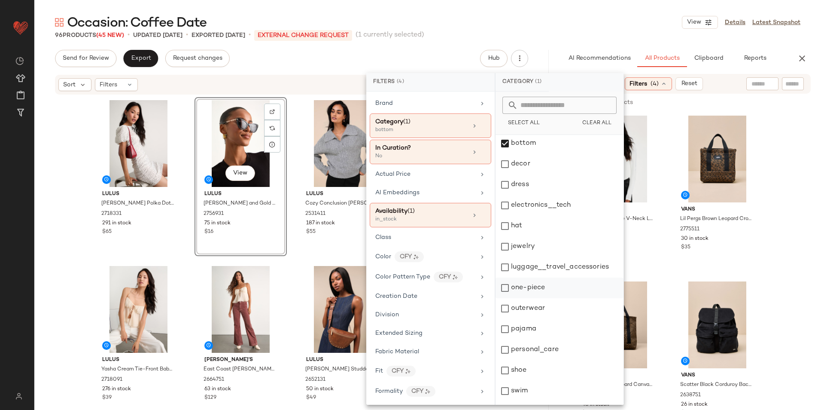
scroll to position [81, 0]
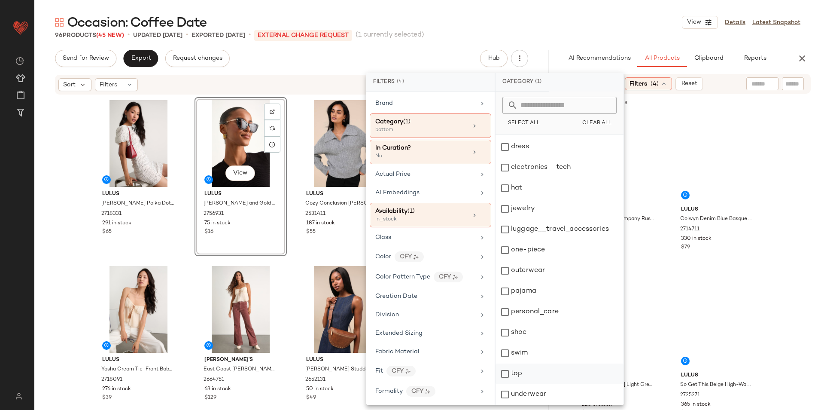
click at [527, 384] on div "top" at bounding box center [559, 394] width 128 height 21
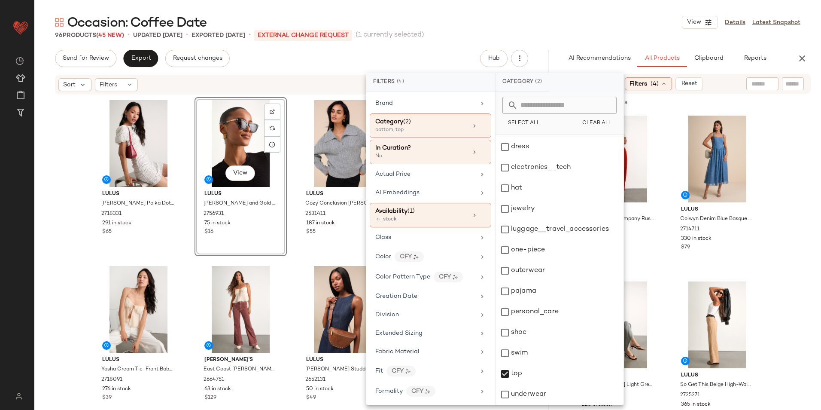
click at [595, 30] on div "Occasion: Coffee Date View Details Latest Snapshot" at bounding box center [427, 22] width 787 height 17
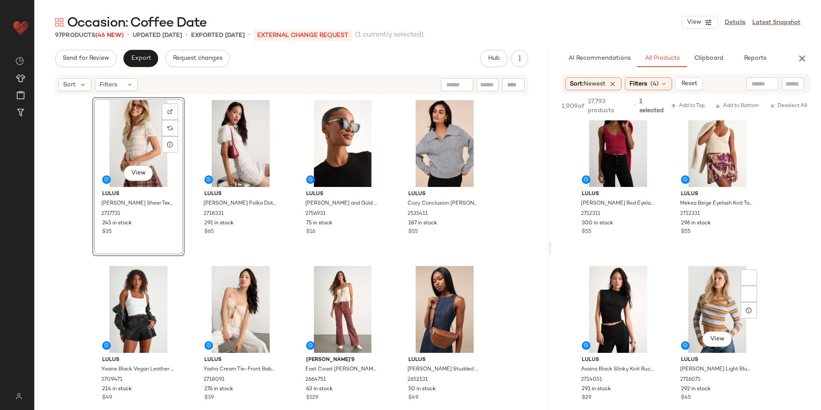
scroll to position [2018, 0]
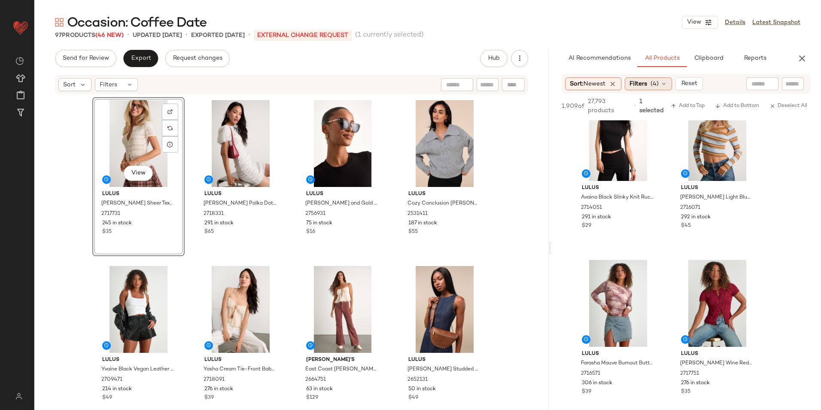
click at [654, 81] on span "(4)" at bounding box center [654, 83] width 8 height 9
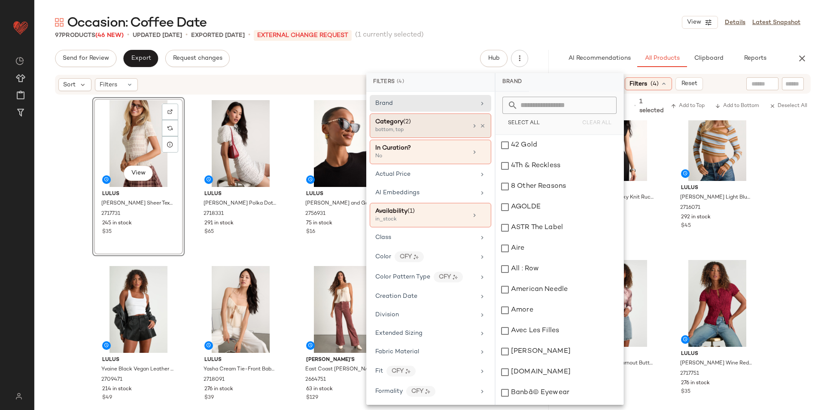
click at [428, 125] on div "Category (2)" at bounding box center [421, 121] width 92 height 9
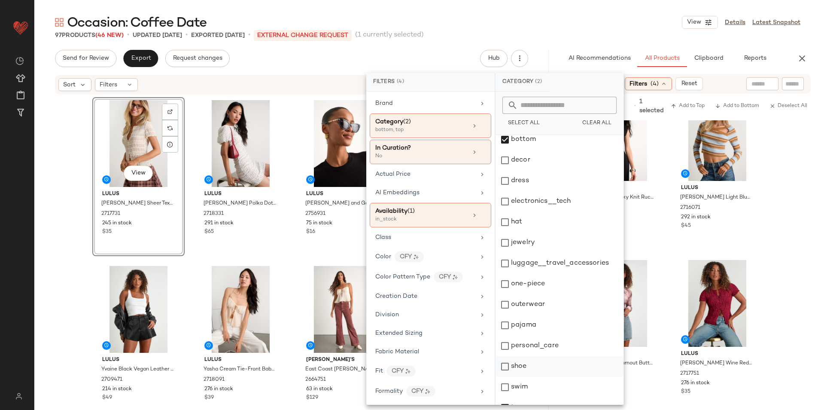
scroll to position [81, 0]
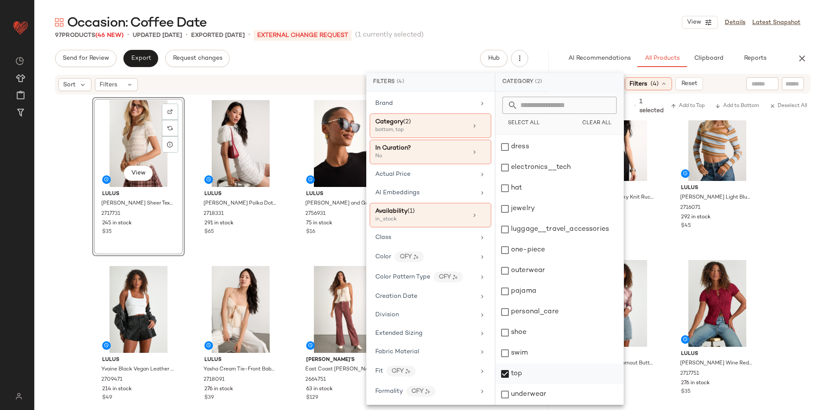
click at [527, 384] on div "top" at bounding box center [559, 394] width 128 height 21
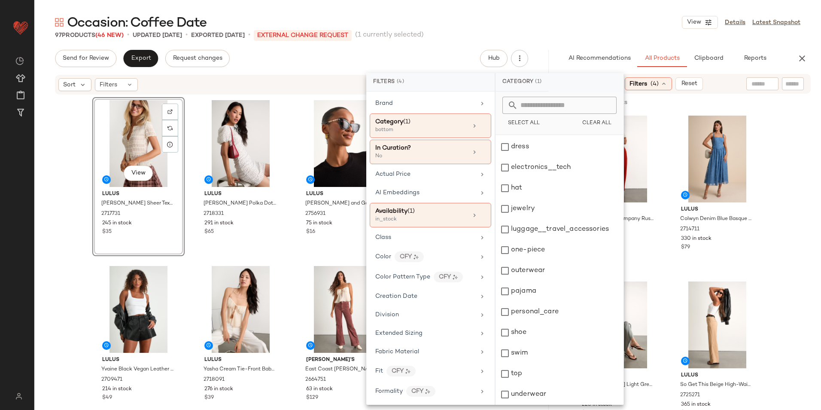
click at [562, 17] on div "Occasion: Coffee Date View Details Latest Snapshot" at bounding box center [427, 22] width 787 height 17
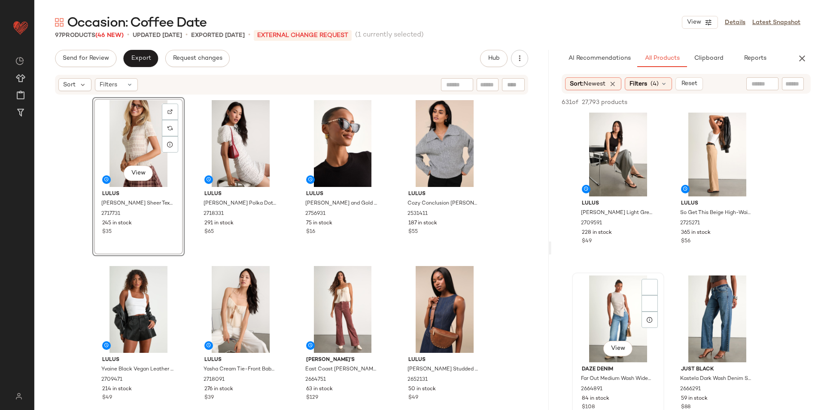
scroll to position [301, 0]
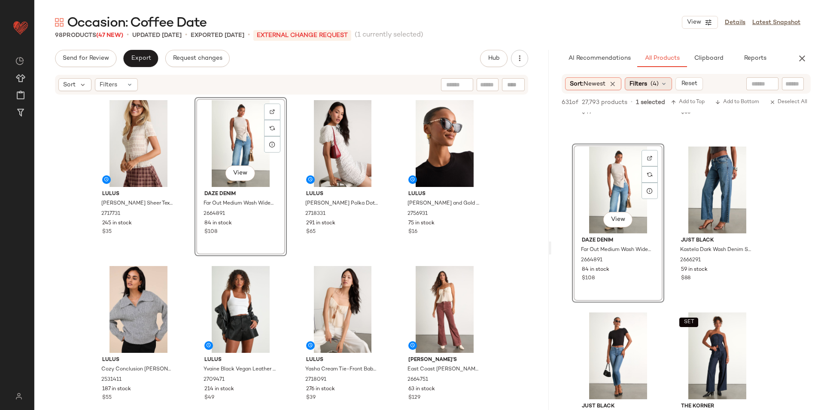
click at [651, 86] on div "Filters (4)" at bounding box center [648, 83] width 47 height 13
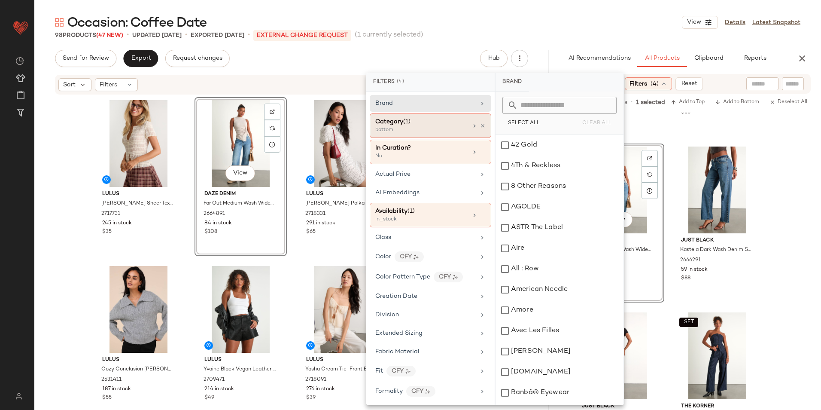
click at [422, 121] on div "Category (1)" at bounding box center [421, 121] width 92 height 9
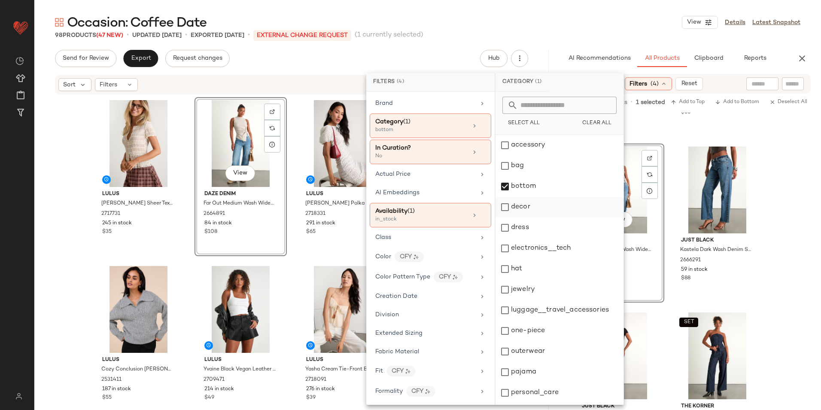
drag, startPoint x: 519, startPoint y: 182, endPoint x: 519, endPoint y: 212, distance: 29.6
click at [518, 197] on div "bottom" at bounding box center [559, 207] width 128 height 21
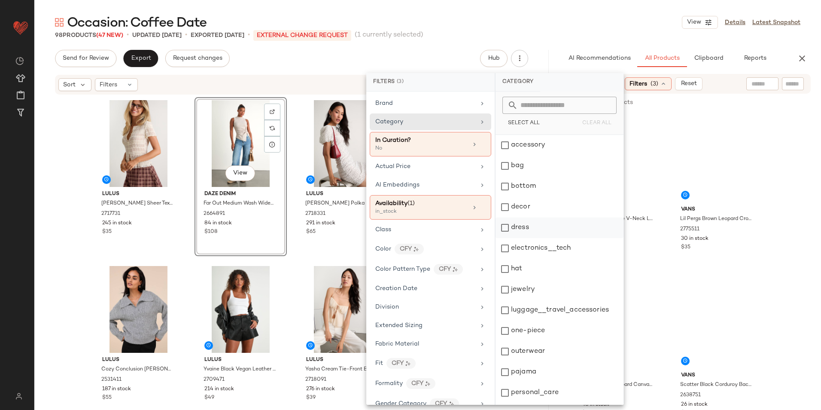
click at [522, 238] on div "dress" at bounding box center [559, 248] width 128 height 21
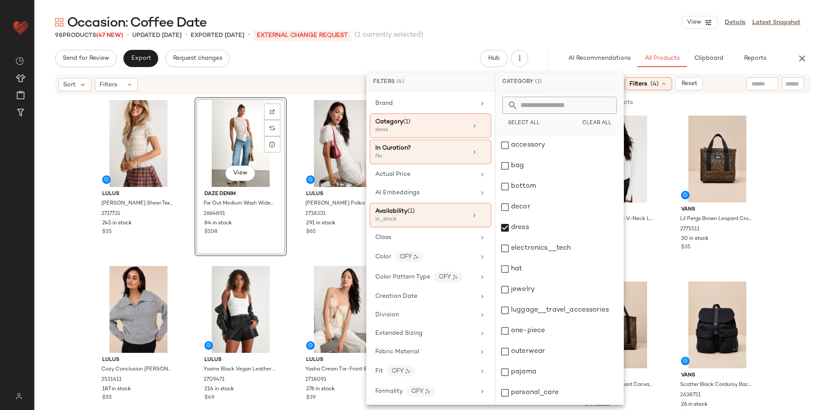
click at [522, 24] on div "Occasion: Coffee Date View Details Latest Snapshot" at bounding box center [427, 22] width 787 height 17
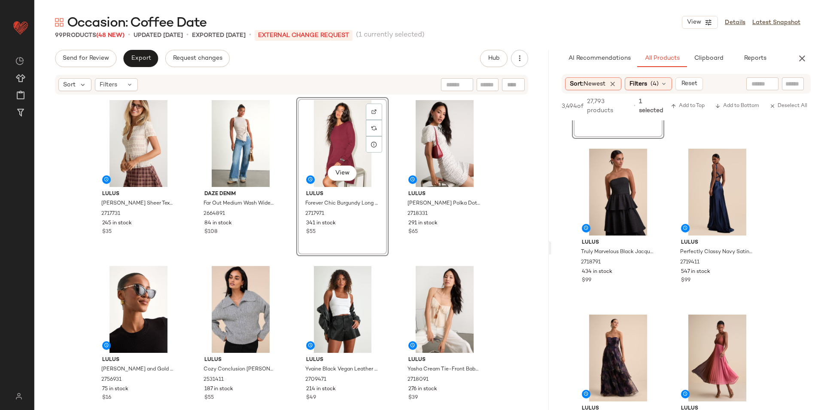
scroll to position [1717, 0]
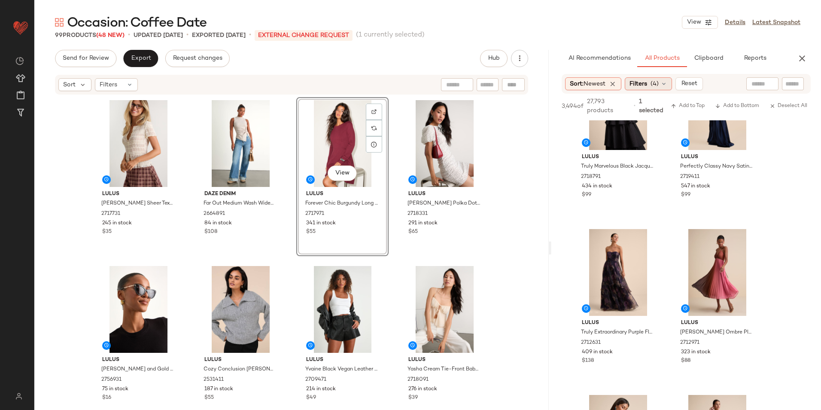
click at [644, 88] on span "Filters" at bounding box center [638, 83] width 18 height 9
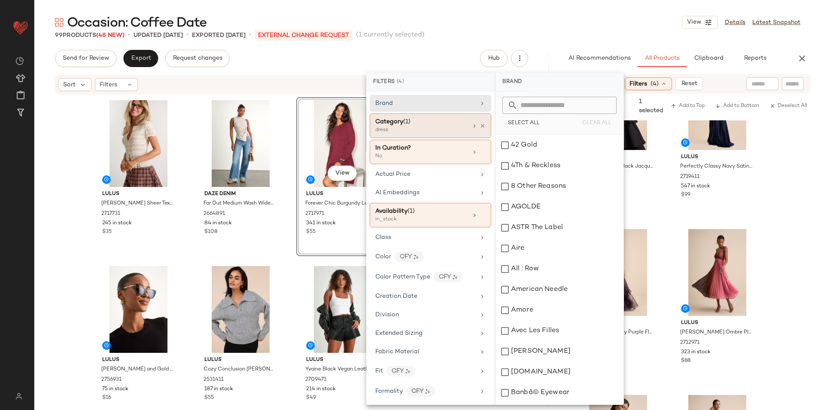
click at [428, 127] on div "dress" at bounding box center [418, 130] width 86 height 8
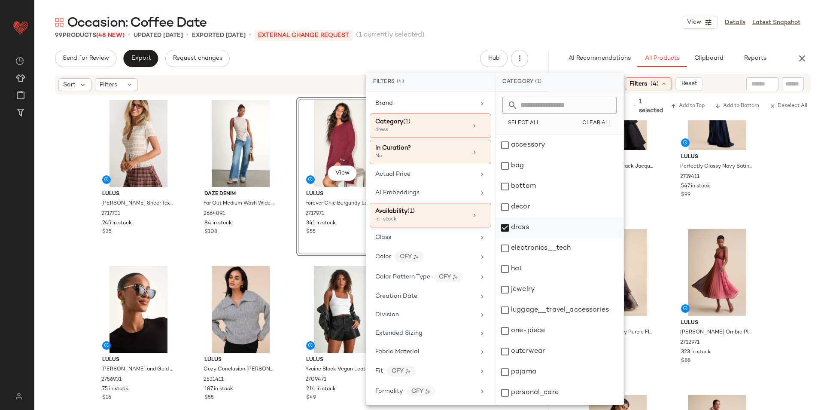
click at [522, 238] on div "dress" at bounding box center [559, 248] width 128 height 21
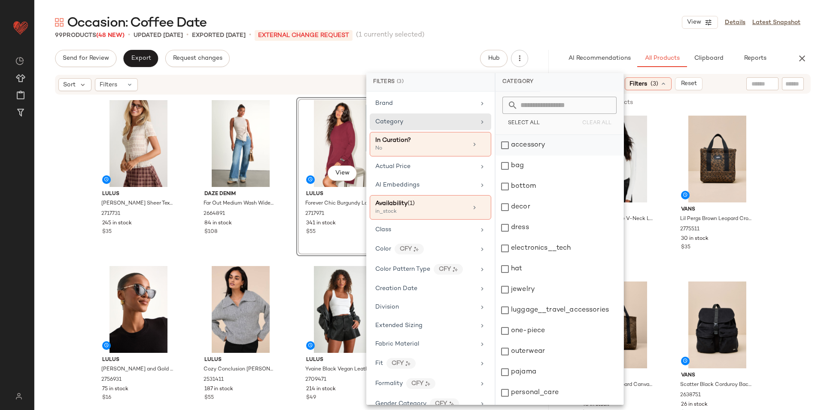
click at [539, 155] on div "accessory" at bounding box center [559, 165] width 128 height 21
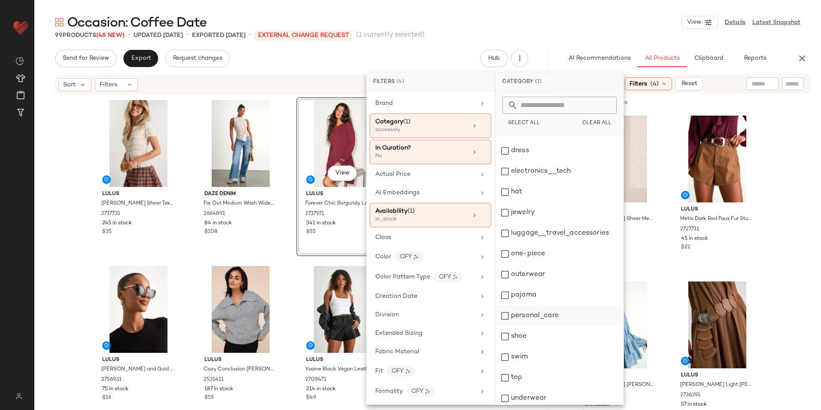
scroll to position [81, 0]
click at [538, 343] on div "shoe" at bounding box center [559, 353] width 128 height 21
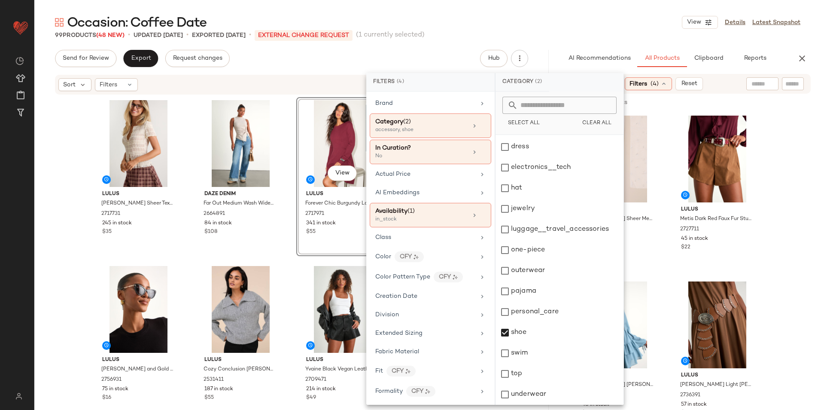
click at [588, 20] on div "Occasion: Coffee Date View Details Latest Snapshot" at bounding box center [427, 22] width 787 height 17
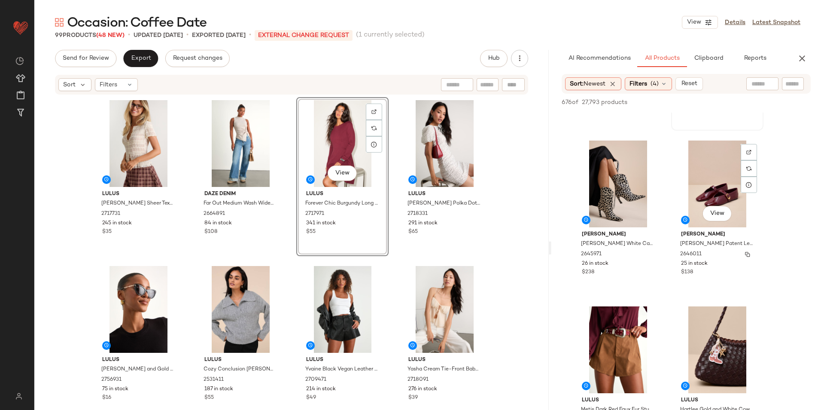
scroll to position [515, 0]
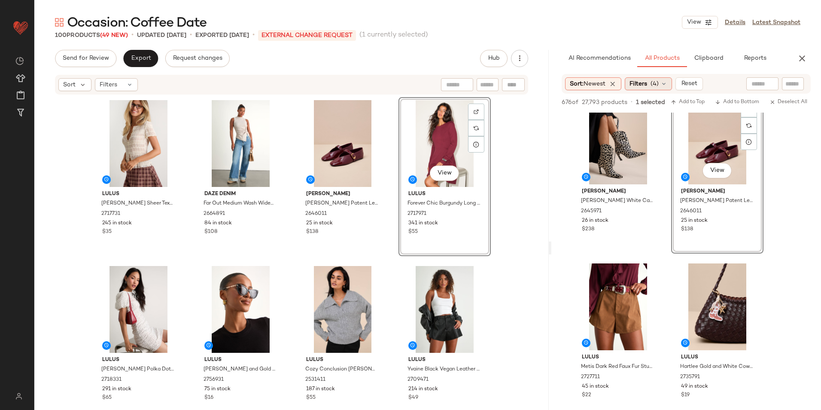
click at [637, 87] on span "Filters" at bounding box center [638, 83] width 18 height 9
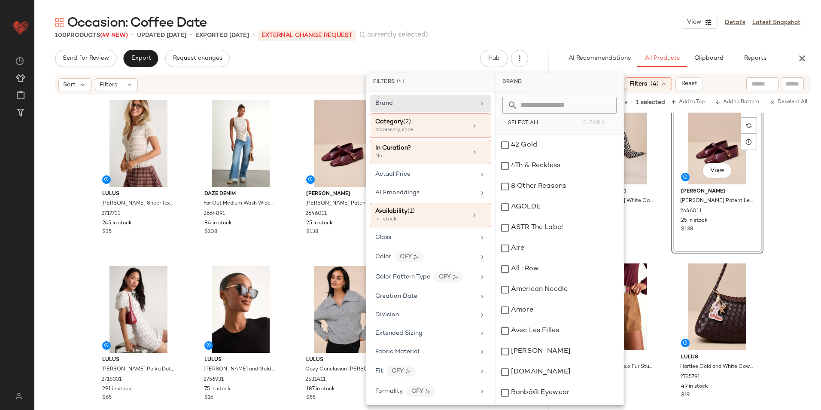
click at [437, 55] on div "Send for Review Export Request changes Hub" at bounding box center [291, 58] width 473 height 17
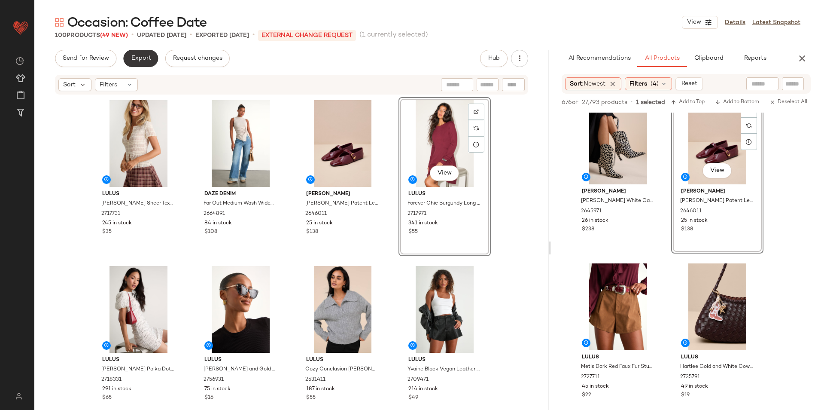
click at [140, 56] on span "Export" at bounding box center [141, 58] width 20 height 7
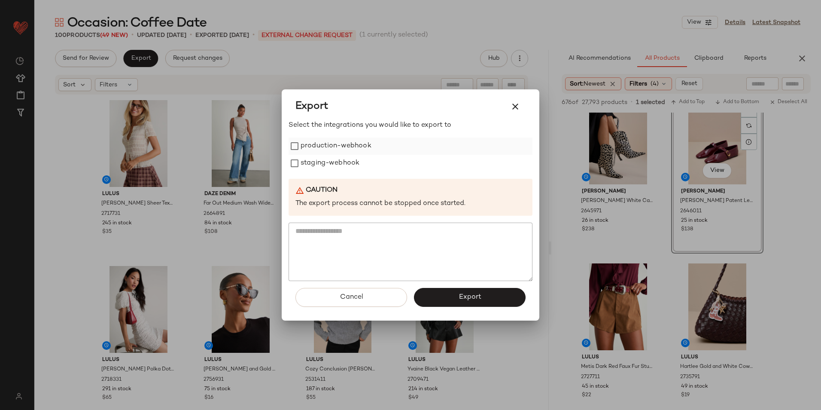
click at [337, 146] on label "production-webhook" at bounding box center [336, 145] width 71 height 17
click at [333, 163] on label "staging-webhook" at bounding box center [330, 163] width 59 height 17
click at [441, 294] on button "Export" at bounding box center [470, 297] width 112 height 19
